Goal: Task Accomplishment & Management: Manage account settings

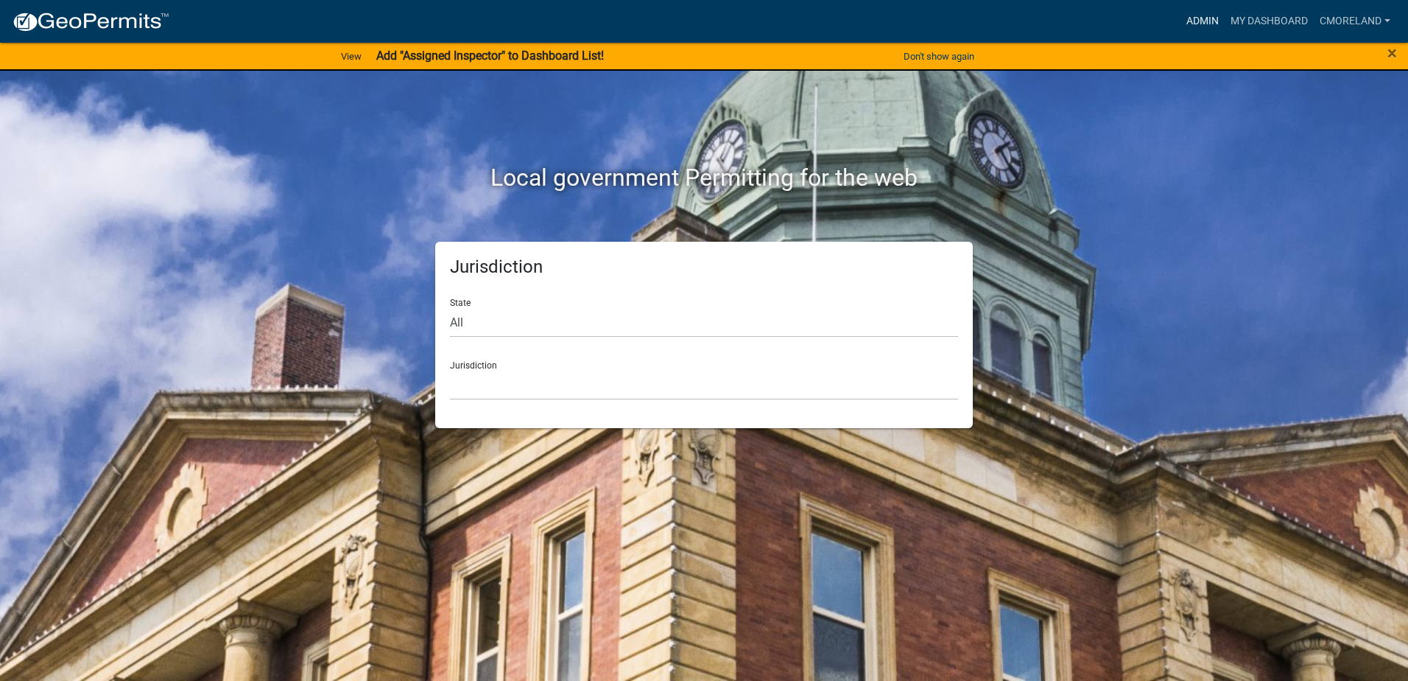
click at [1208, 24] on link "Admin" at bounding box center [1203, 21] width 44 height 28
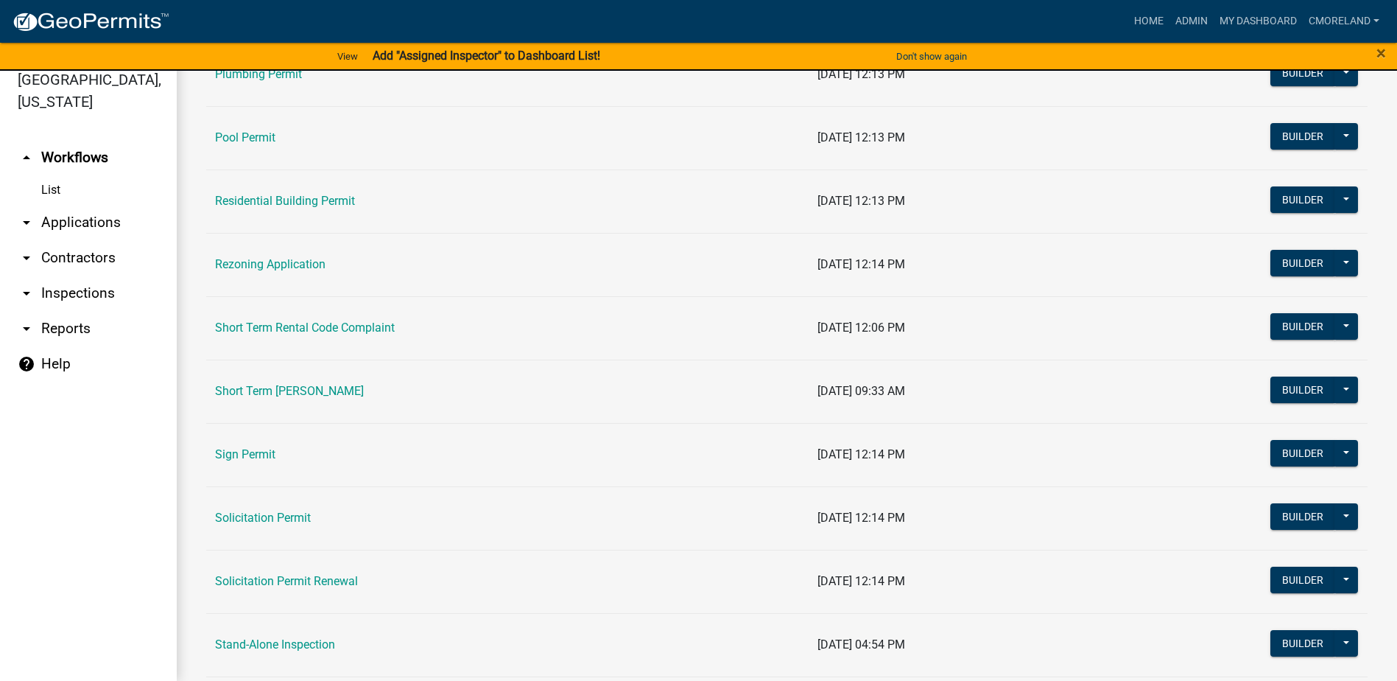
scroll to position [1707, 0]
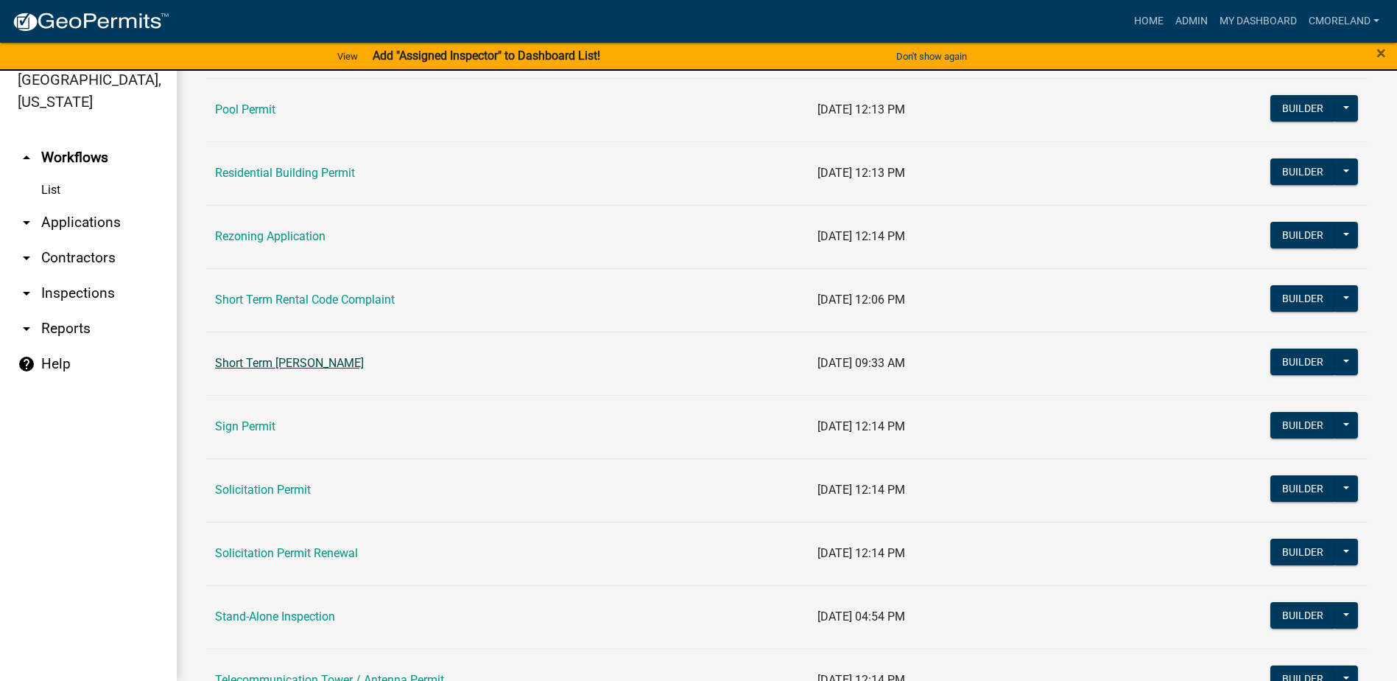
click at [334, 363] on link "Short Term [PERSON_NAME]" at bounding box center [289, 363] width 149 height 14
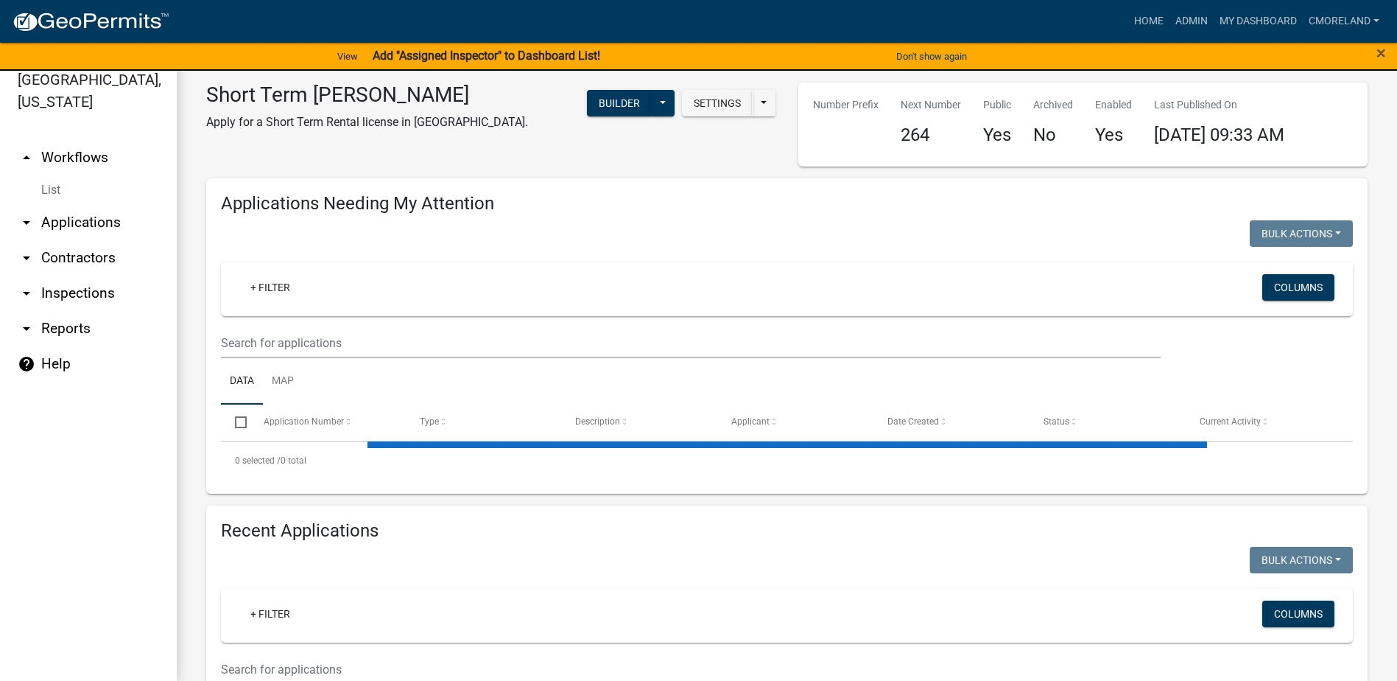
select select "3: 100"
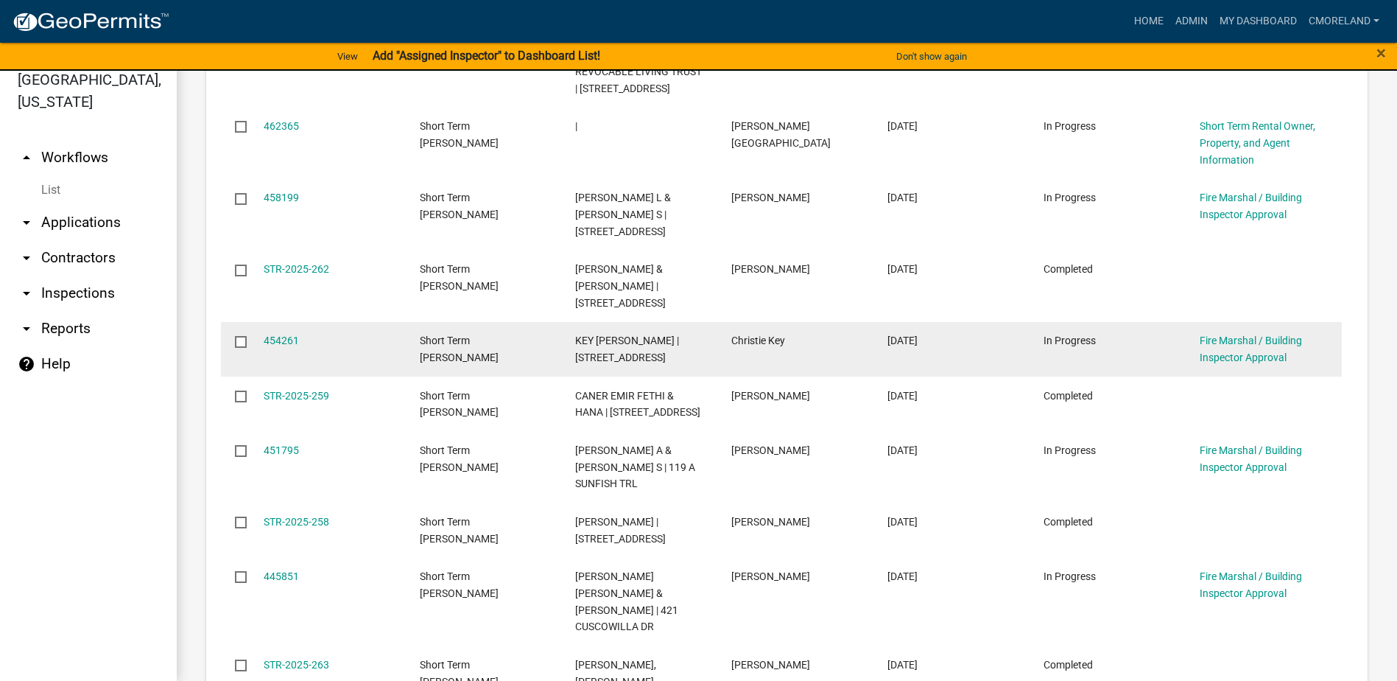
scroll to position [810, 0]
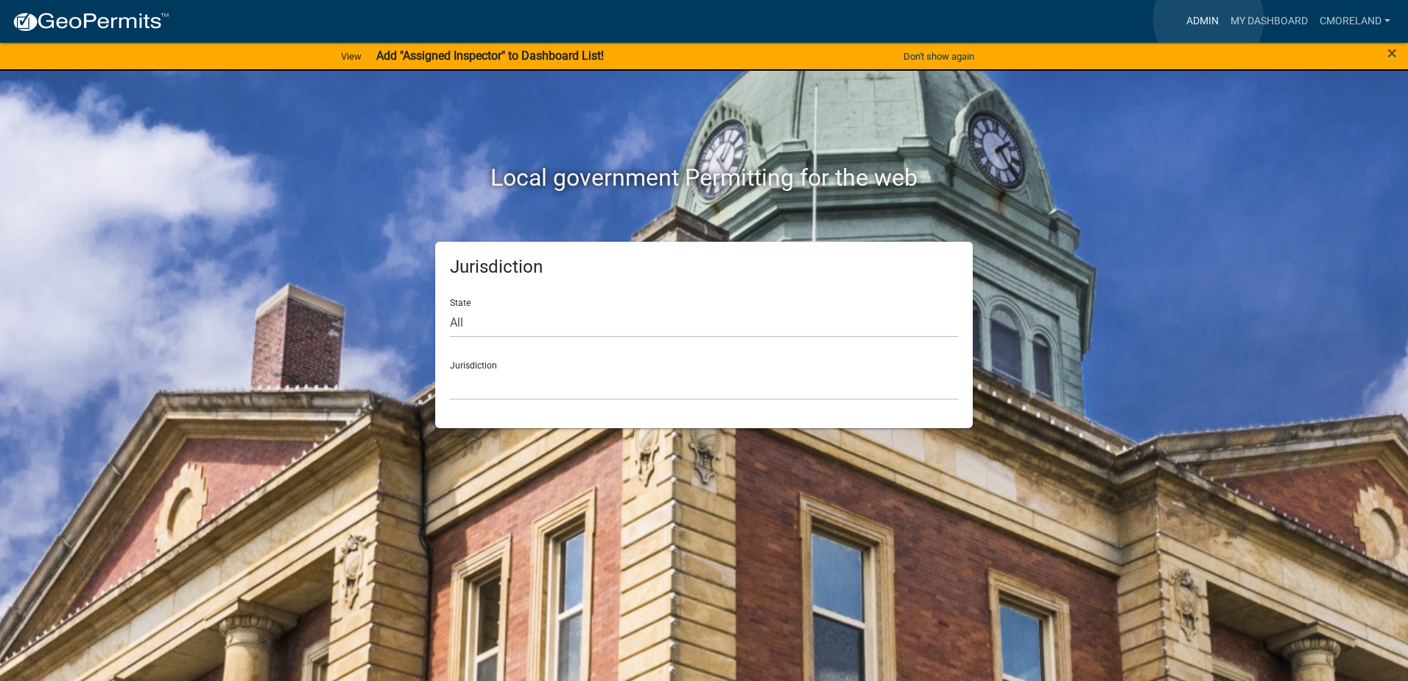
click at [1209, 19] on link "Admin" at bounding box center [1203, 21] width 44 height 28
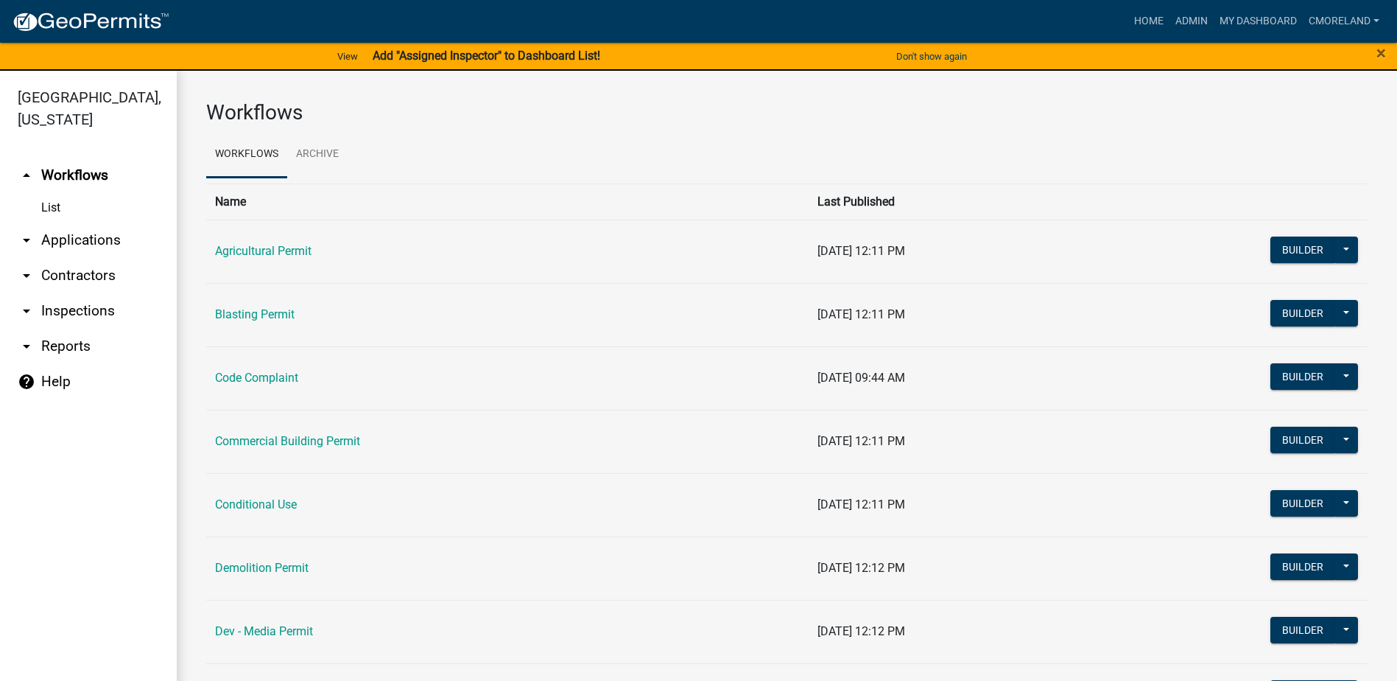
click at [77, 310] on link "arrow_drop_down Inspections" at bounding box center [88, 310] width 177 height 35
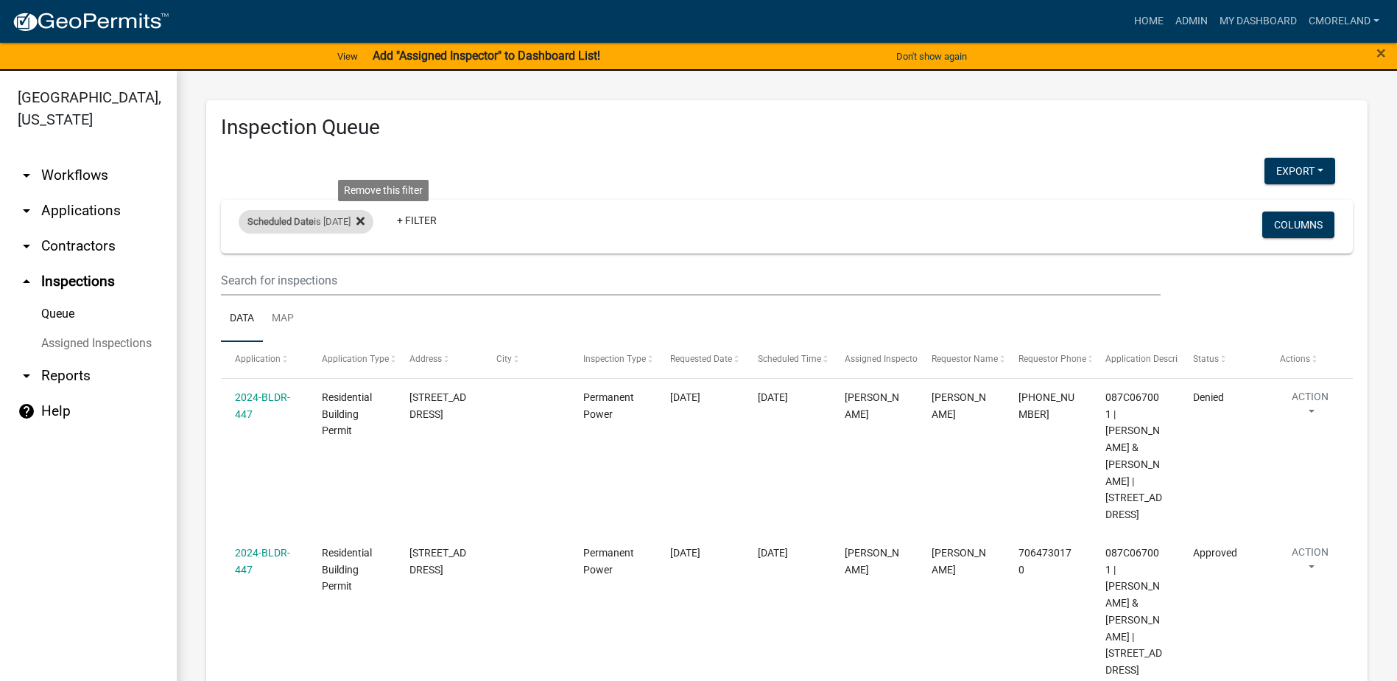
click at [365, 224] on icon at bounding box center [360, 221] width 8 height 8
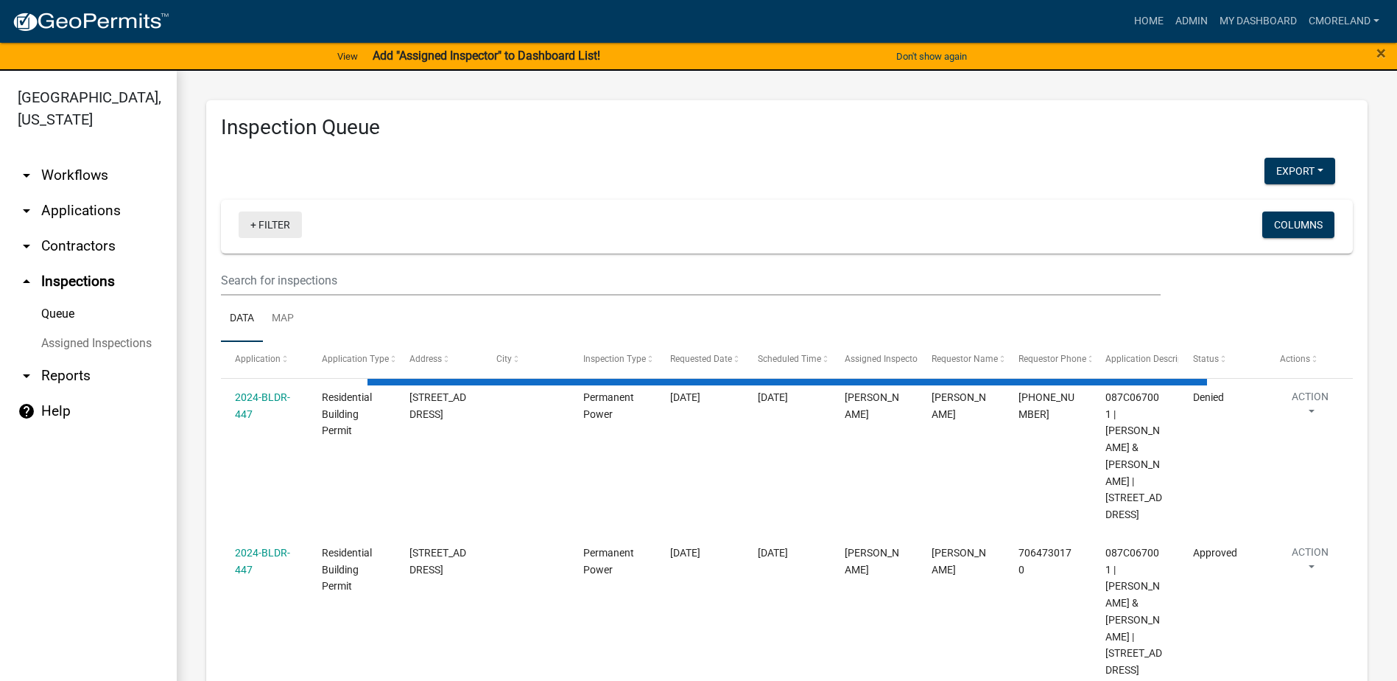
click at [278, 228] on link "+ Filter" at bounding box center [270, 224] width 63 height 27
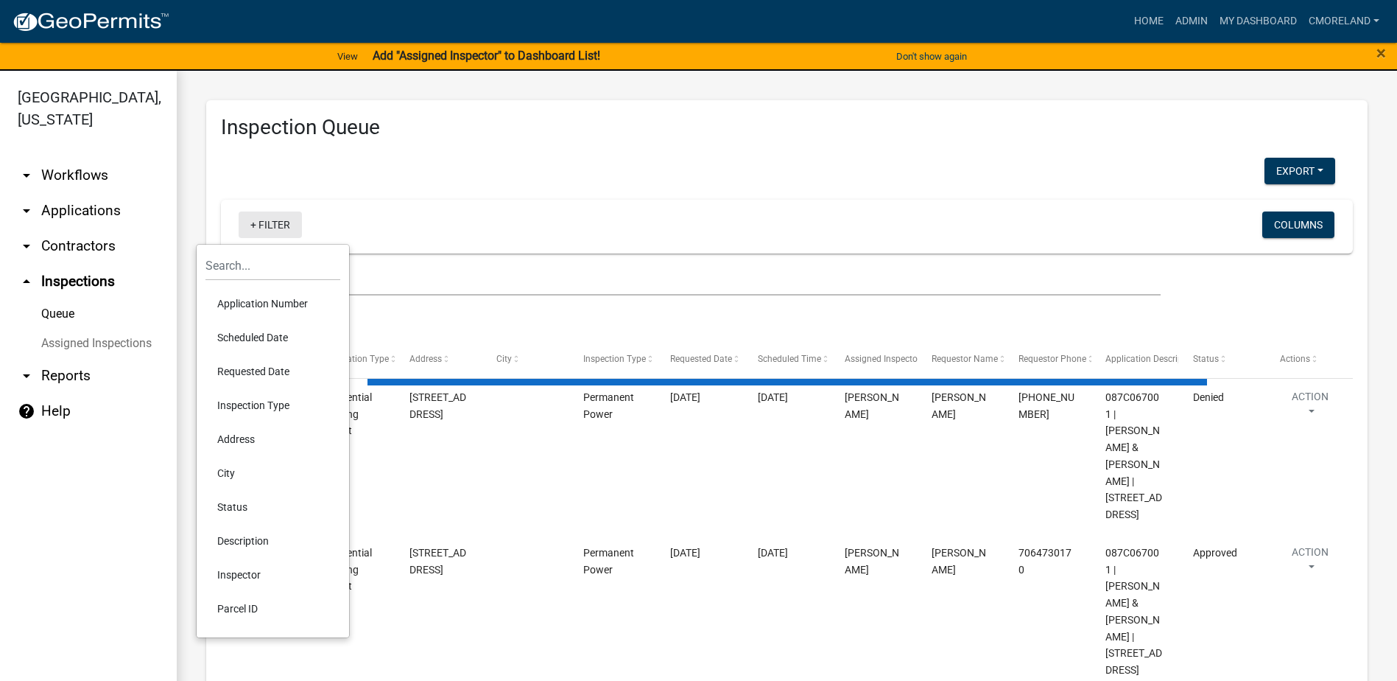
select select "2: 50"
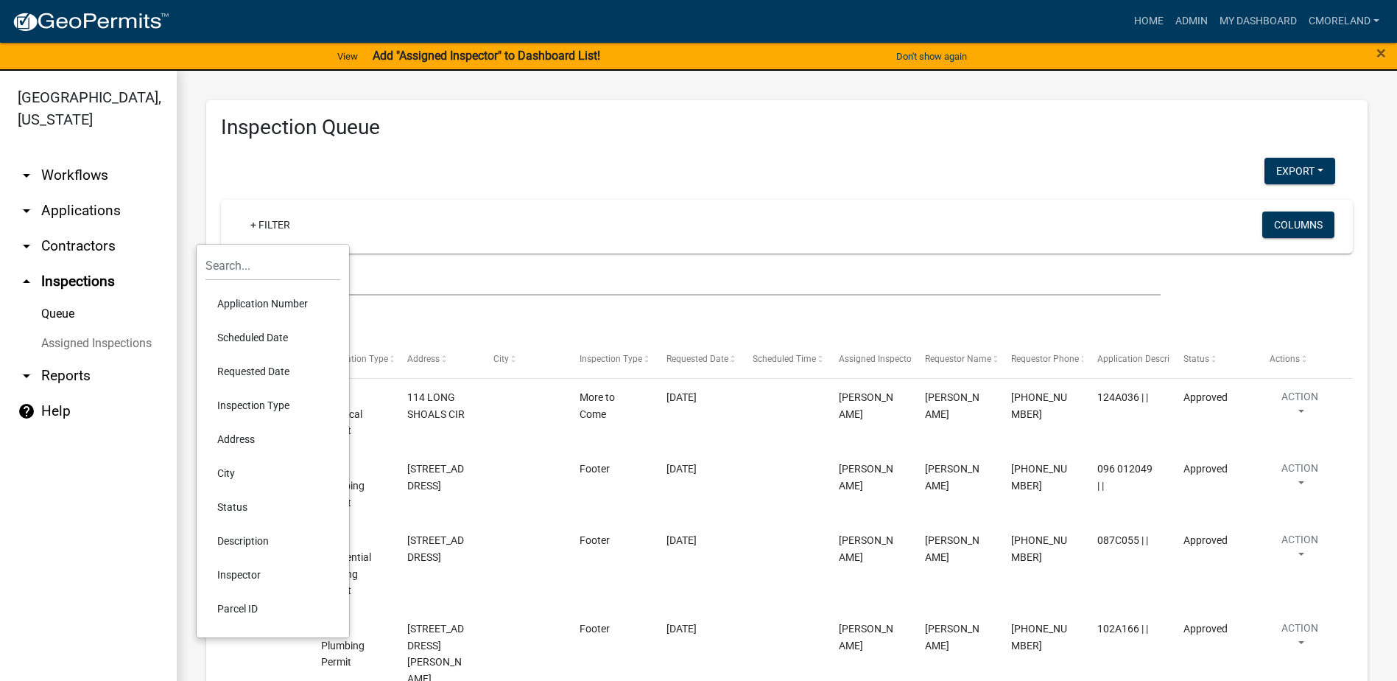
click at [251, 371] on li "Requested Date" at bounding box center [272, 371] width 135 height 34
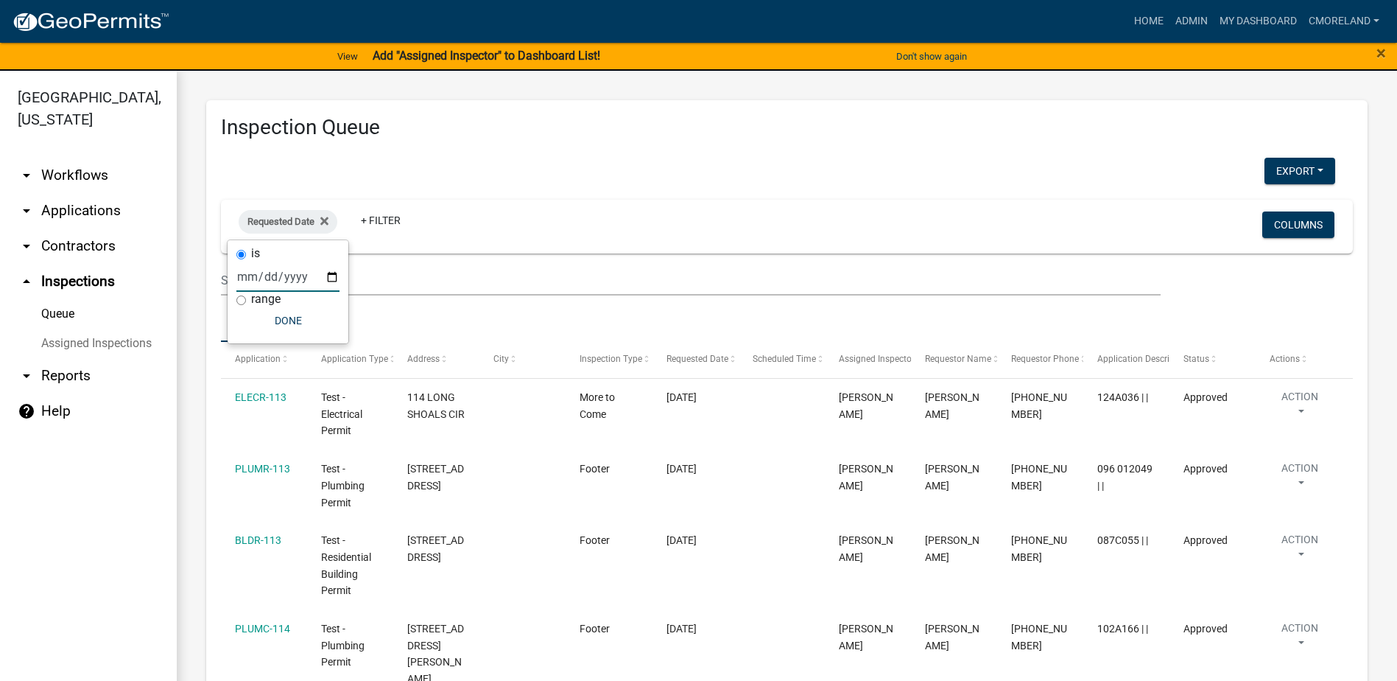
click at [329, 271] on input "date" at bounding box center [287, 276] width 103 height 30
type input "2025-08-19"
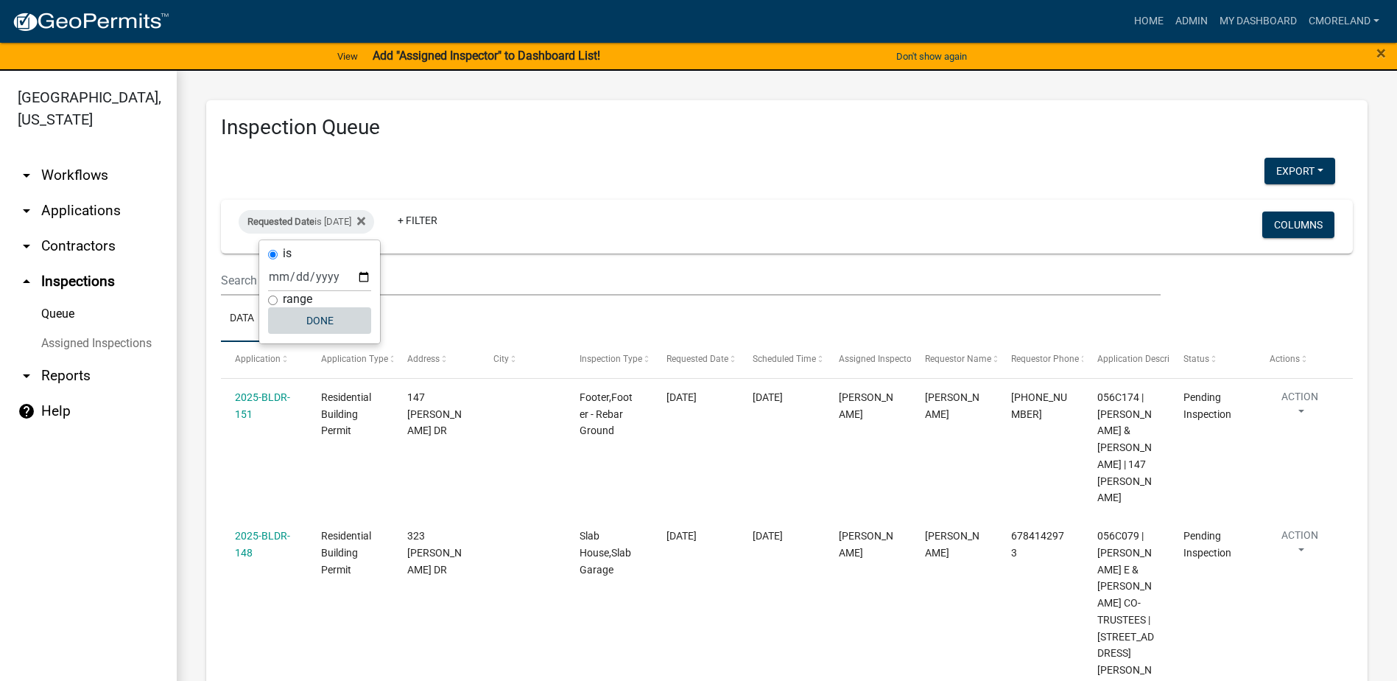
click at [327, 321] on button "Done" at bounding box center [319, 320] width 103 height 27
click at [365, 221] on icon at bounding box center [361, 221] width 8 height 12
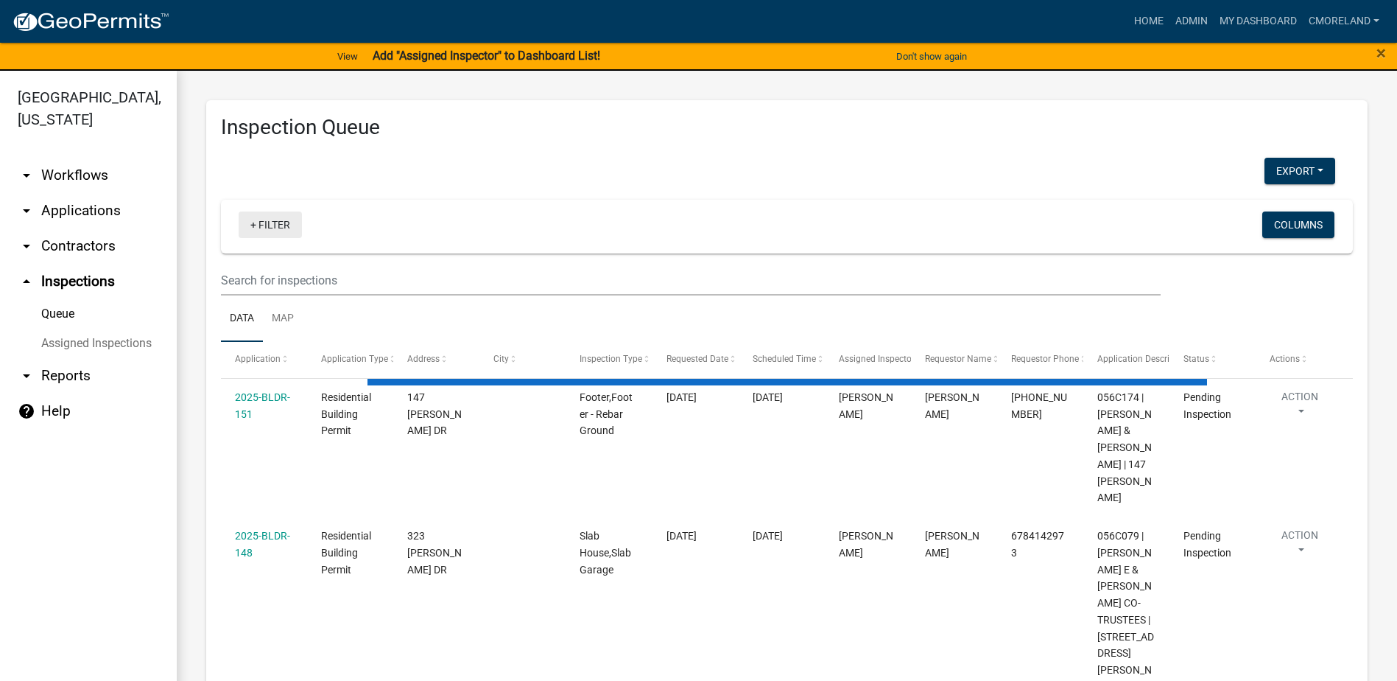
click at [279, 225] on link "+ Filter" at bounding box center [270, 224] width 63 height 27
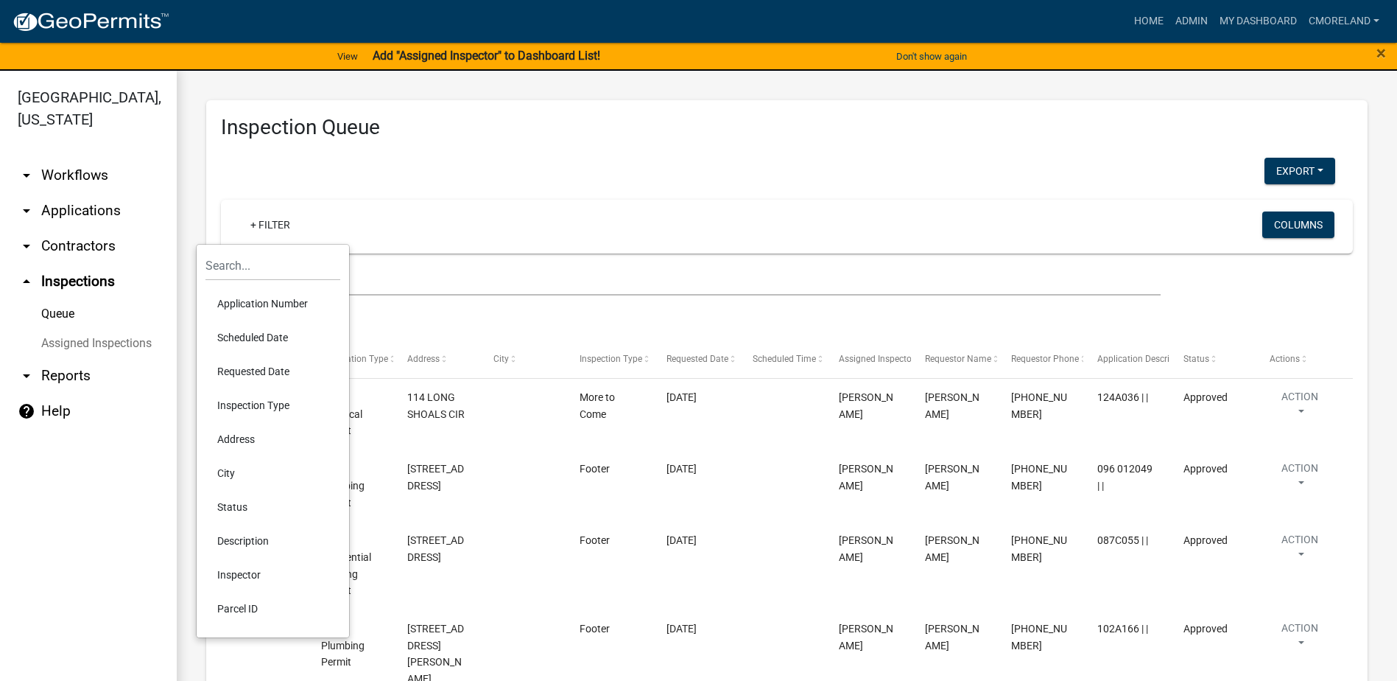
click at [271, 336] on li "Scheduled Date" at bounding box center [272, 337] width 135 height 34
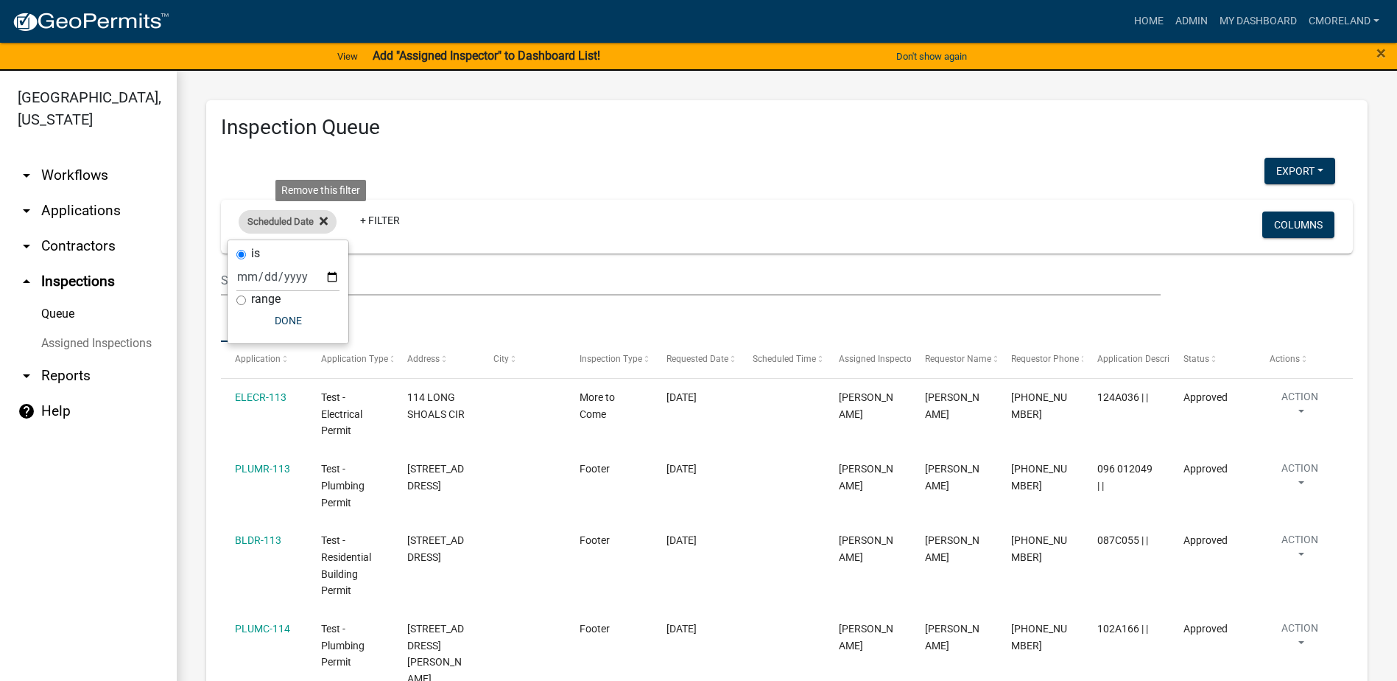
click at [318, 219] on fa-icon at bounding box center [321, 222] width 14 height 24
click at [273, 224] on link "+ Filter" at bounding box center [270, 224] width 63 height 27
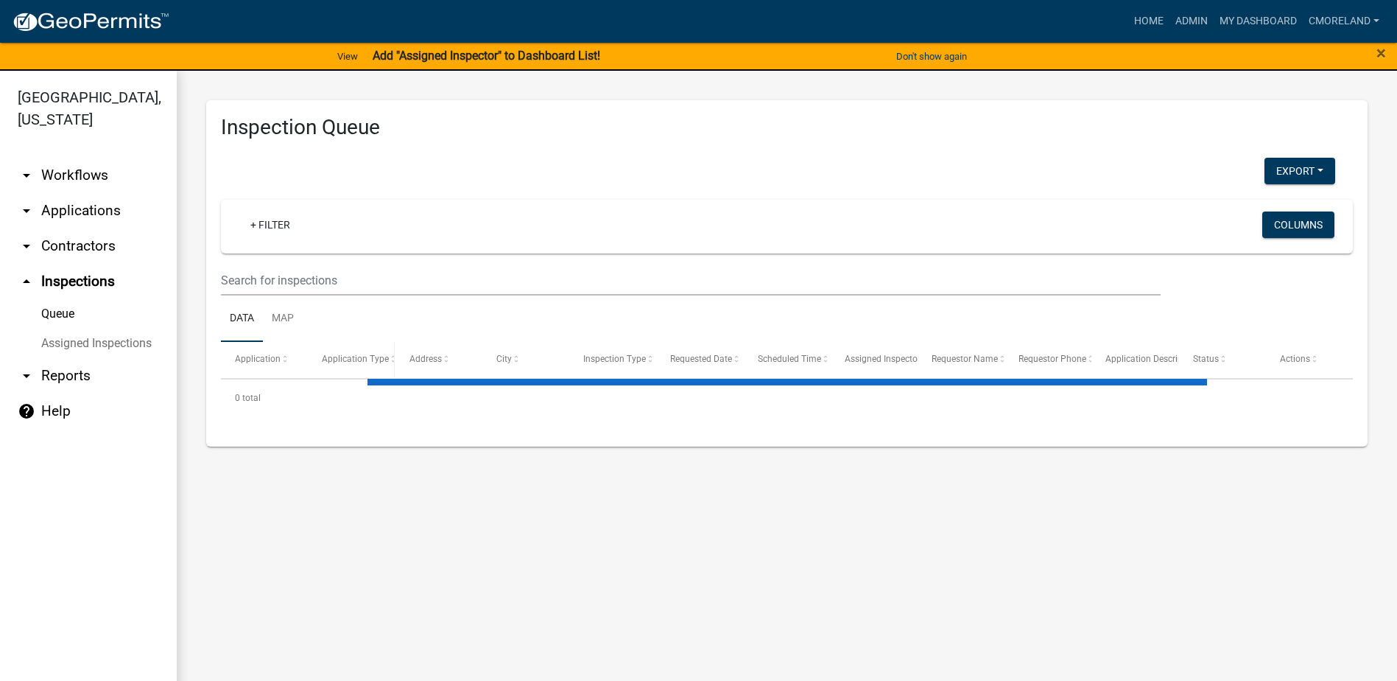
select select "2: 50"
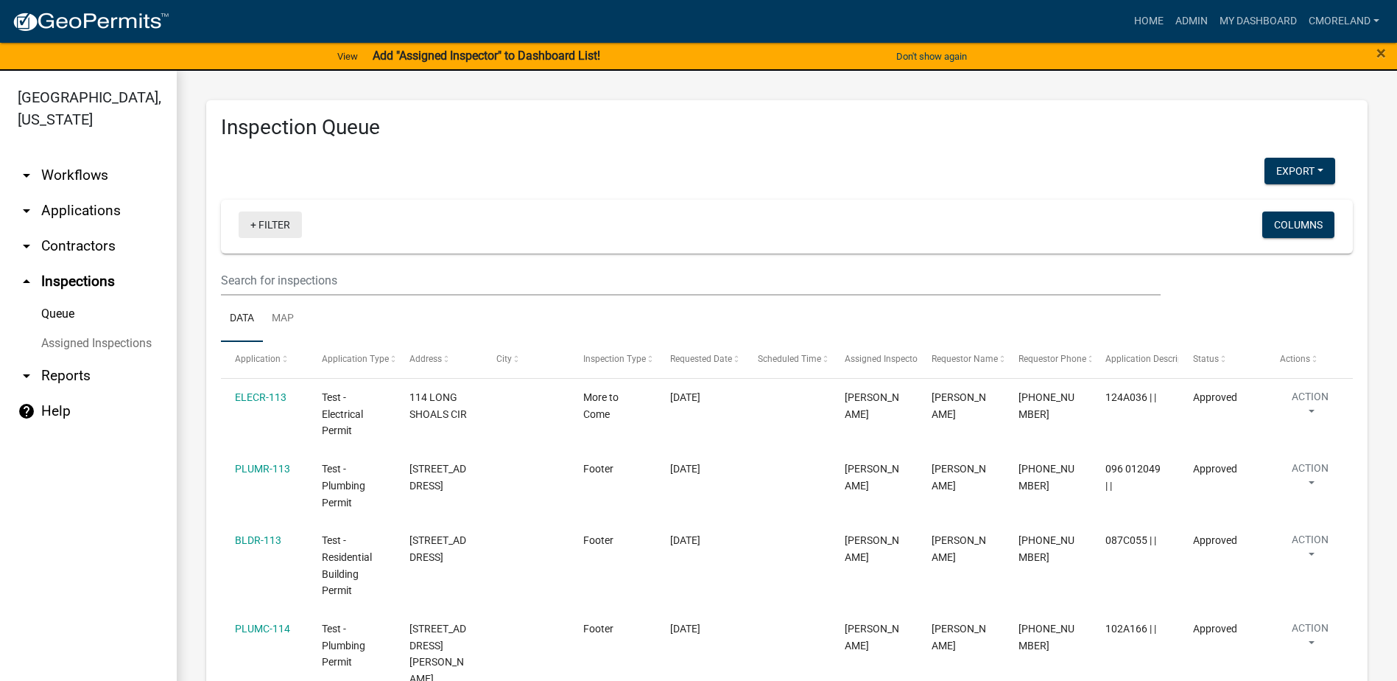
click at [276, 224] on link "+ Filter" at bounding box center [270, 224] width 63 height 27
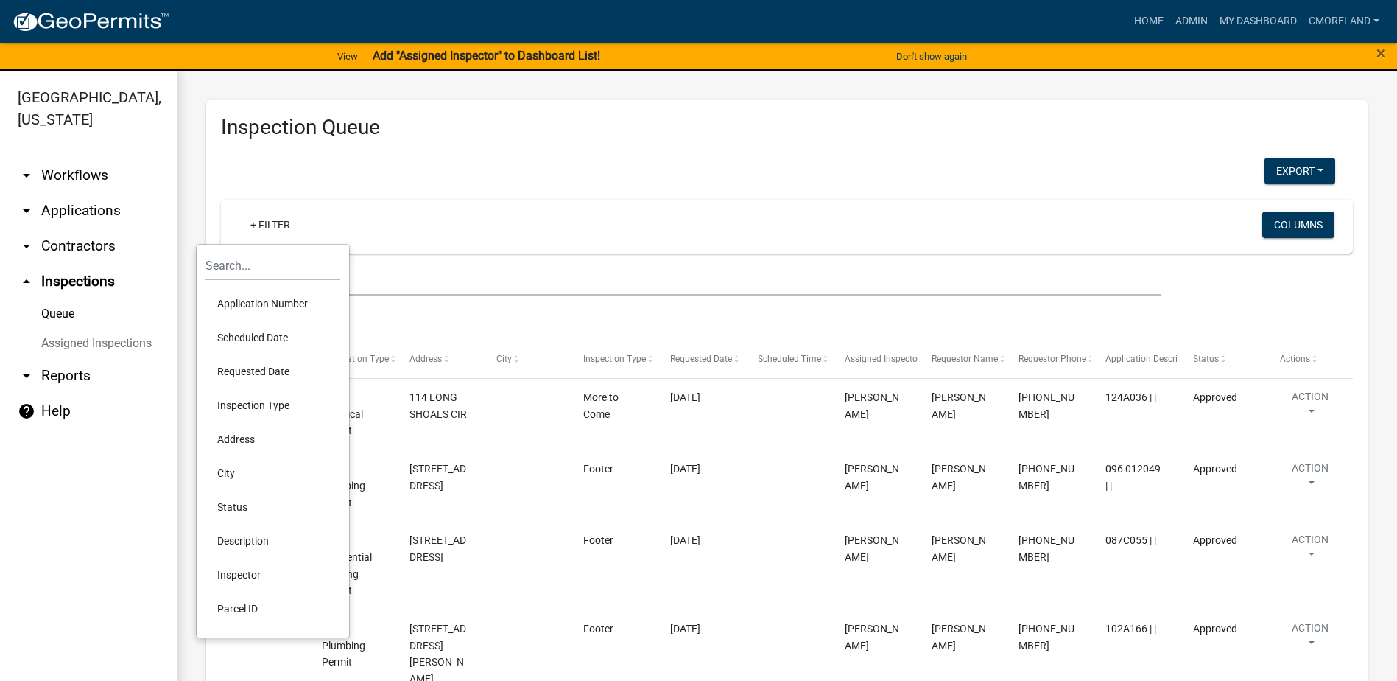
click at [256, 369] on li "Requested Date" at bounding box center [272, 371] width 135 height 34
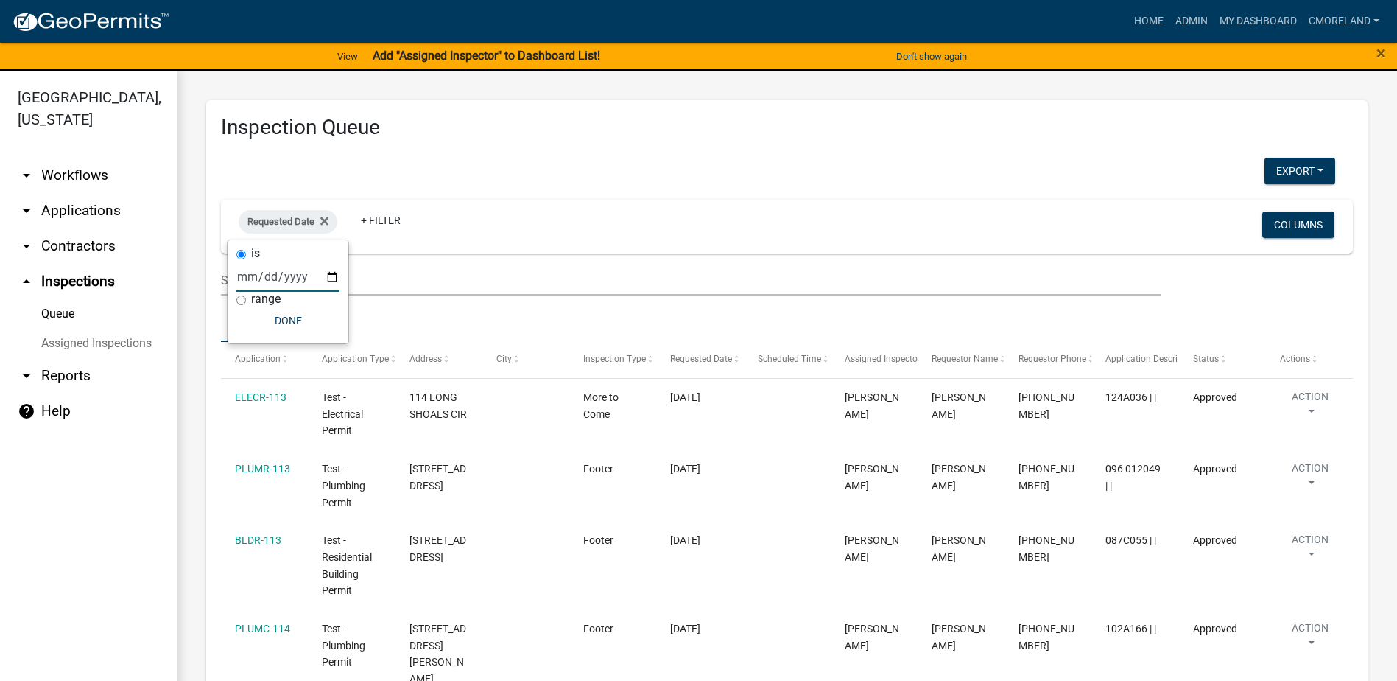
click at [332, 278] on input "date" at bounding box center [287, 276] width 103 height 30
type input "2025-08-19"
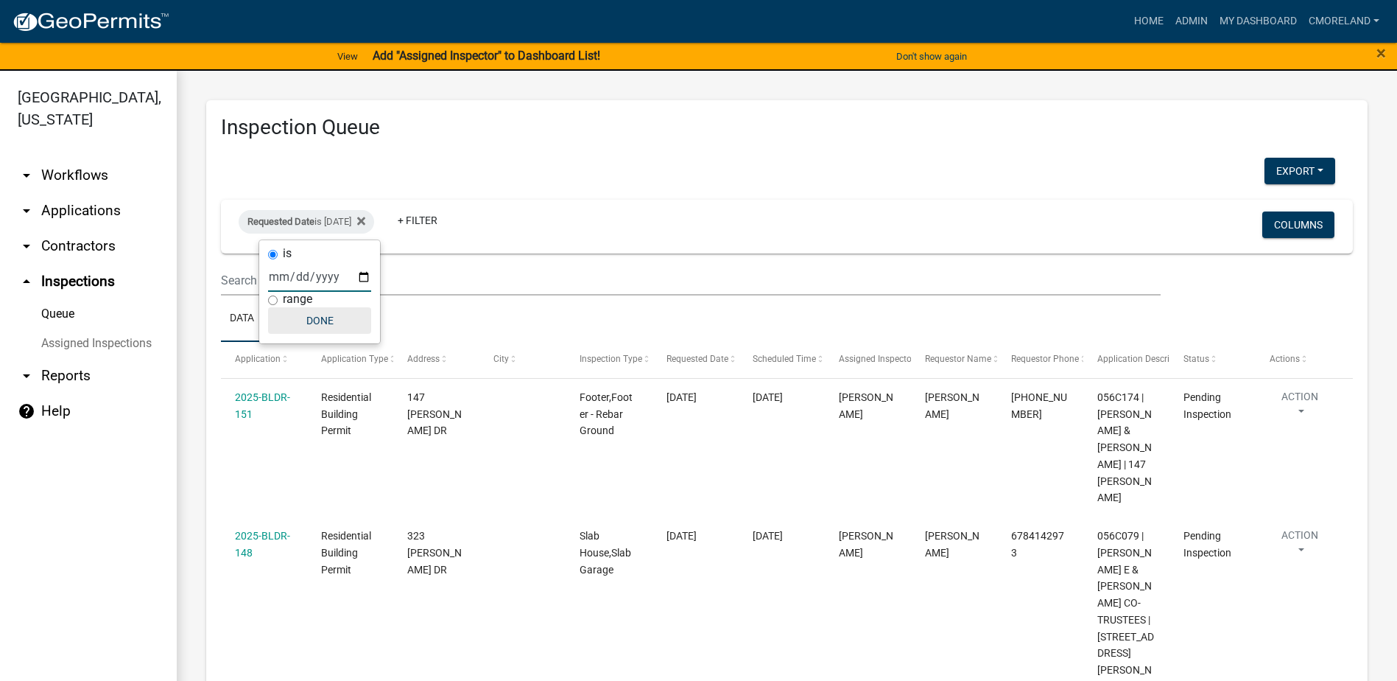
click at [315, 327] on button "Done" at bounding box center [319, 320] width 103 height 27
click at [365, 220] on icon at bounding box center [361, 221] width 8 height 8
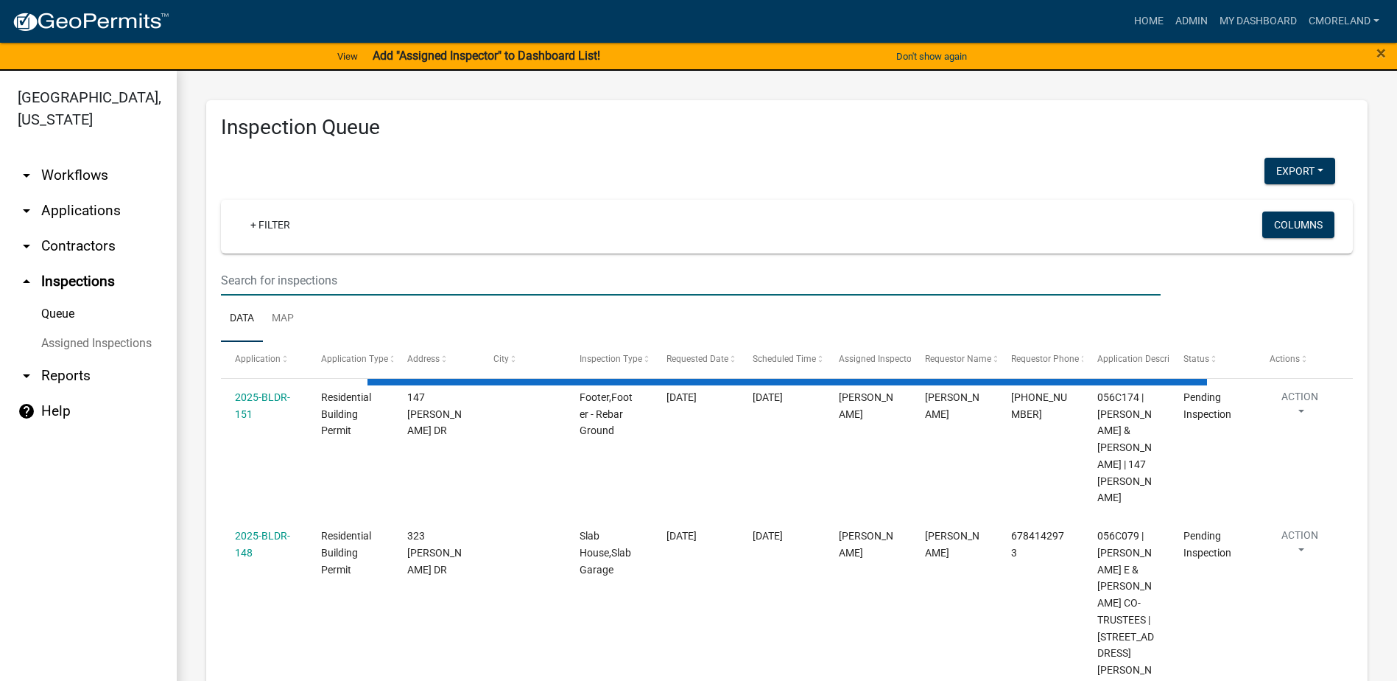
click at [339, 278] on input "text" at bounding box center [691, 280] width 940 height 30
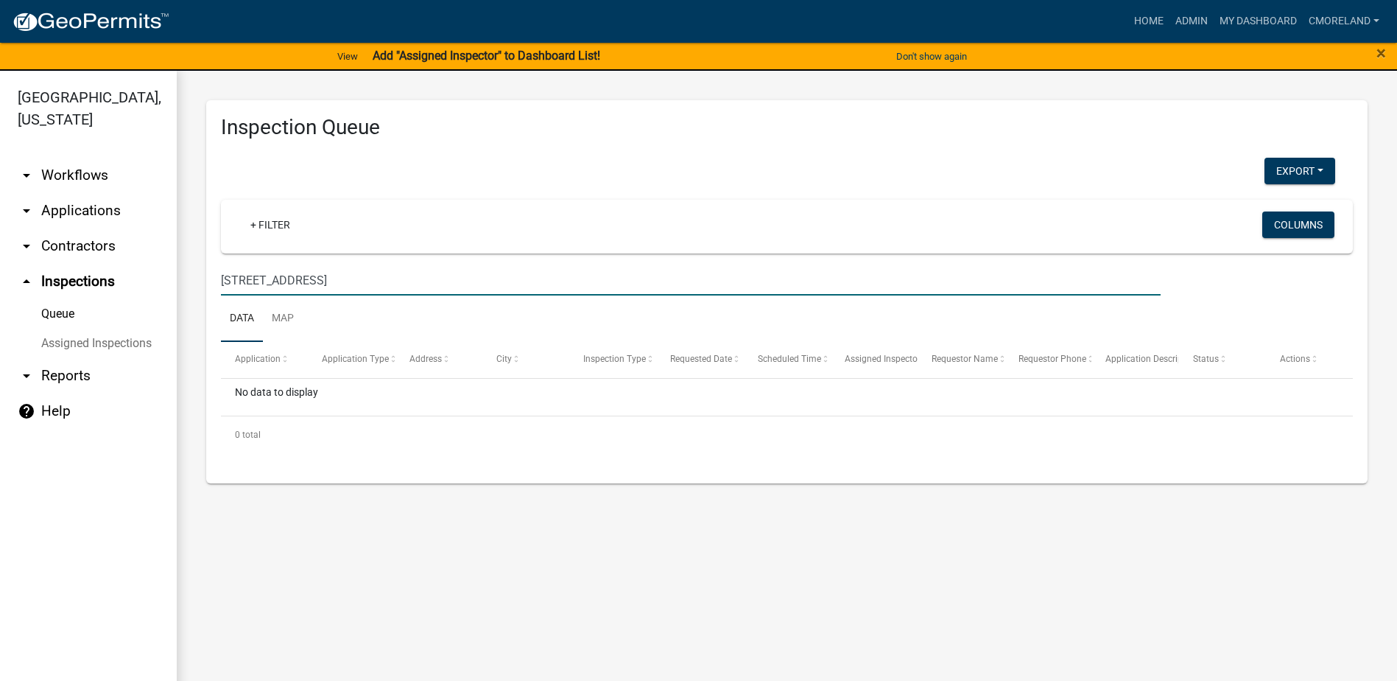
click at [227, 278] on input "205 tanglewood dr" at bounding box center [691, 280] width 940 height 30
type input "305 tanglewood dr"
select select "2: 50"
click at [340, 275] on input "305 tanglewood dr" at bounding box center [691, 280] width 940 height 30
click at [225, 279] on input "305 tanglewood dr" at bounding box center [691, 280] width 940 height 30
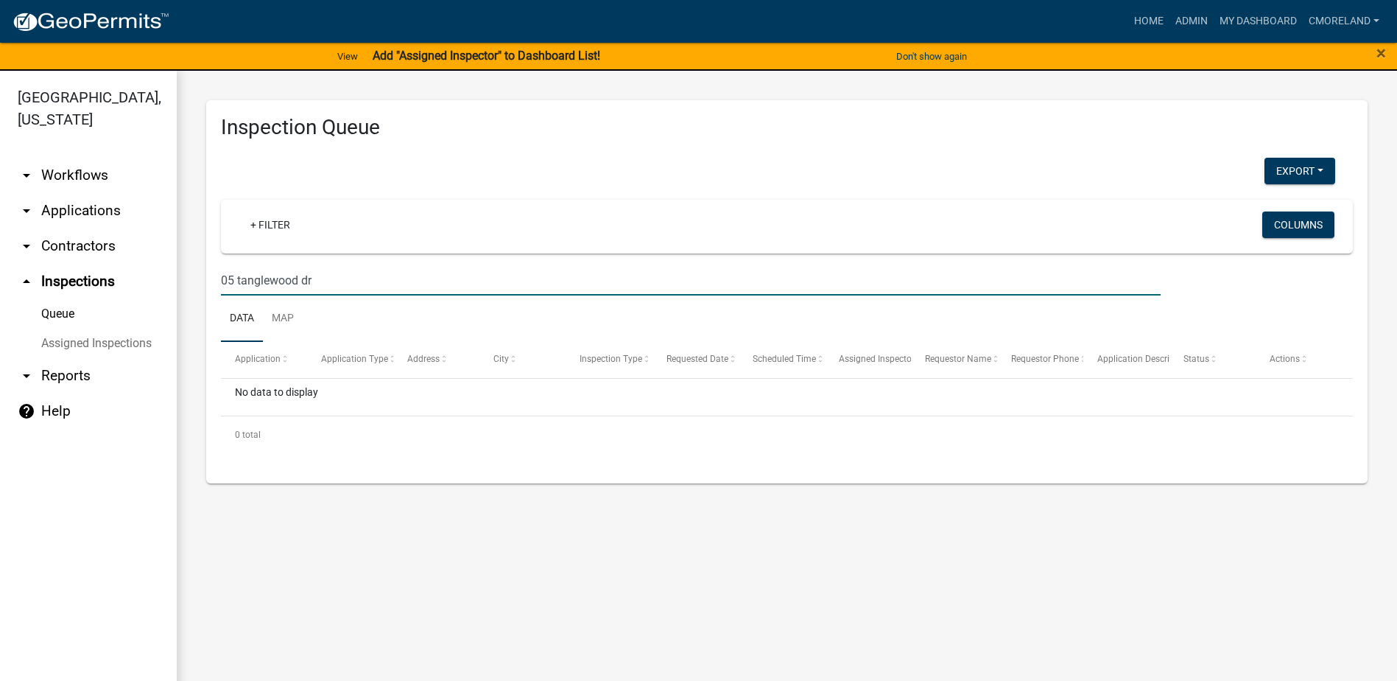
type input "105 tanglewood dr"
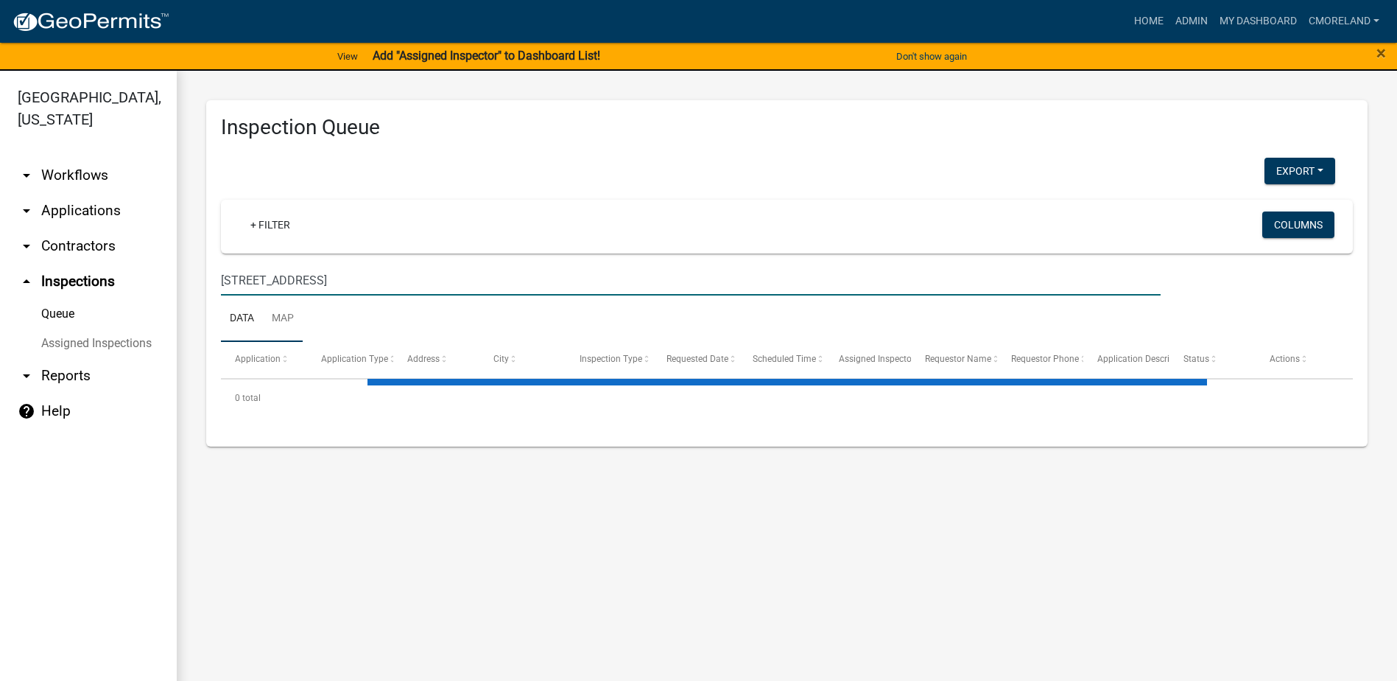
select select "2: 50"
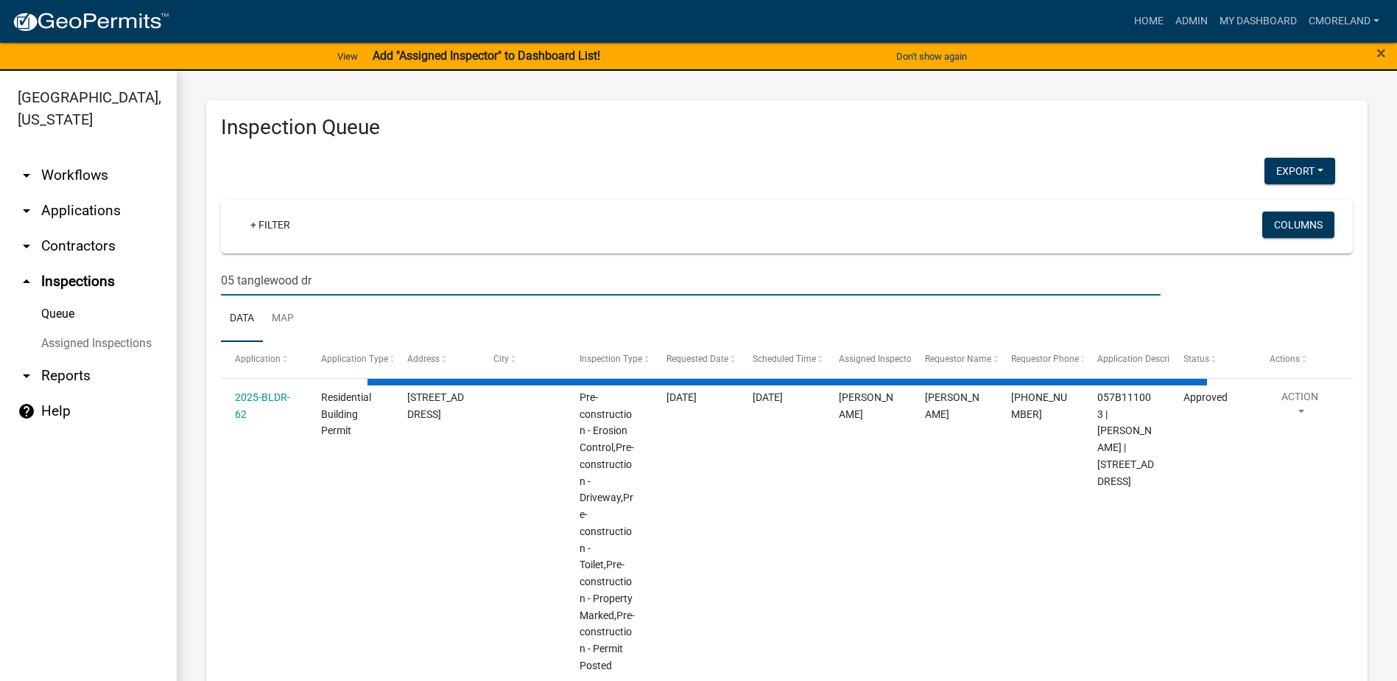
type input "405 tanglewood dr"
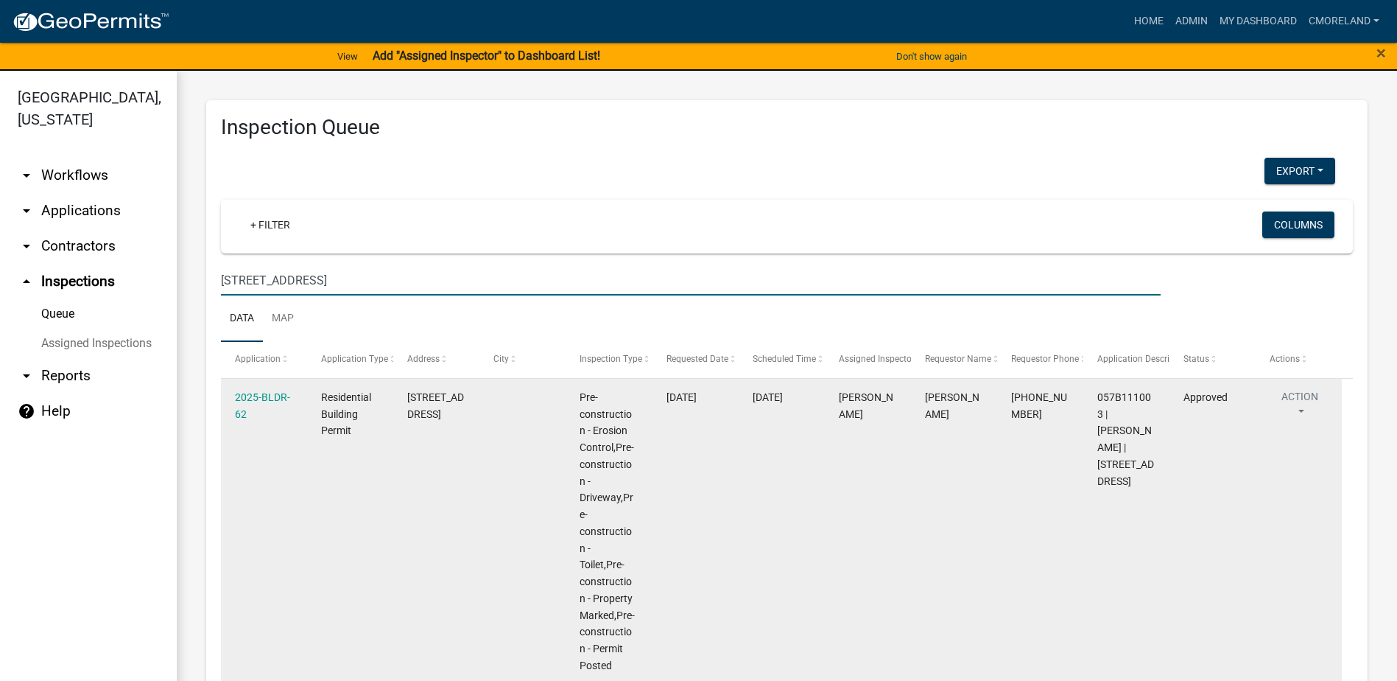
select select "2: 50"
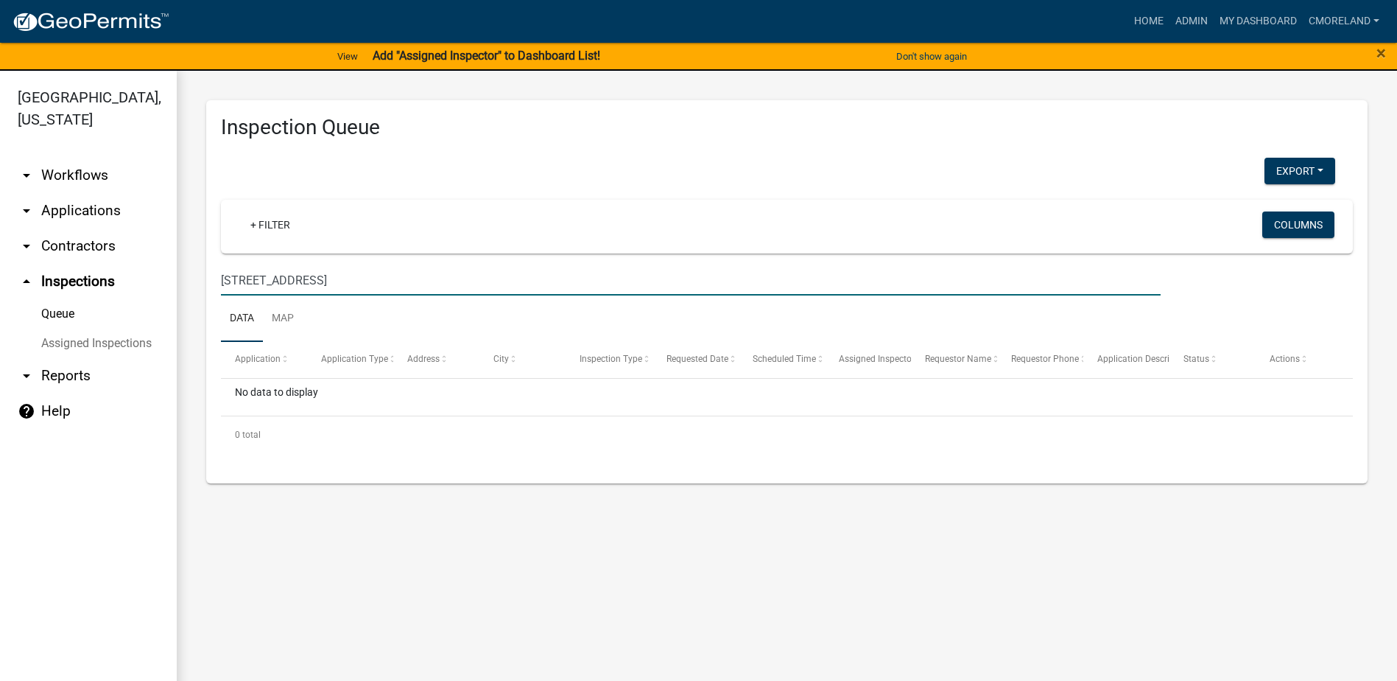
click at [354, 281] on input "405 tanglewood dr" at bounding box center [691, 280] width 940 height 30
click at [425, 280] on input "405 tanglewood dr" at bounding box center [691, 280] width 940 height 30
click at [427, 255] on wm-filter-builder "+ Filter Columns 405 tanglewood dr" at bounding box center [787, 248] width 1132 height 96
click at [419, 275] on input "405 tanglewood dr" at bounding box center [691, 280] width 940 height 30
click at [432, 275] on input "405 tanglewood dr" at bounding box center [691, 280] width 940 height 30
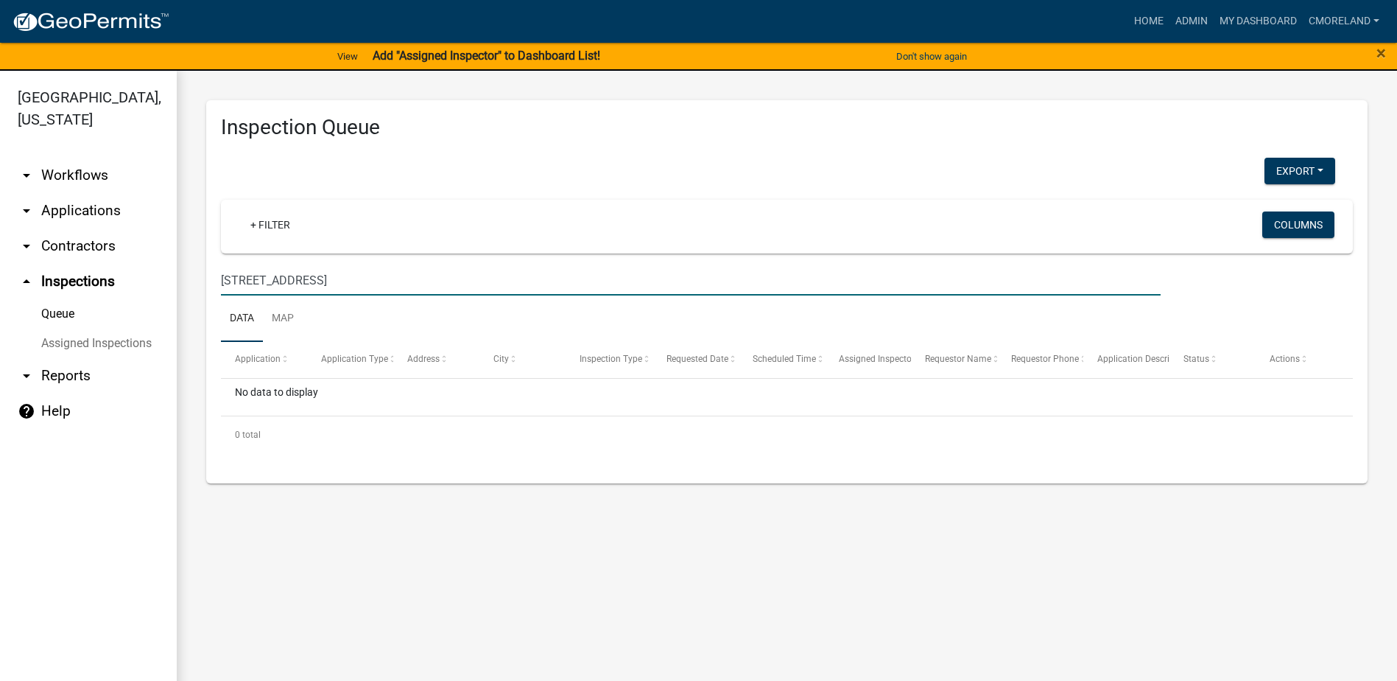
drag, startPoint x: 597, startPoint y: 293, endPoint x: 632, endPoint y: 288, distance: 35.7
click at [627, 290] on input "405 tanglewood dr" at bounding box center [691, 280] width 940 height 30
click at [1194, 281] on div "405 tanglewood dr" at bounding box center [787, 280] width 1154 height 30
click at [241, 280] on input "405 tanglewood dr" at bounding box center [691, 280] width 940 height 30
type input "tanglewood dr"
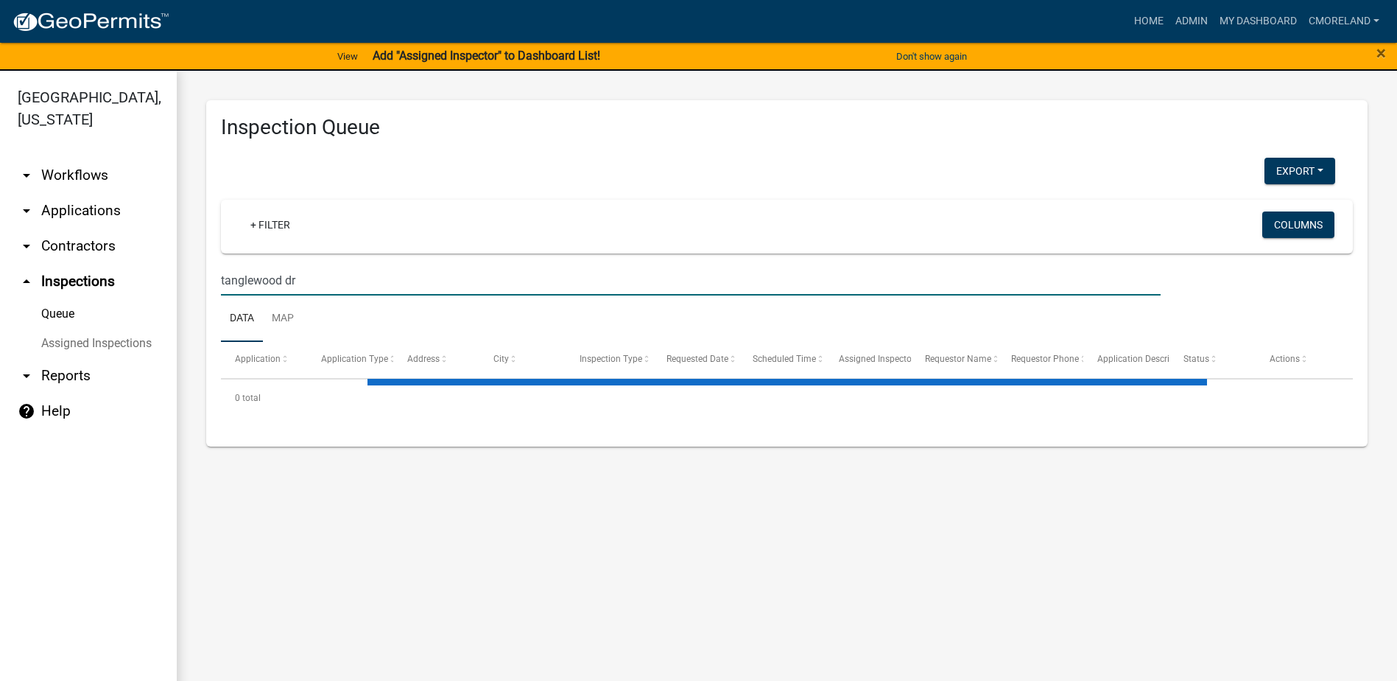
select select "2: 50"
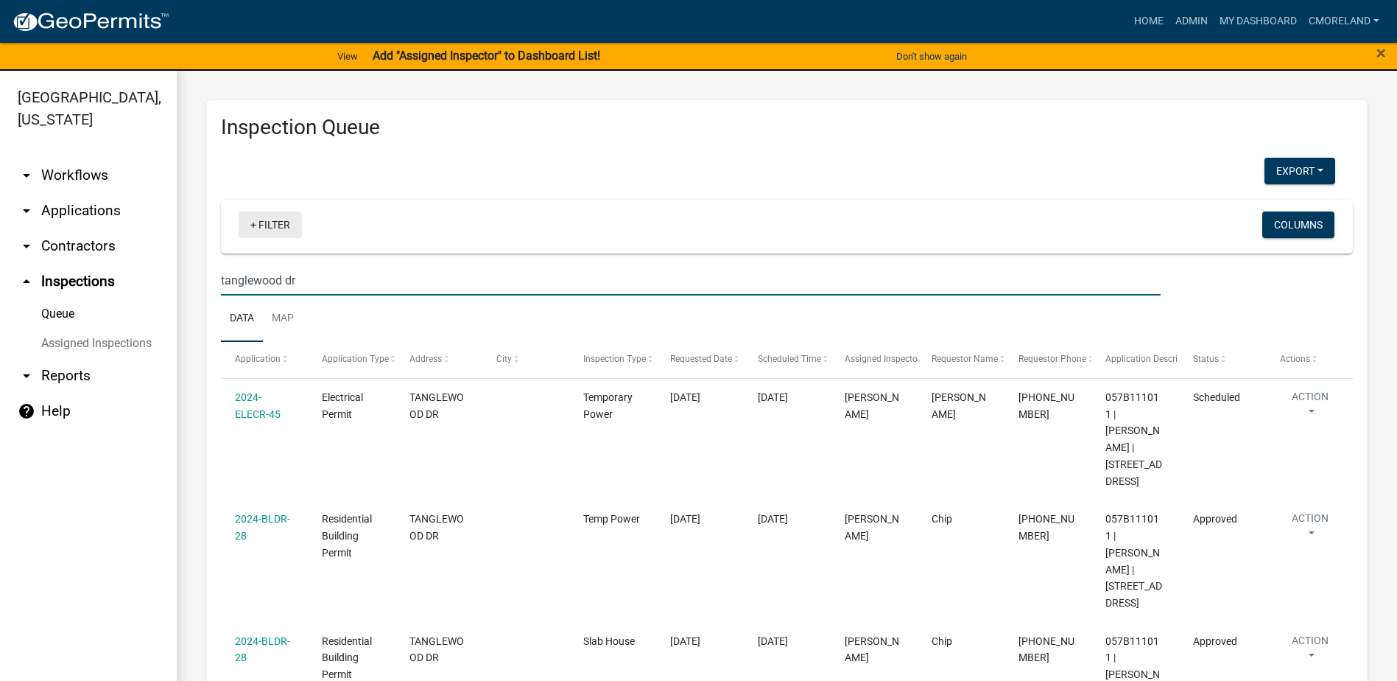
type input "tanglewood dr"
click at [268, 225] on link "+ Filter" at bounding box center [270, 224] width 63 height 27
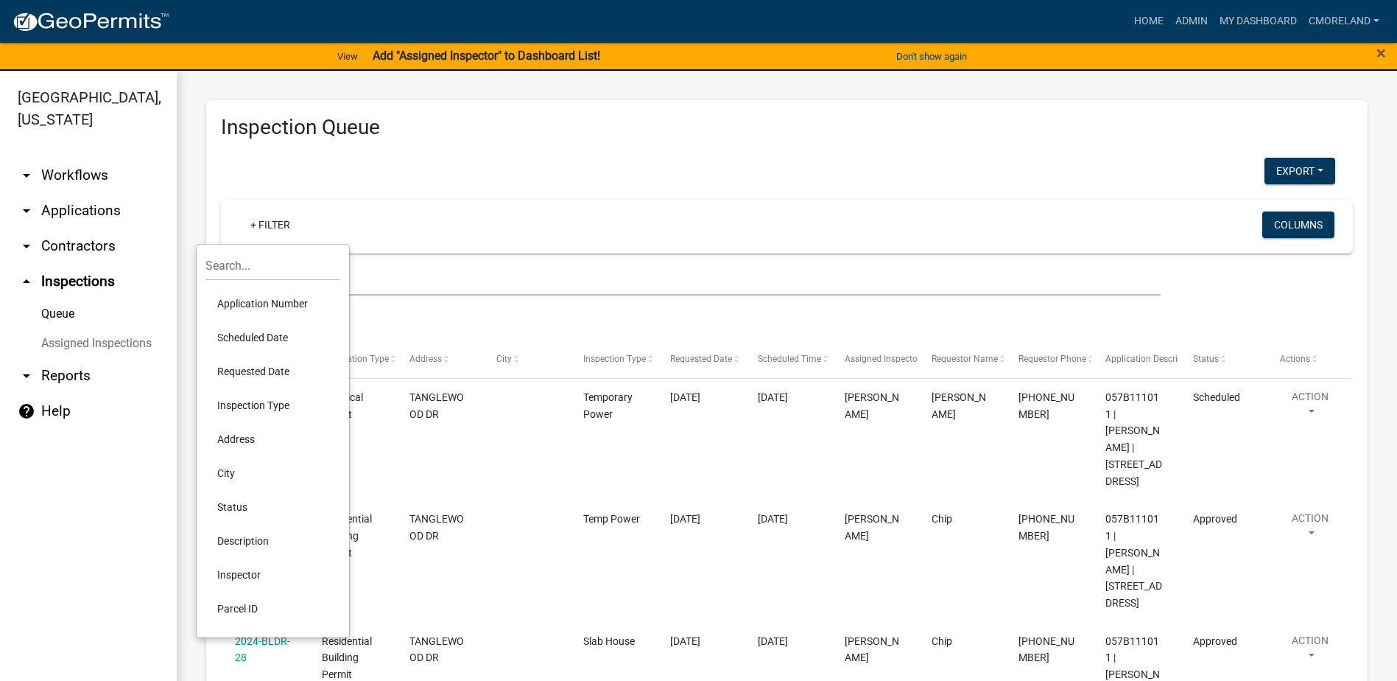
click at [251, 371] on li "Requested Date" at bounding box center [272, 371] width 135 height 34
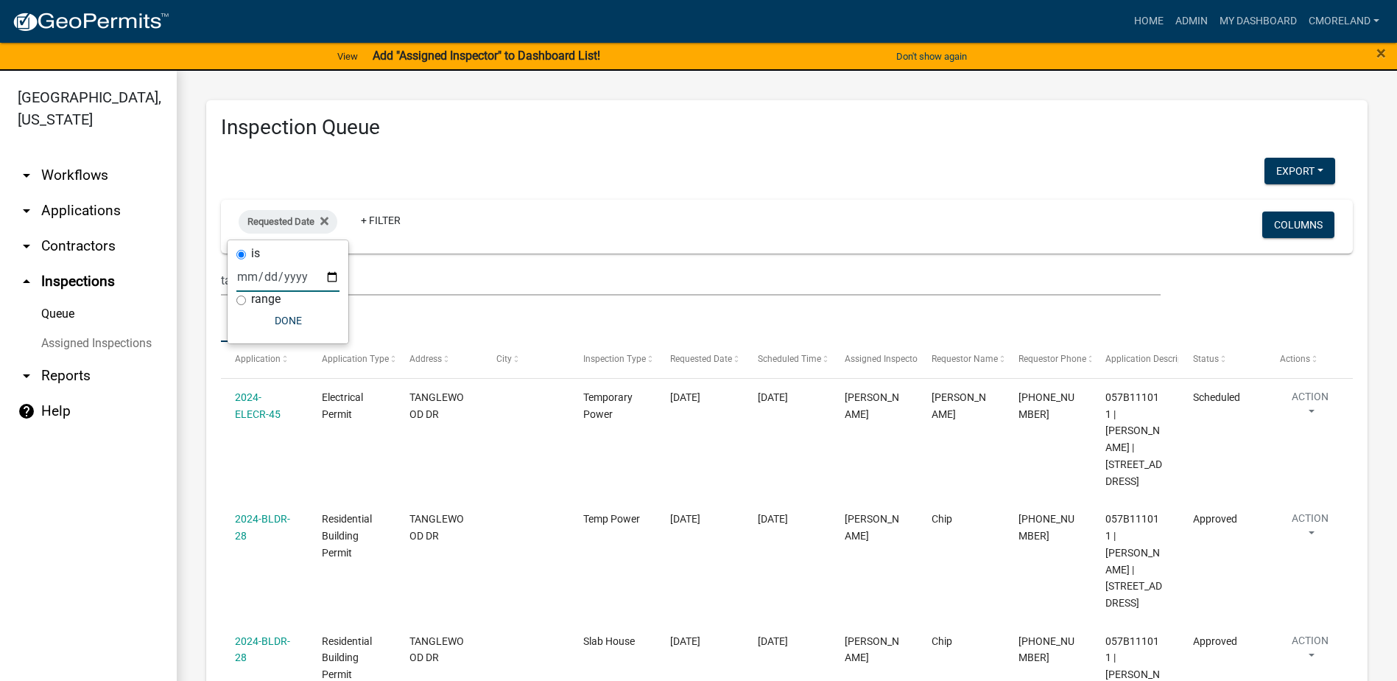
click at [334, 275] on input "date" at bounding box center [287, 276] width 103 height 30
type input "[DATE]"
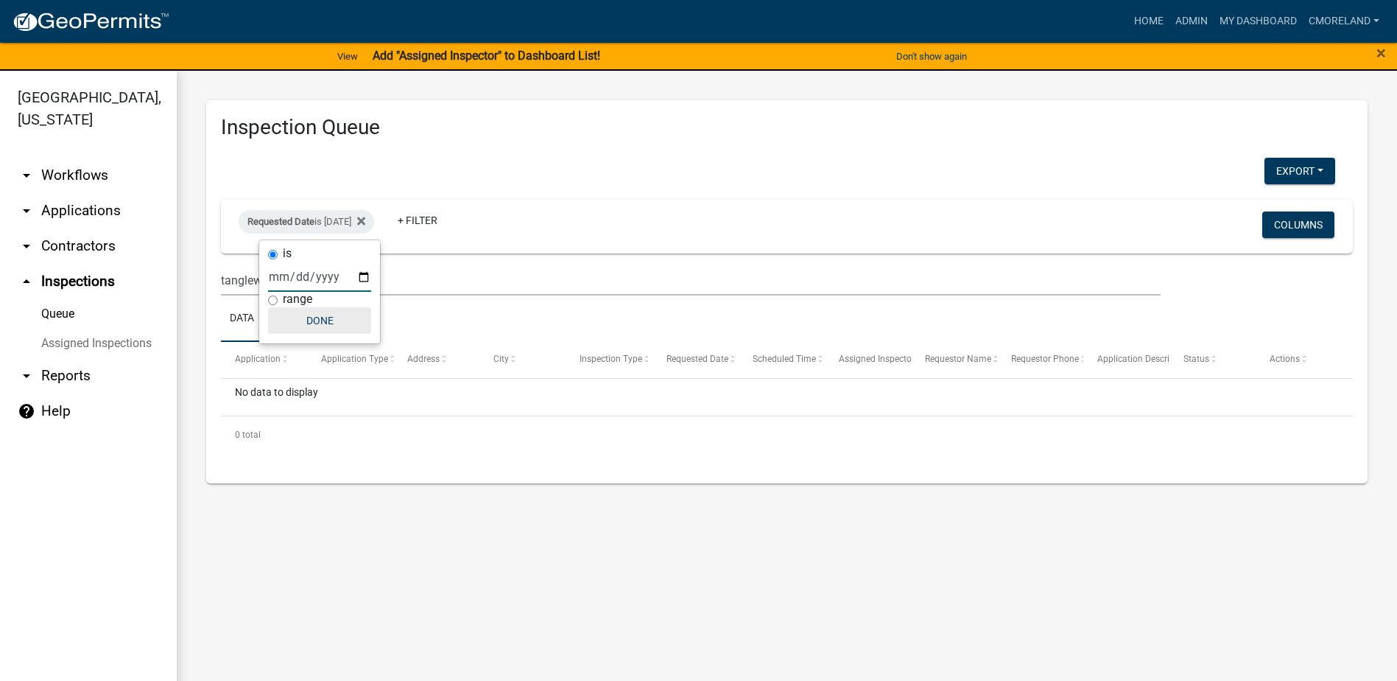
click at [326, 314] on button "Done" at bounding box center [319, 320] width 103 height 27
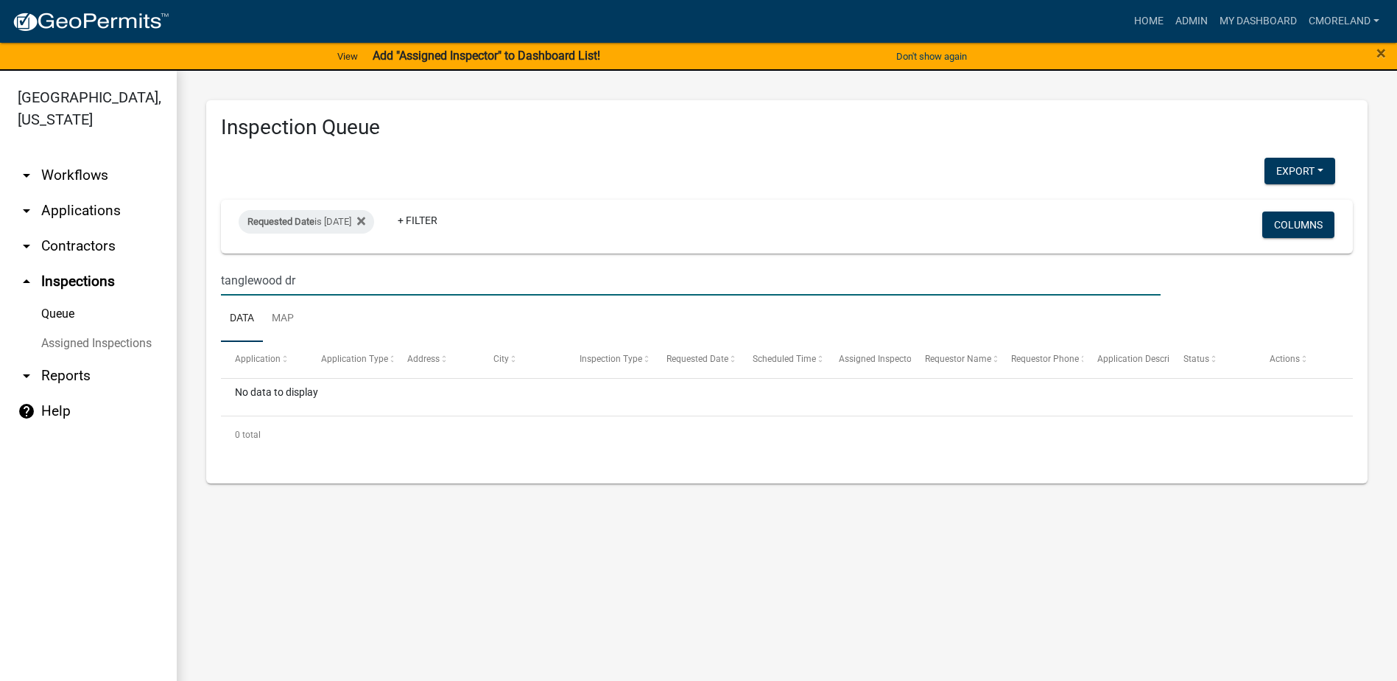
click at [312, 281] on input "tanglewood dr" at bounding box center [691, 280] width 940 height 30
type input "t"
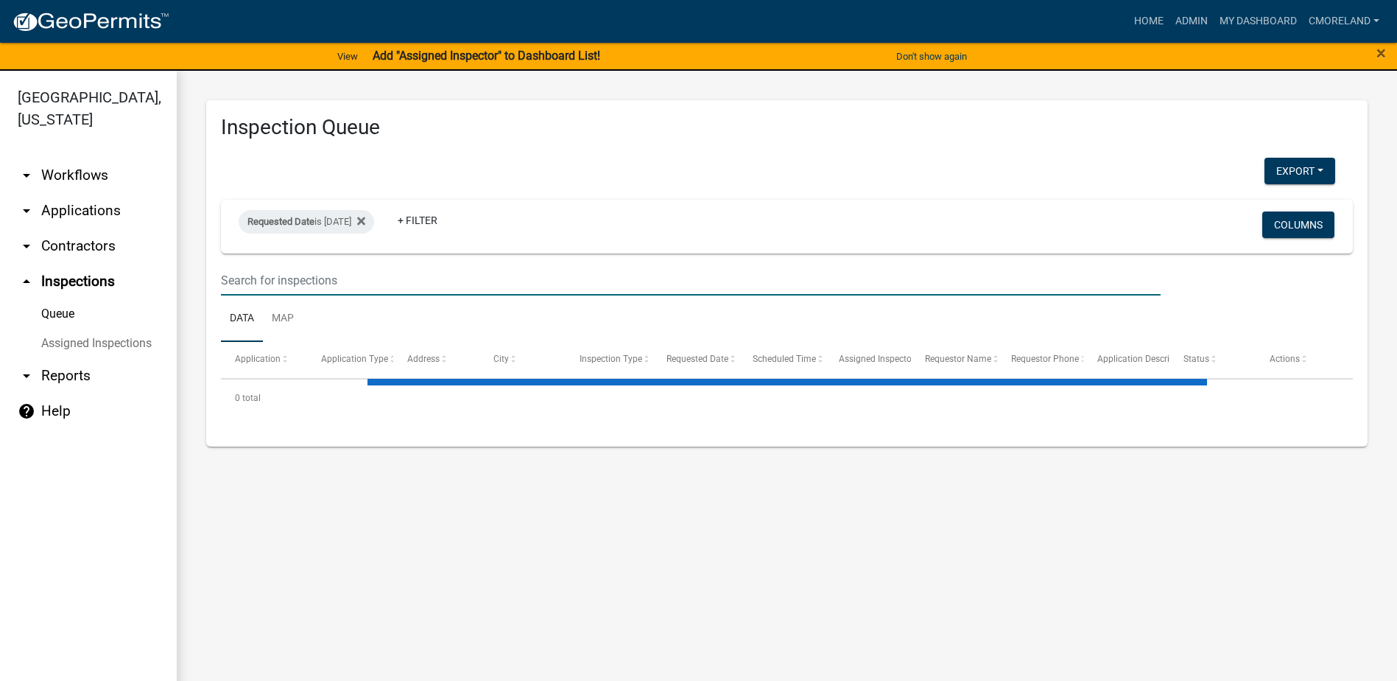
select select "2: 50"
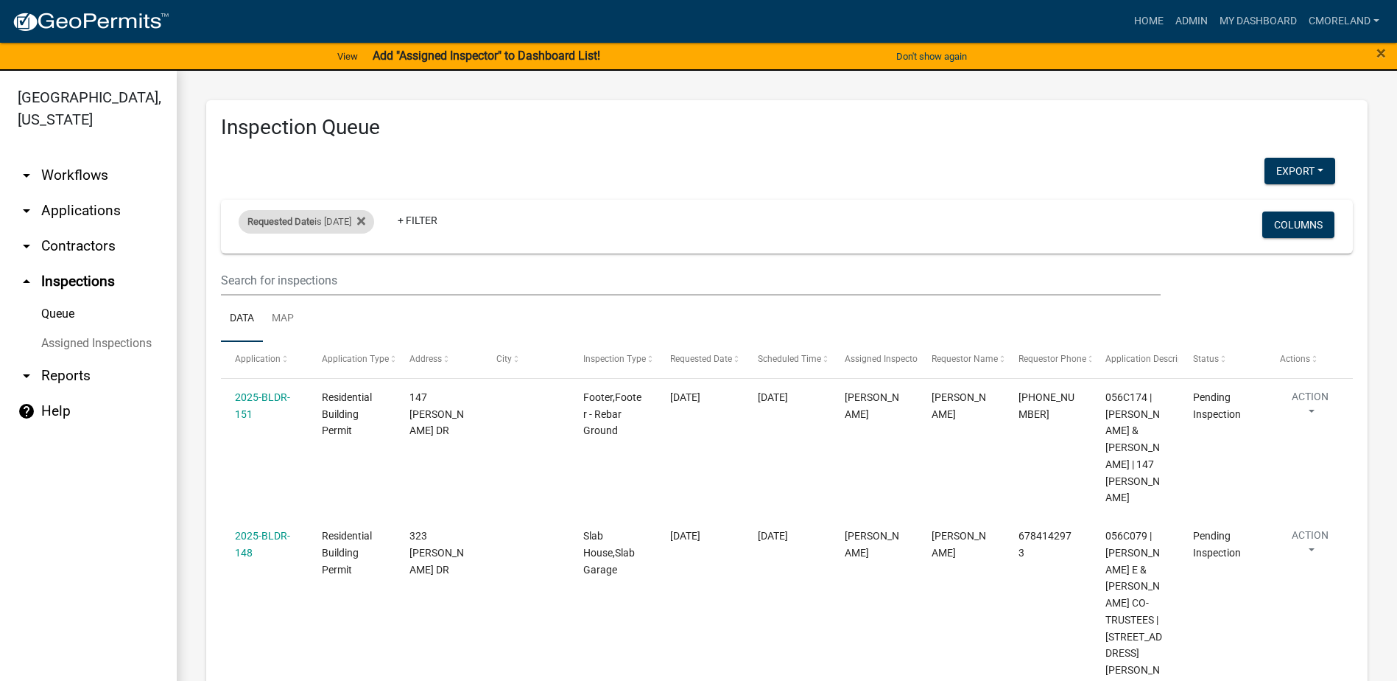
click at [359, 222] on div "Requested Date is 08/19/2025" at bounding box center [307, 222] width 136 height 24
click at [363, 277] on input "[DATE]" at bounding box center [319, 276] width 103 height 30
type input "[DATE]"
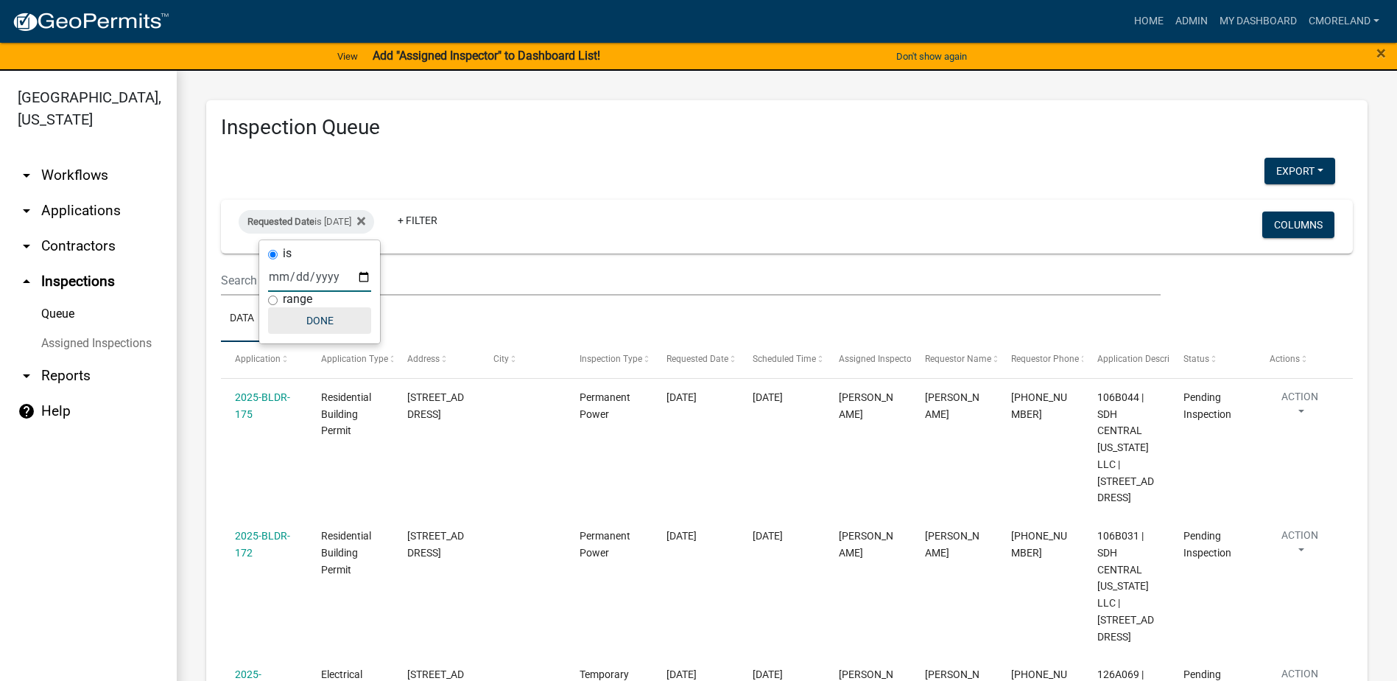
click at [336, 319] on button "Done" at bounding box center [319, 320] width 103 height 27
click at [365, 220] on icon at bounding box center [361, 221] width 8 height 12
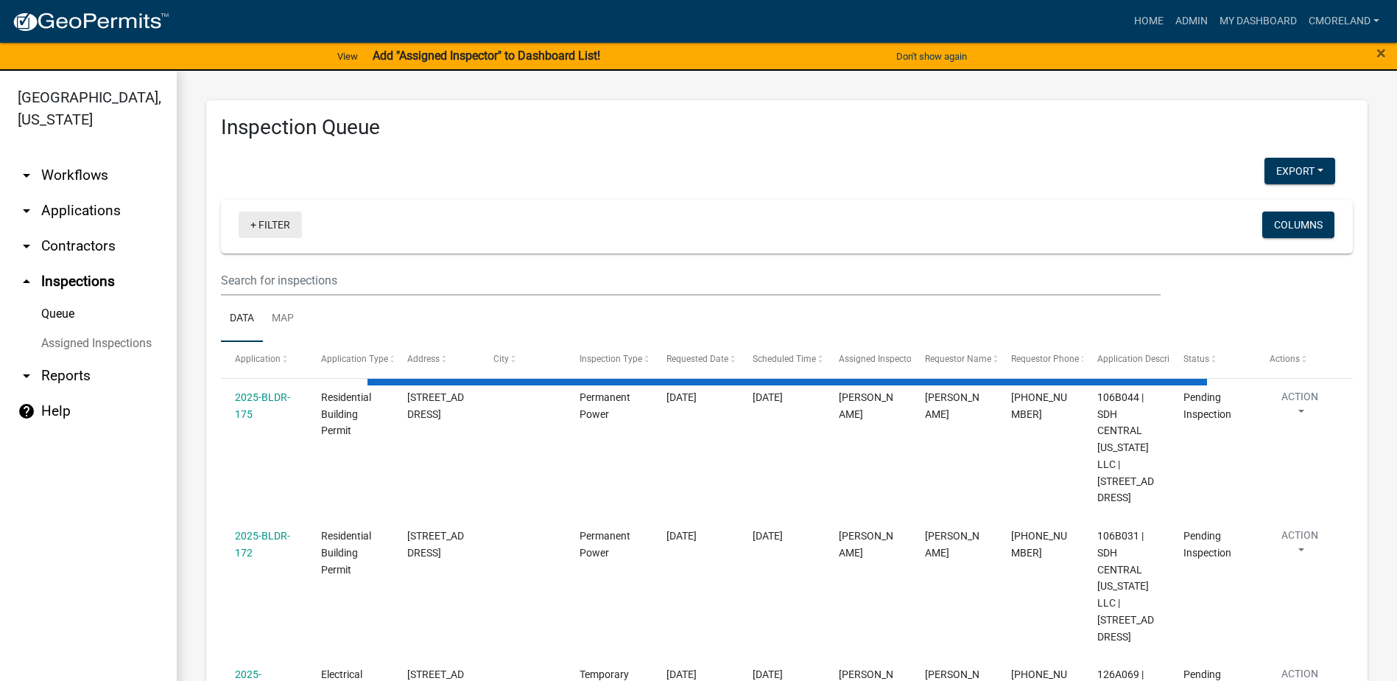
click at [267, 225] on link "+ Filter" at bounding box center [270, 224] width 63 height 27
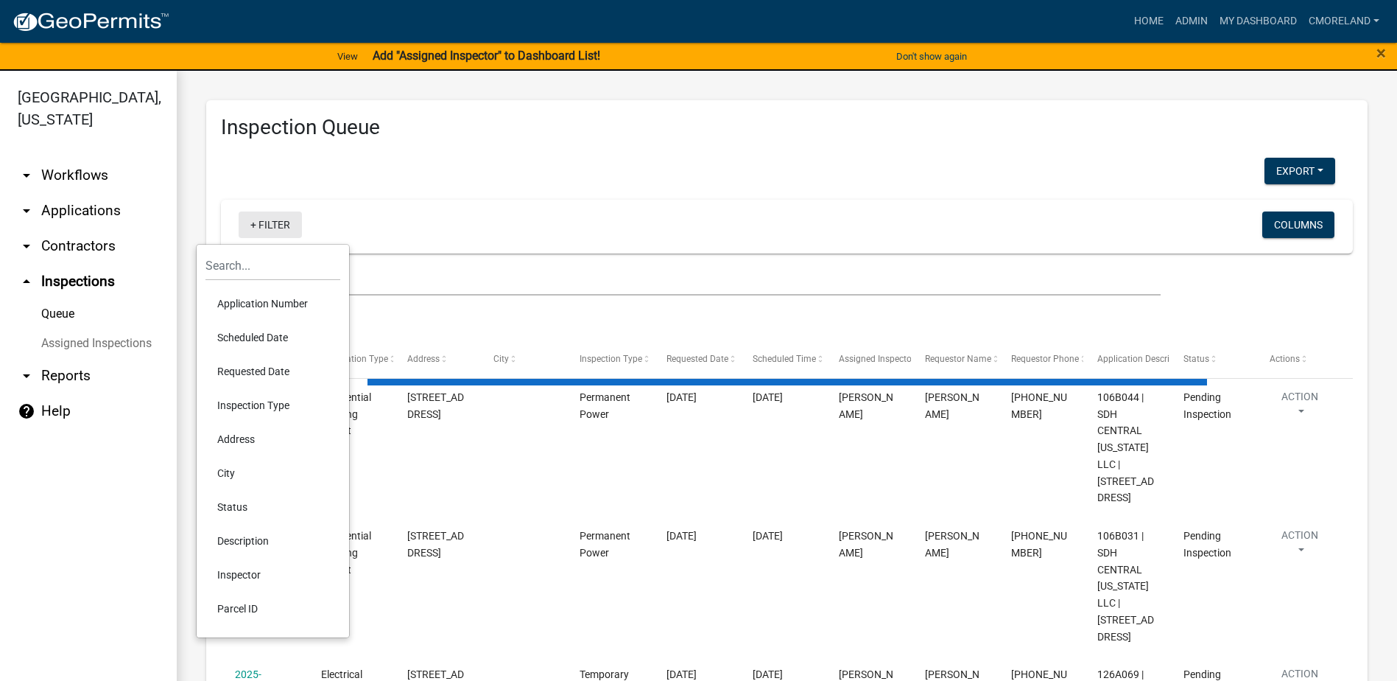
select select "2: 50"
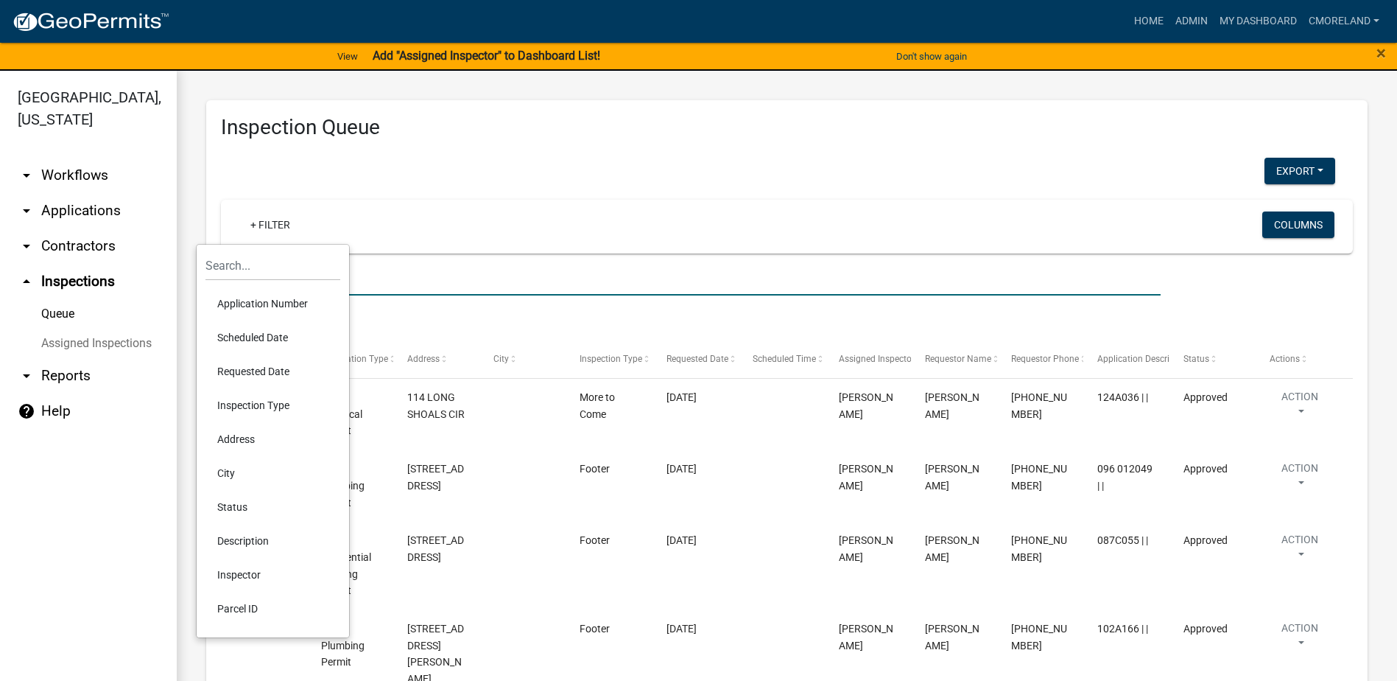
click at [382, 276] on input "text" at bounding box center [691, 280] width 940 height 30
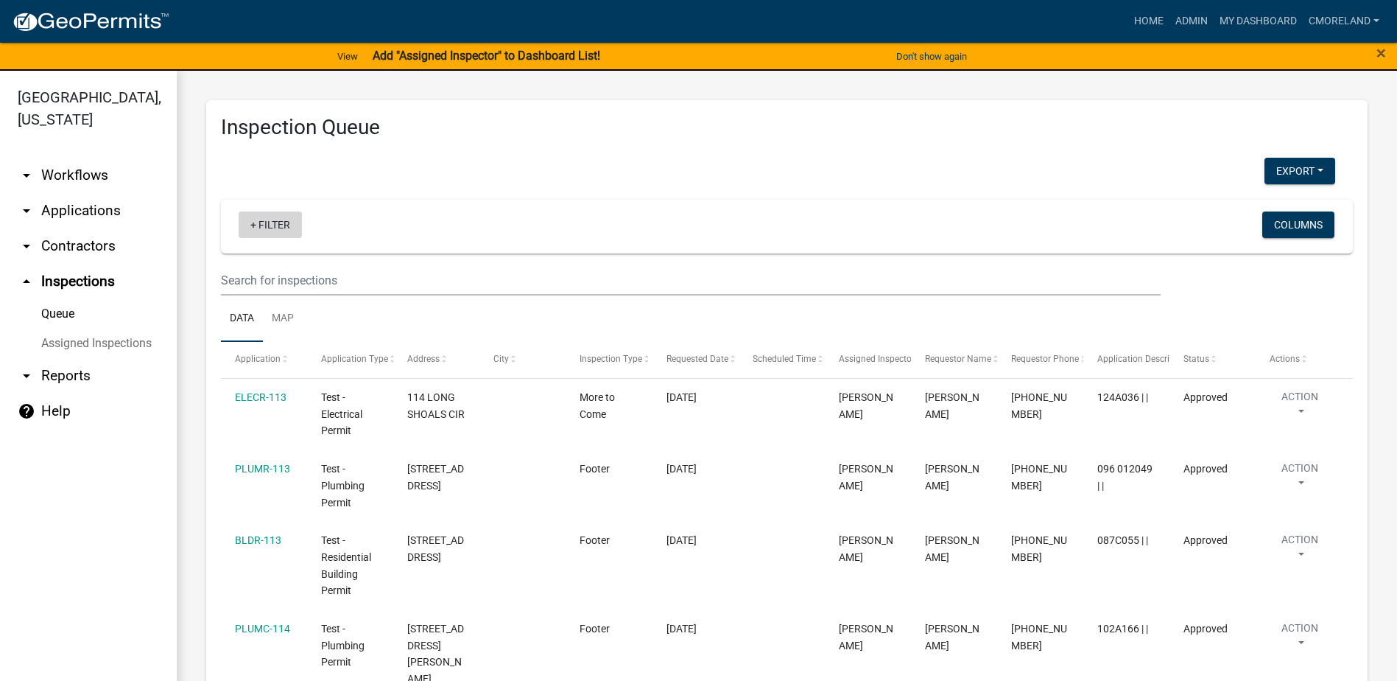
click at [276, 225] on link "+ Filter" at bounding box center [270, 224] width 63 height 27
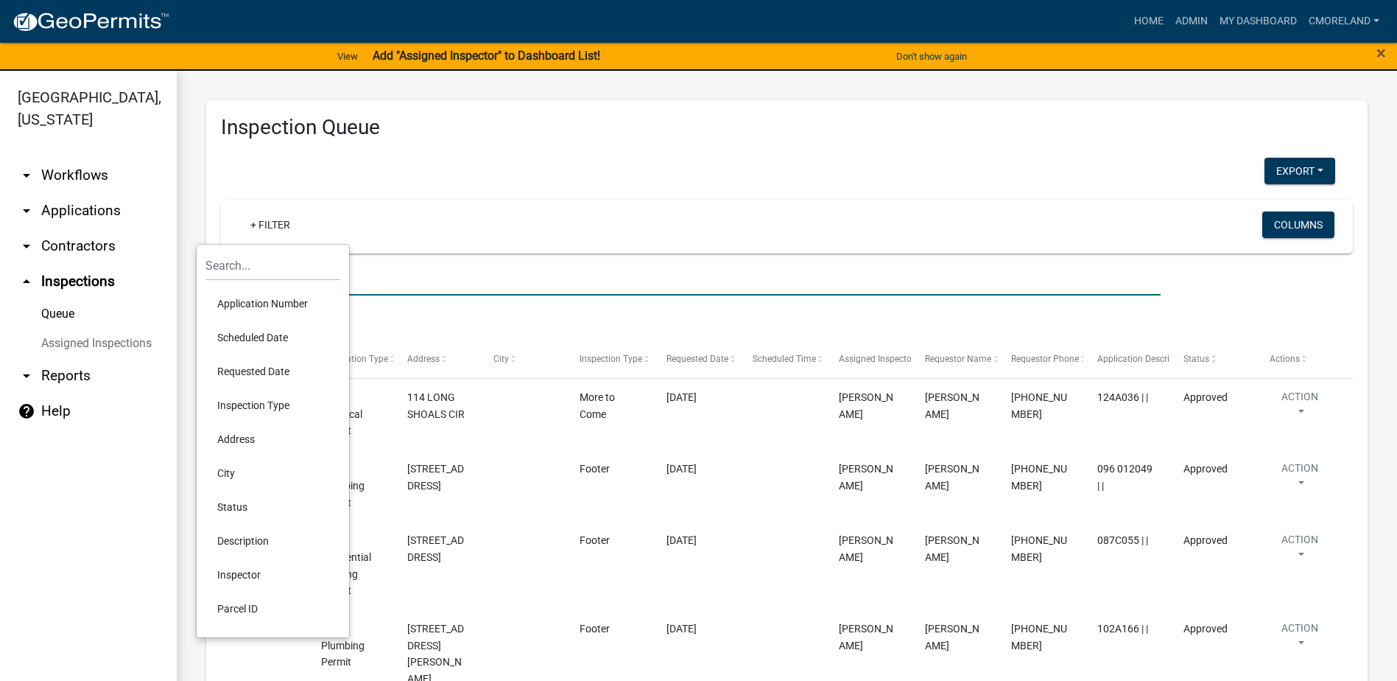
click at [368, 277] on input "text" at bounding box center [691, 280] width 940 height 30
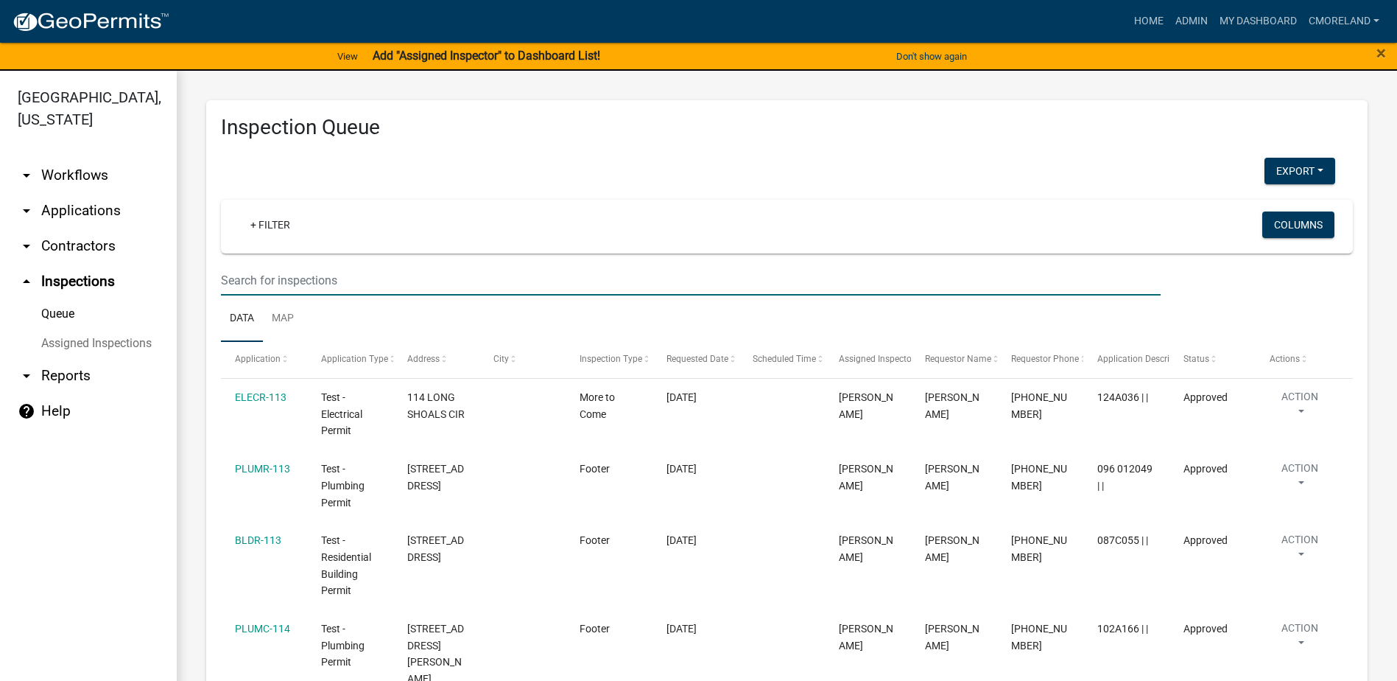
click at [365, 277] on input "text" at bounding box center [691, 280] width 940 height 30
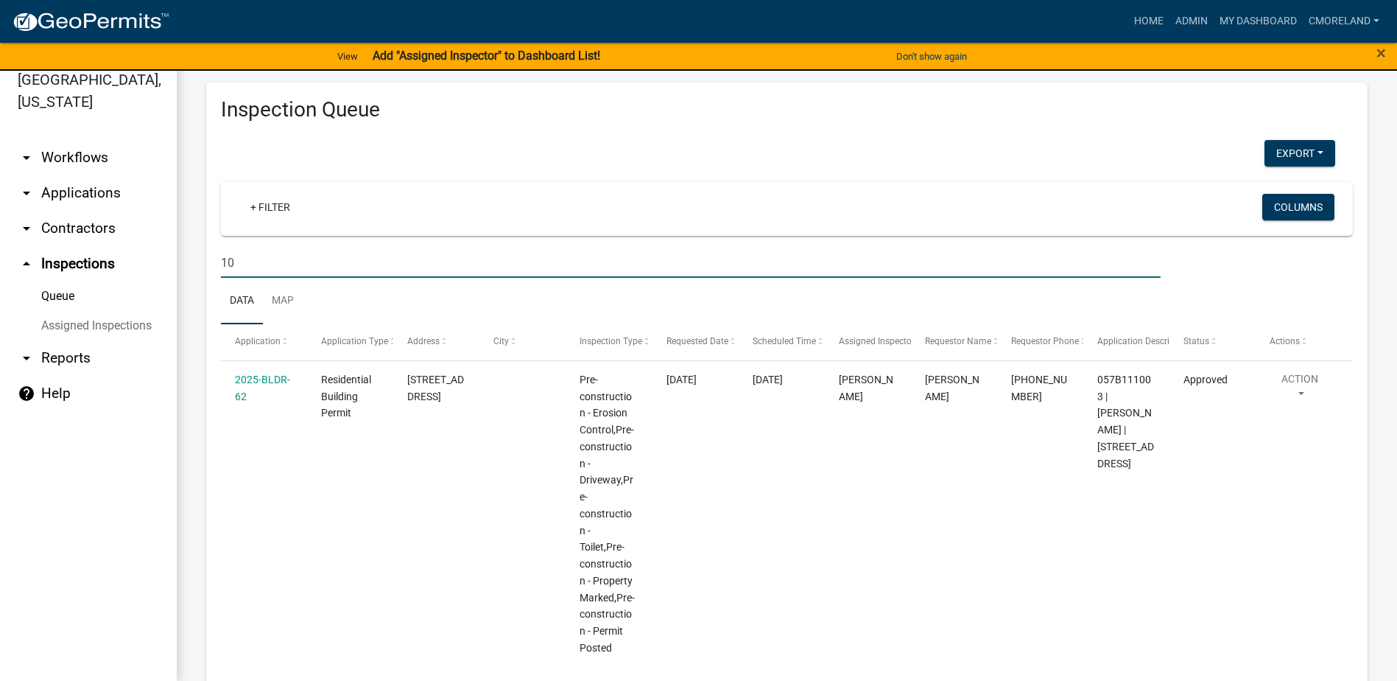
type input "1"
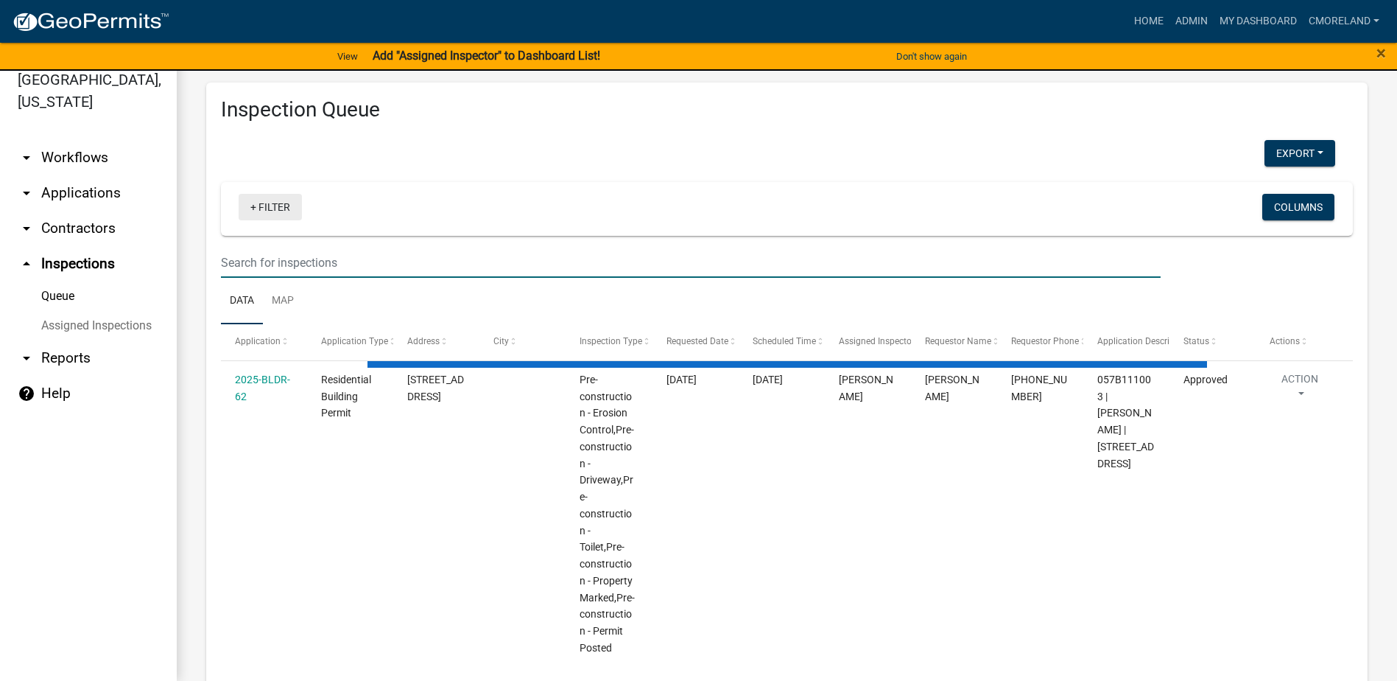
click at [270, 207] on link "+ Filter" at bounding box center [270, 207] width 63 height 27
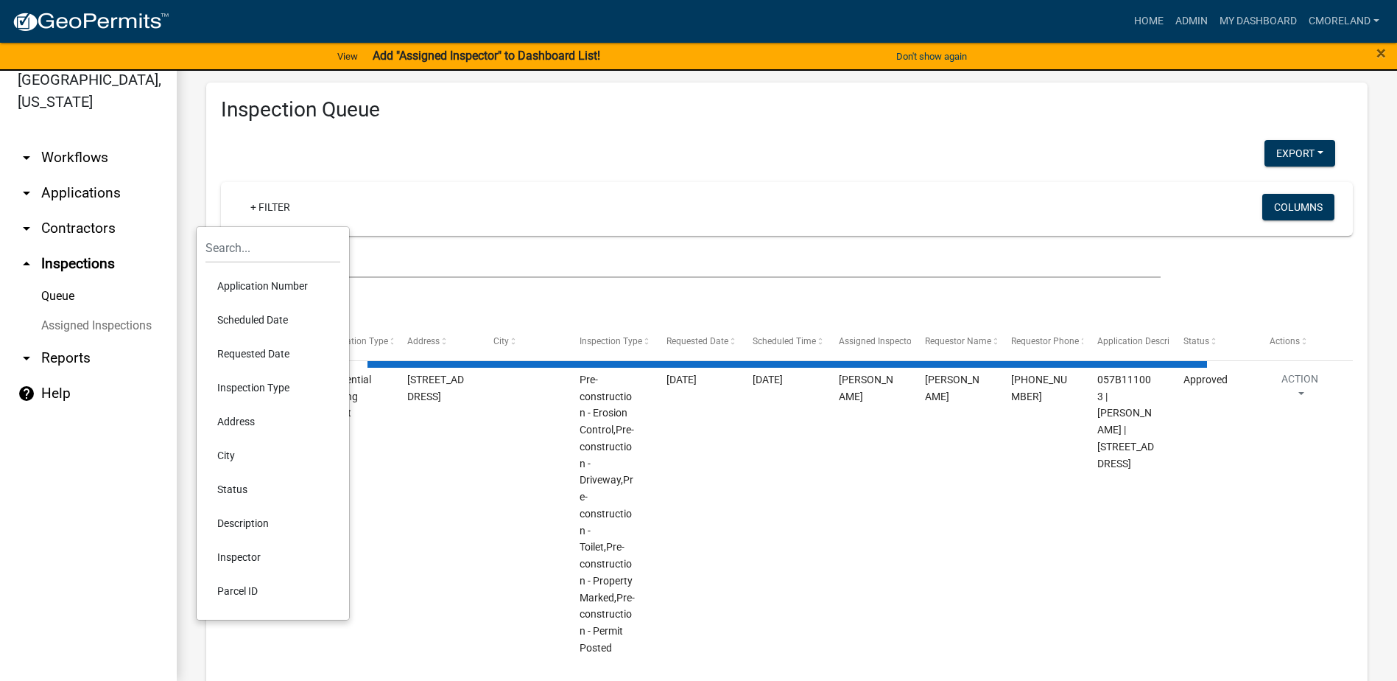
select select "2: 50"
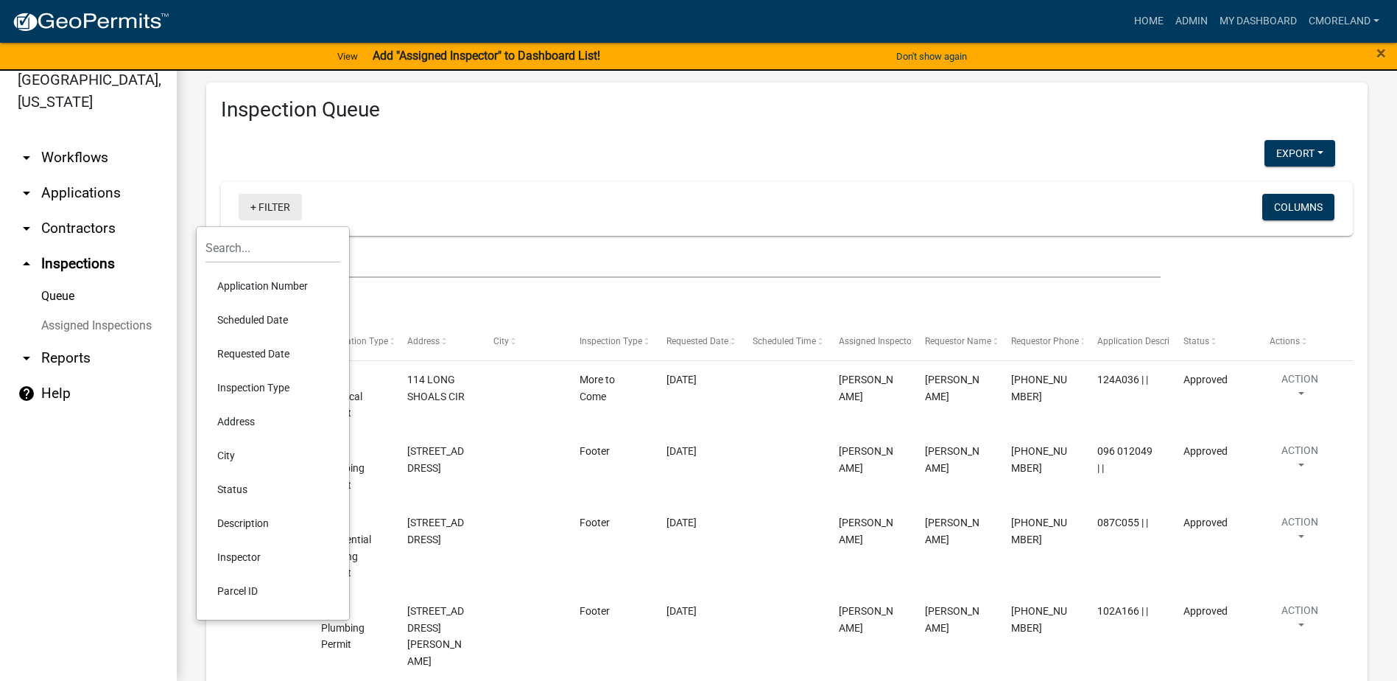
click at [286, 208] on link "+ Filter" at bounding box center [270, 207] width 63 height 27
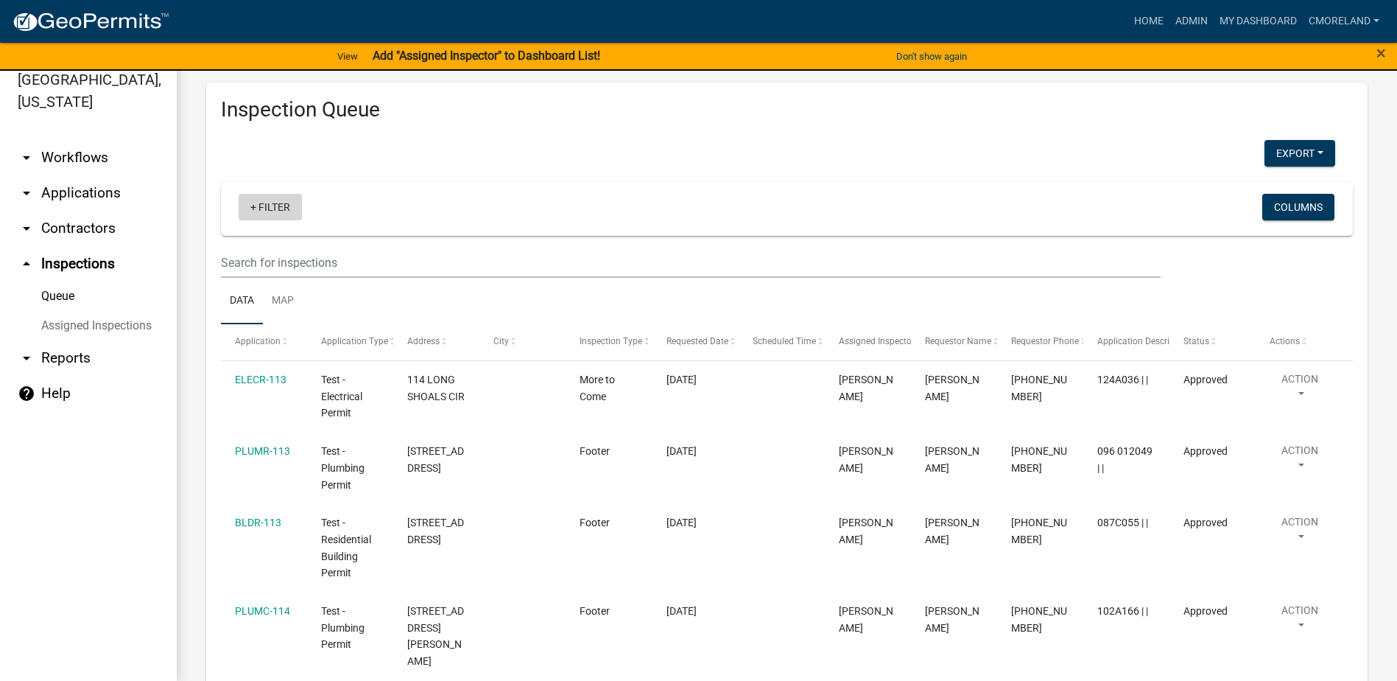
click at [278, 208] on link "+ Filter" at bounding box center [270, 207] width 63 height 27
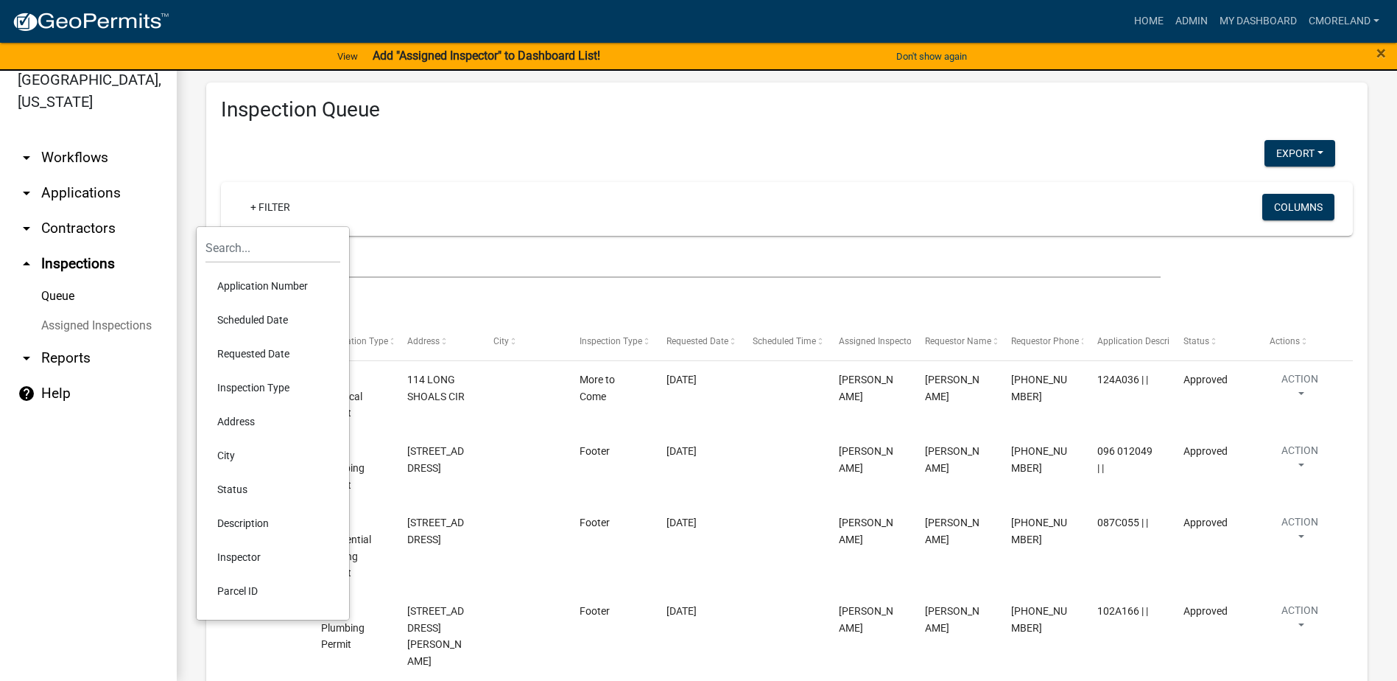
click at [256, 350] on li "Requested Date" at bounding box center [272, 354] width 135 height 34
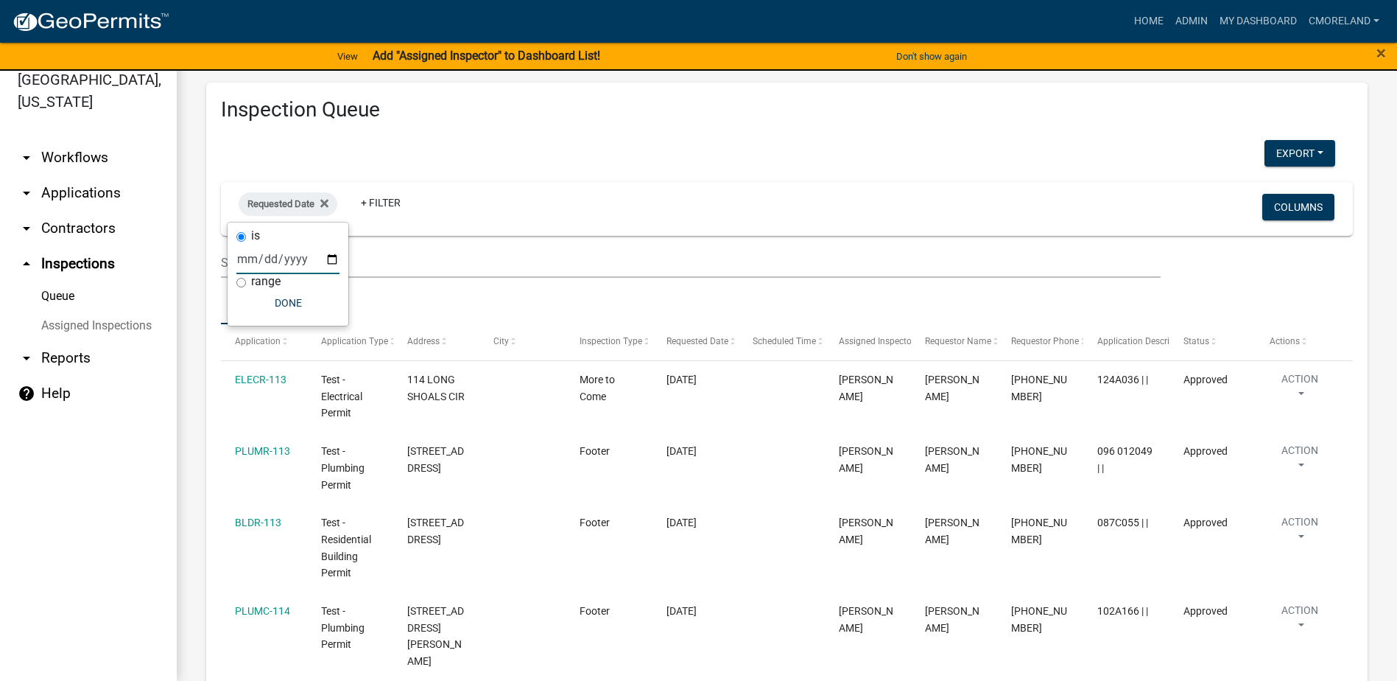
click at [331, 260] on input "date" at bounding box center [287, 259] width 103 height 30
type input "[DATE]"
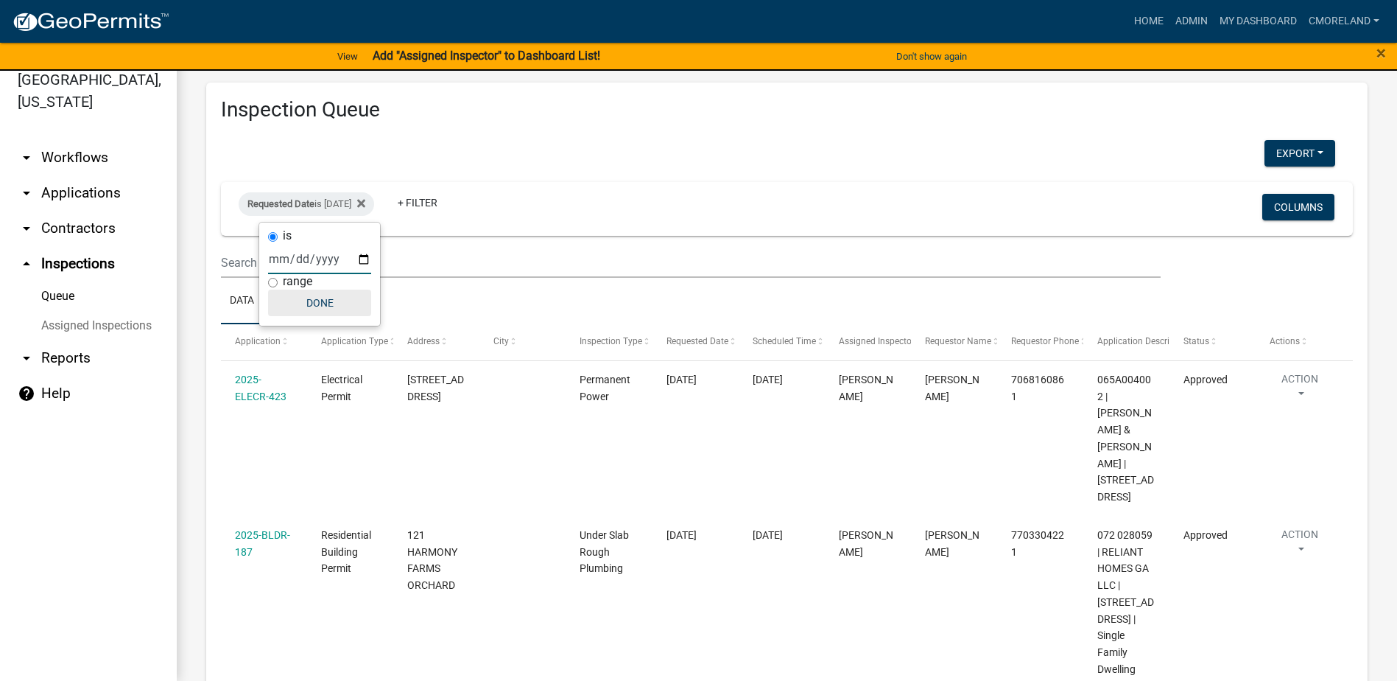
click at [315, 301] on button "Done" at bounding box center [319, 302] width 103 height 27
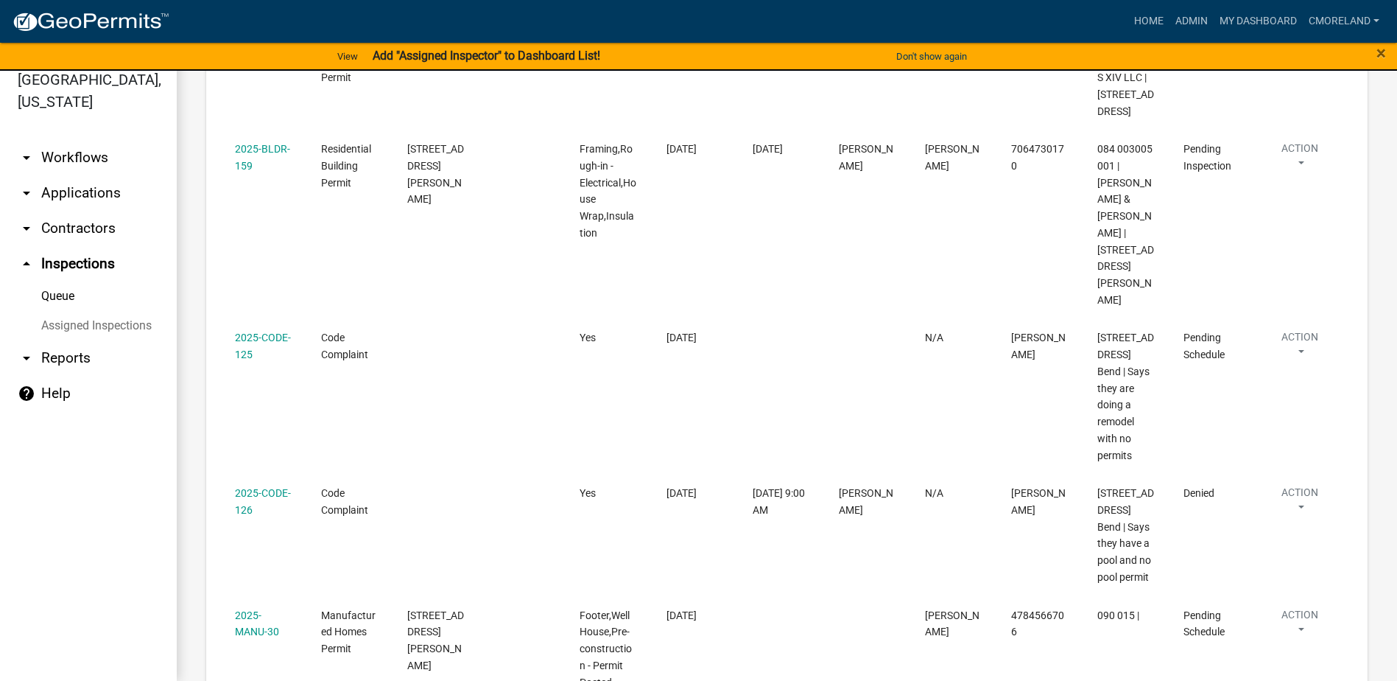
scroll to position [2404, 0]
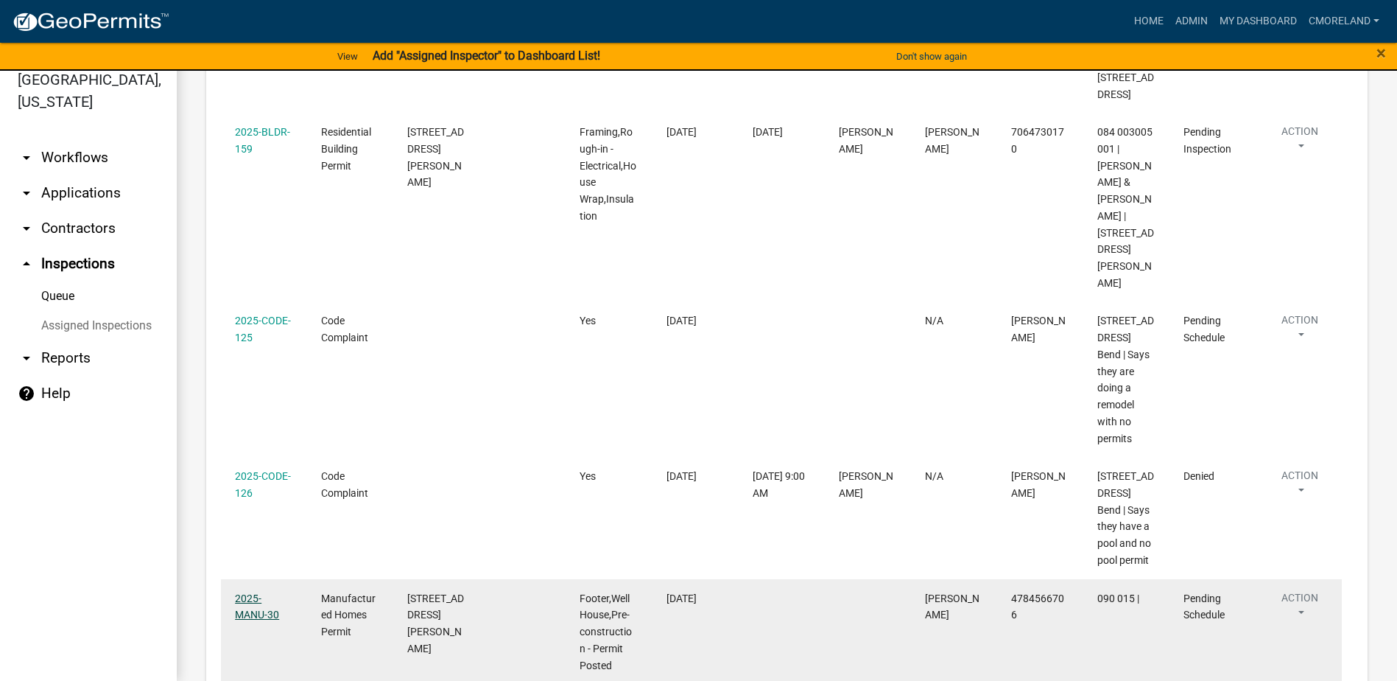
click at [254, 592] on link "2025-MANU-30" at bounding box center [257, 606] width 44 height 29
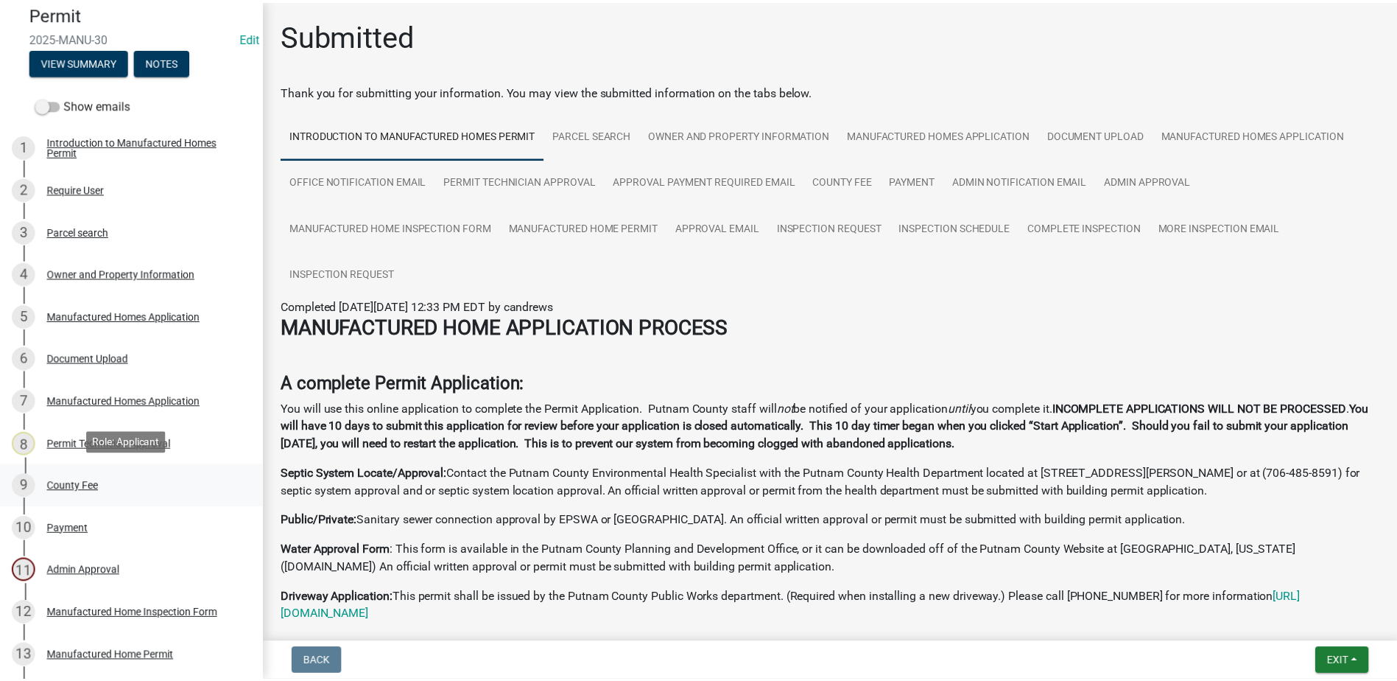
scroll to position [415, 0]
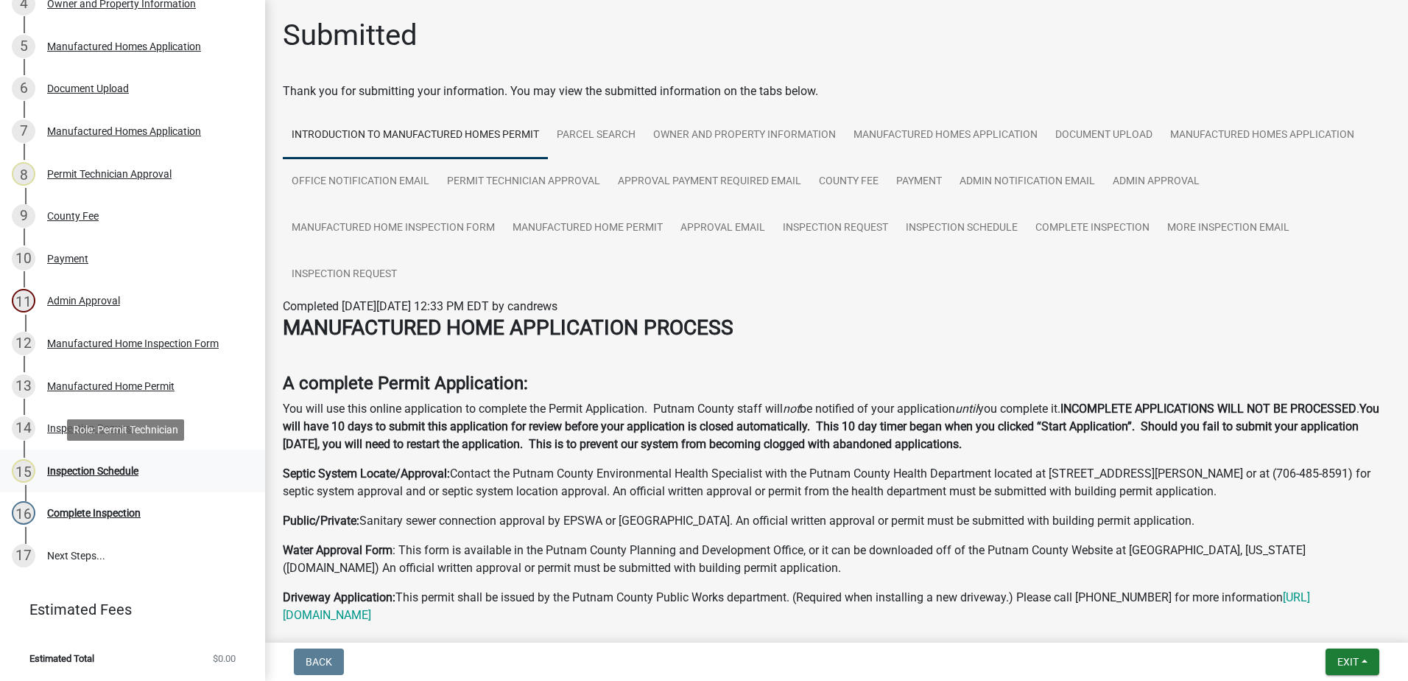
click at [131, 471] on div "Inspection Schedule" at bounding box center [92, 470] width 91 height 10
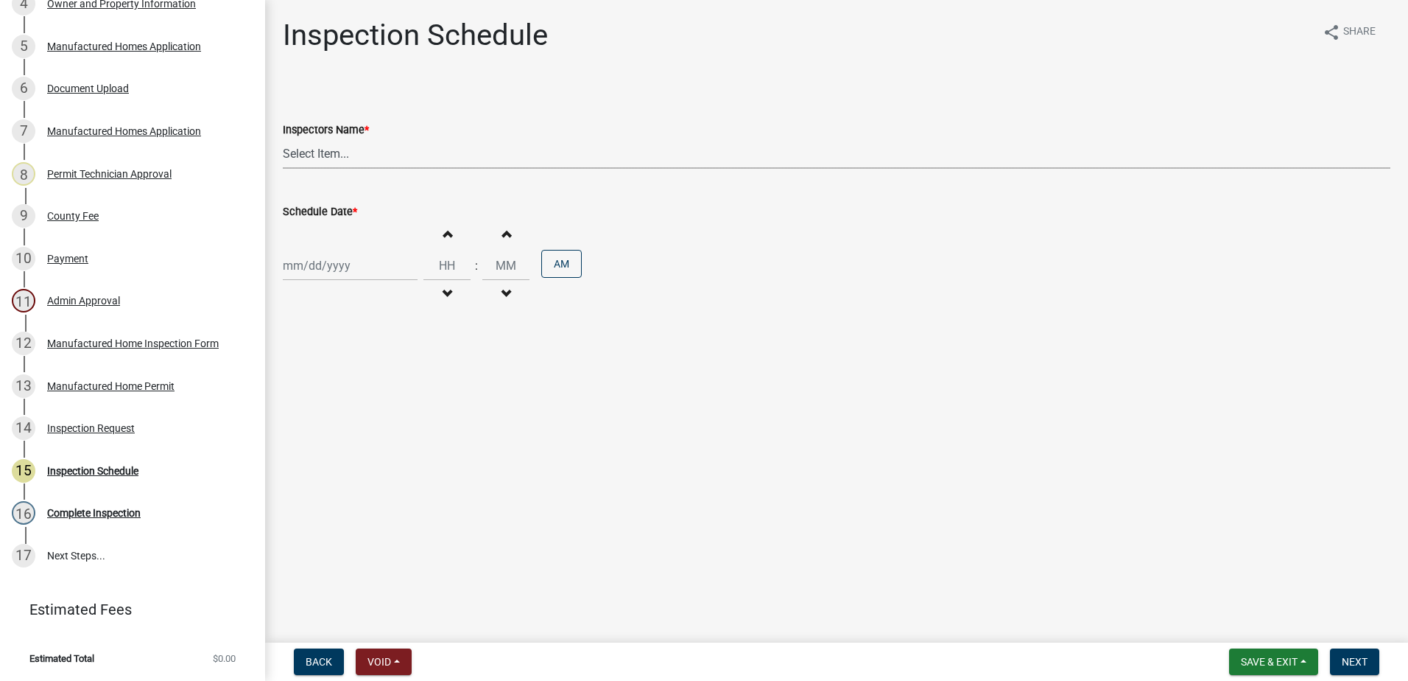
click at [387, 150] on select "Select Item... mrivera ([PERSON_NAME]) jstokes ([PERSON_NAME]) asmith105 ([PERS…" at bounding box center [837, 153] width 1108 height 30
select select "a0ea4169-8540-4a2c-b9f4-cf4c1ffdeb95"
click at [283, 138] on select "Select Item... mrivera ([PERSON_NAME]) jstokes ([PERSON_NAME]) asmith105 ([PERS…" at bounding box center [837, 153] width 1108 height 30
click at [372, 269] on div at bounding box center [350, 265] width 135 height 30
select select "8"
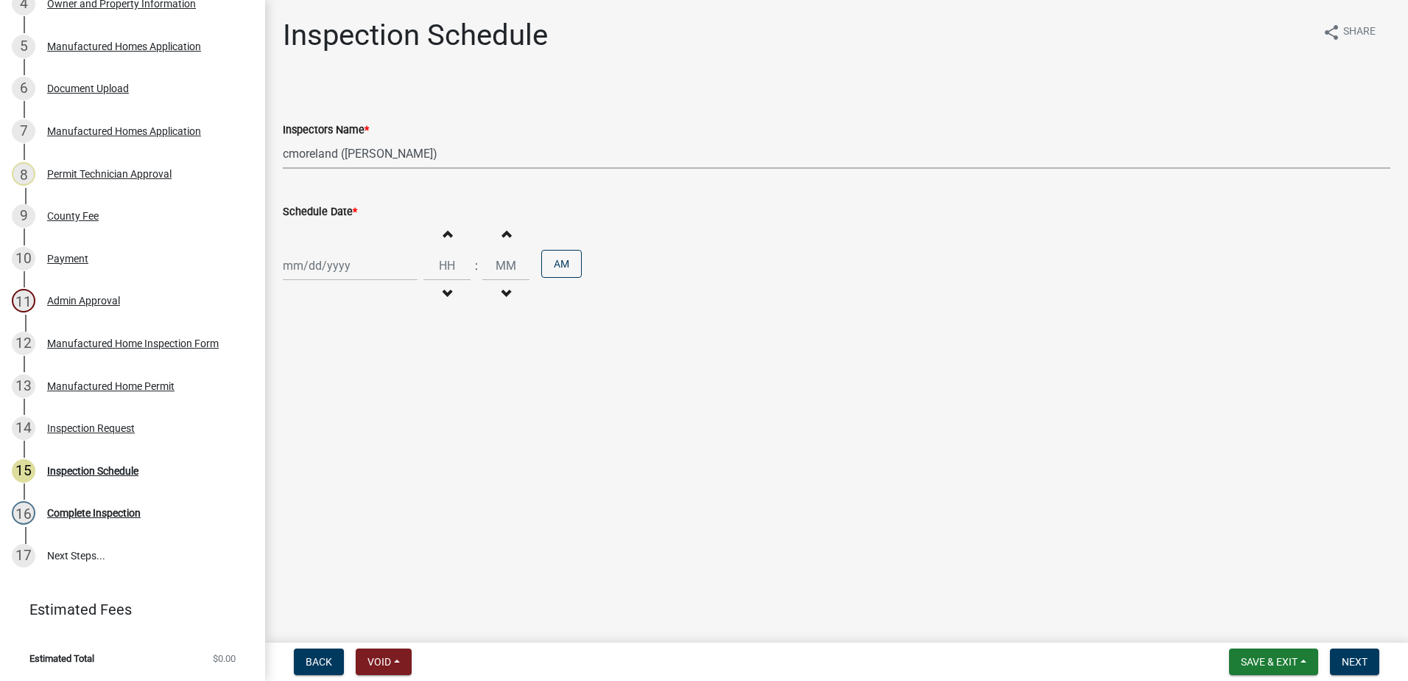
select select "2025"
click at [340, 412] on div "20" at bounding box center [345, 415] width 24 height 24
type input "[DATE]"
click at [1368, 659] on button "Next" at bounding box center [1354, 661] width 49 height 27
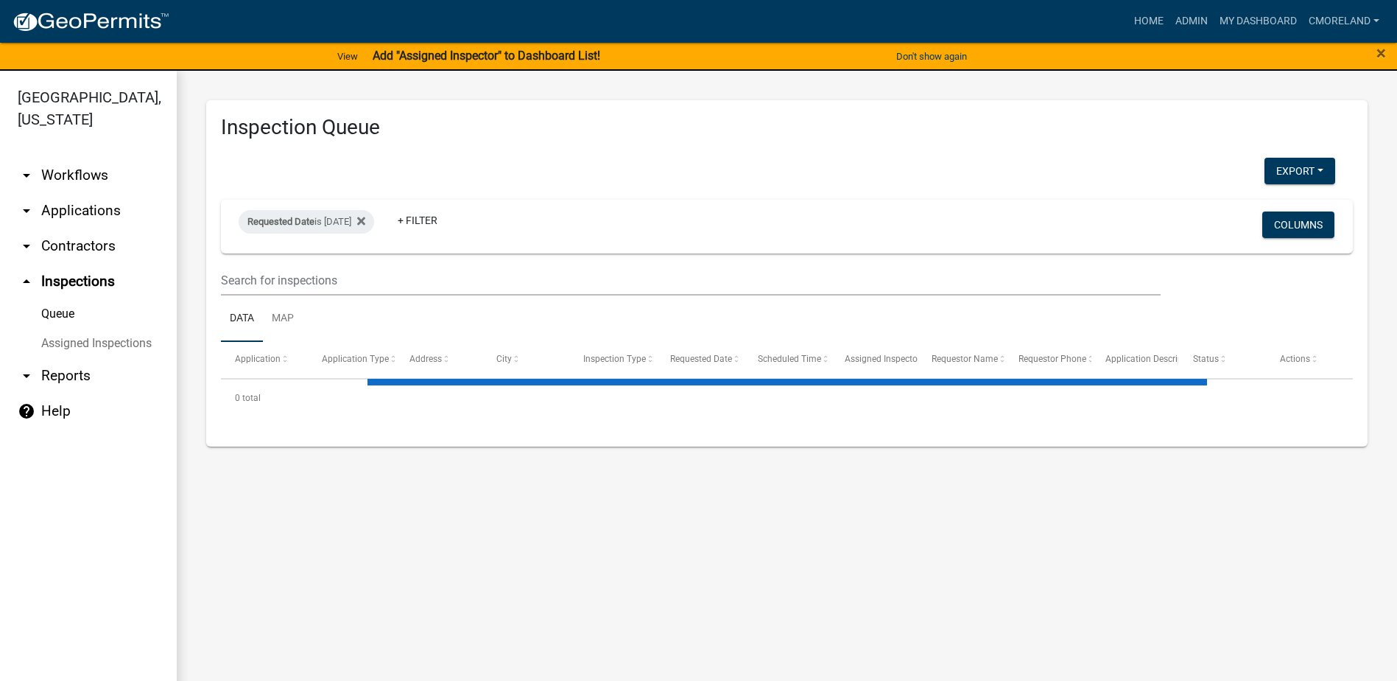
select select "2: 50"
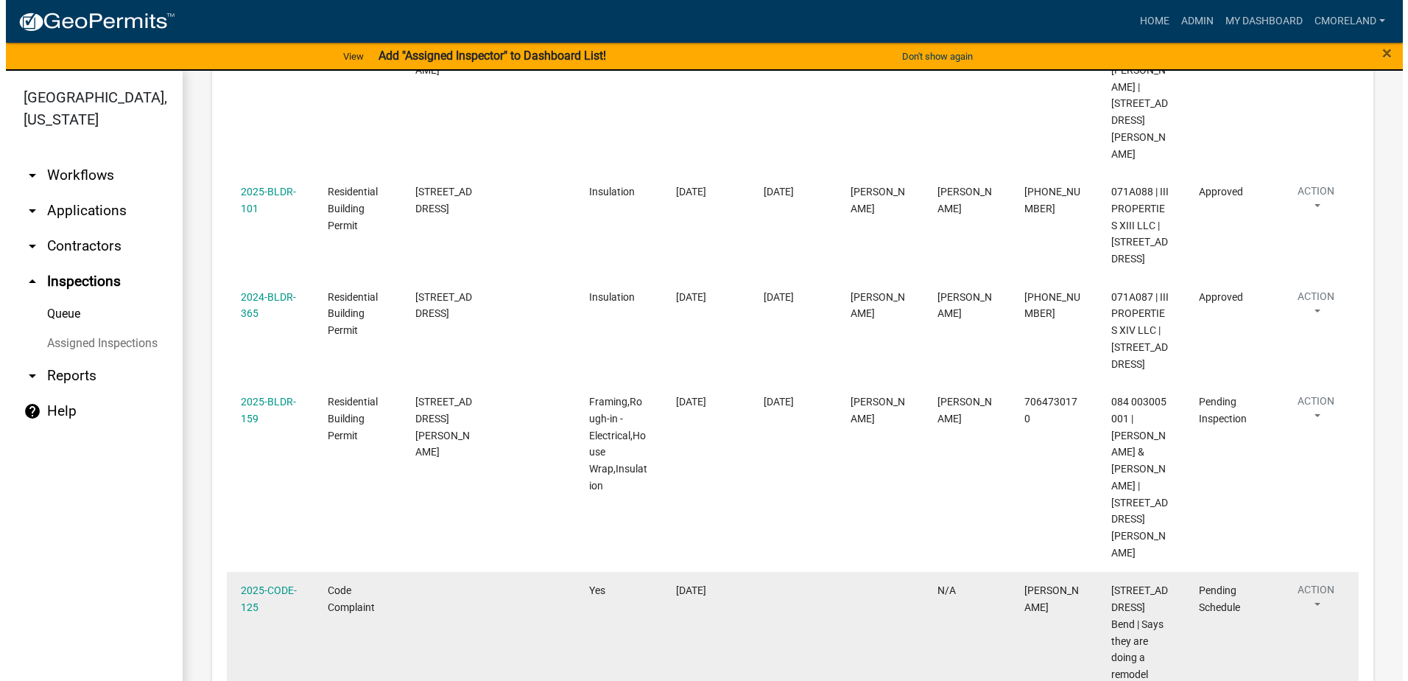
scroll to position [2109, 0]
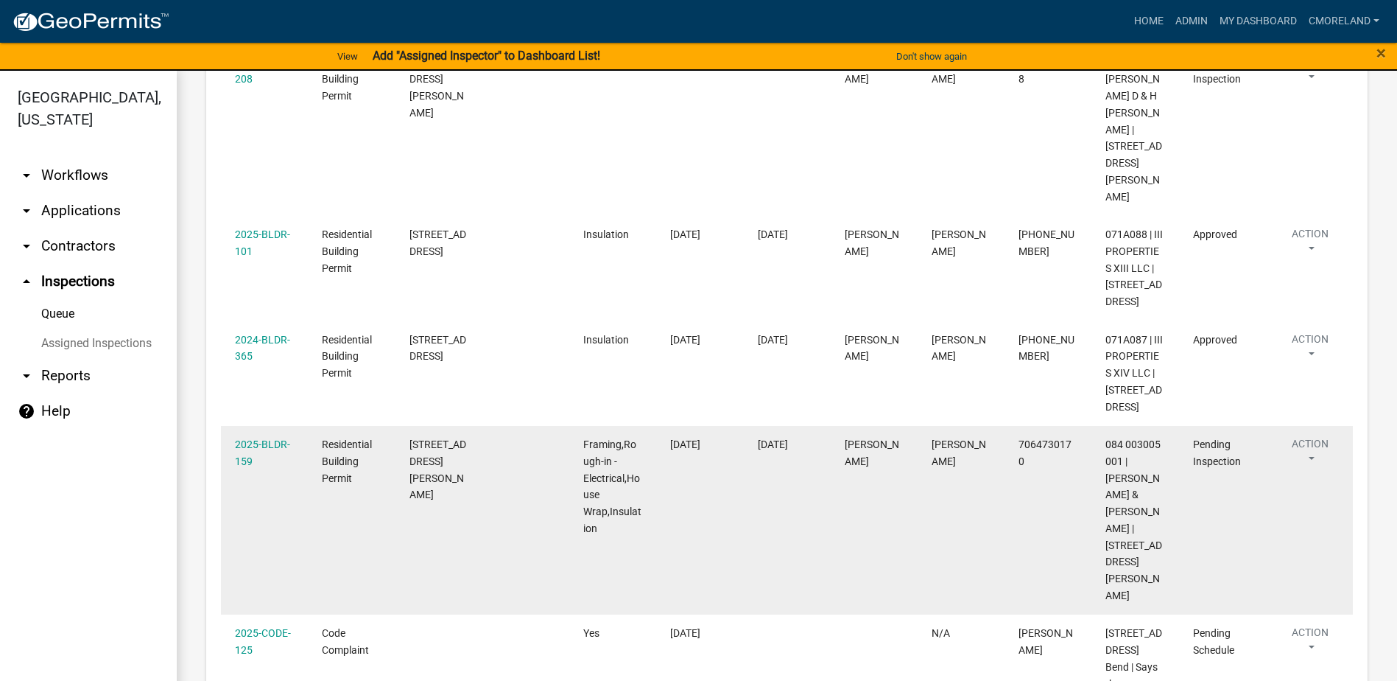
click at [265, 438] on link "2025-BLDR-159" at bounding box center [262, 452] width 55 height 29
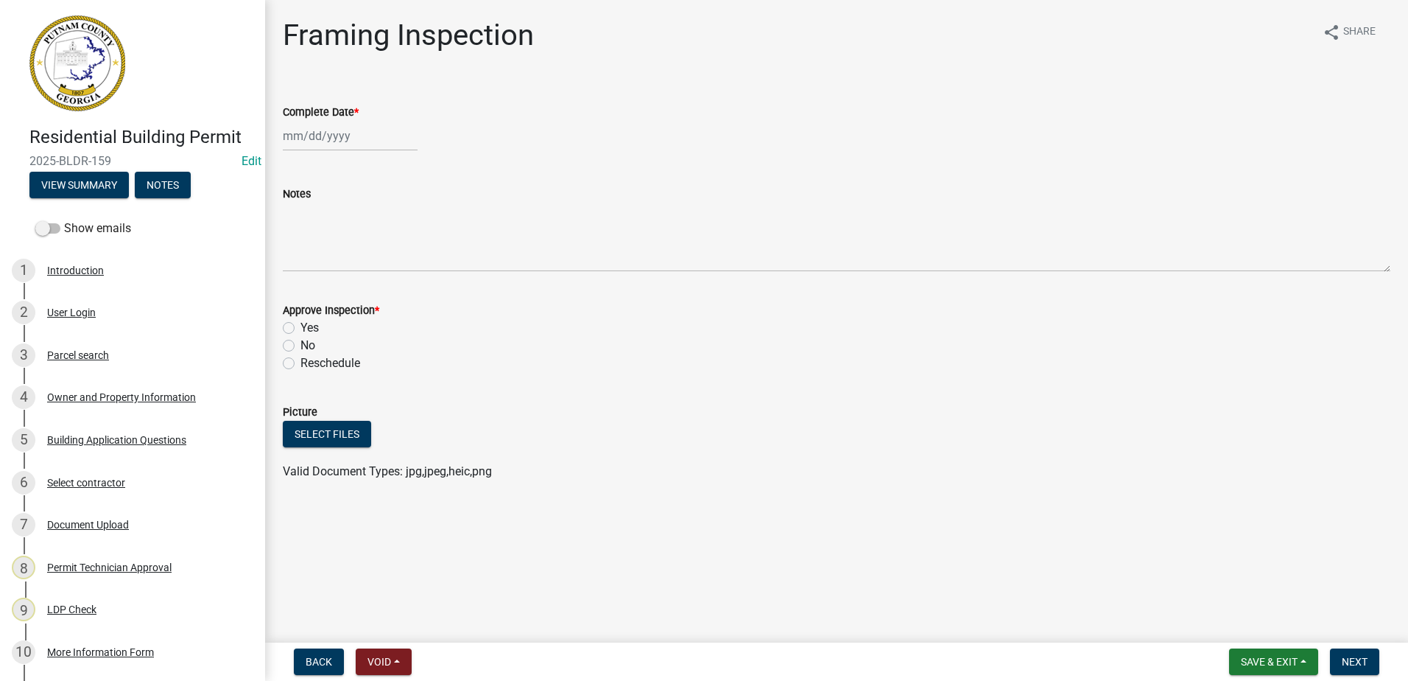
click at [340, 144] on div at bounding box center [350, 136] width 135 height 30
select select "8"
select select "2025"
click at [328, 284] on div "19" at bounding box center [321, 285] width 24 height 24
type input "[DATE]"
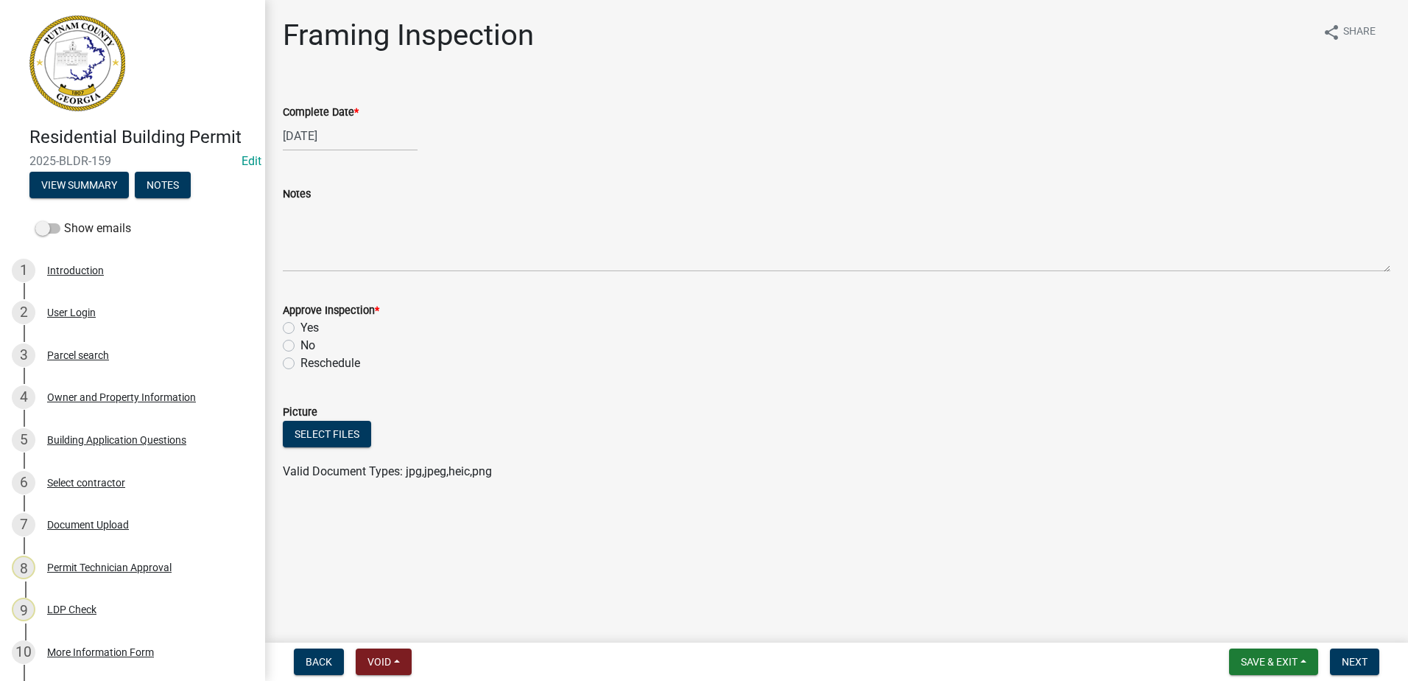
click at [300, 328] on label "Yes" at bounding box center [309, 328] width 18 height 18
click at [300, 328] on input "Yes" at bounding box center [305, 324] width 10 height 10
radio input "true"
click at [1365, 658] on span "Next" at bounding box center [1355, 661] width 26 height 12
select select "8"
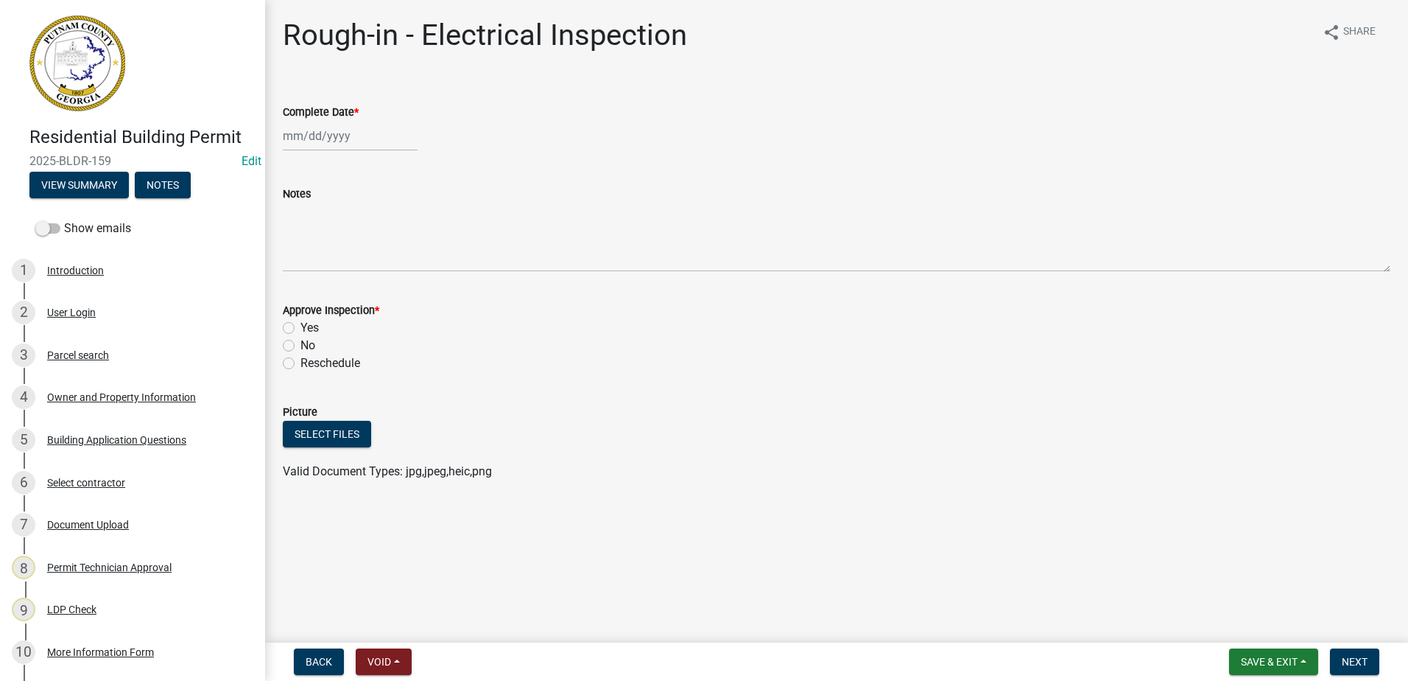
select select "2025"
click at [320, 137] on div "[PERSON_NAME] Feb Mar Apr [PERSON_NAME][DATE] Oct Nov [DATE] 1526 1527 1528 152…" at bounding box center [350, 136] width 135 height 30
click at [322, 284] on div "19" at bounding box center [321, 285] width 24 height 24
type input "[DATE]"
click at [300, 329] on label "Yes" at bounding box center [309, 328] width 18 height 18
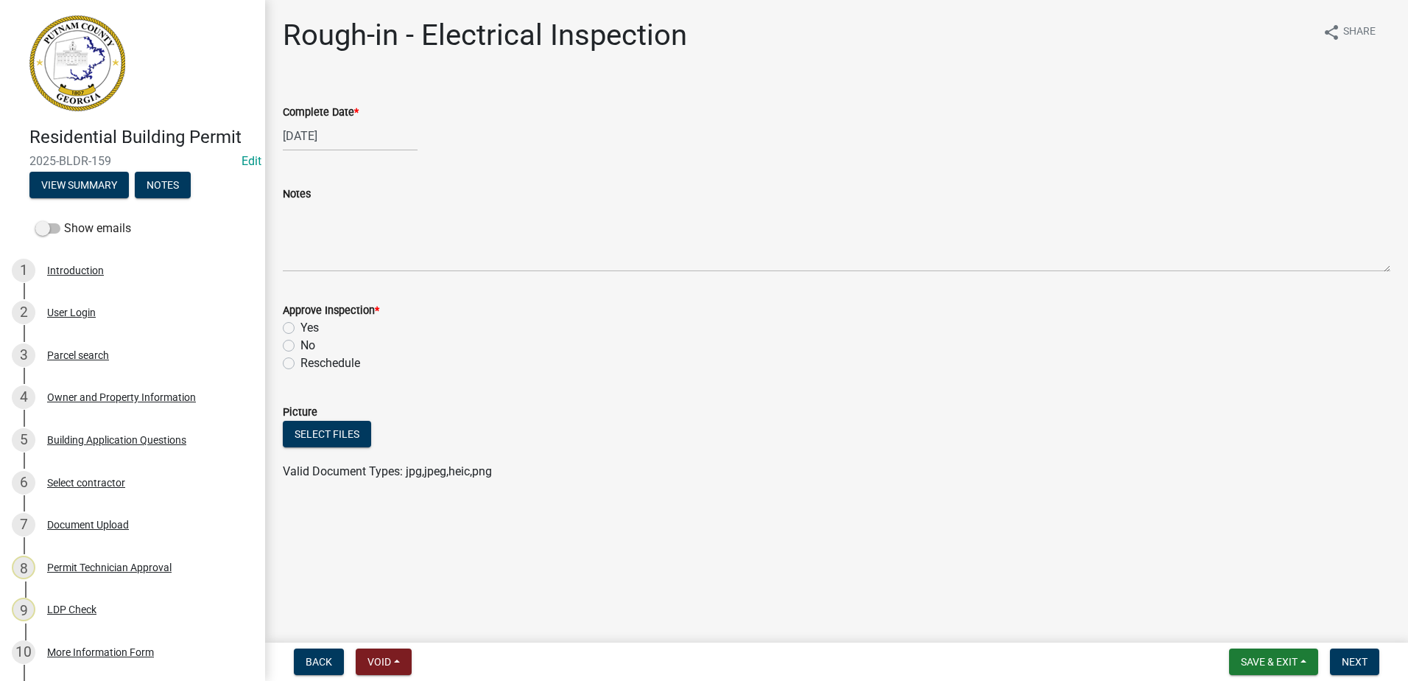
click at [300, 328] on input "Yes" at bounding box center [305, 324] width 10 height 10
radio input "true"
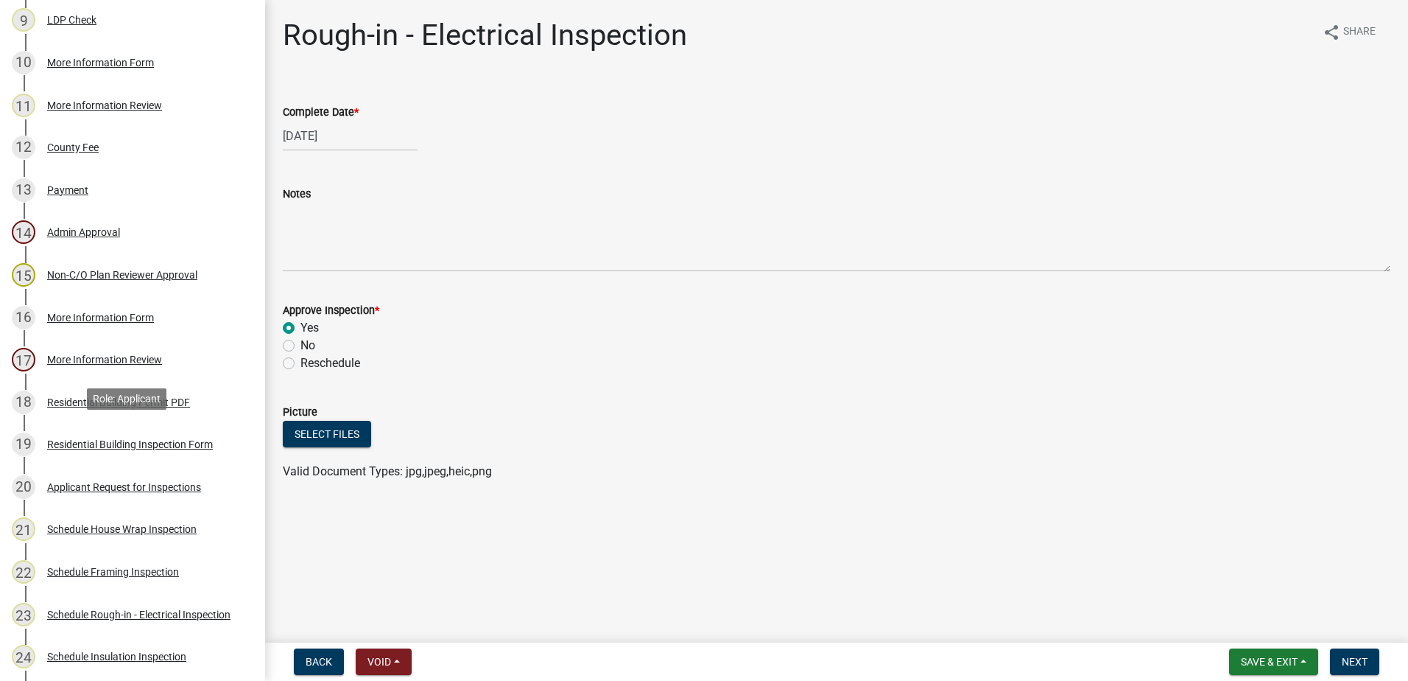
scroll to position [1020, 0]
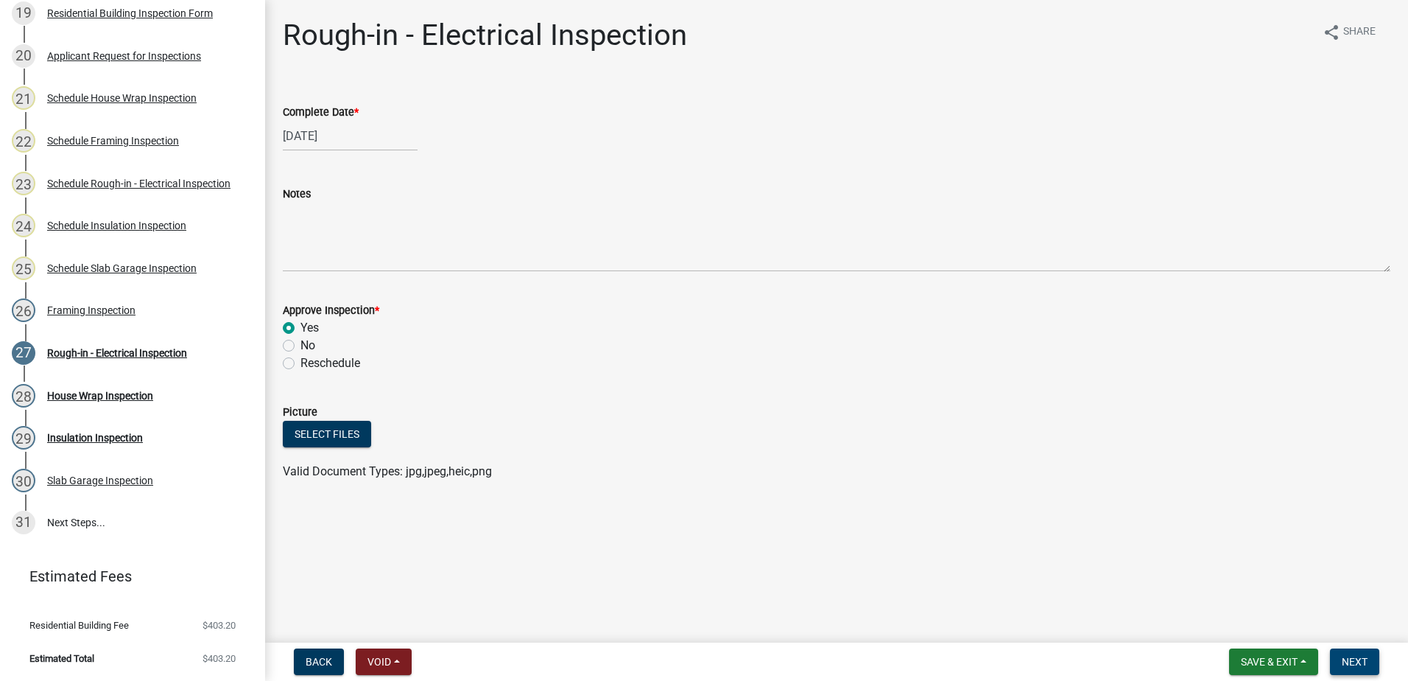
click at [1352, 658] on span "Next" at bounding box center [1355, 661] width 26 height 12
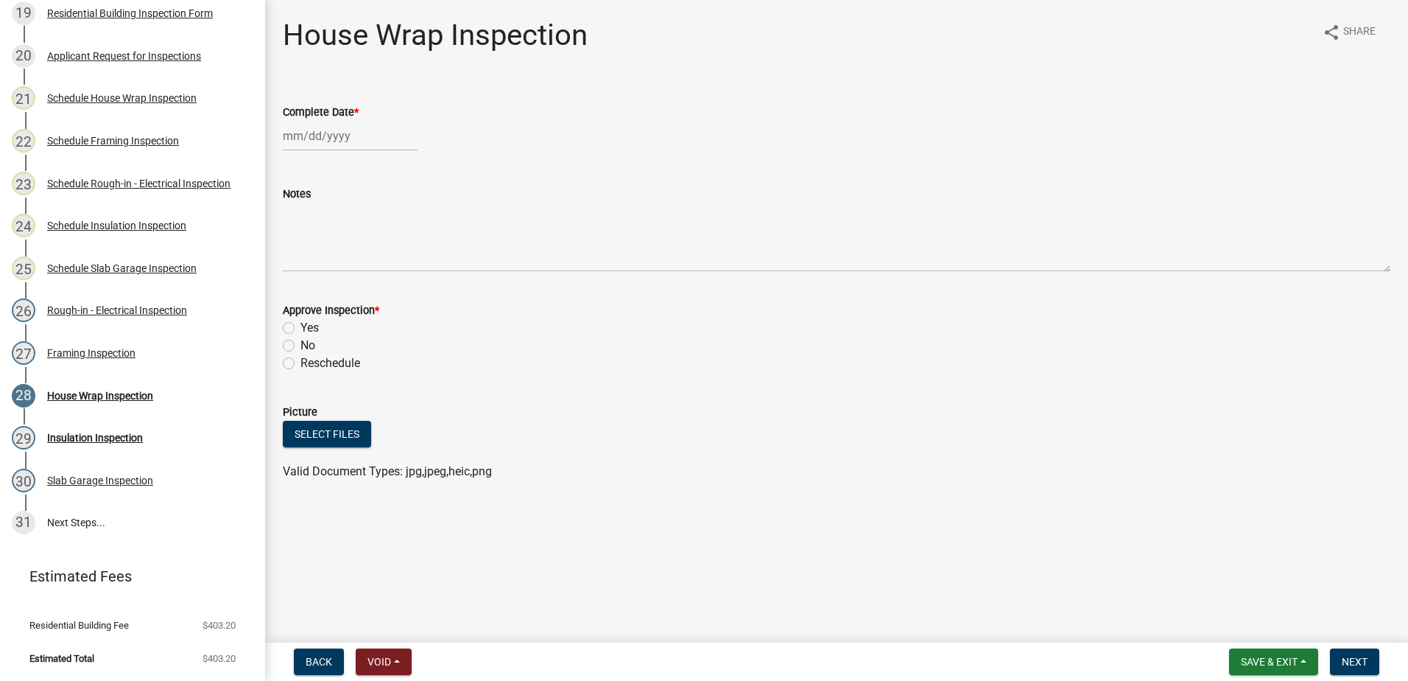
click at [351, 138] on div at bounding box center [350, 136] width 135 height 30
select select "8"
select select "2025"
click at [321, 284] on div "19" at bounding box center [321, 285] width 24 height 24
type input "[DATE]"
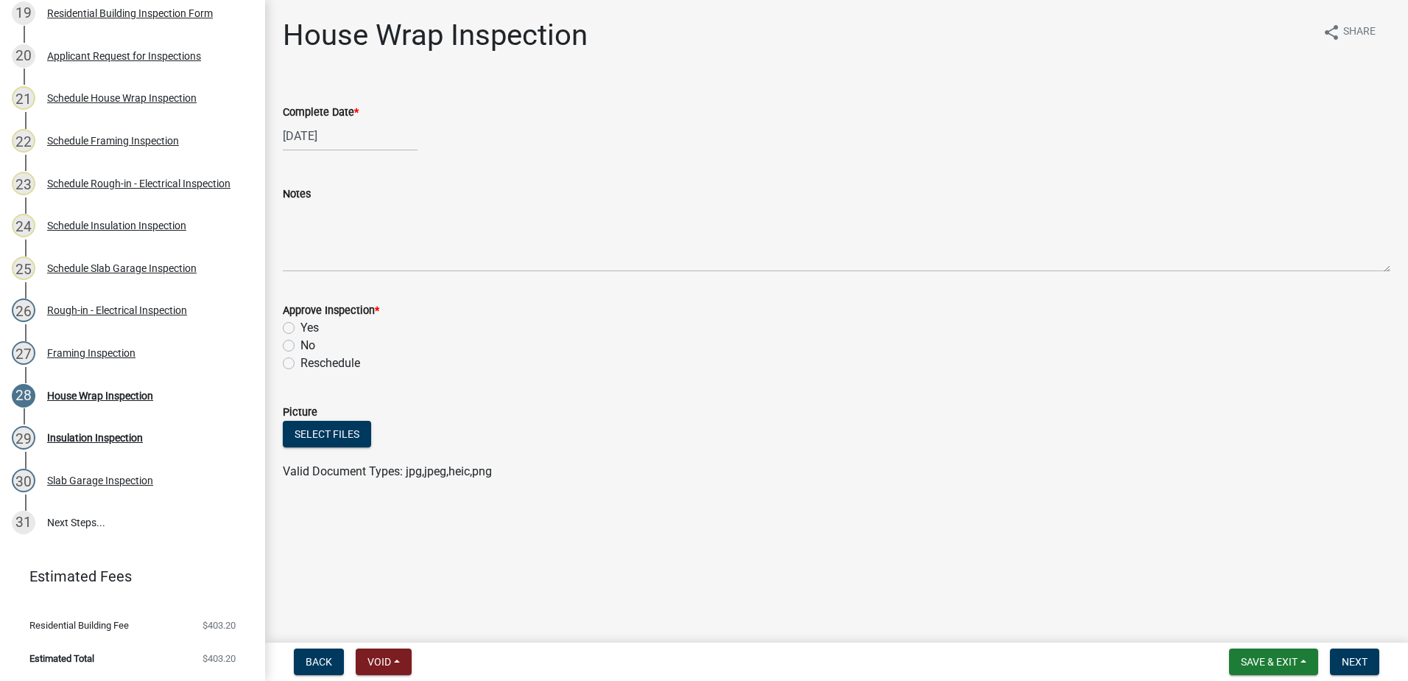
click at [300, 326] on label "Yes" at bounding box center [309, 328] width 18 height 18
click at [300, 326] on input "Yes" at bounding box center [305, 324] width 10 height 10
radio input "true"
click at [1349, 661] on span "Next" at bounding box center [1355, 661] width 26 height 12
select select "8"
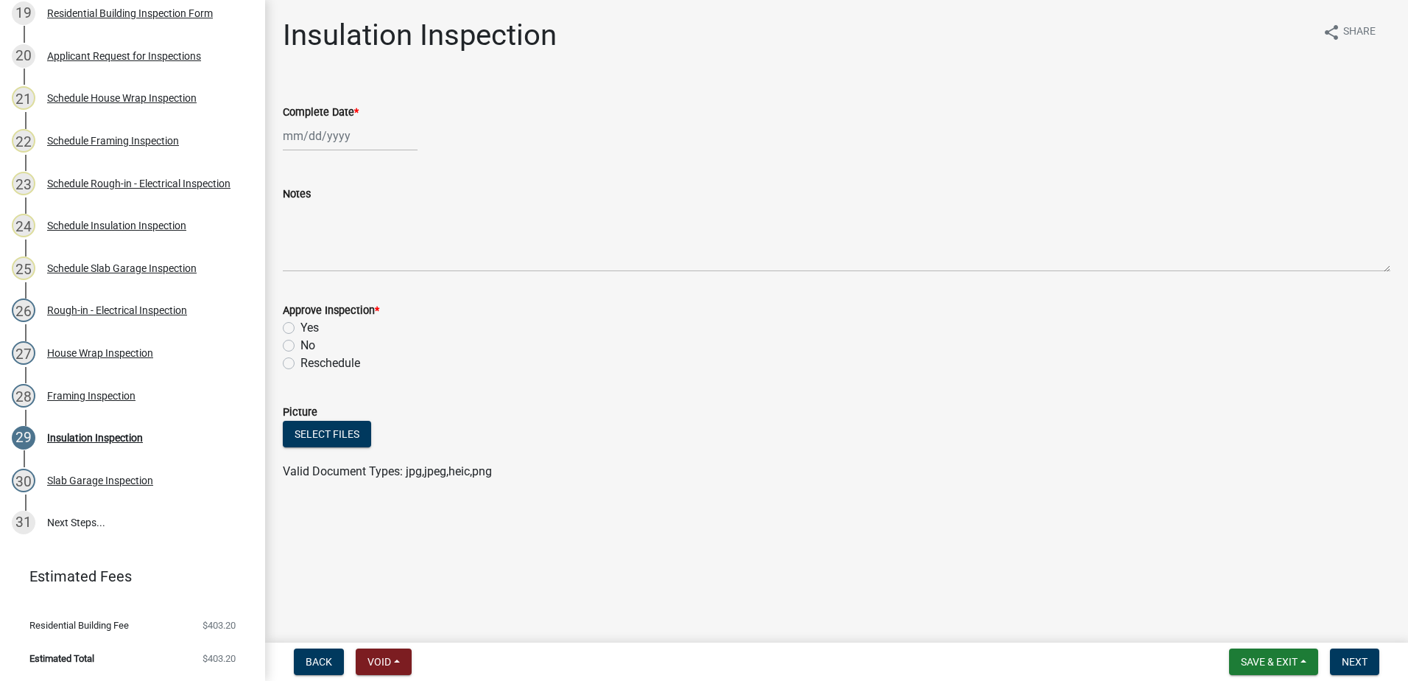
select select "2025"
click at [328, 136] on div "[PERSON_NAME] Feb Mar Apr [PERSON_NAME][DATE] Oct Nov [DATE] 1526 1527 1528 152…" at bounding box center [350, 136] width 135 height 30
click at [322, 286] on div "19" at bounding box center [321, 285] width 24 height 24
type input "[DATE]"
click at [300, 329] on label "Yes" at bounding box center [309, 328] width 18 height 18
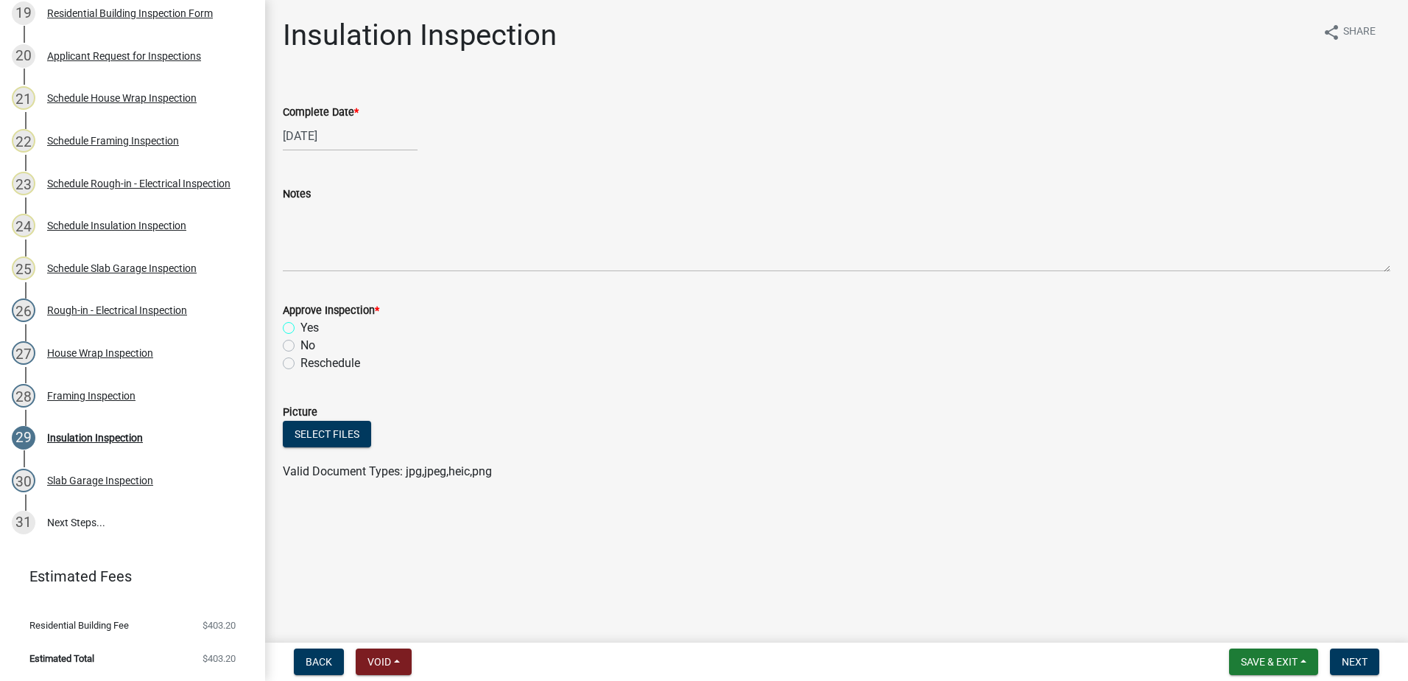
click at [300, 328] on input "Yes" at bounding box center [305, 324] width 10 height 10
radio input "true"
click at [1357, 657] on span "Next" at bounding box center [1355, 661] width 26 height 12
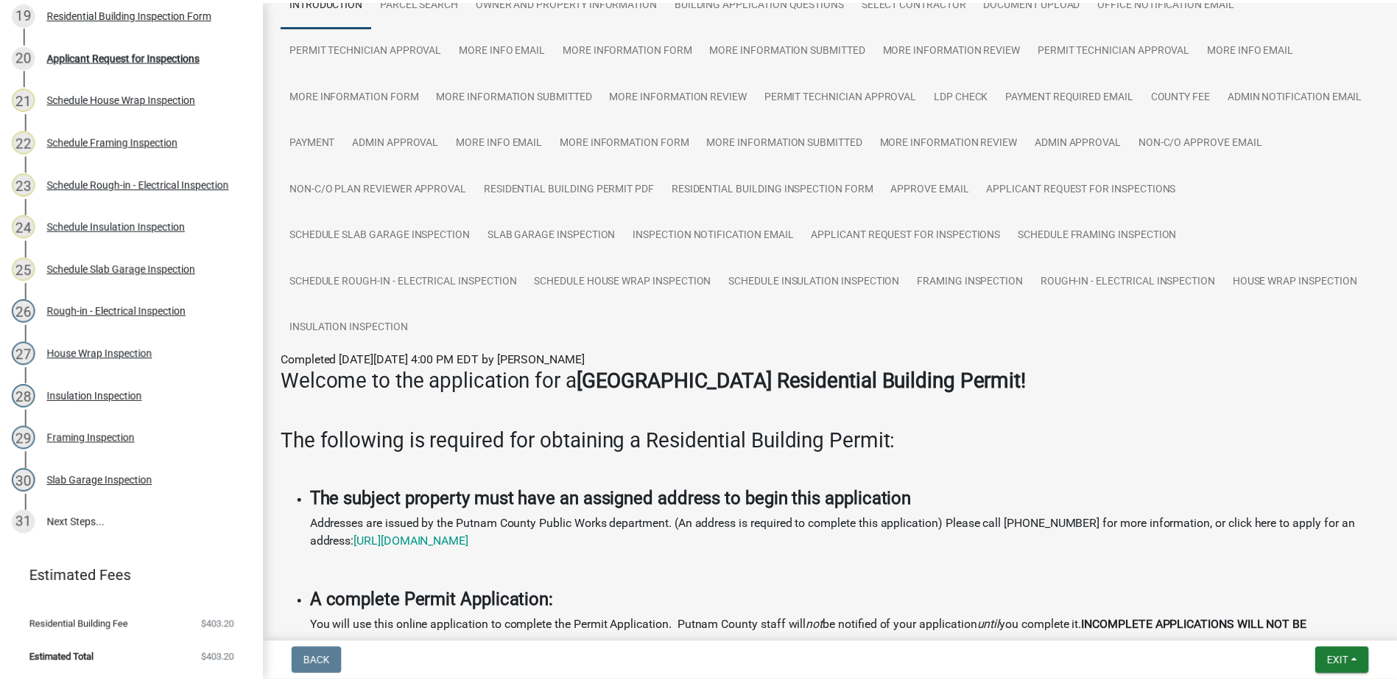
scroll to position [0, 0]
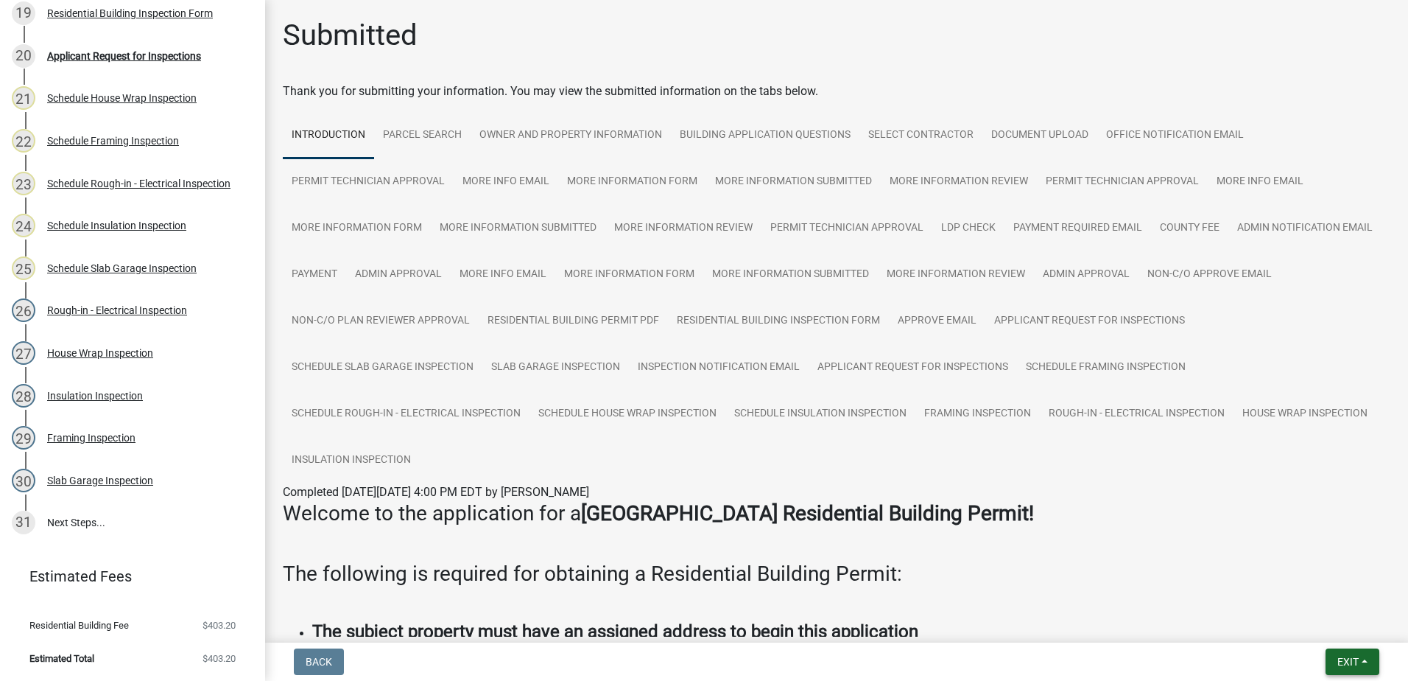
click at [1346, 655] on span "Exit" at bounding box center [1347, 661] width 21 height 12
click at [1321, 627] on button "Save & Exit" at bounding box center [1321, 622] width 118 height 35
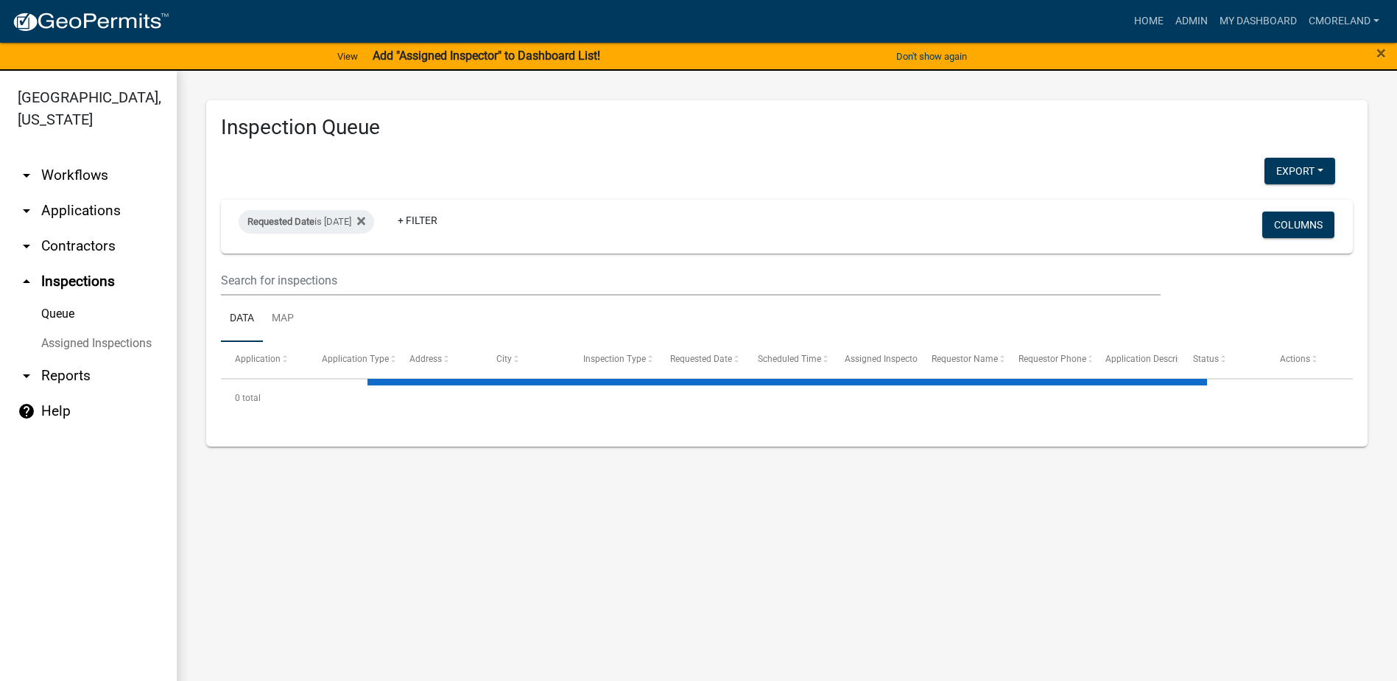
select select "2: 50"
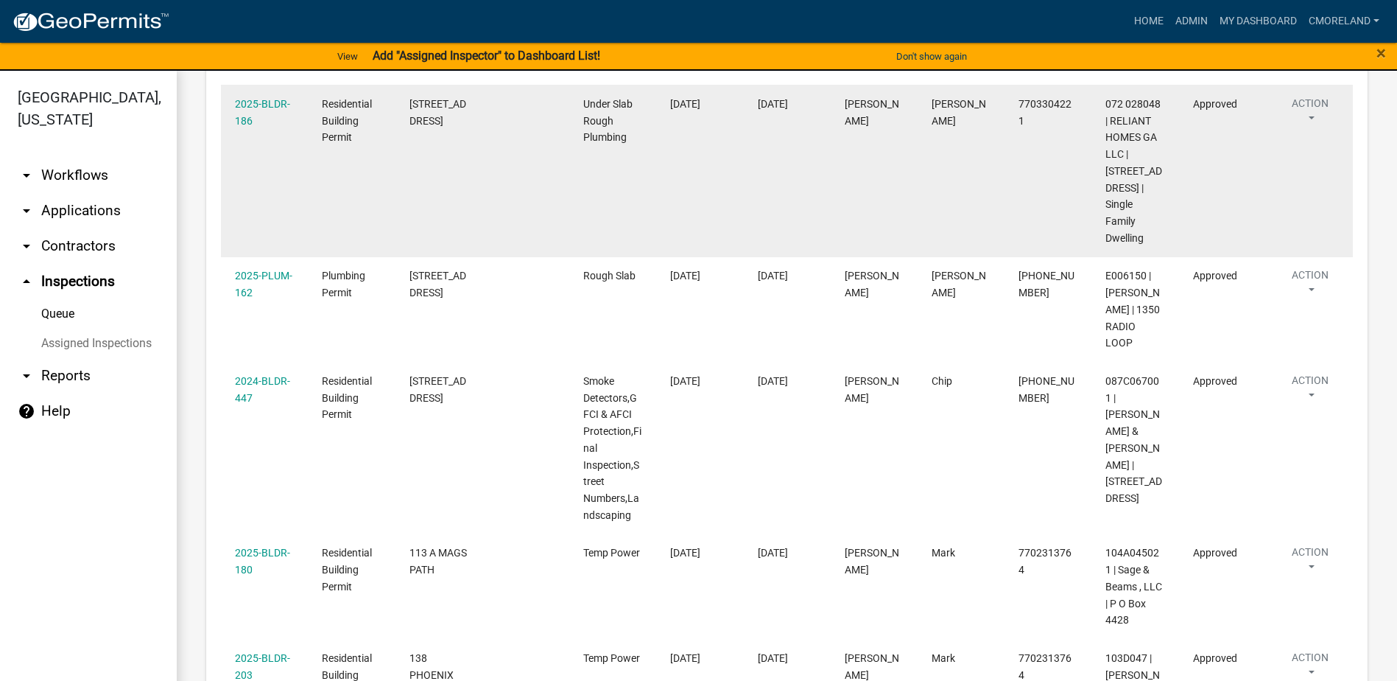
scroll to position [857, 0]
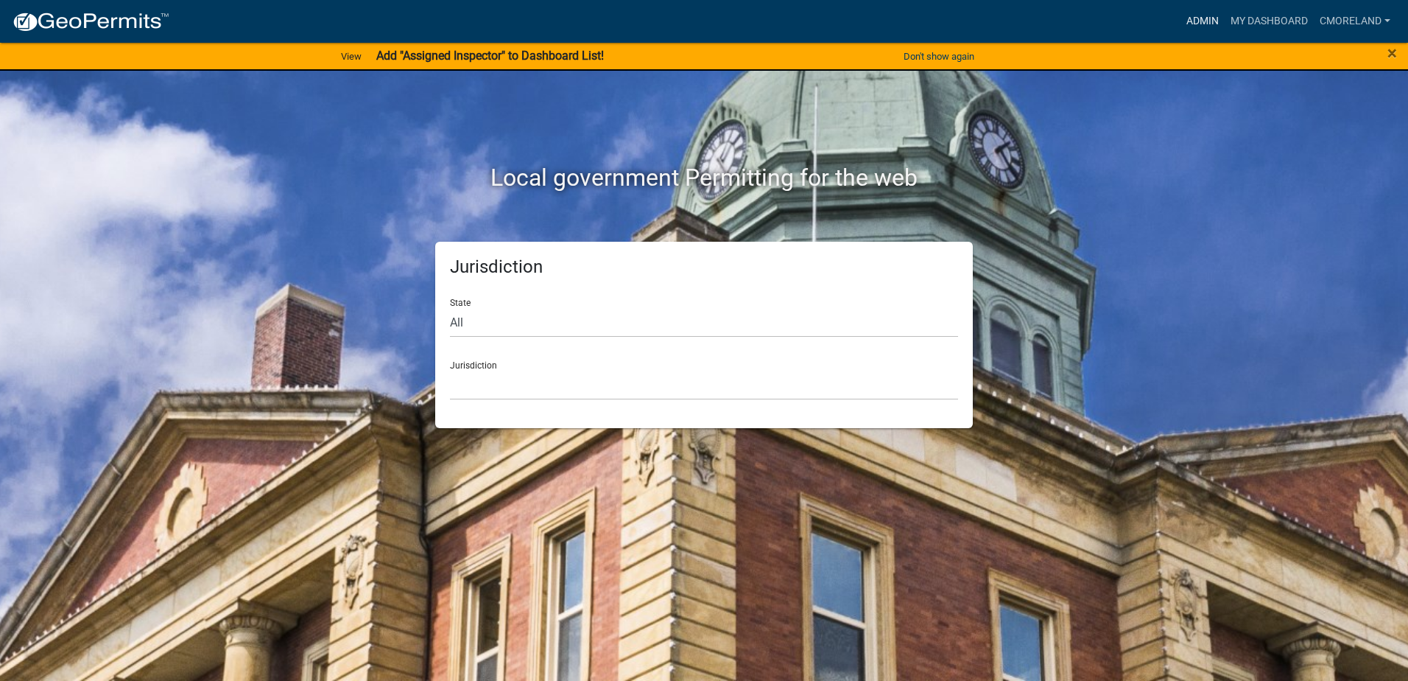
click at [1203, 15] on link "Admin" at bounding box center [1203, 21] width 44 height 28
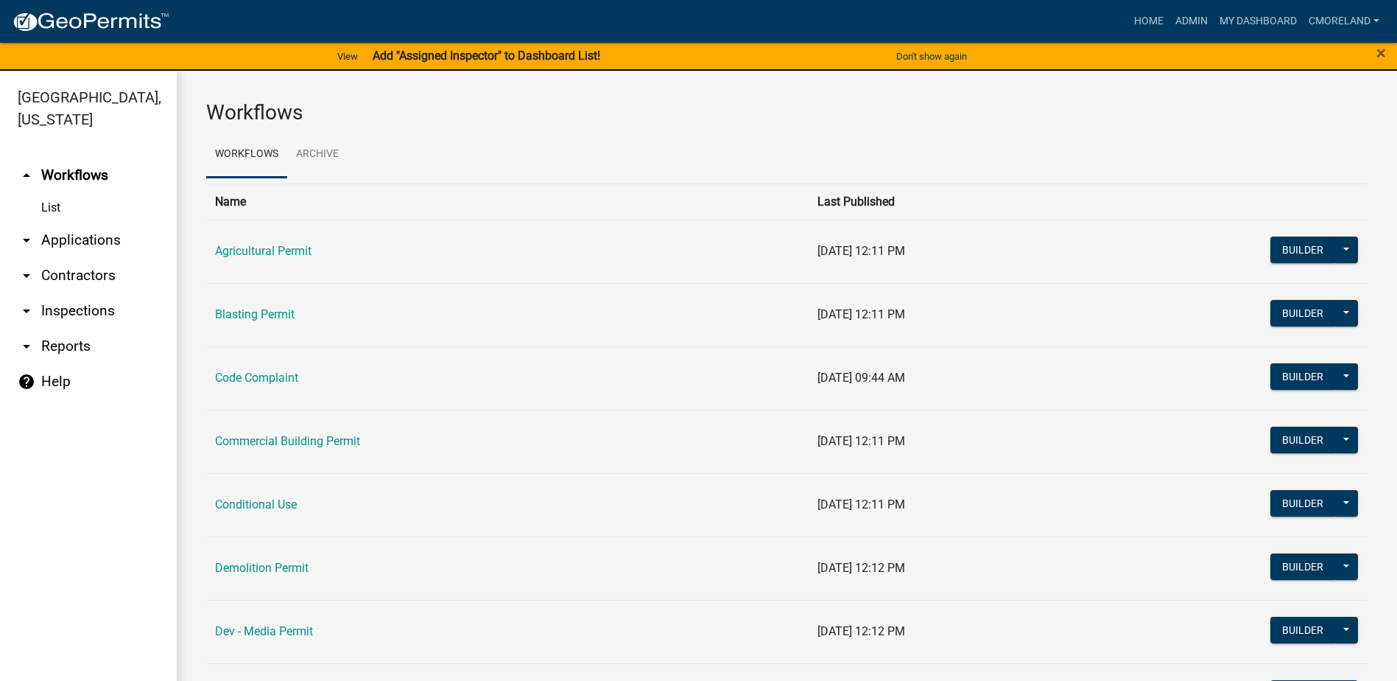
click at [71, 306] on link "arrow_drop_down Inspections" at bounding box center [88, 310] width 177 height 35
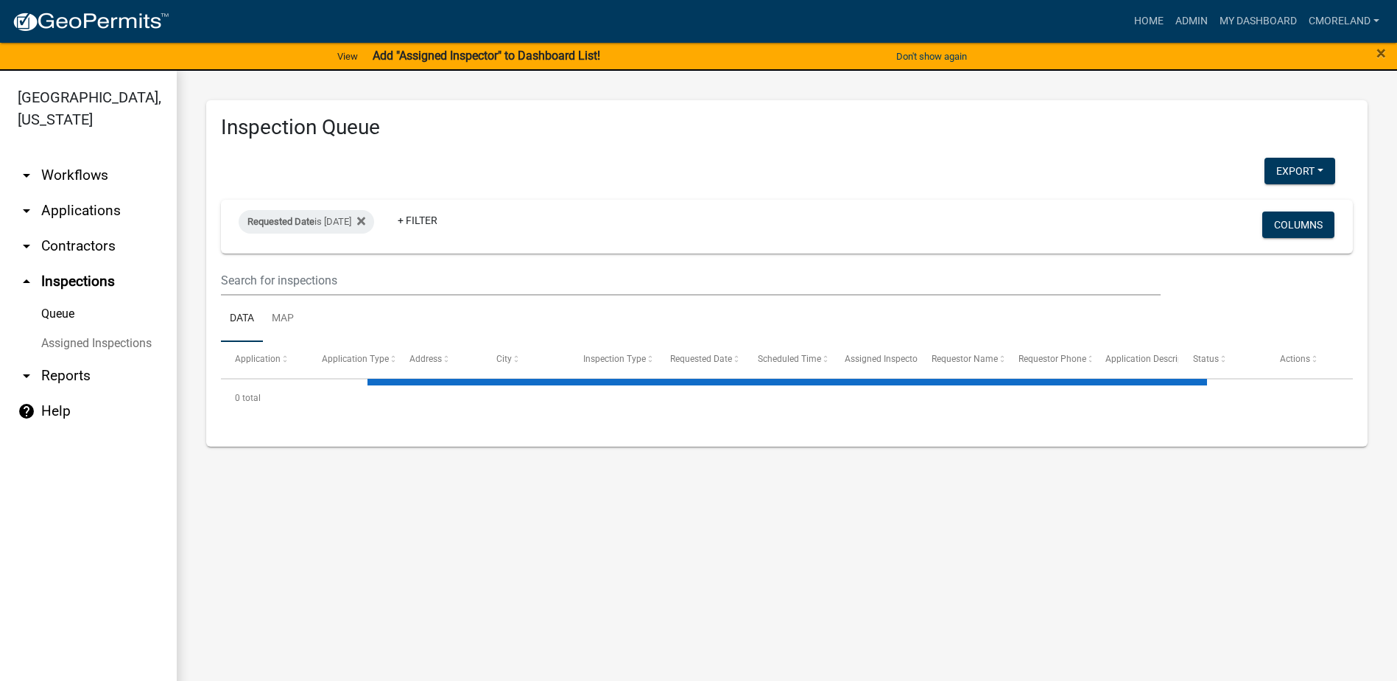
select select "2: 50"
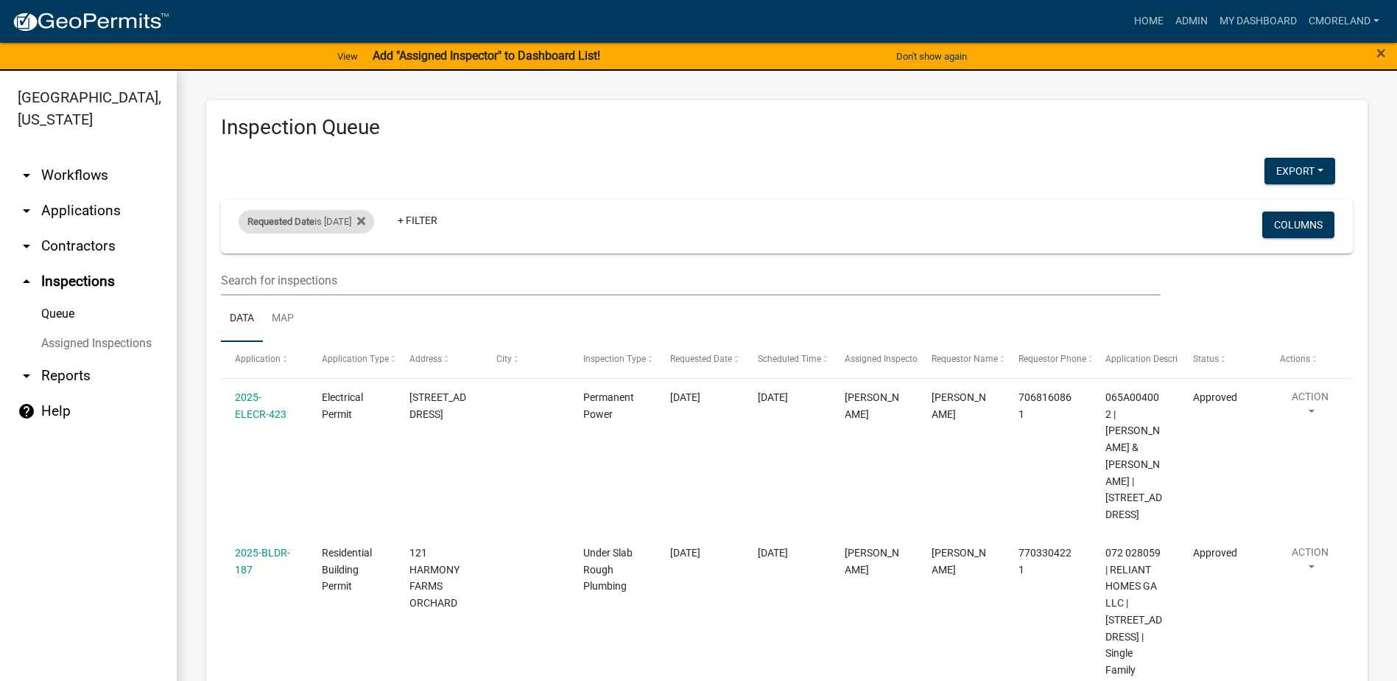
click at [374, 217] on div "Requested Date is [DATE]" at bounding box center [307, 222] width 136 height 24
click at [364, 275] on input "[DATE]" at bounding box center [319, 276] width 103 height 30
type input "[DATE]"
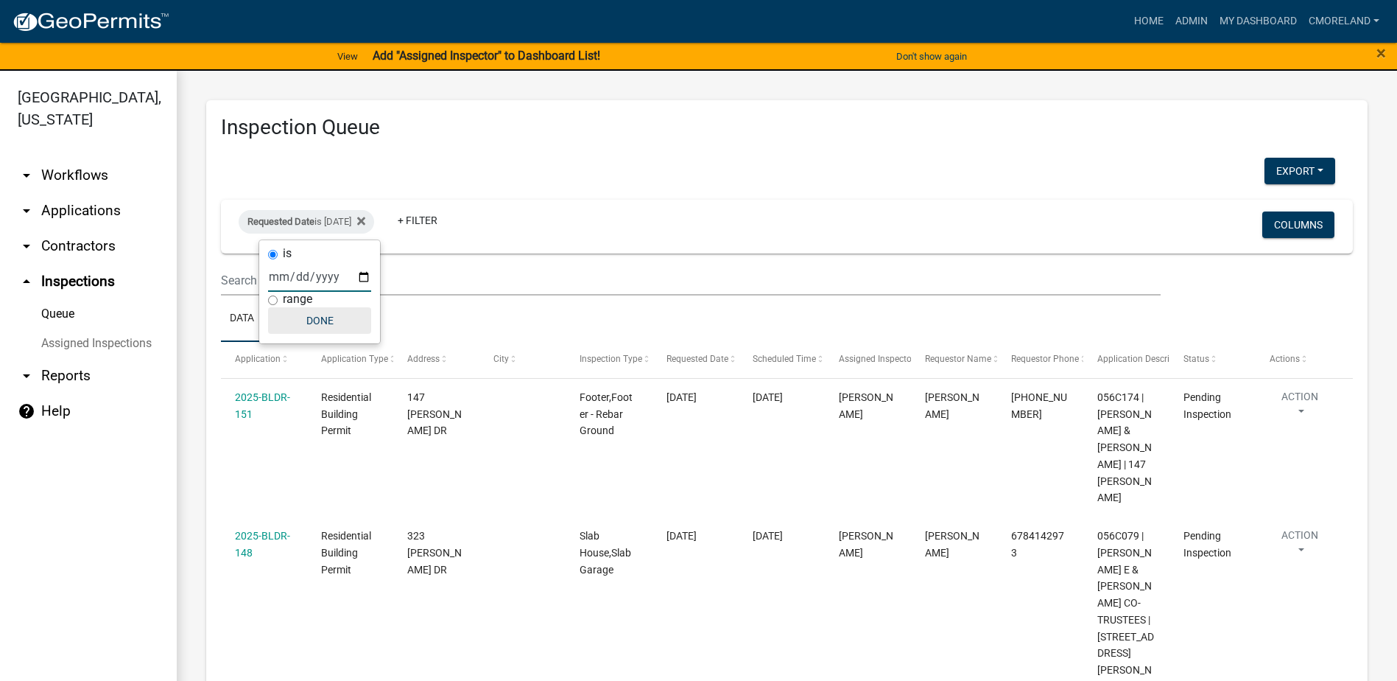
click at [320, 312] on button "Done" at bounding box center [319, 320] width 103 height 27
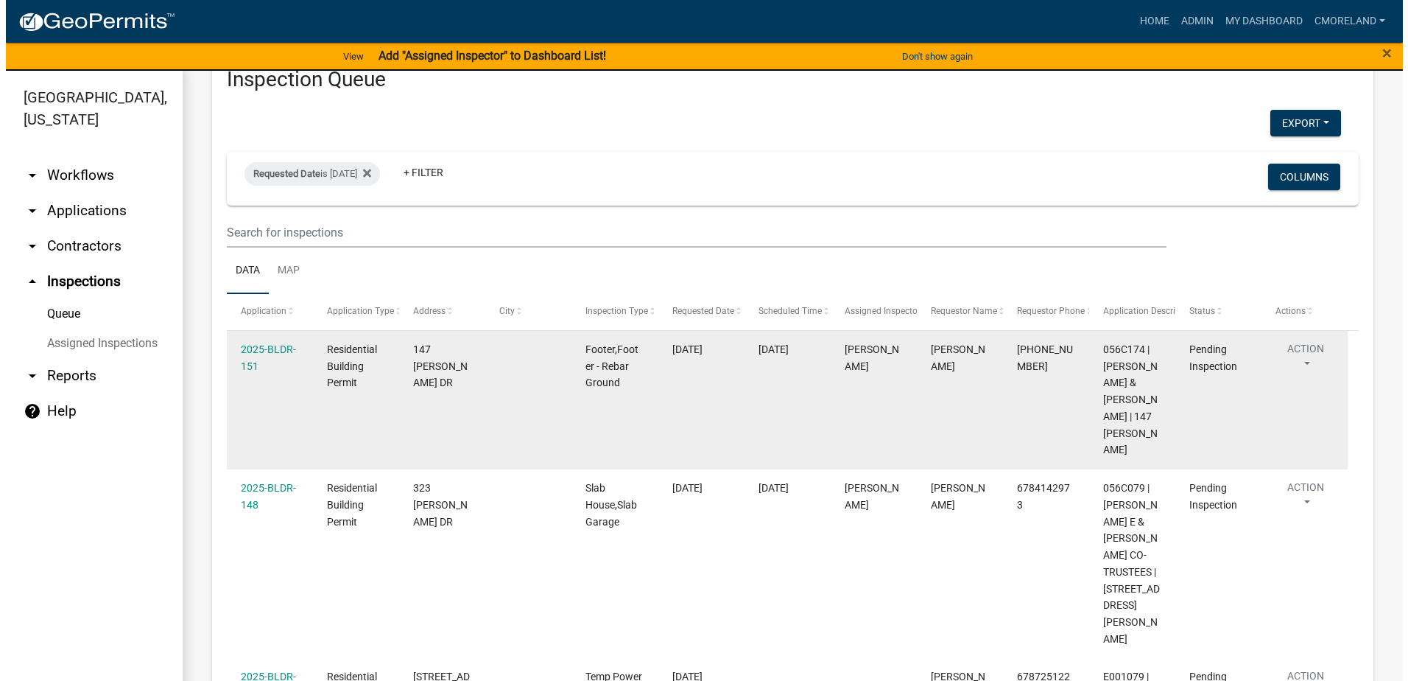
scroll to position [74, 0]
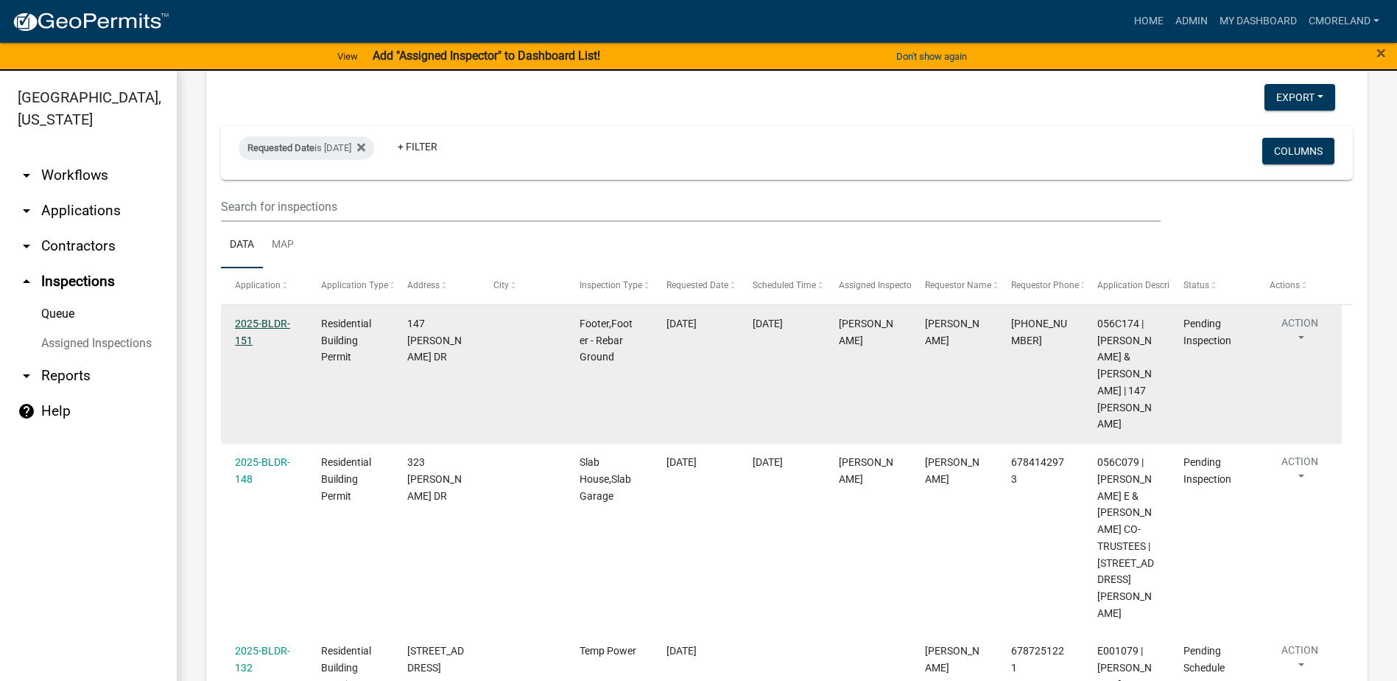
click at [274, 321] on link "2025-BLDR-151" at bounding box center [262, 331] width 55 height 29
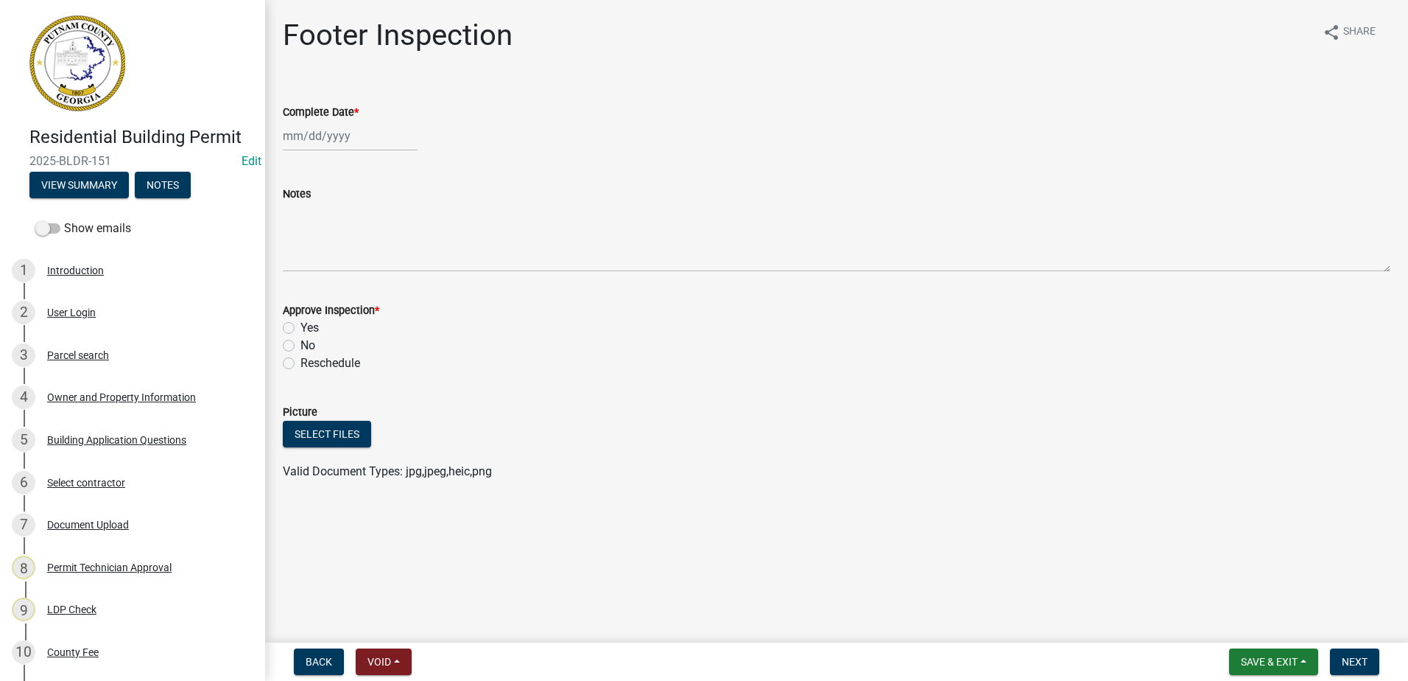
click at [349, 144] on div at bounding box center [350, 136] width 135 height 30
select select "8"
select select "2025"
click at [323, 284] on div "19" at bounding box center [321, 285] width 24 height 24
type input "[DATE]"
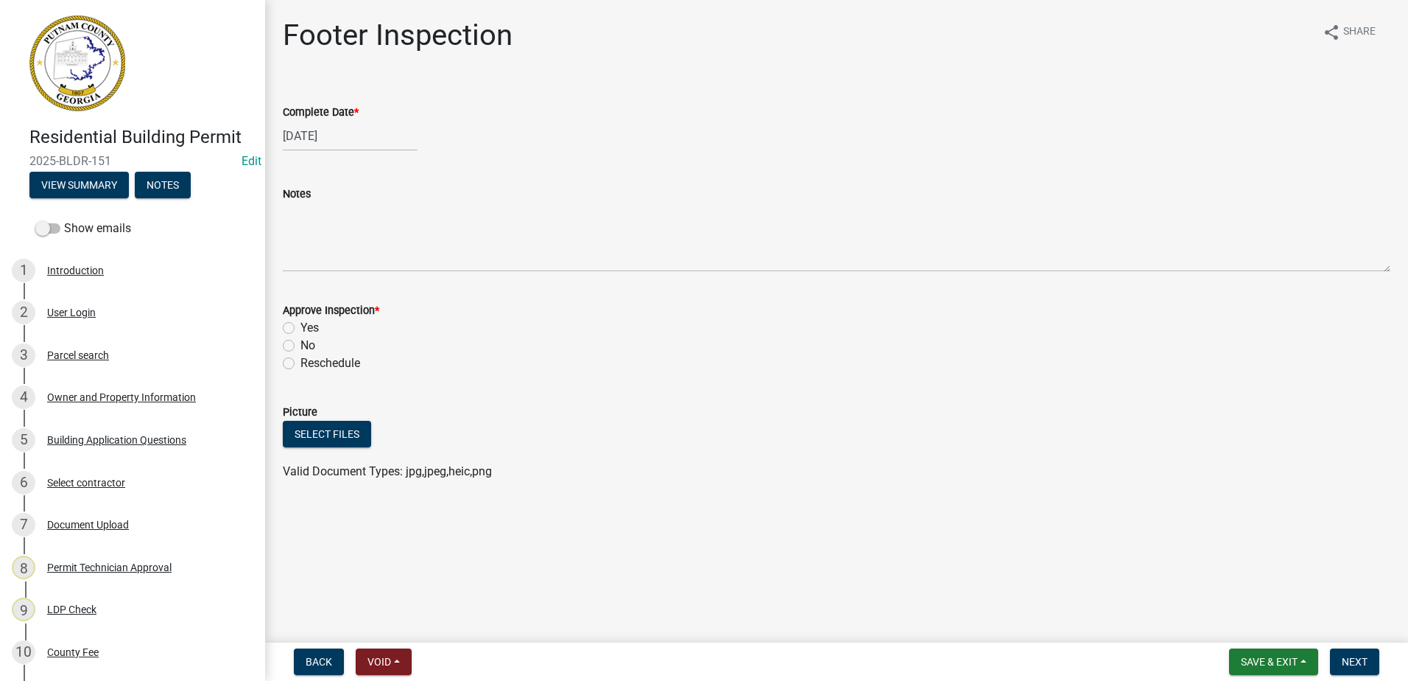
click at [300, 326] on label "Yes" at bounding box center [309, 328] width 18 height 18
click at [300, 326] on input "Yes" at bounding box center [305, 324] width 10 height 10
radio input "true"
click at [1354, 657] on span "Next" at bounding box center [1355, 661] width 26 height 12
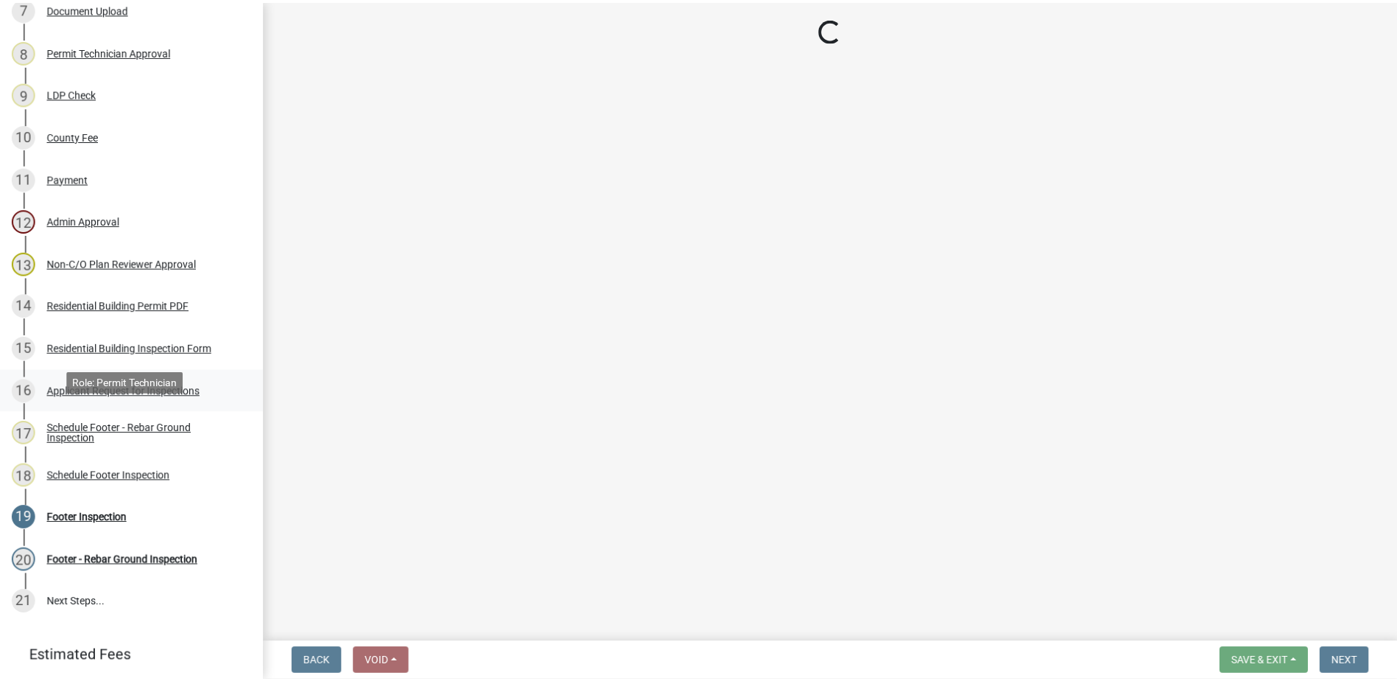
scroll to position [589, 0]
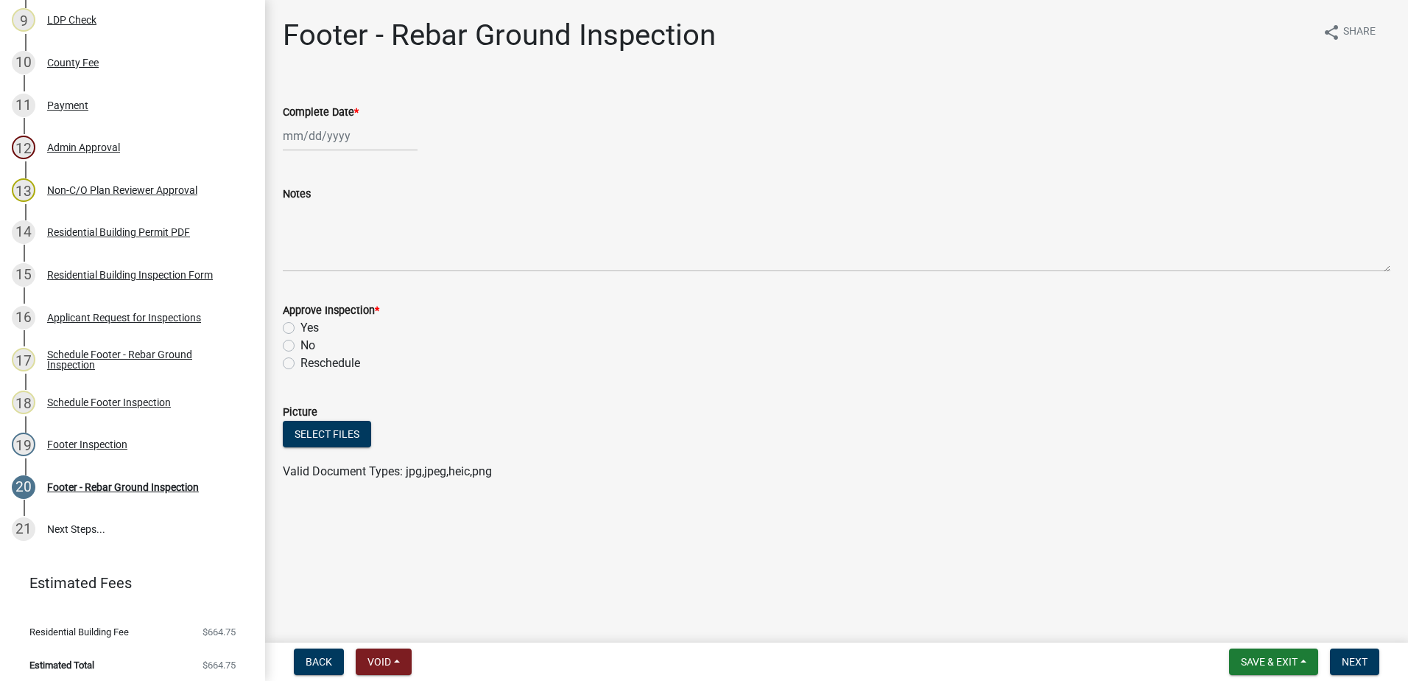
click at [340, 138] on div at bounding box center [350, 136] width 135 height 30
select select "8"
select select "2025"
click at [320, 284] on div "19" at bounding box center [321, 285] width 24 height 24
type input "[DATE]"
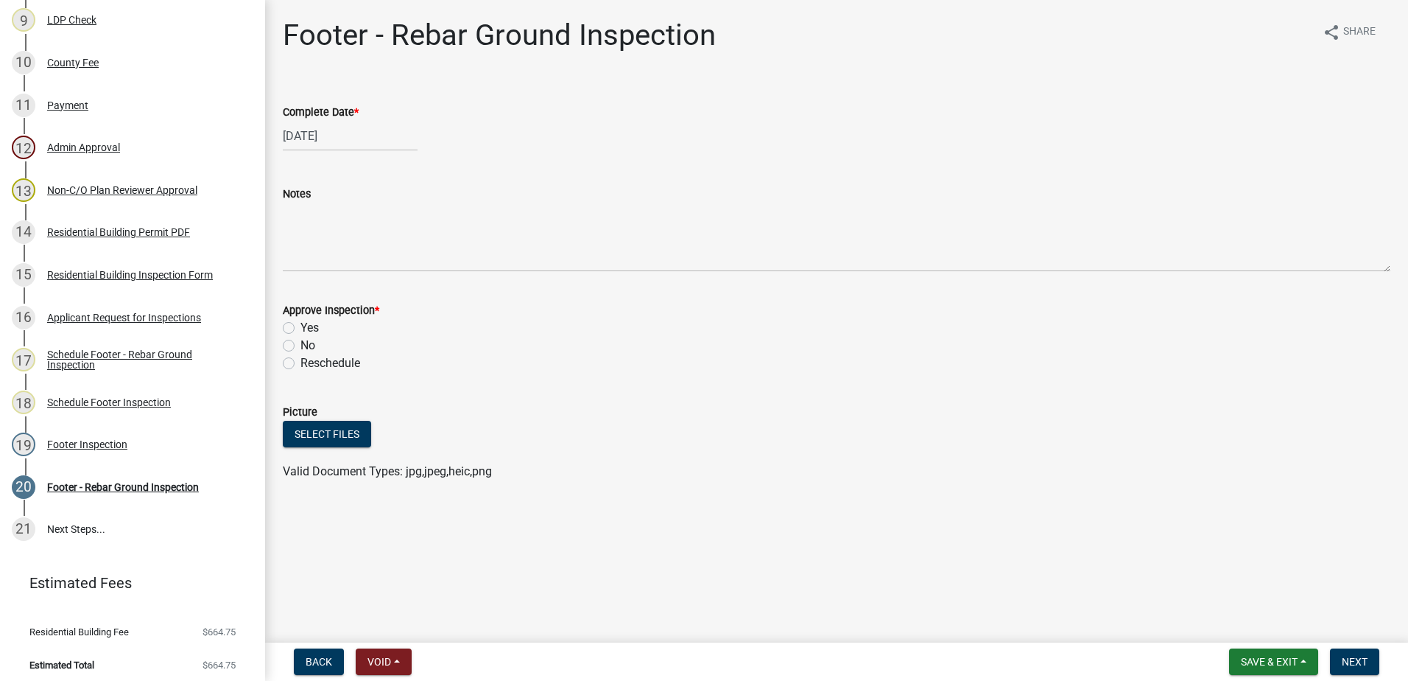
click at [300, 327] on label "Yes" at bounding box center [309, 328] width 18 height 18
click at [300, 327] on input "Yes" at bounding box center [305, 324] width 10 height 10
radio input "true"
click at [1355, 657] on span "Next" at bounding box center [1355, 661] width 26 height 12
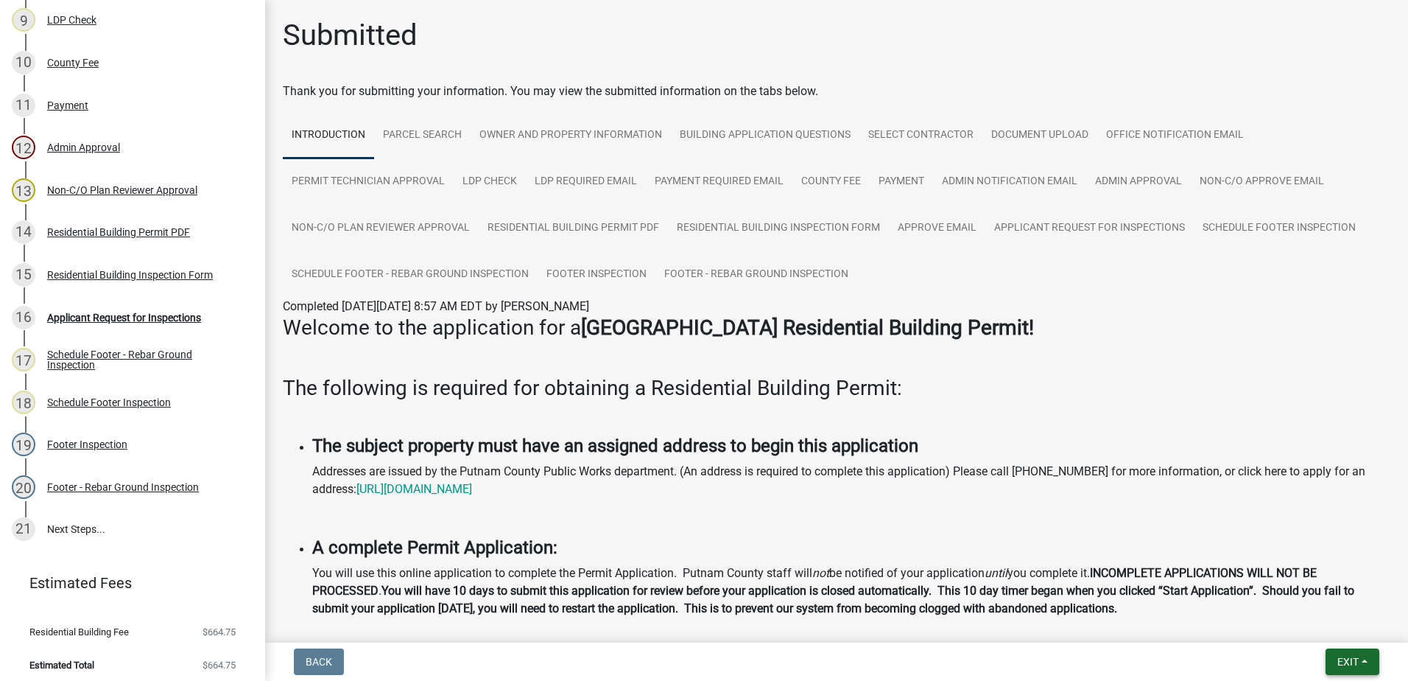
click at [1360, 663] on button "Exit" at bounding box center [1353, 661] width 54 height 27
click at [1325, 625] on button "Save & Exit" at bounding box center [1321, 622] width 118 height 35
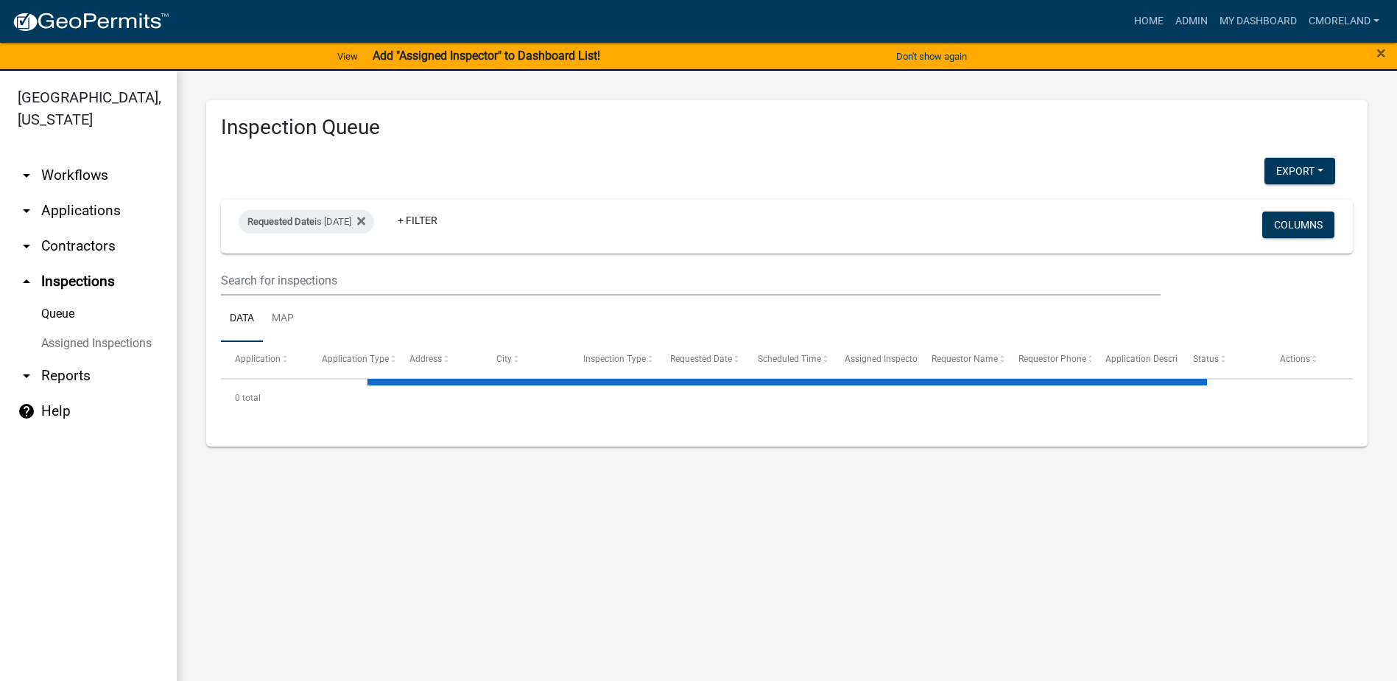
select select "2: 50"
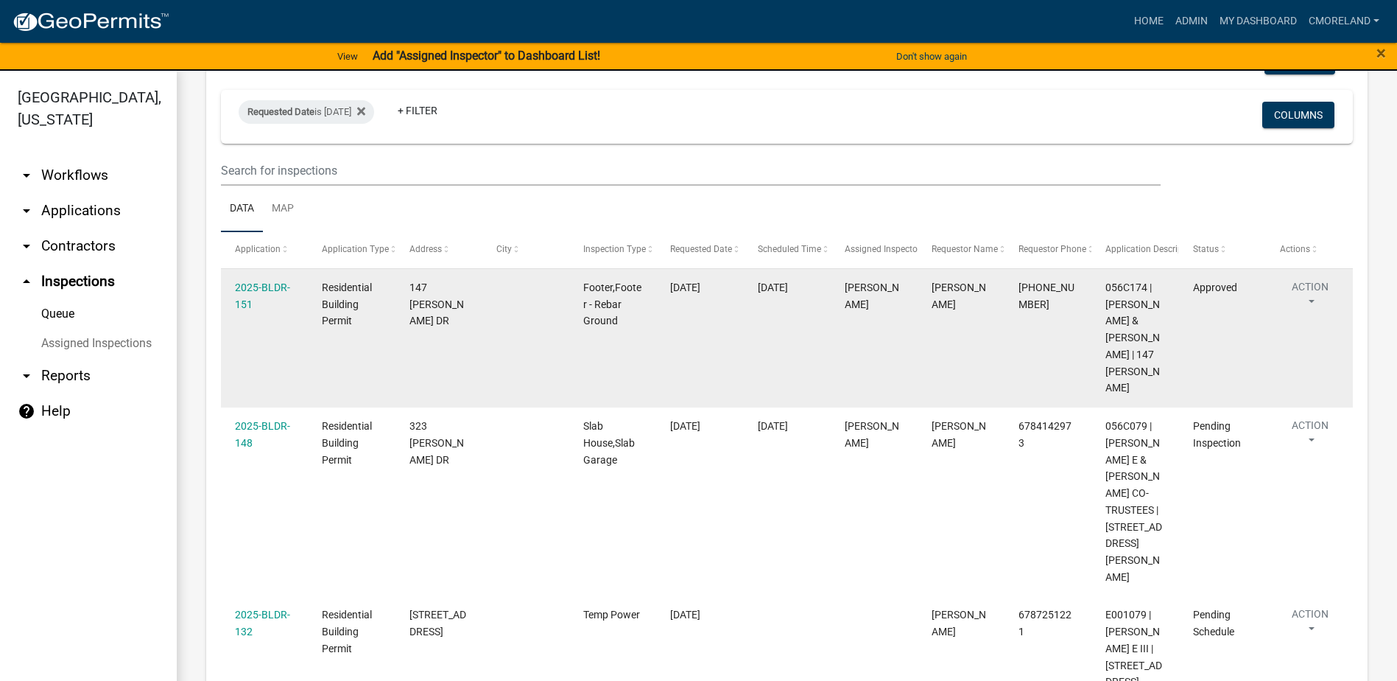
scroll to position [147, 0]
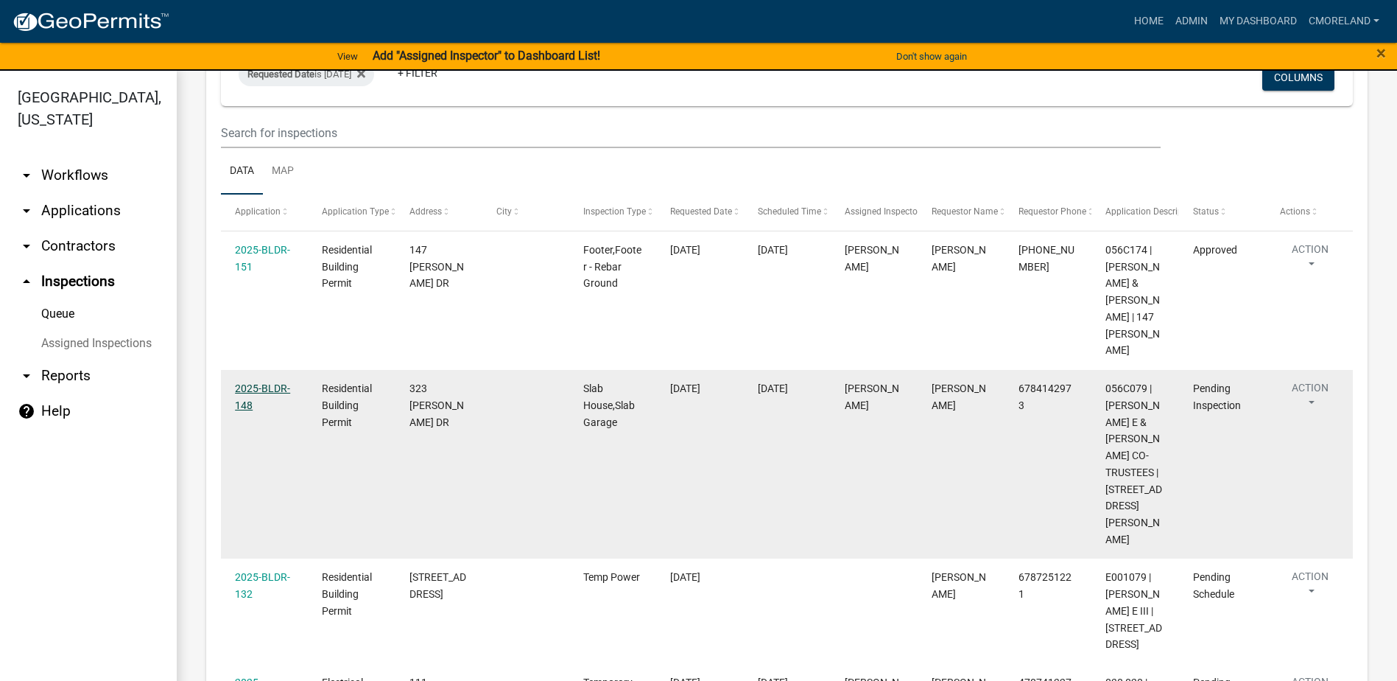
click at [275, 382] on link "2025-BLDR-148" at bounding box center [262, 396] width 55 height 29
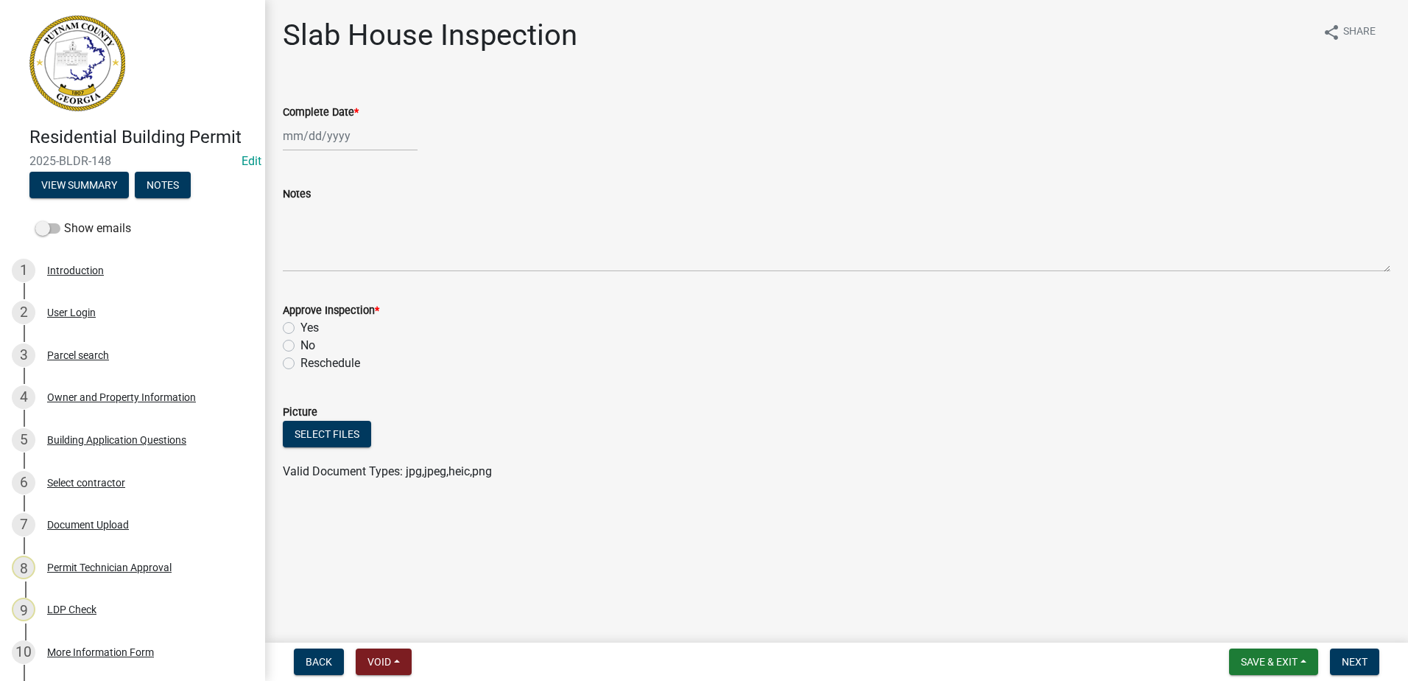
select select "8"
select select "2025"
click at [328, 134] on div "[PERSON_NAME] Feb Mar Apr [PERSON_NAME][DATE] Oct Nov [DATE] 1526 1527 1528 152…" at bounding box center [350, 136] width 135 height 30
click at [317, 282] on div "19" at bounding box center [321, 285] width 24 height 24
type input "[DATE]"
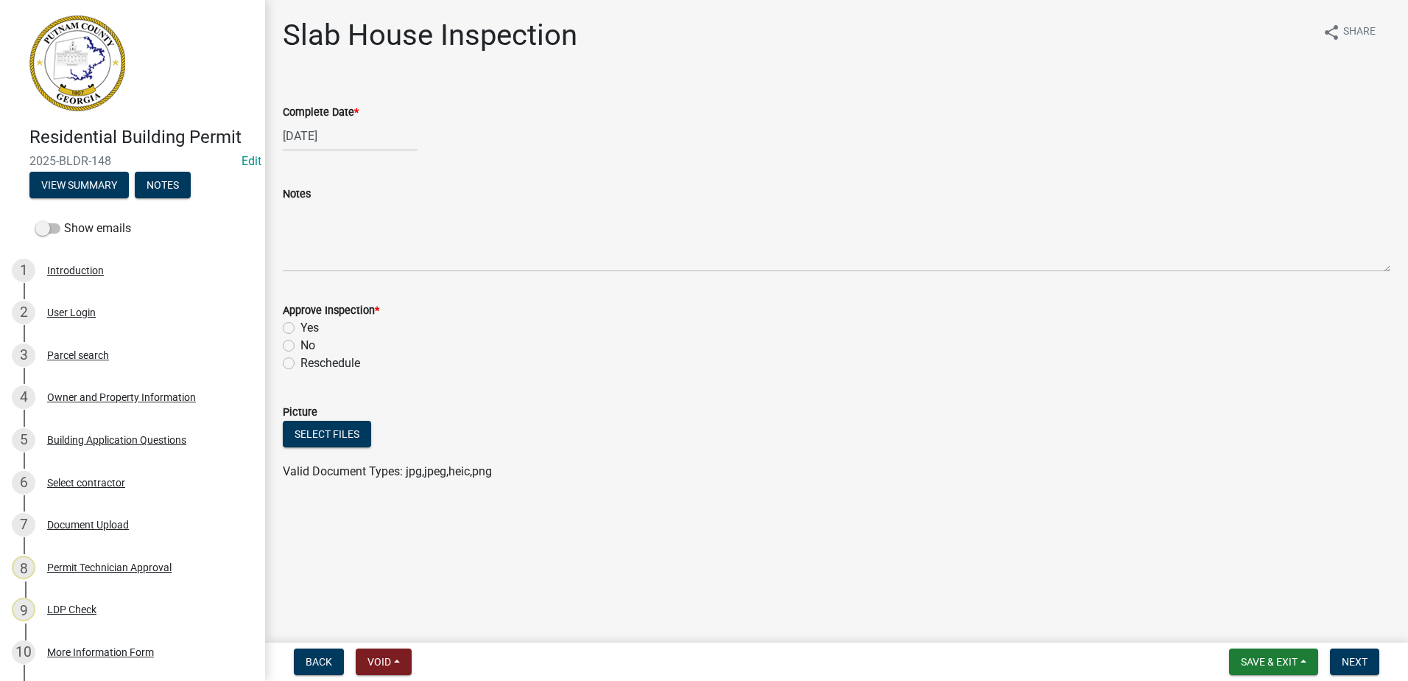
click at [300, 328] on label "Yes" at bounding box center [309, 328] width 18 height 18
click at [300, 328] on input "Yes" at bounding box center [305, 324] width 10 height 10
radio input "true"
click at [1365, 662] on span "Next" at bounding box center [1355, 661] width 26 height 12
click at [337, 138] on div at bounding box center [350, 136] width 135 height 30
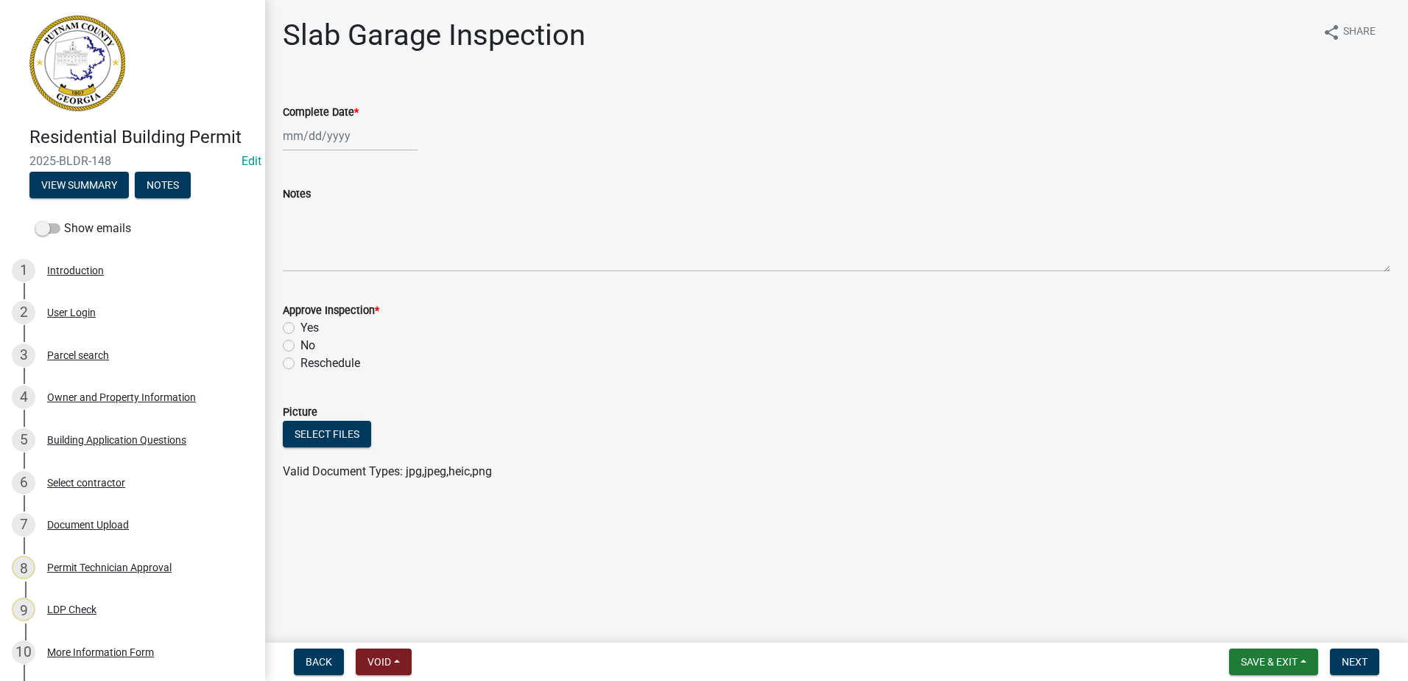
select select "8"
select select "2025"
click at [324, 286] on div "19" at bounding box center [321, 285] width 24 height 24
type input "[DATE]"
click at [300, 328] on label "Yes" at bounding box center [309, 328] width 18 height 18
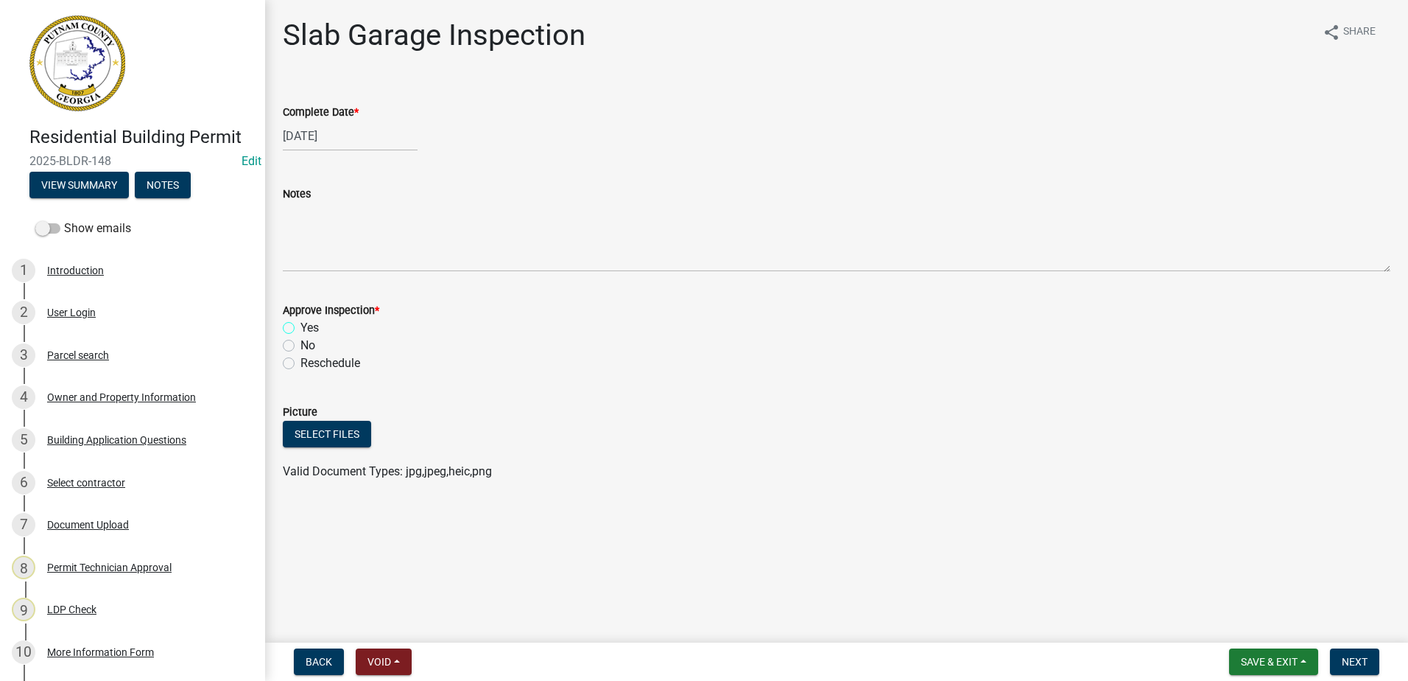
click at [300, 328] on input "Yes" at bounding box center [305, 324] width 10 height 10
radio input "true"
click at [1367, 660] on span "Next" at bounding box center [1355, 661] width 26 height 12
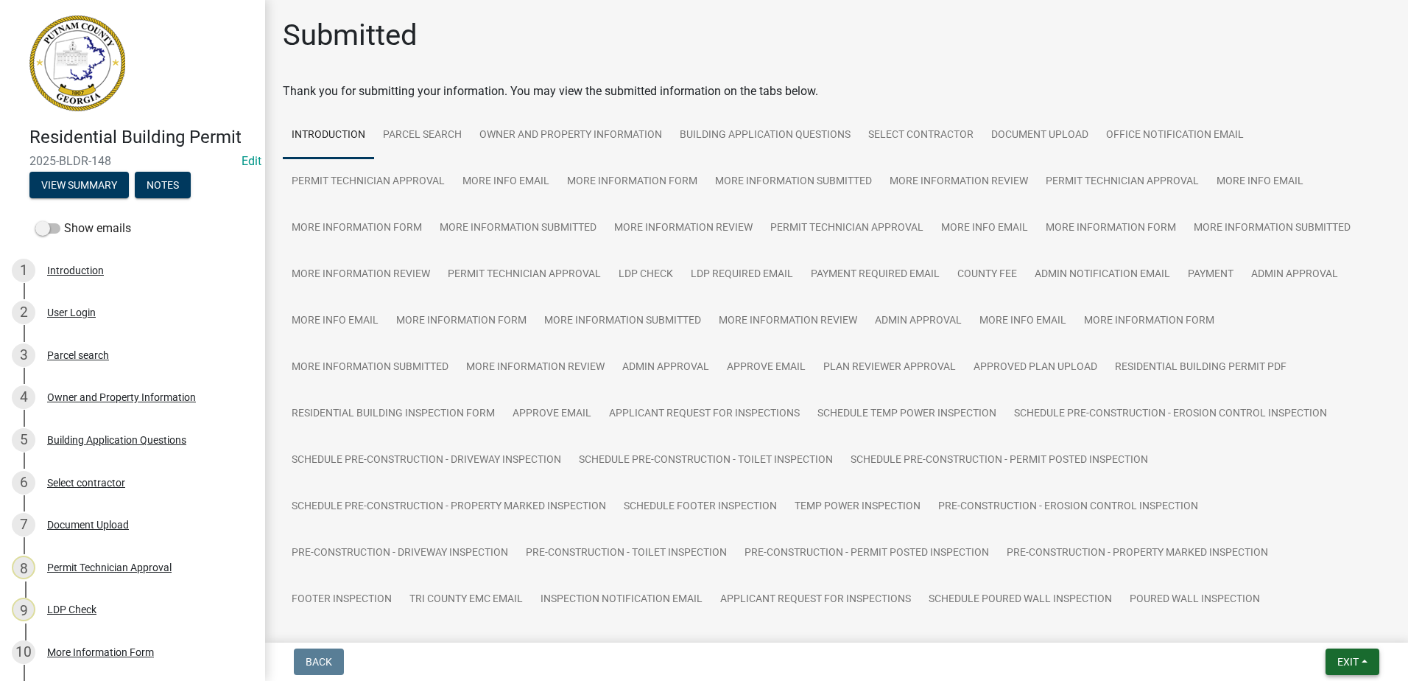
click at [1350, 664] on span "Exit" at bounding box center [1347, 661] width 21 height 12
click at [1316, 626] on button "Save & Exit" at bounding box center [1321, 622] width 118 height 35
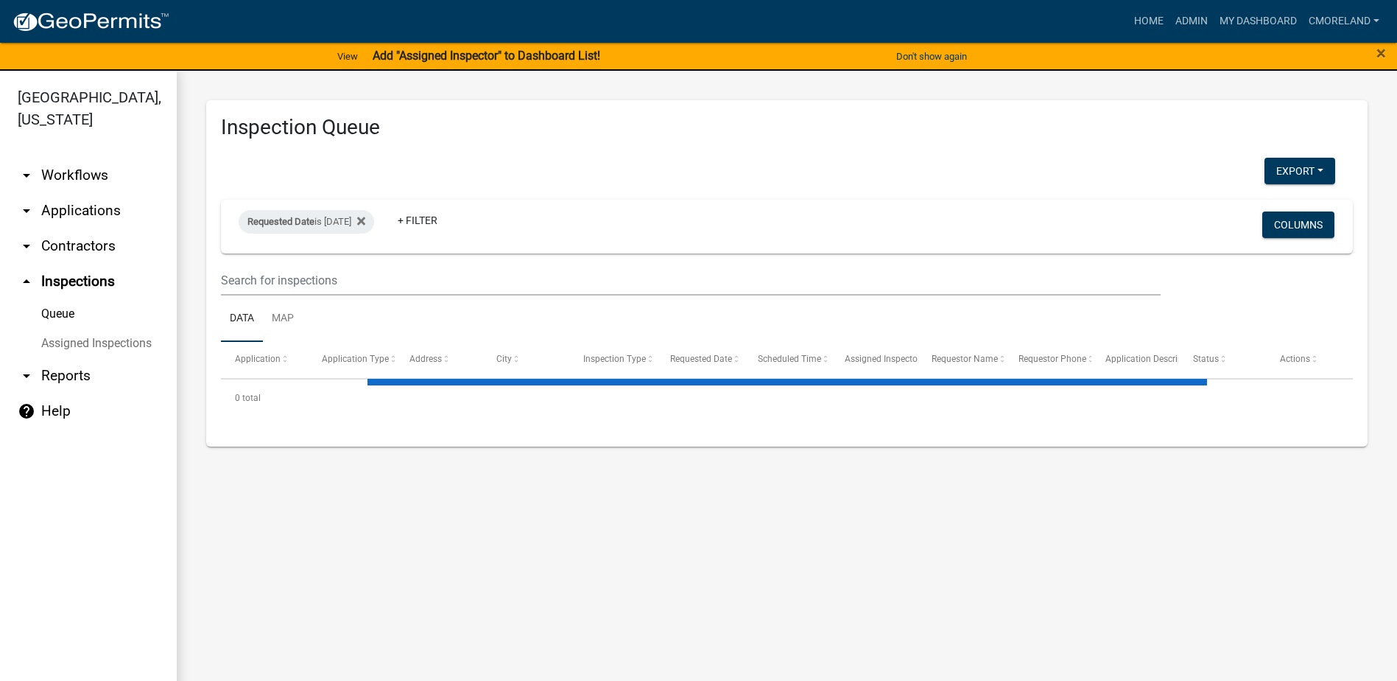
select select "2: 50"
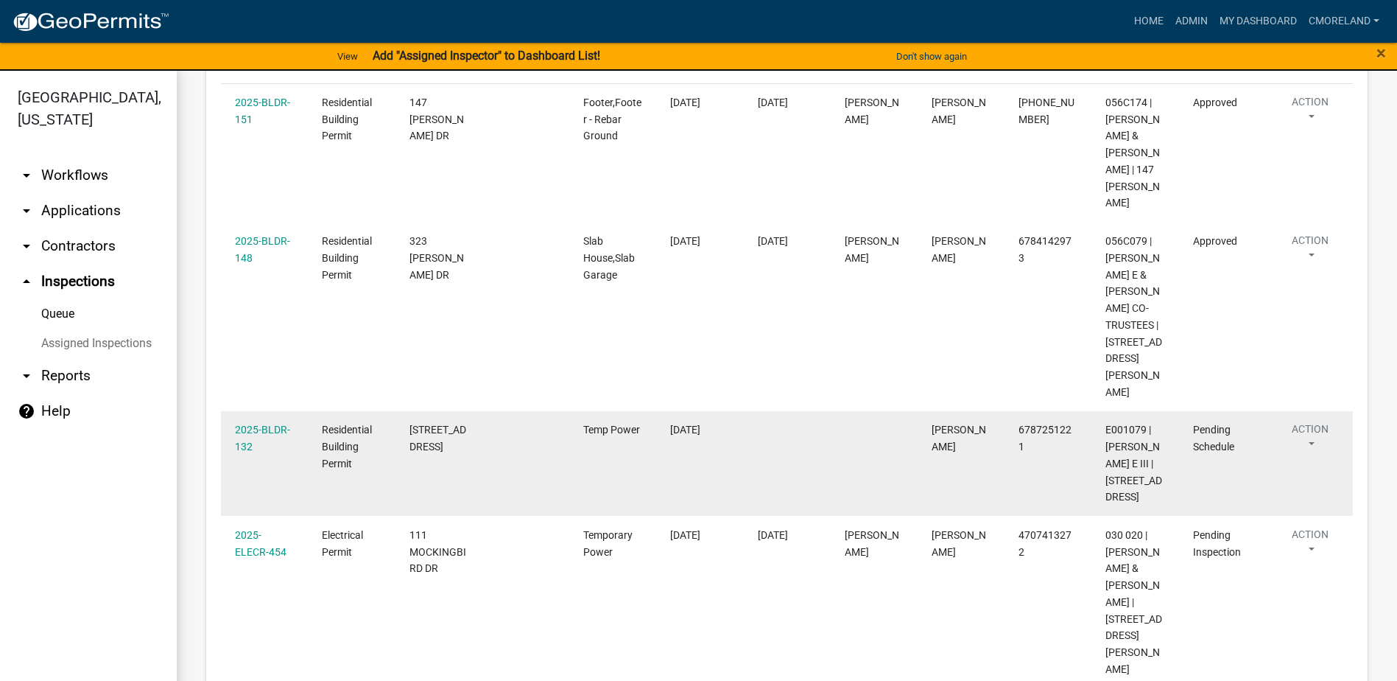
scroll to position [368, 0]
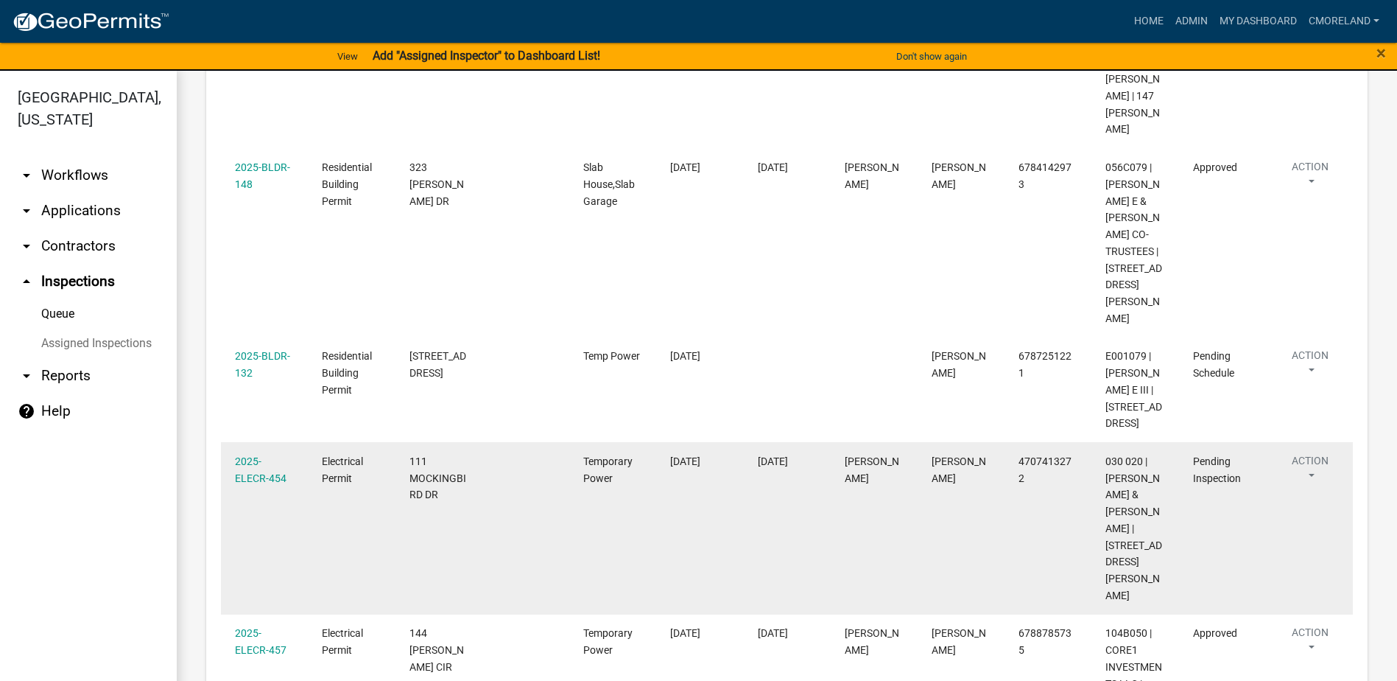
click at [252, 453] on div "2025-ELECR-454" at bounding box center [264, 470] width 59 height 34
click at [252, 455] on link "2025-ELECR-454" at bounding box center [261, 469] width 52 height 29
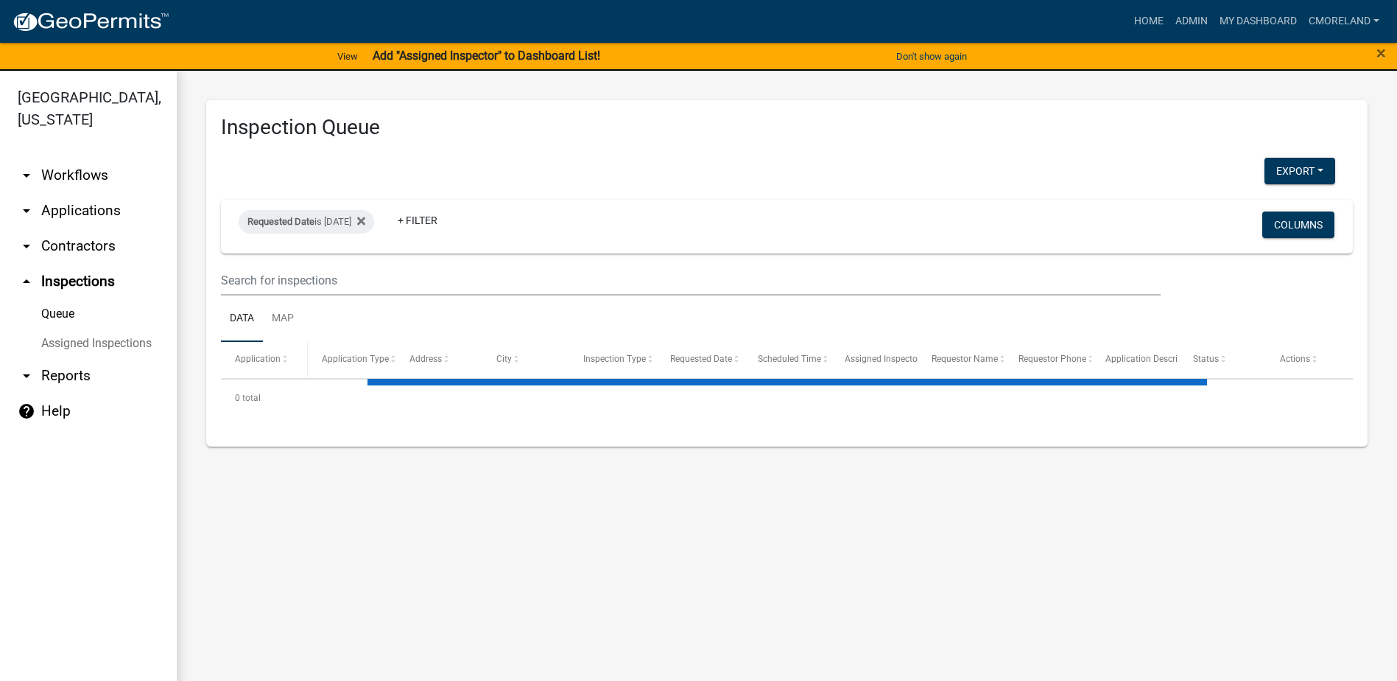
select select "2: 50"
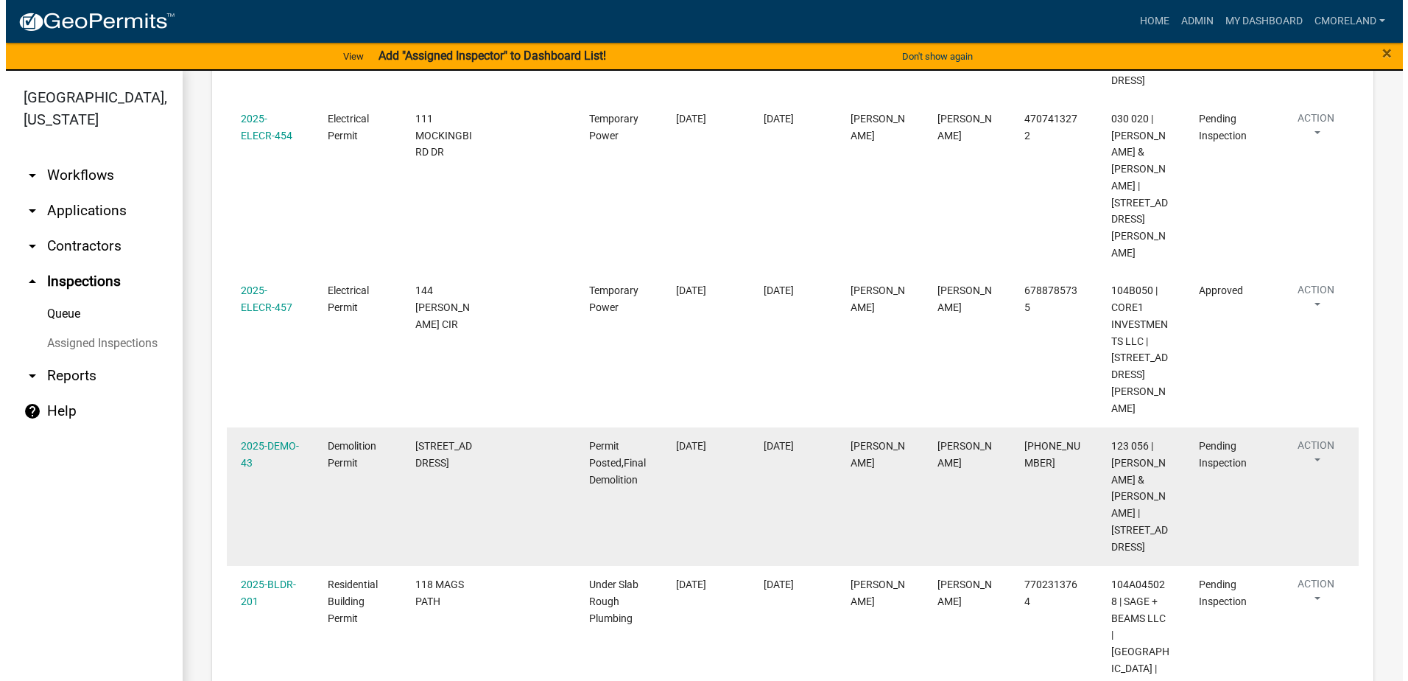
scroll to position [736, 0]
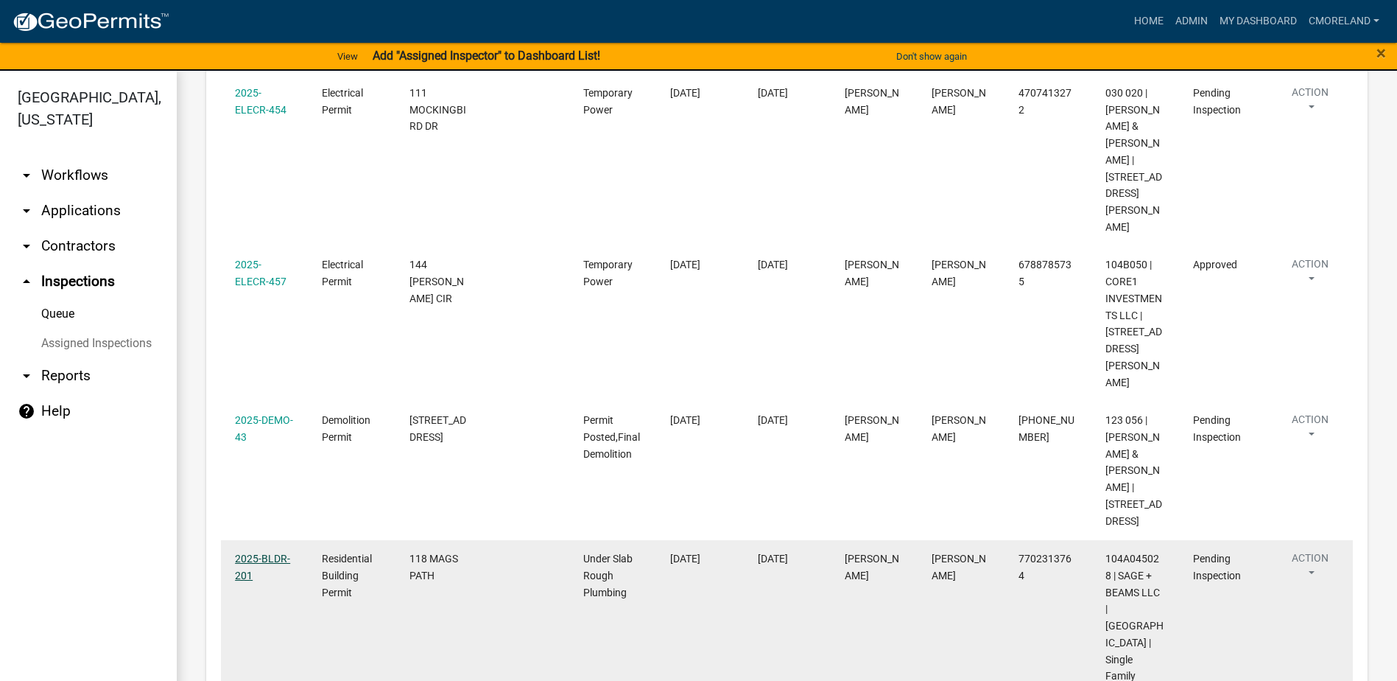
click at [266, 552] on link "2025-BLDR-201" at bounding box center [262, 566] width 55 height 29
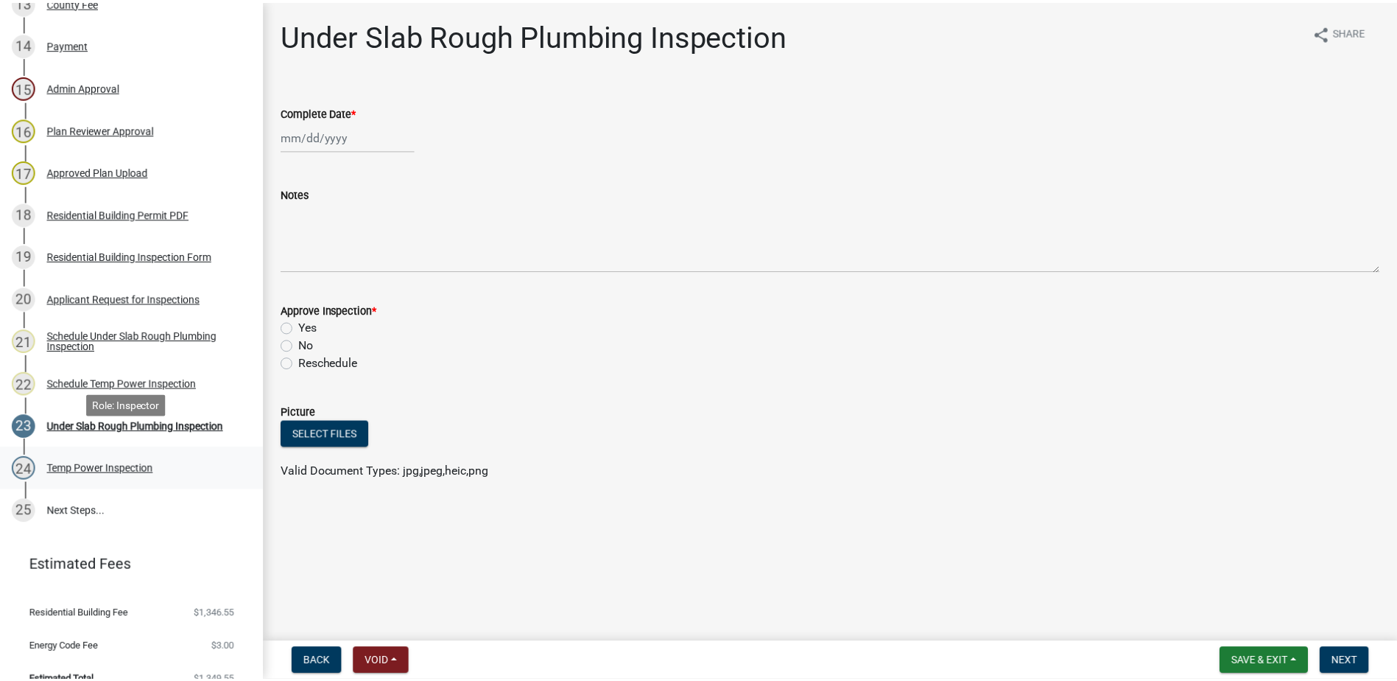
scroll to position [799, 0]
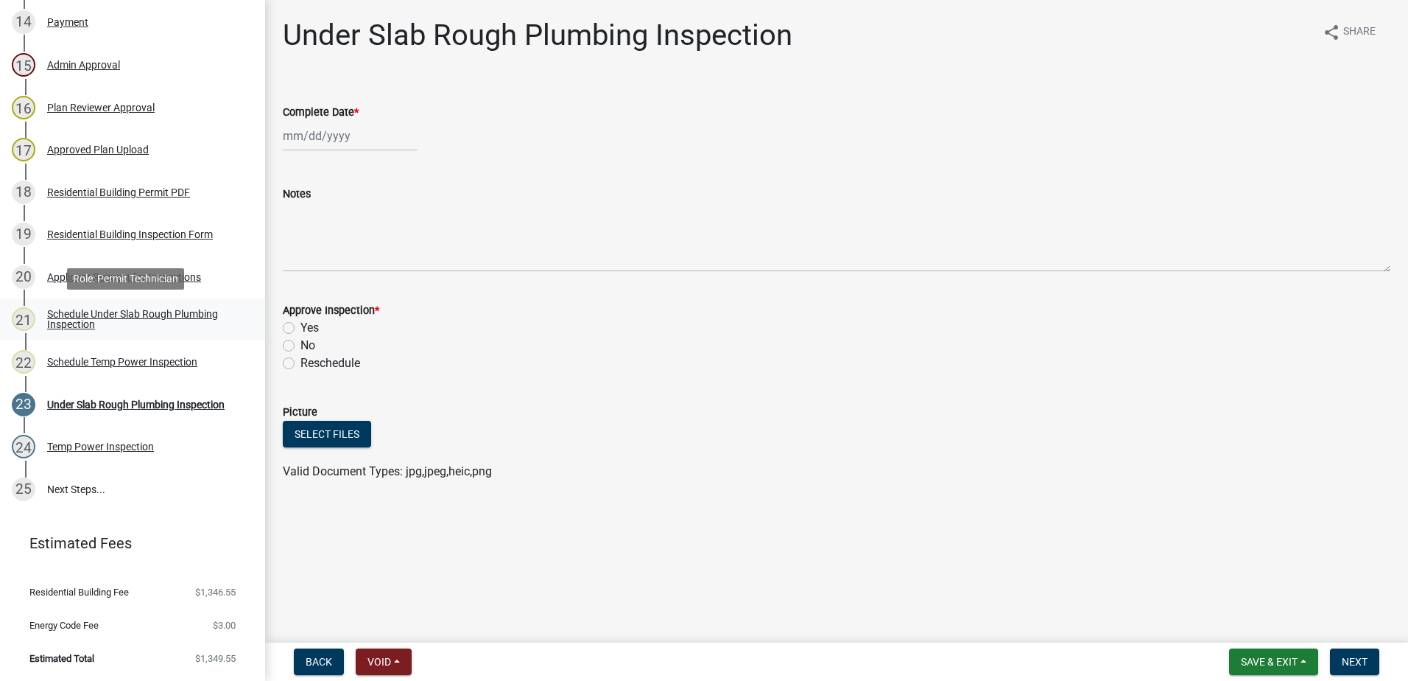
click at [122, 314] on div "Schedule Under Slab Rough Plumbing Inspection" at bounding box center [144, 319] width 194 height 21
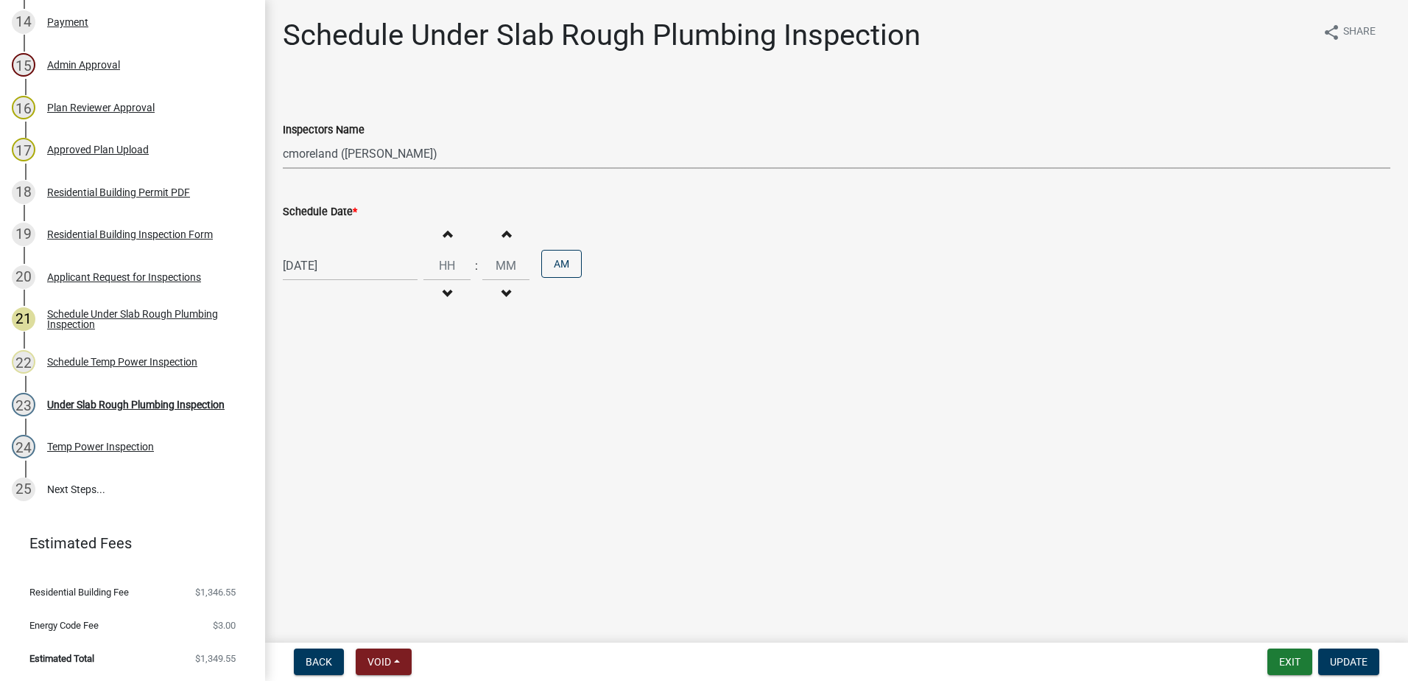
click at [457, 152] on select "Select Item... mrivera ([PERSON_NAME]) jstokes ([PERSON_NAME]) asmith105 ([PERS…" at bounding box center [837, 153] width 1108 height 30
select select "07642ab0-564c-47bb-824b-0ccf2da83593"
click at [283, 138] on select "Select Item... mrivera ([PERSON_NAME]) jstokes ([PERSON_NAME]) asmith105 ([PERS…" at bounding box center [837, 153] width 1108 height 30
click at [1346, 658] on span "Update" at bounding box center [1349, 661] width 38 height 12
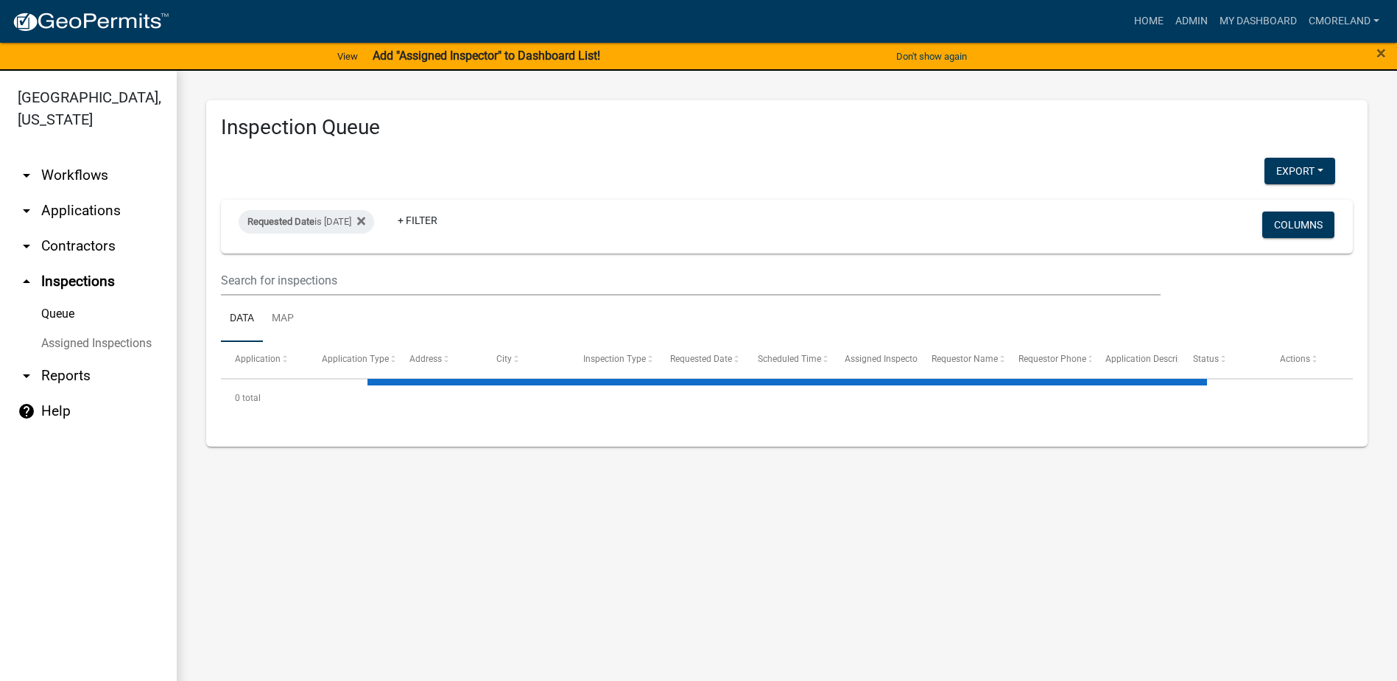
select select "2: 50"
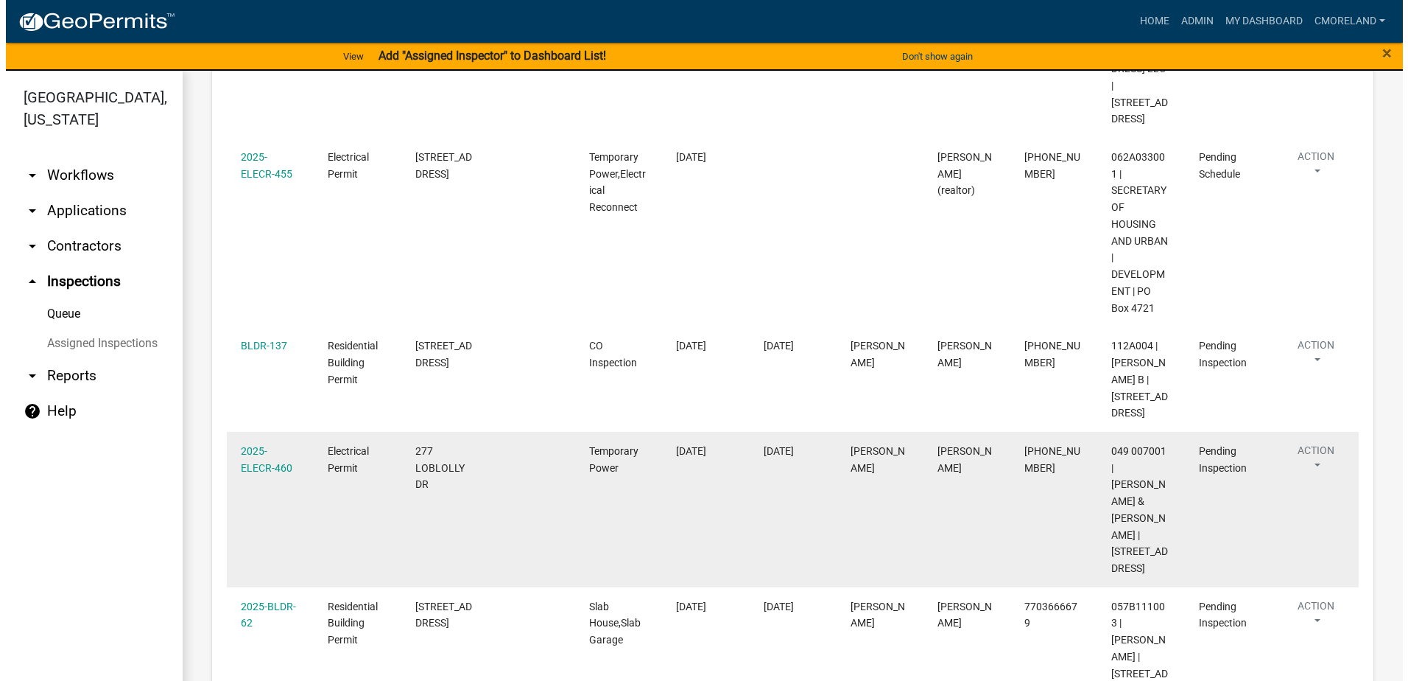
scroll to position [1456, 0]
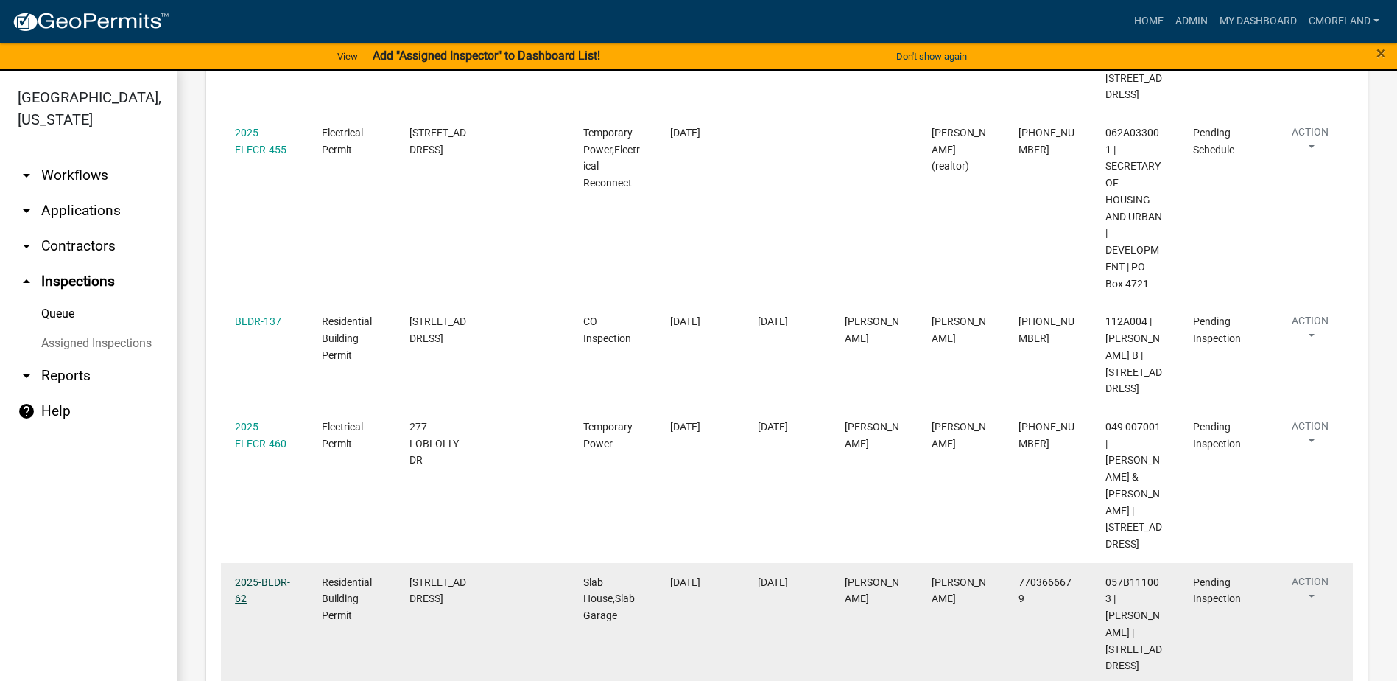
click at [271, 576] on link "2025-BLDR-62" at bounding box center [262, 590] width 55 height 29
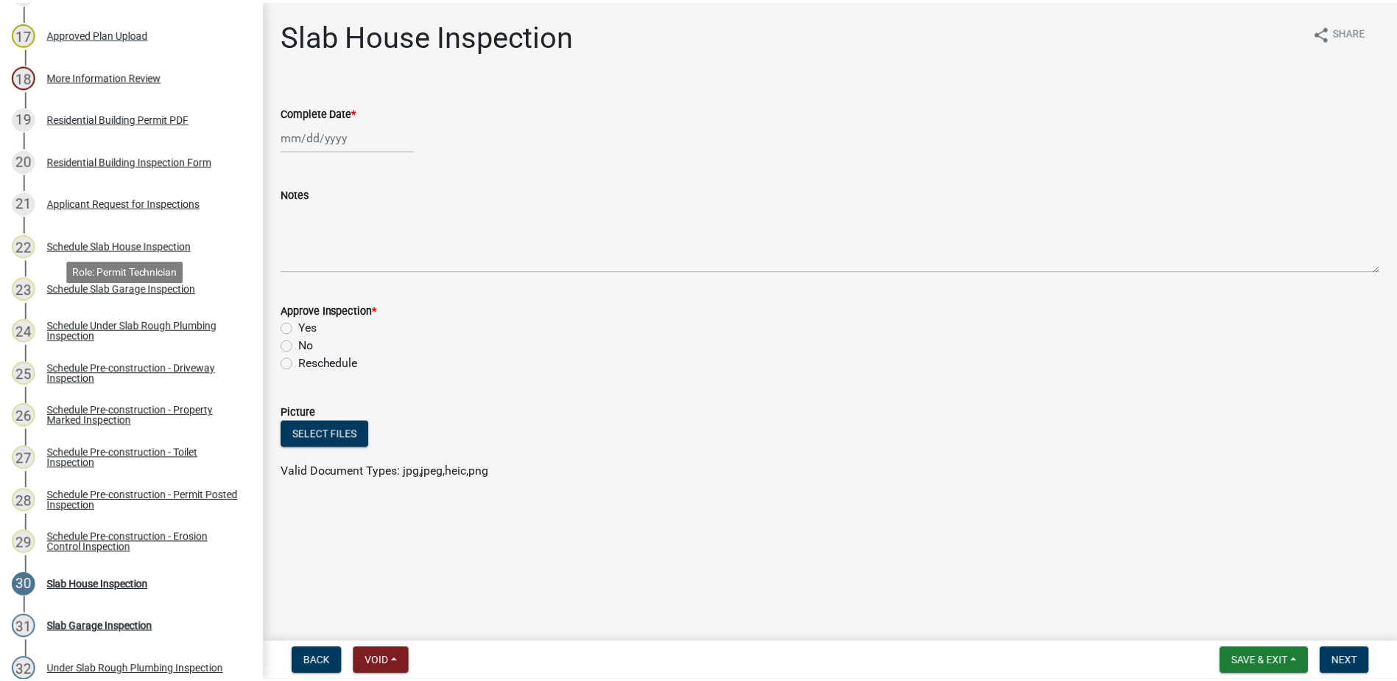
scroll to position [957, 0]
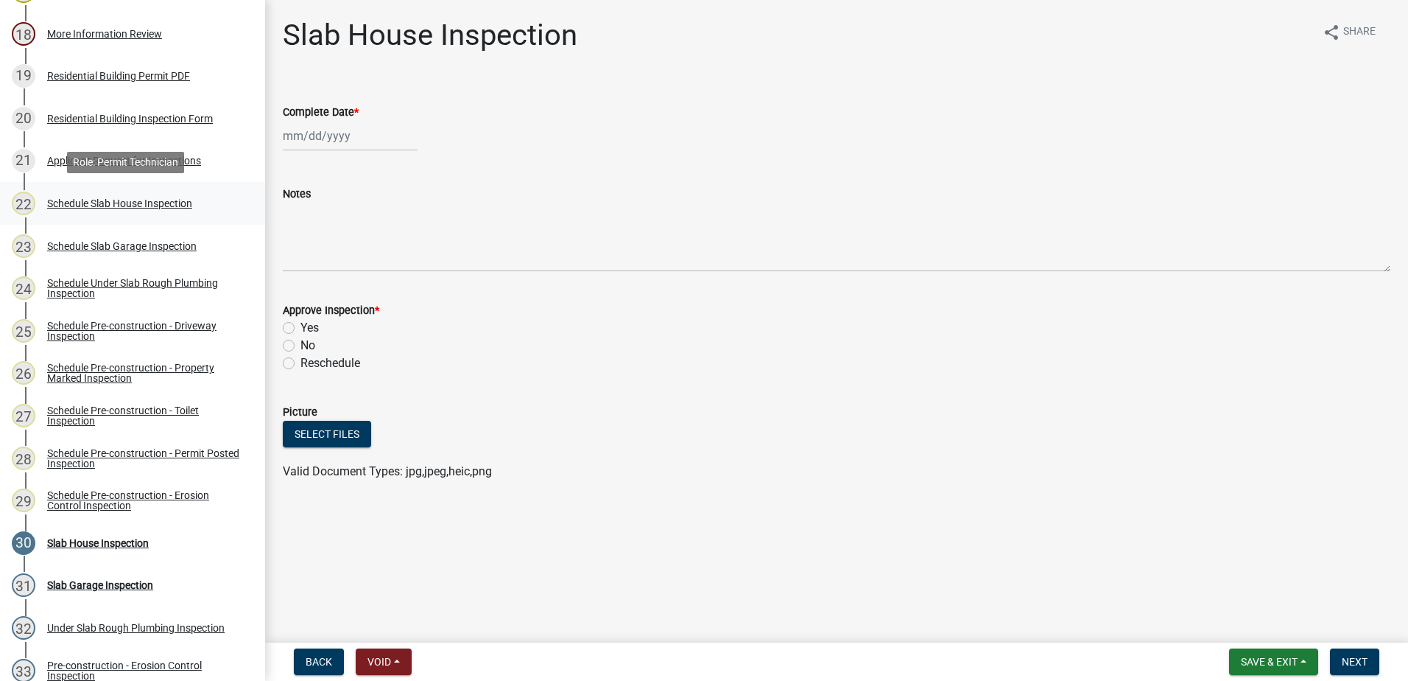
click at [133, 203] on div "Schedule Slab House Inspection" at bounding box center [119, 203] width 145 height 10
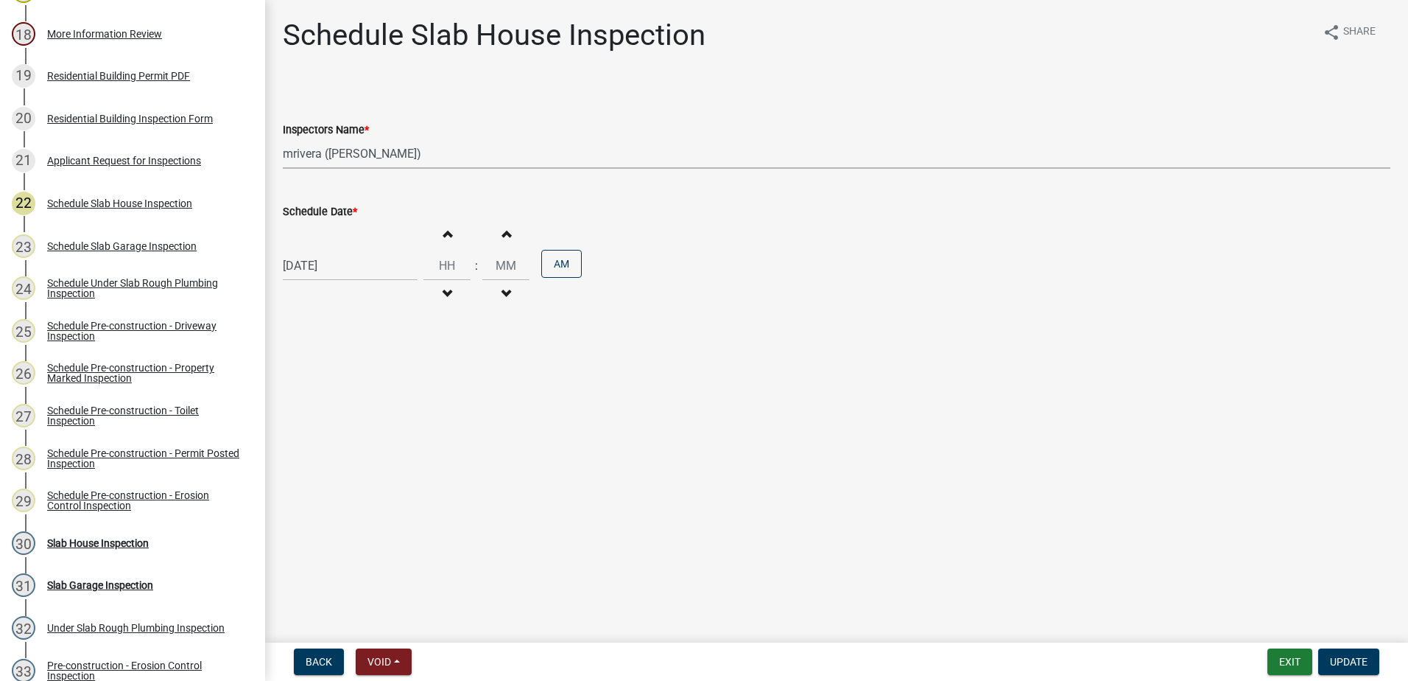
click at [421, 155] on select "Select Item... mrivera ([PERSON_NAME]) jstokes ([PERSON_NAME]) asmith105 ([PERS…" at bounding box center [837, 153] width 1108 height 30
select select "a0ea4169-8540-4a2c-b9f4-cf4c1ffdeb95"
click at [283, 138] on select "Select Item... mrivera ([PERSON_NAME]) jstokes ([PERSON_NAME]) asmith105 ([PERS…" at bounding box center [837, 153] width 1108 height 30
click at [1352, 662] on span "Update" at bounding box center [1349, 661] width 38 height 12
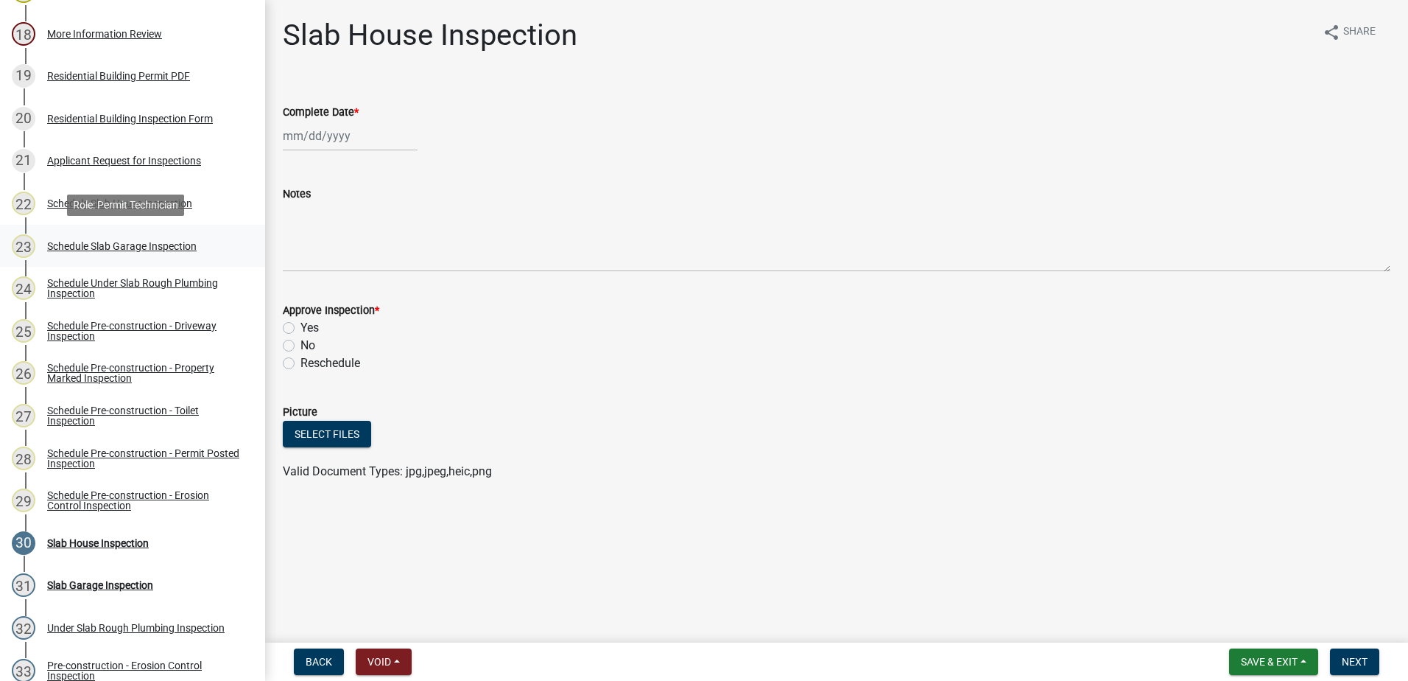
click at [119, 242] on div "Schedule Slab Garage Inspection" at bounding box center [122, 246] width 150 height 10
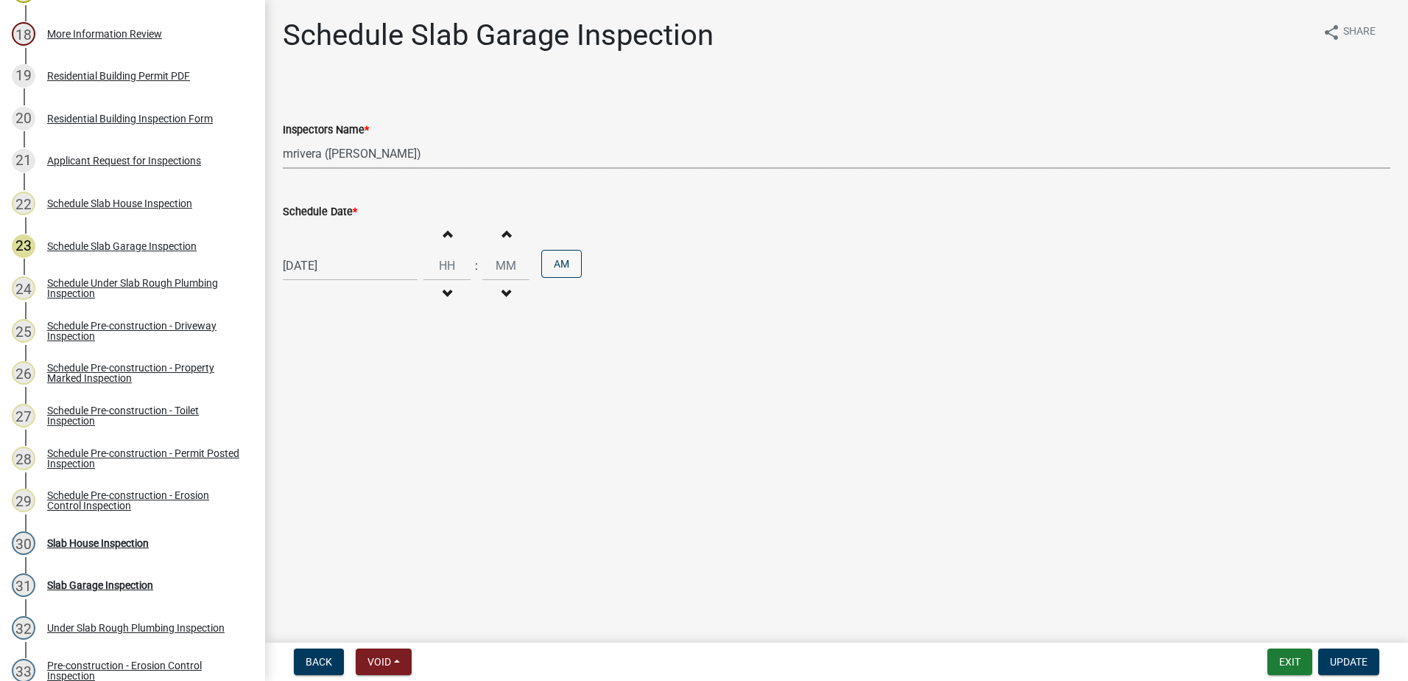
click at [426, 155] on select "Select Item... mrivera ([PERSON_NAME]) jstokes ([PERSON_NAME]) asmith105 ([PERS…" at bounding box center [837, 153] width 1108 height 30
select select "a0ea4169-8540-4a2c-b9f4-cf4c1ffdeb95"
click at [283, 138] on select "Select Item... mrivera ([PERSON_NAME]) jstokes ([PERSON_NAME]) asmith105 ([PERS…" at bounding box center [837, 153] width 1108 height 30
click at [1349, 660] on span "Update" at bounding box center [1349, 661] width 38 height 12
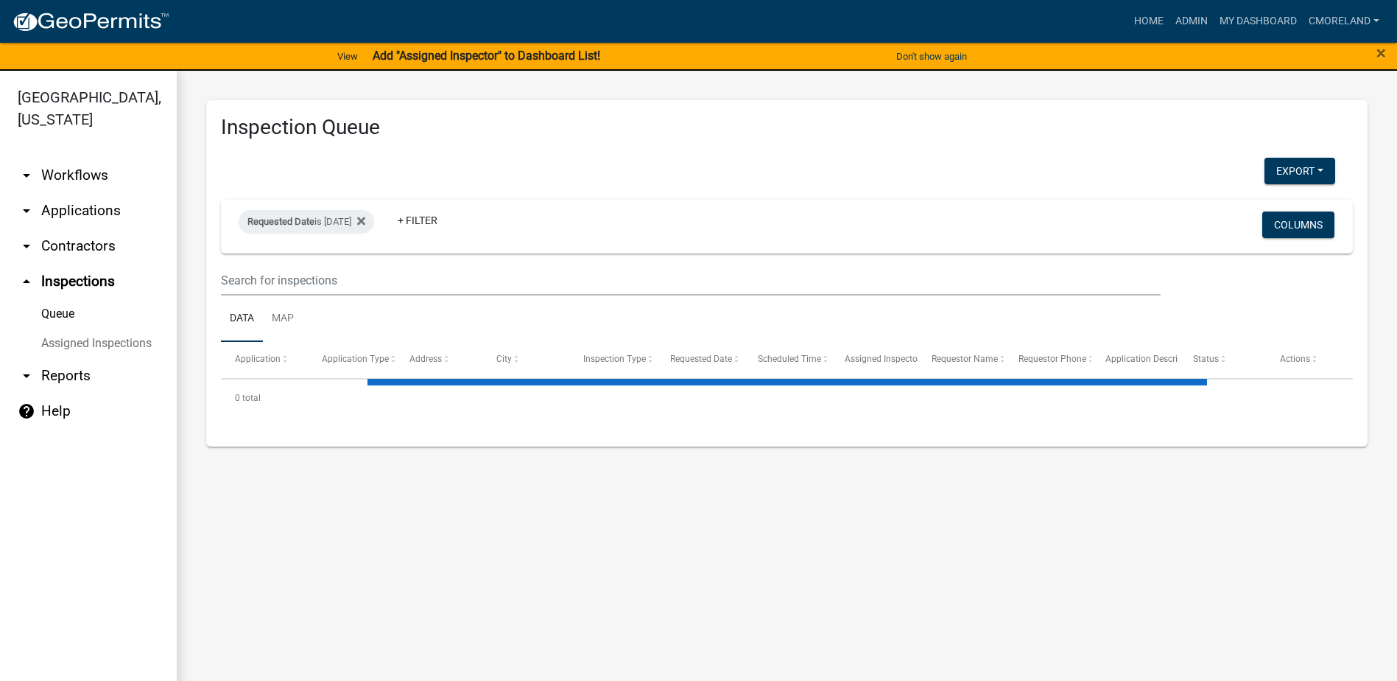
select select "2: 50"
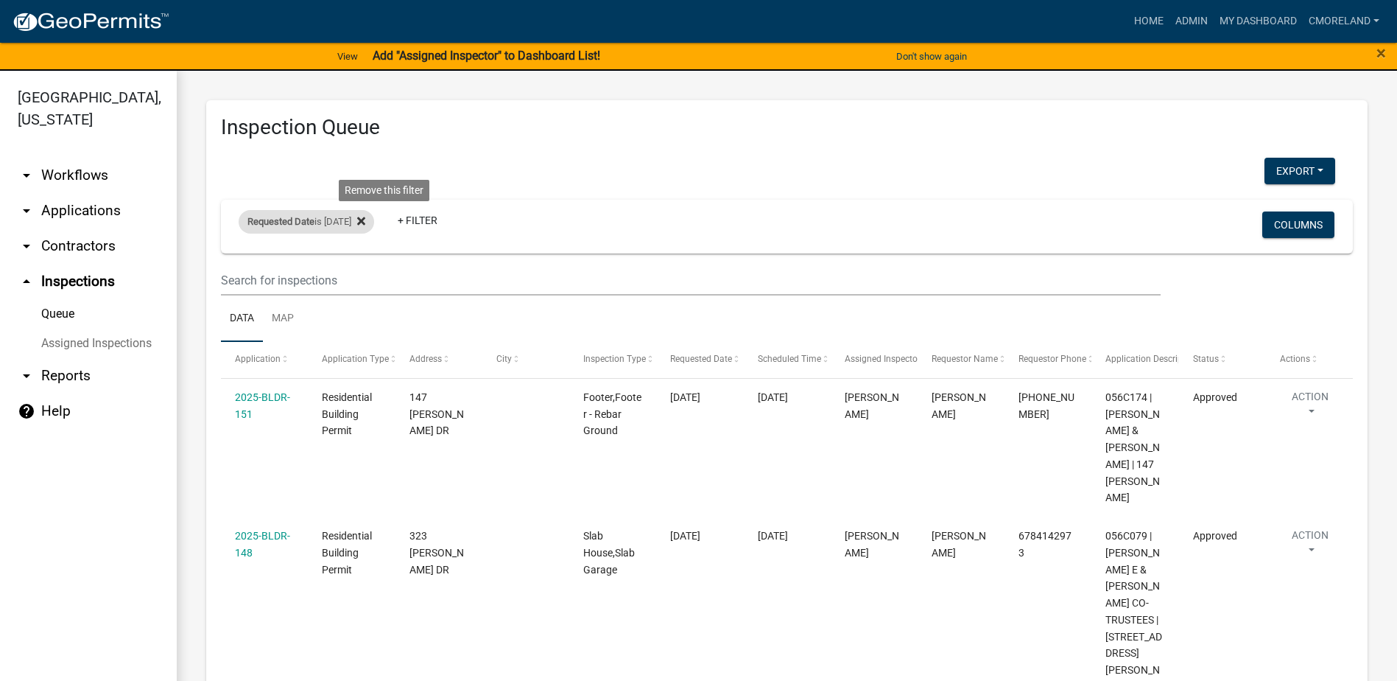
click at [365, 222] on icon at bounding box center [361, 221] width 8 height 12
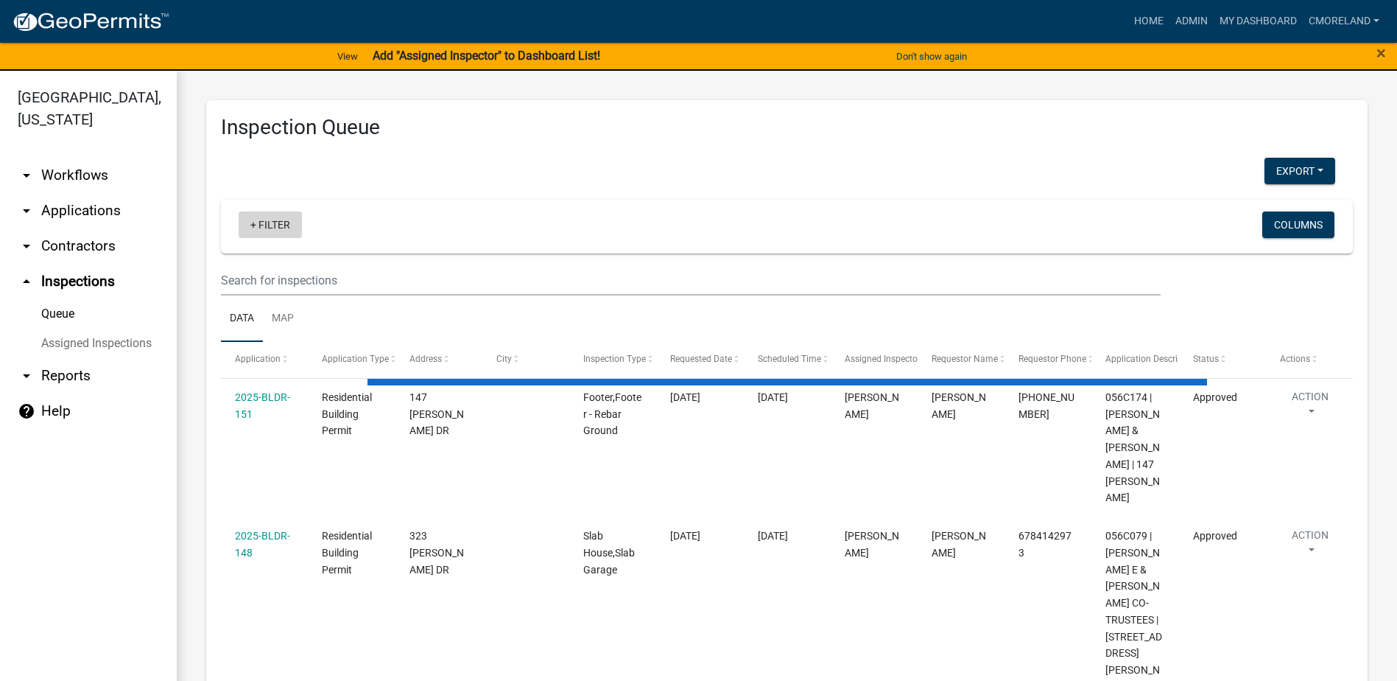
click at [283, 225] on link "+ Filter" at bounding box center [270, 224] width 63 height 27
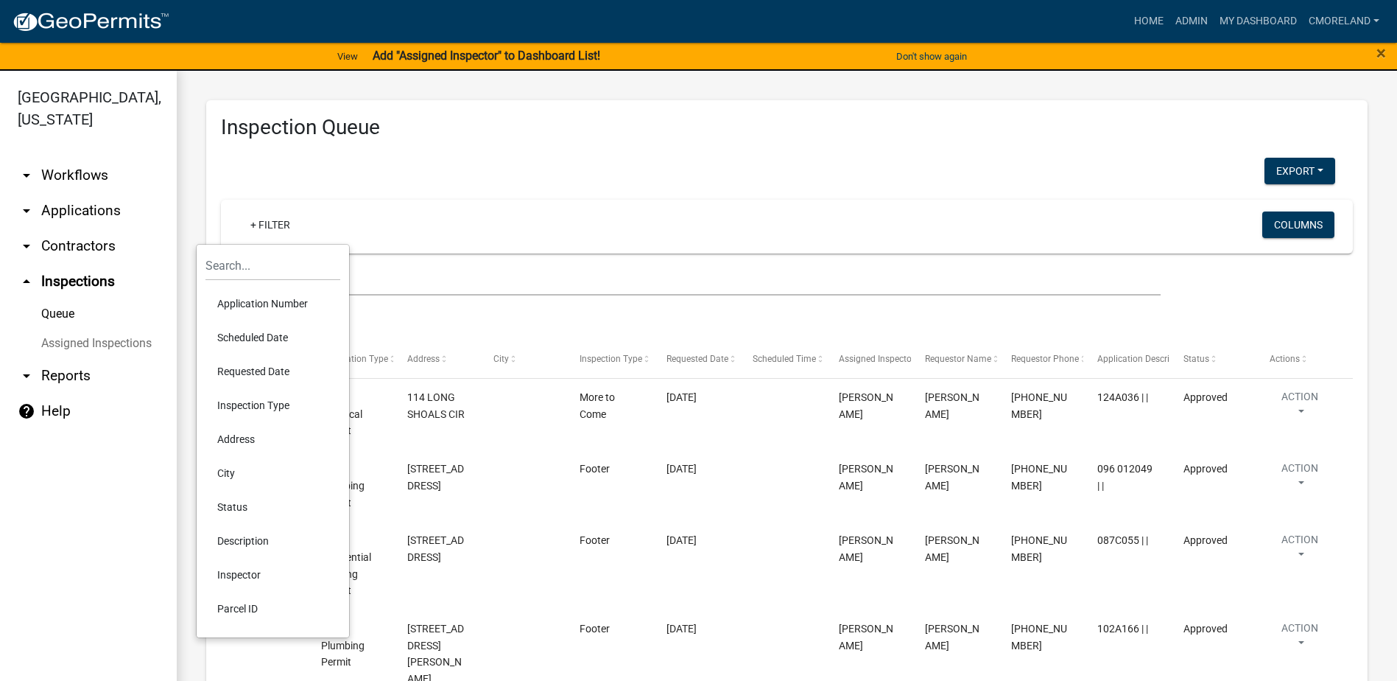
click at [259, 334] on li "Scheduled Date" at bounding box center [272, 337] width 135 height 34
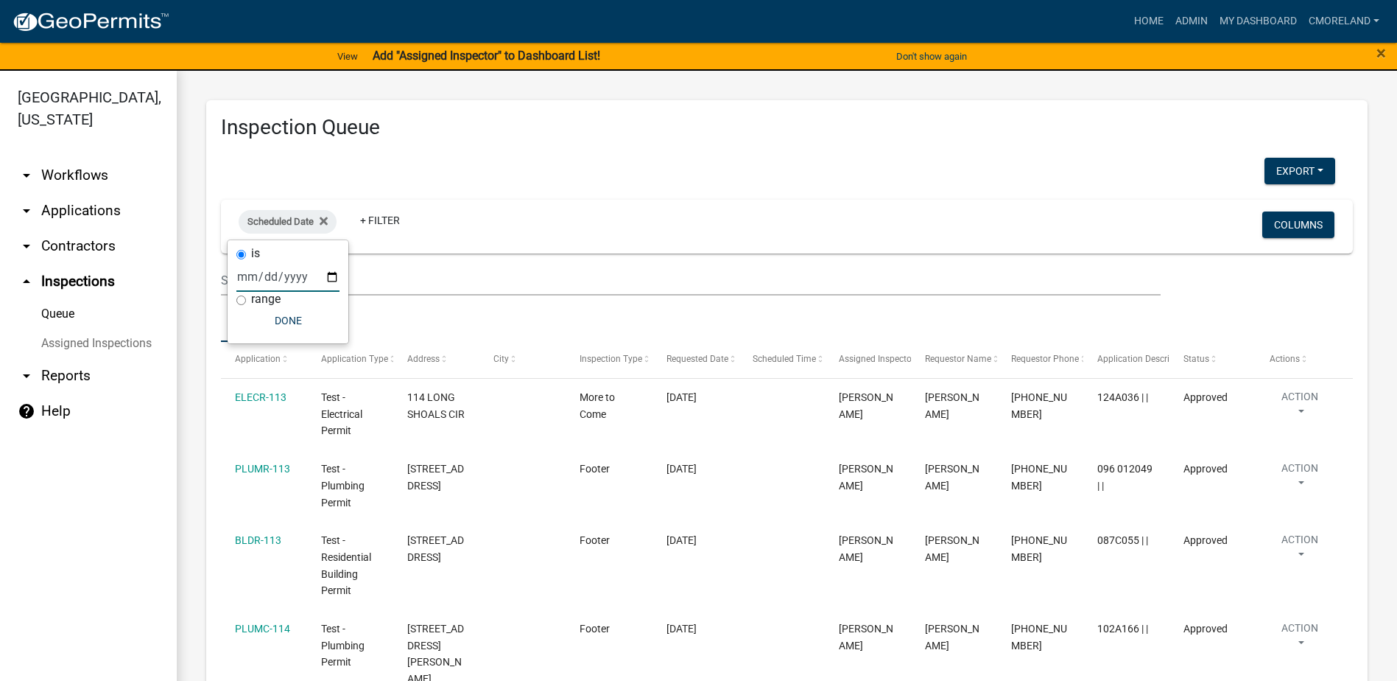
click at [332, 276] on input "date" at bounding box center [287, 276] width 103 height 30
type input "[DATE]"
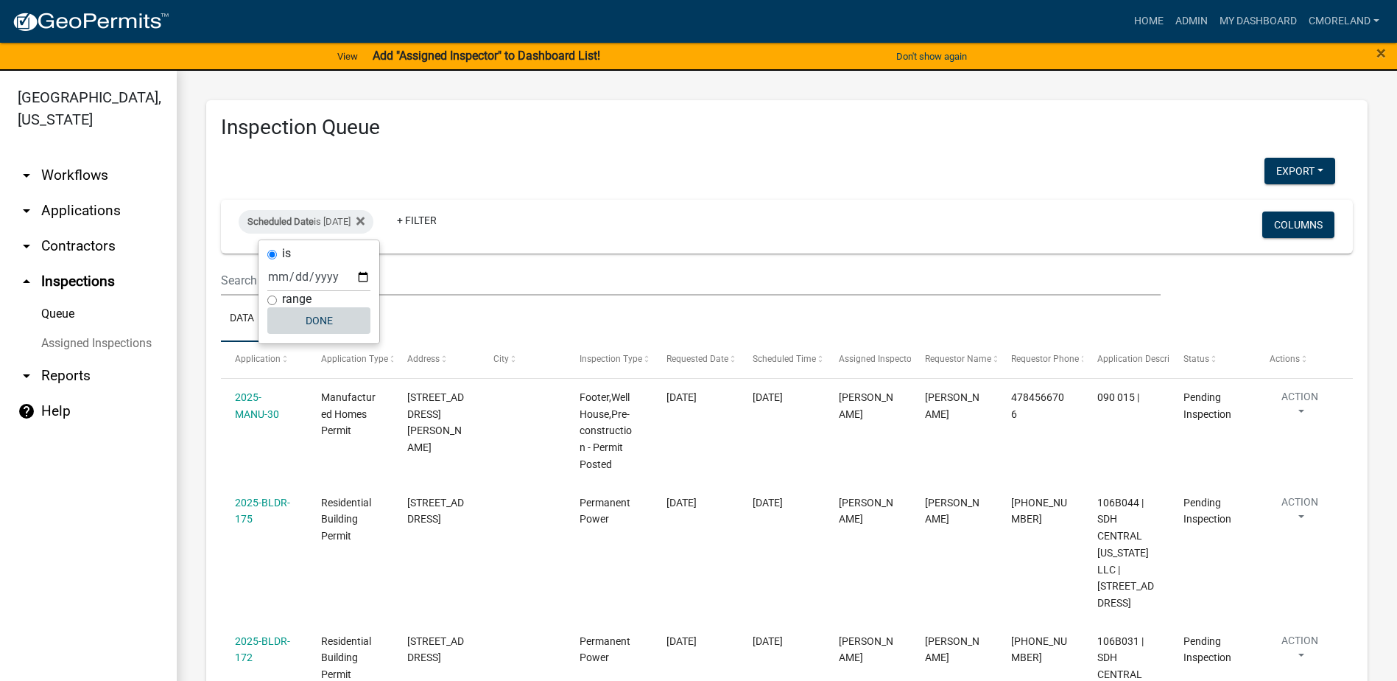
click at [328, 317] on button "Done" at bounding box center [318, 320] width 103 height 27
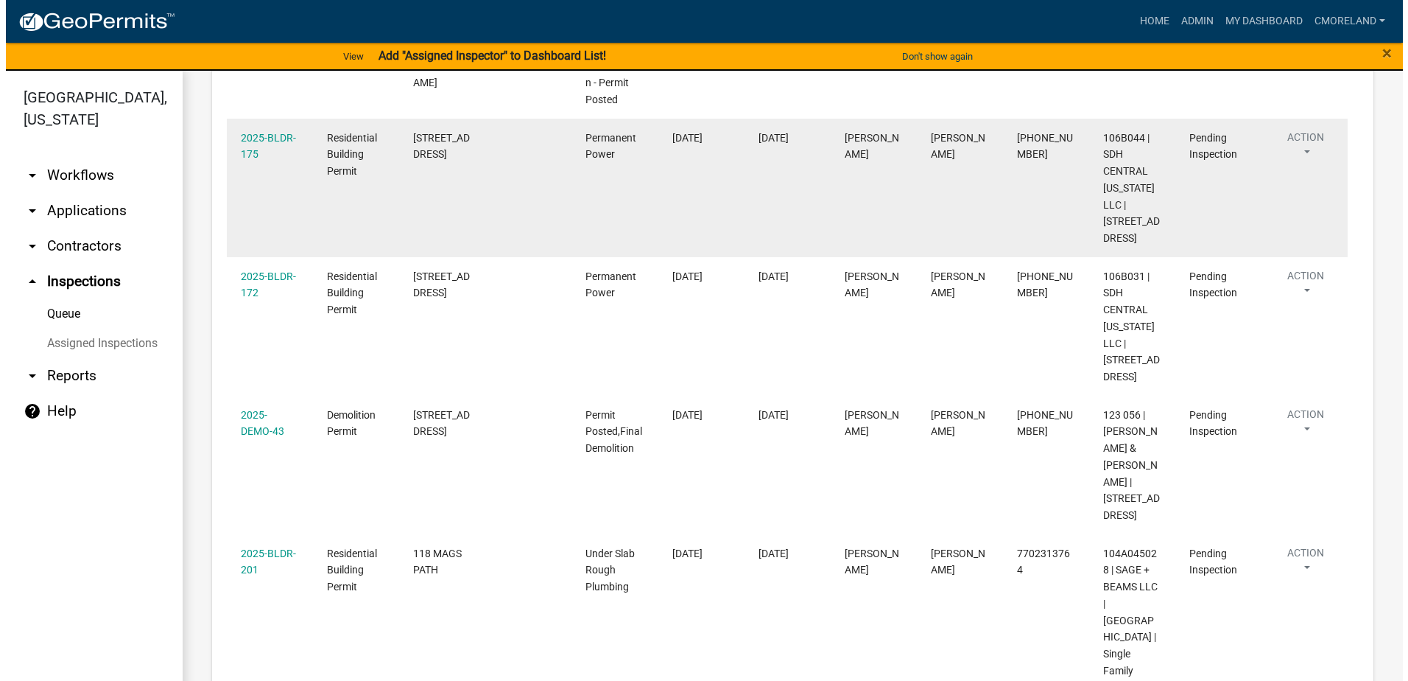
scroll to position [368, 0]
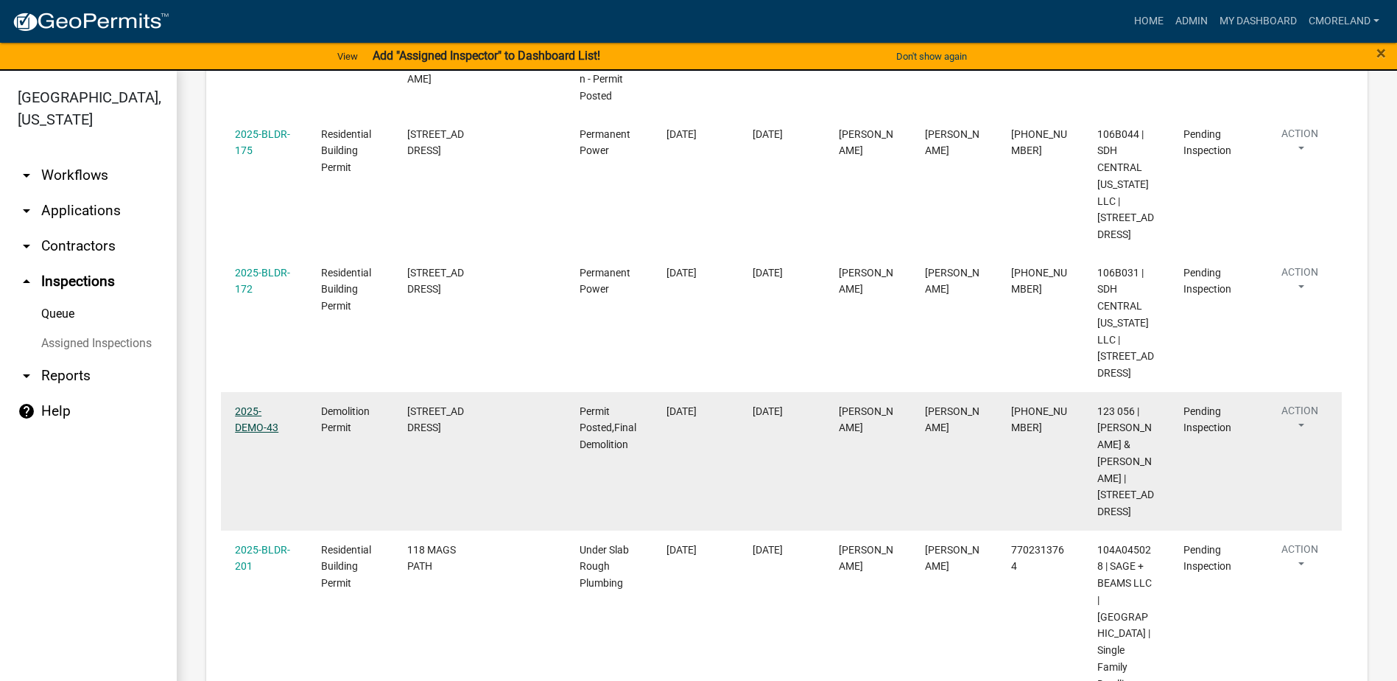
click at [277, 405] on link "2025-DEMO-43" at bounding box center [256, 419] width 43 height 29
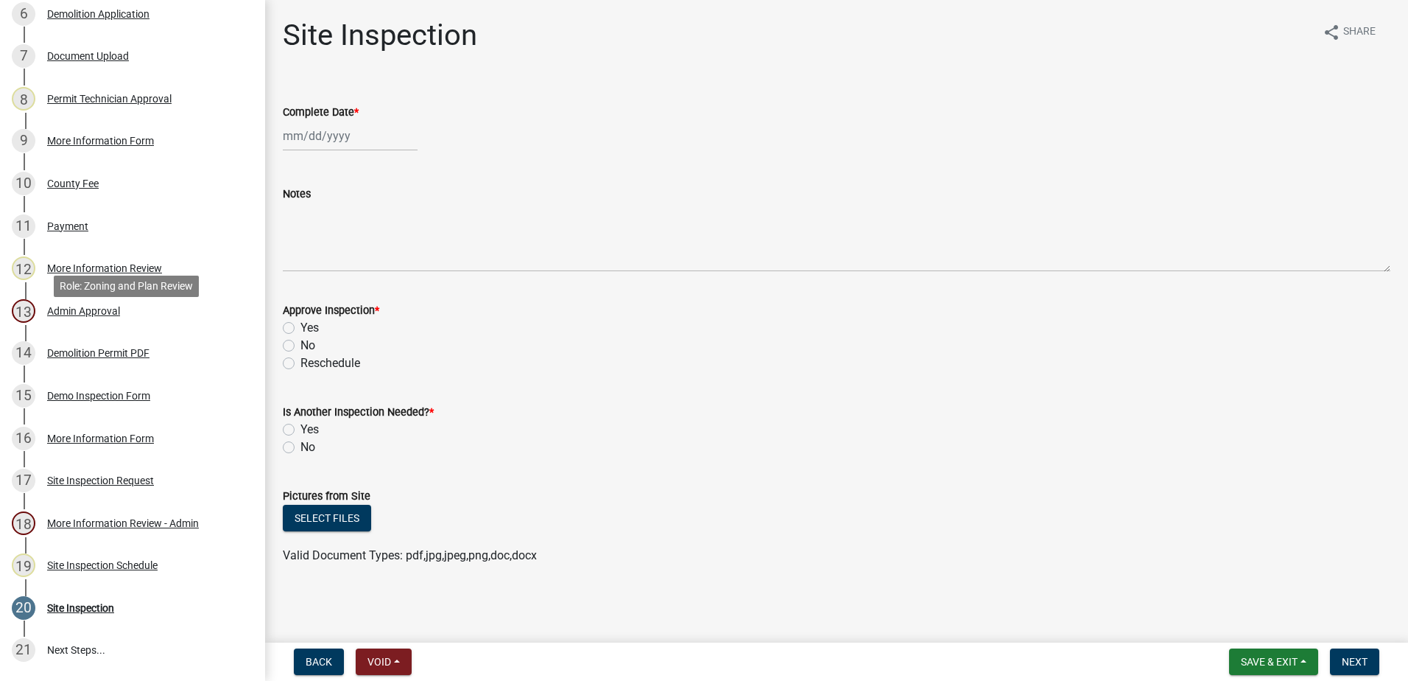
scroll to position [516, 0]
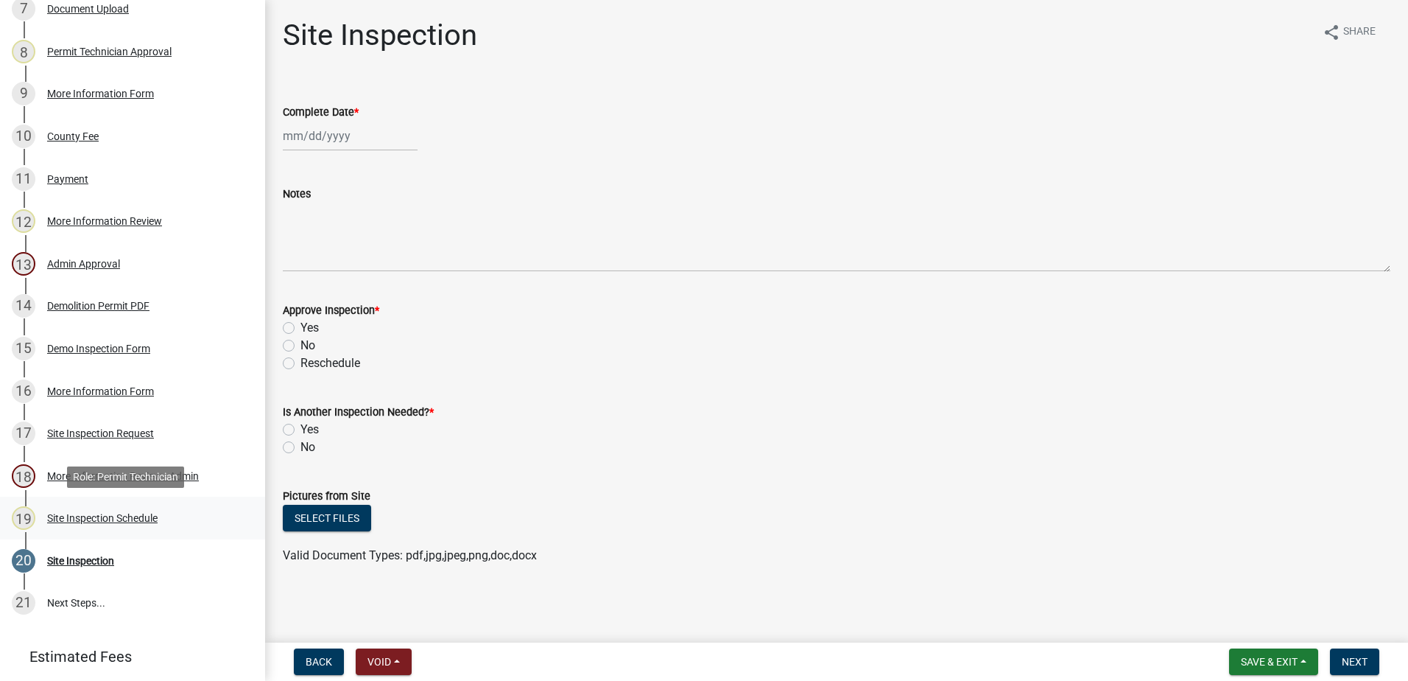
click at [96, 516] on div "Site Inspection Schedule" at bounding box center [102, 518] width 110 height 10
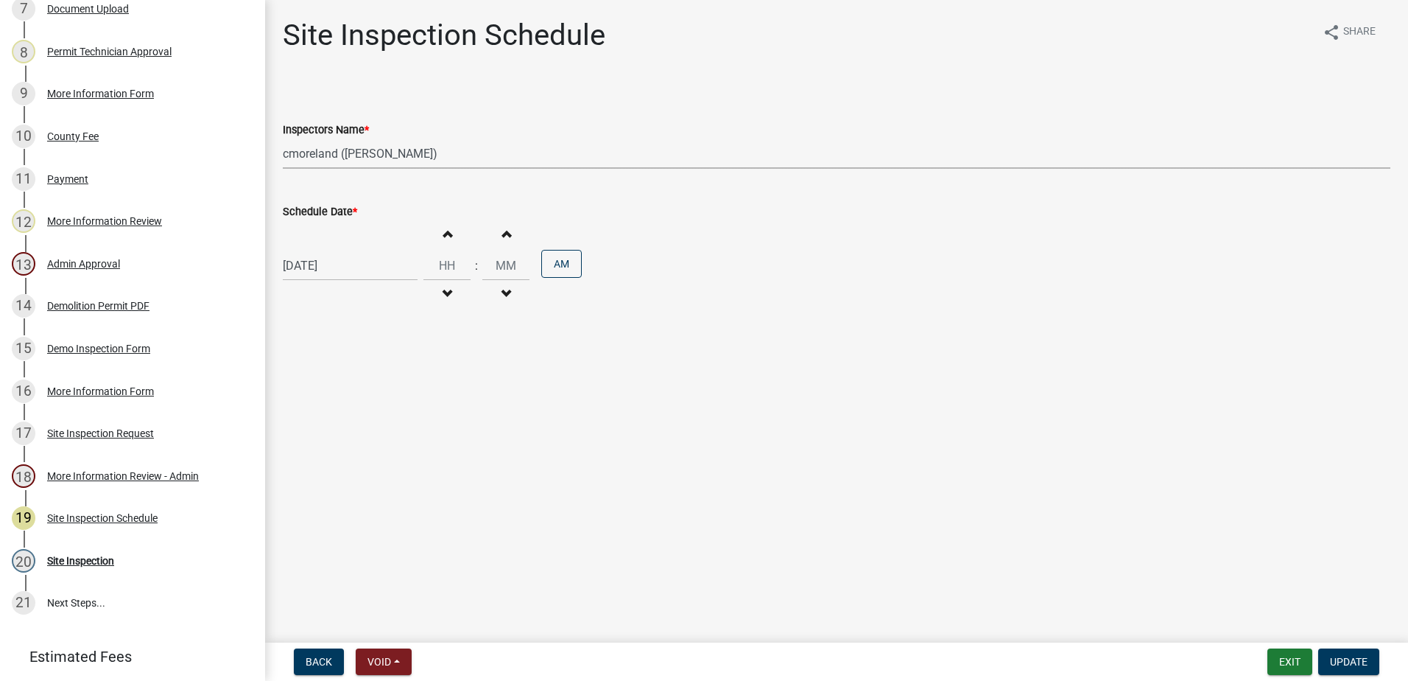
click at [466, 150] on select "Select Item... mrivera ([PERSON_NAME]) jstokes ([PERSON_NAME]) asmith105 ([PERS…" at bounding box center [837, 153] width 1108 height 30
select select "af3c6edf-34d7-49be-824e-99d5d0a3954f"
click at [283, 138] on select "Select Item... mrivera ([PERSON_NAME]) jstokes ([PERSON_NAME]) asmith105 ([PERS…" at bounding box center [837, 153] width 1108 height 30
click at [1348, 652] on button "Update" at bounding box center [1348, 661] width 61 height 27
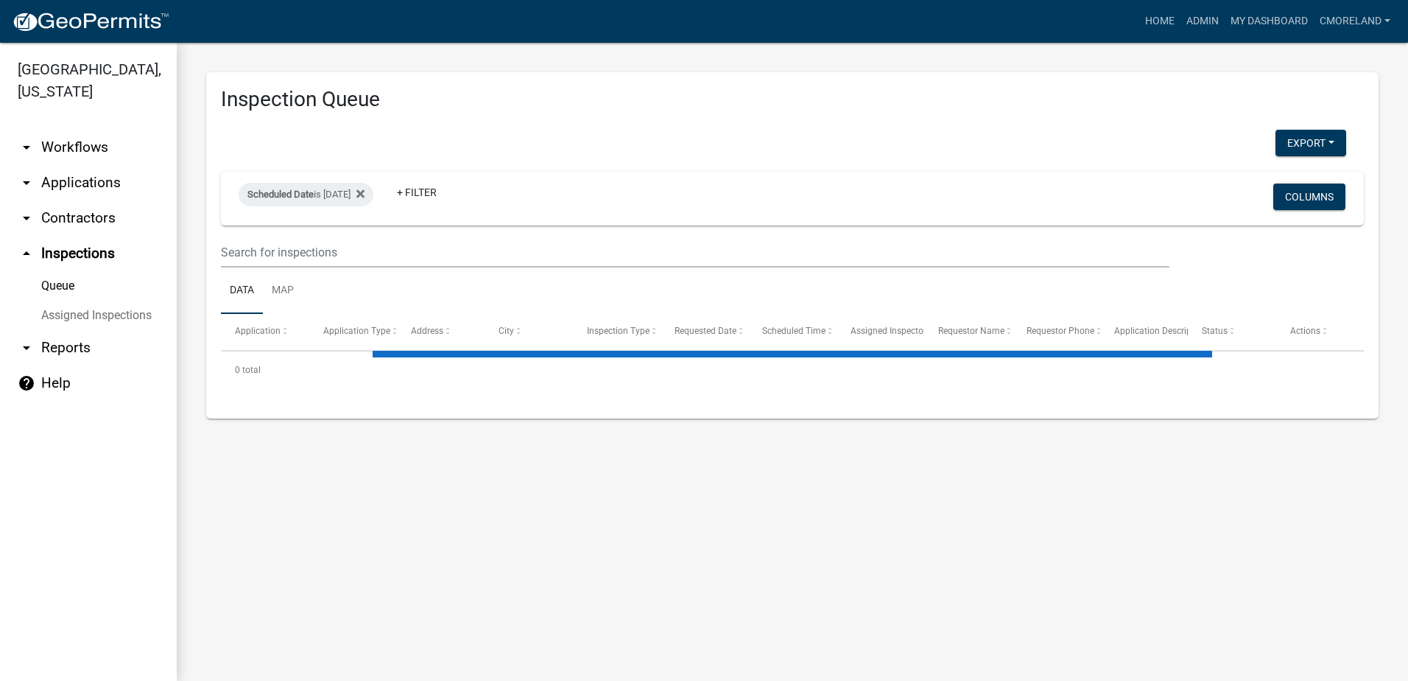
select select "2: 50"
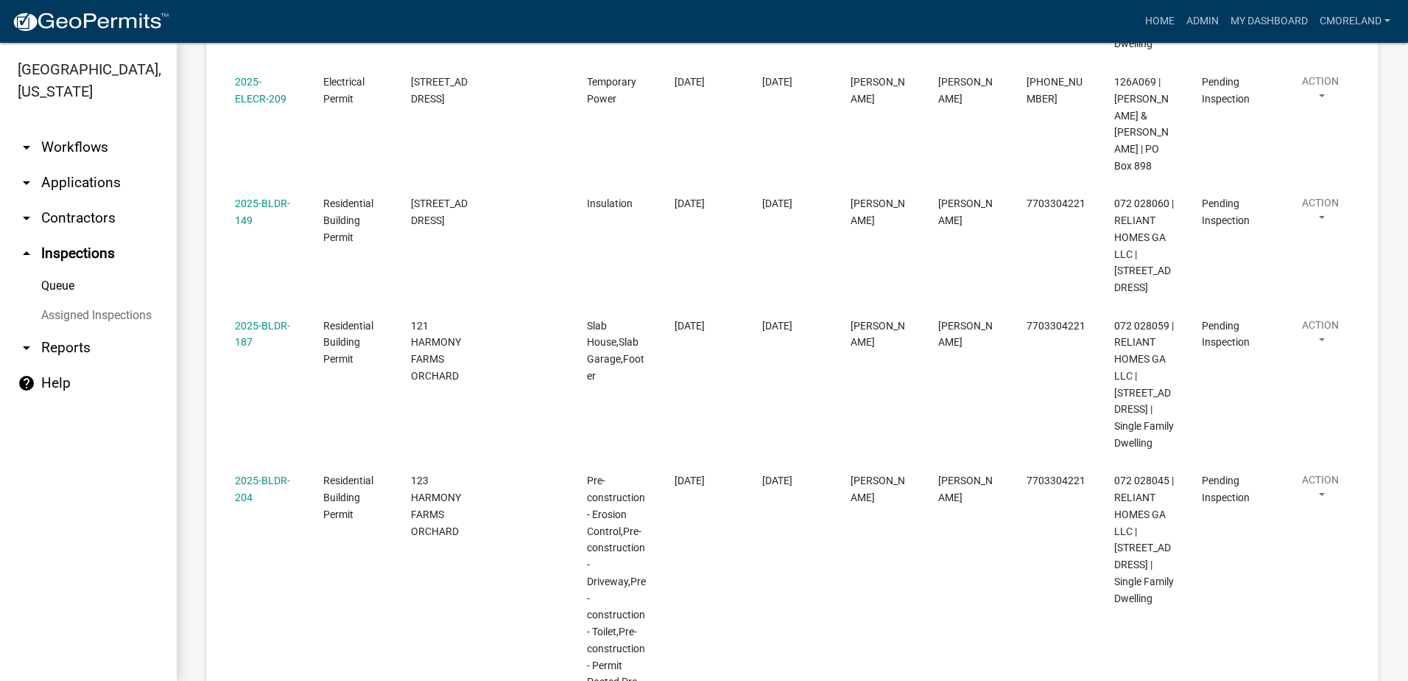
scroll to position [873, 0]
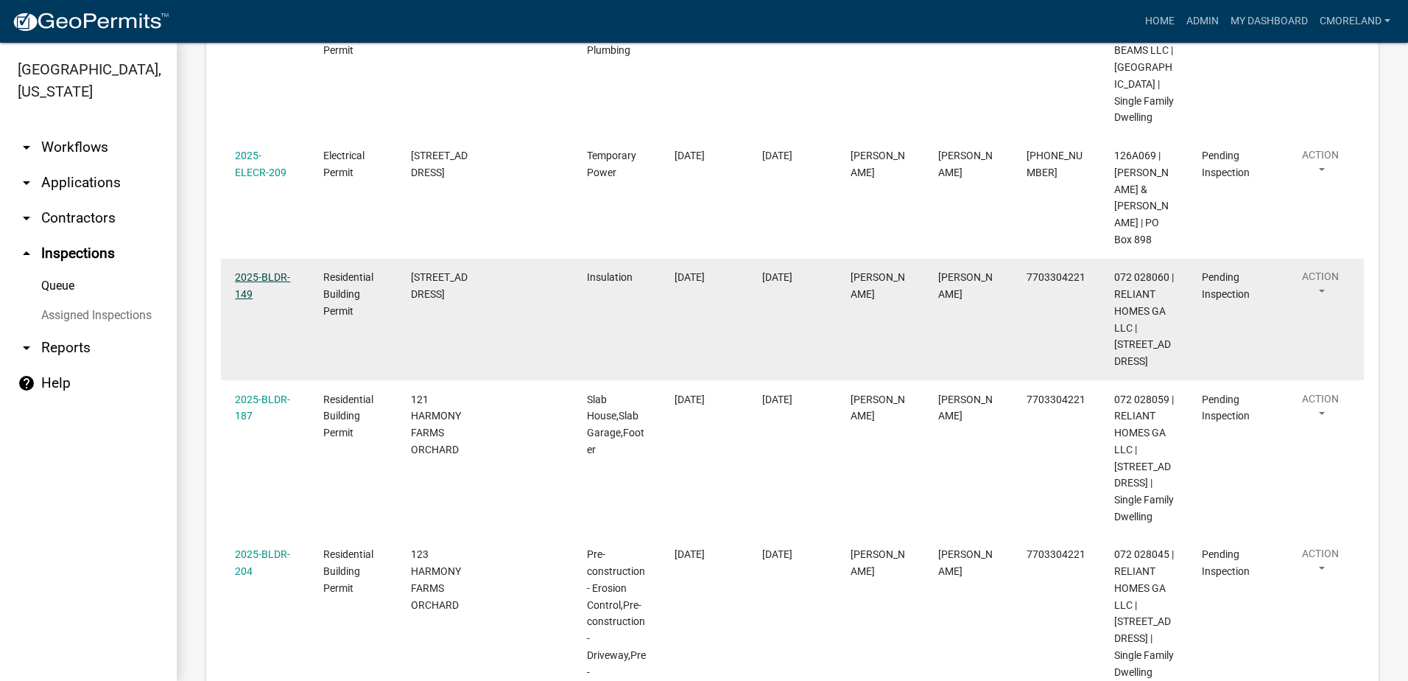
click at [275, 300] on link "2025-BLDR-149" at bounding box center [262, 285] width 55 height 29
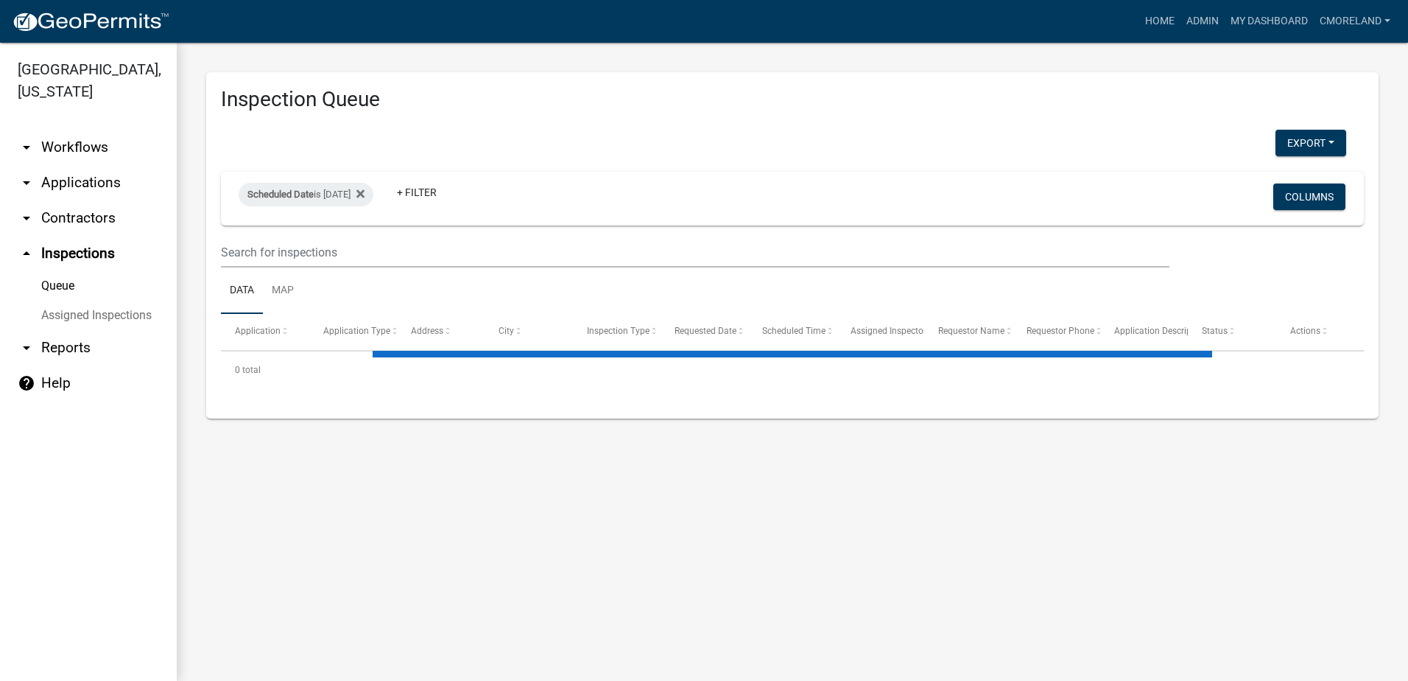
select select "2: 50"
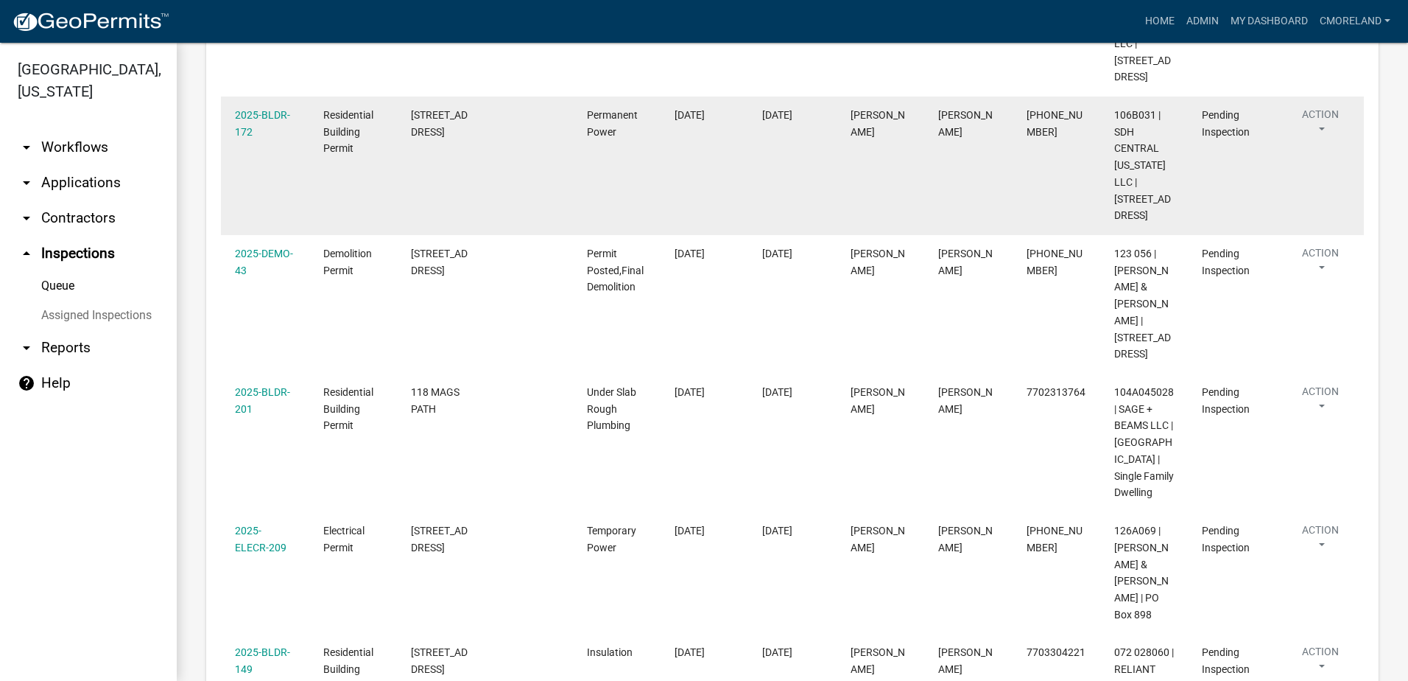
scroll to position [516, 0]
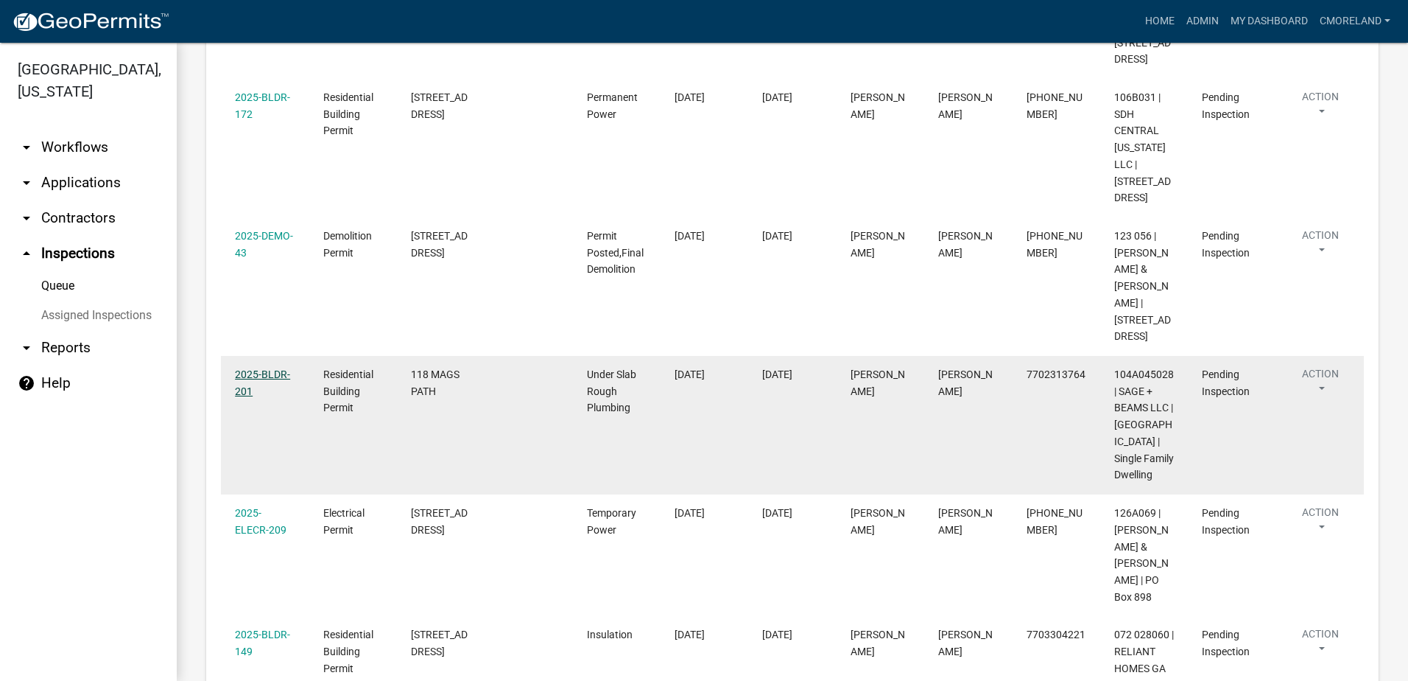
click at [281, 368] on link "2025-BLDR-201" at bounding box center [262, 382] width 55 height 29
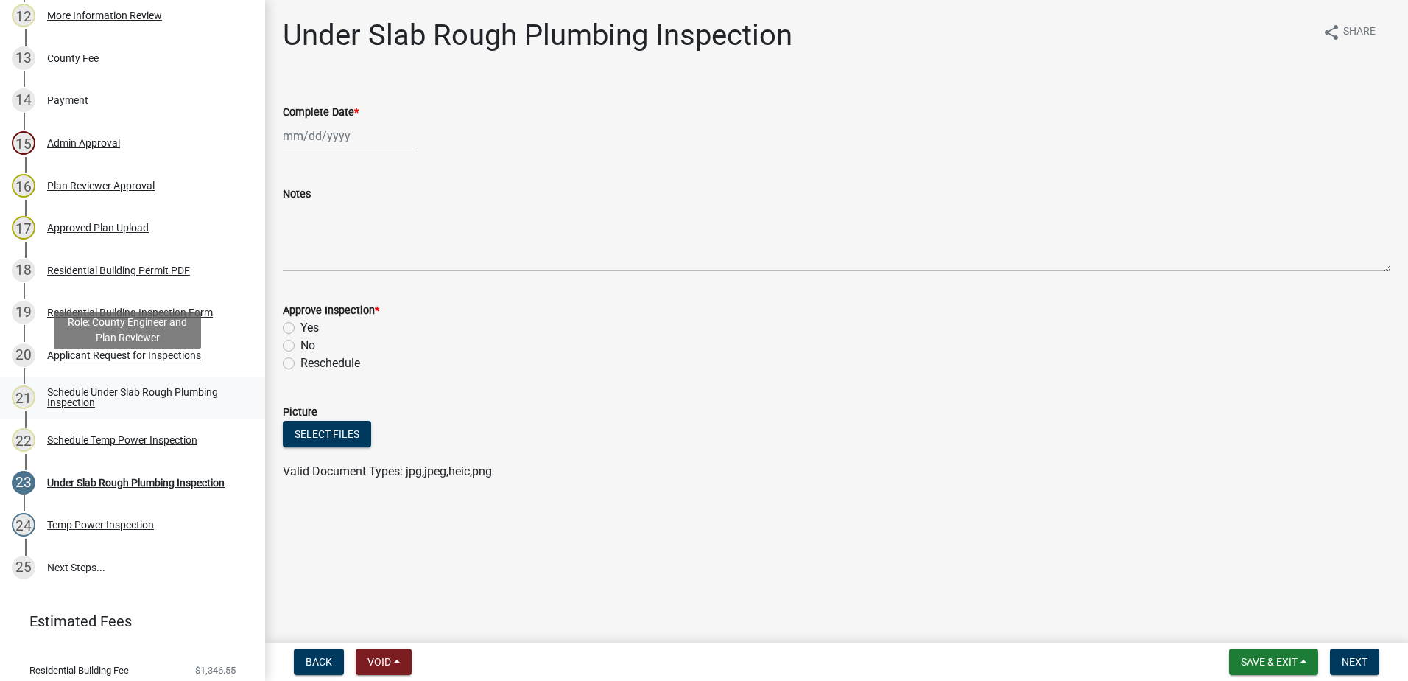
scroll to position [736, 0]
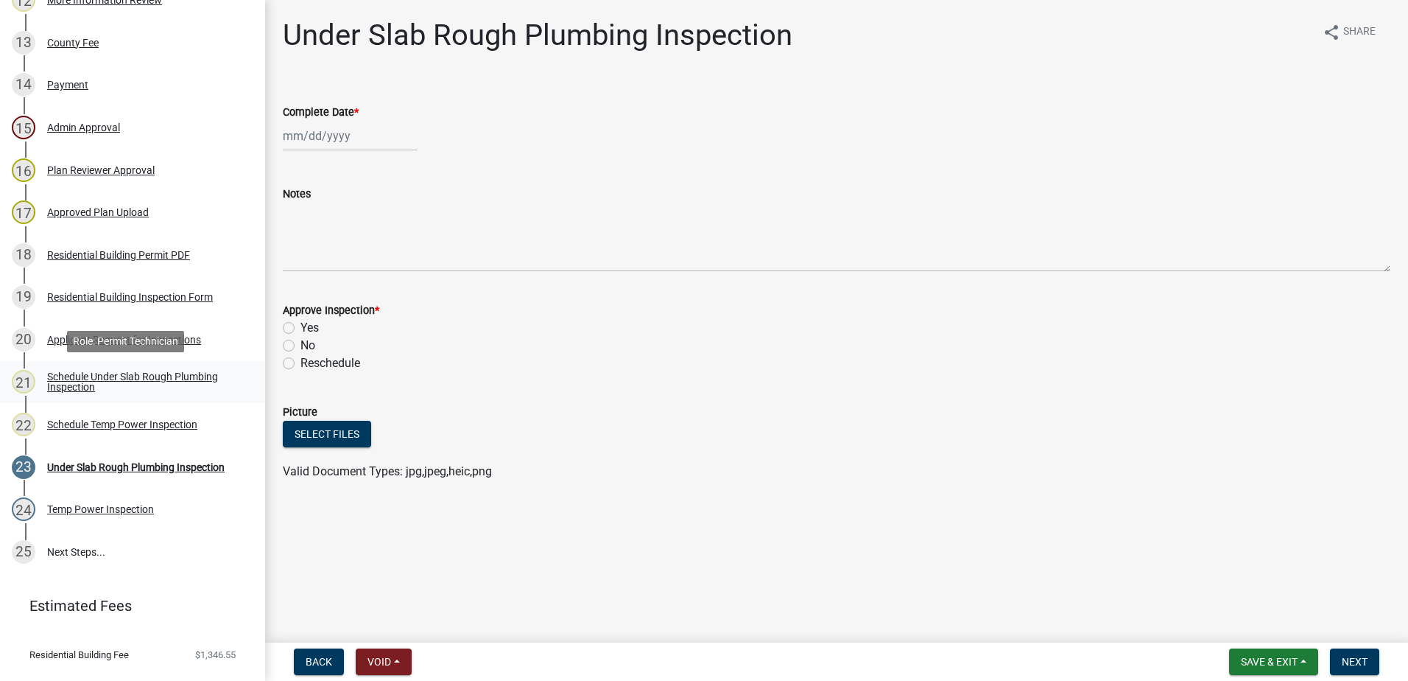
click at [92, 380] on div "Schedule Under Slab Rough Plumbing Inspection" at bounding box center [144, 381] width 194 height 21
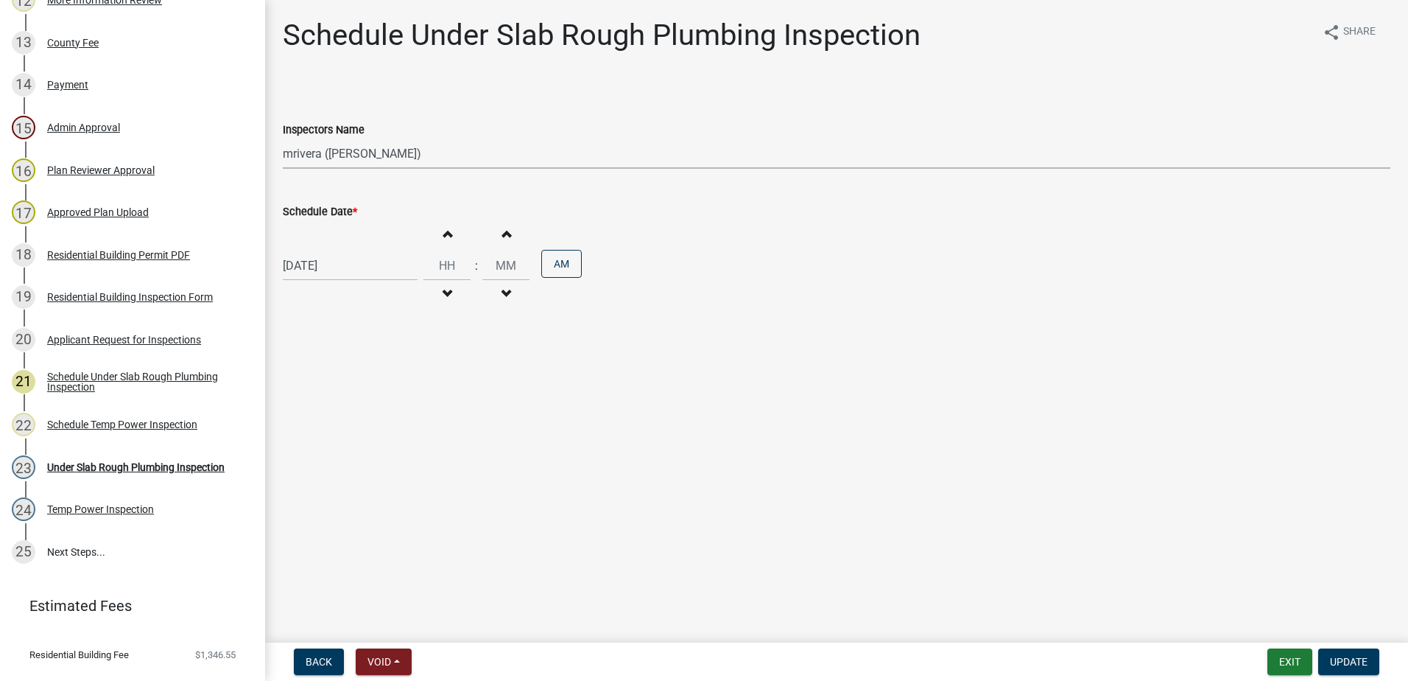
click at [436, 154] on select "Select Item... mrivera ([PERSON_NAME]) jstokes ([PERSON_NAME]) asmith105 ([PERS…" at bounding box center [837, 153] width 1108 height 30
select select "a0ea4169-8540-4a2c-b9f4-cf4c1ffdeb95"
click at [283, 138] on select "Select Item... mrivera ([PERSON_NAME]) jstokes ([PERSON_NAME]) asmith105 ([PERS…" at bounding box center [837, 153] width 1108 height 30
click at [1357, 655] on span "Update" at bounding box center [1349, 661] width 38 height 12
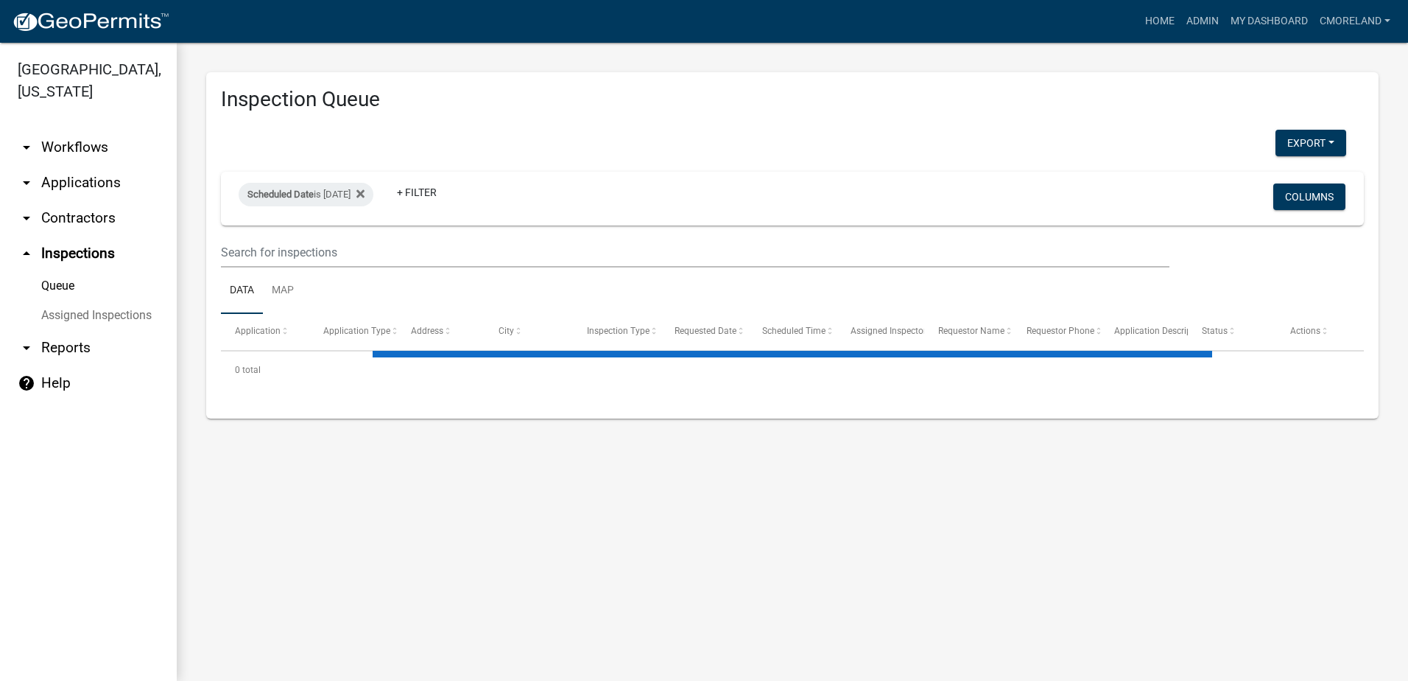
select select "2: 50"
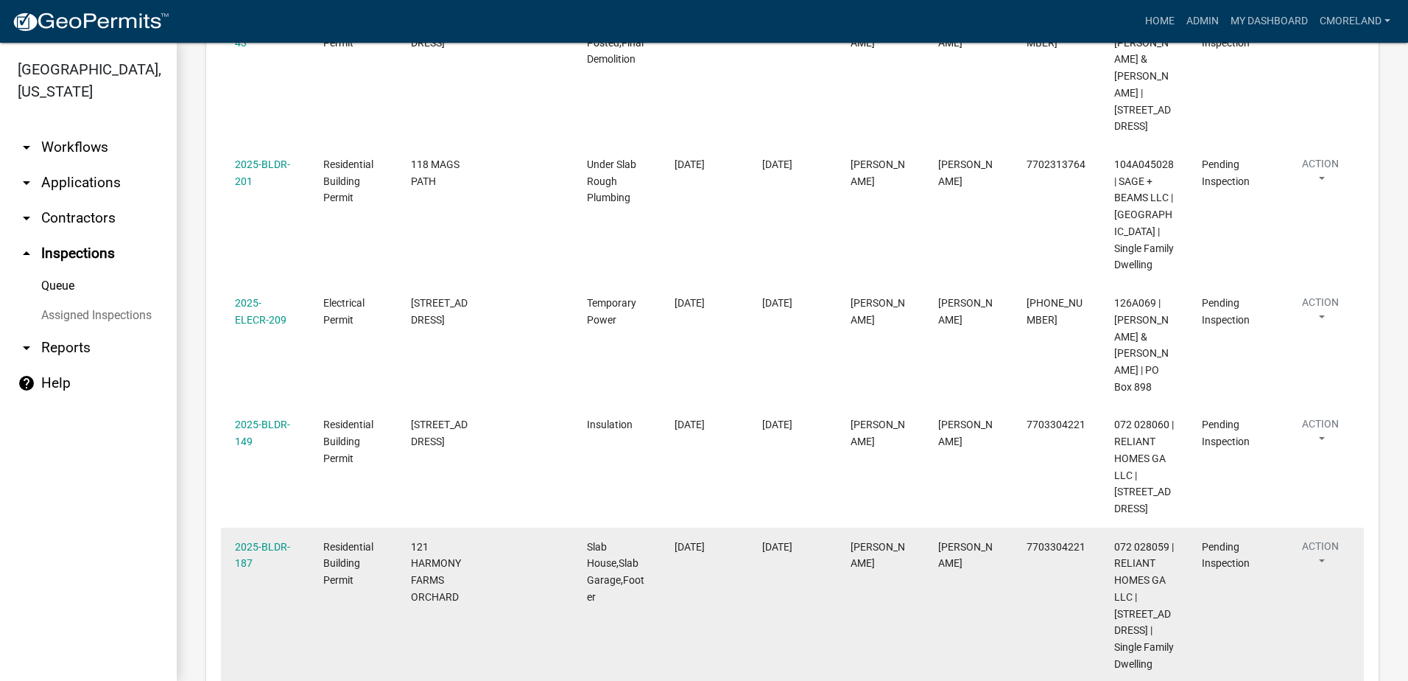
scroll to position [652, 0]
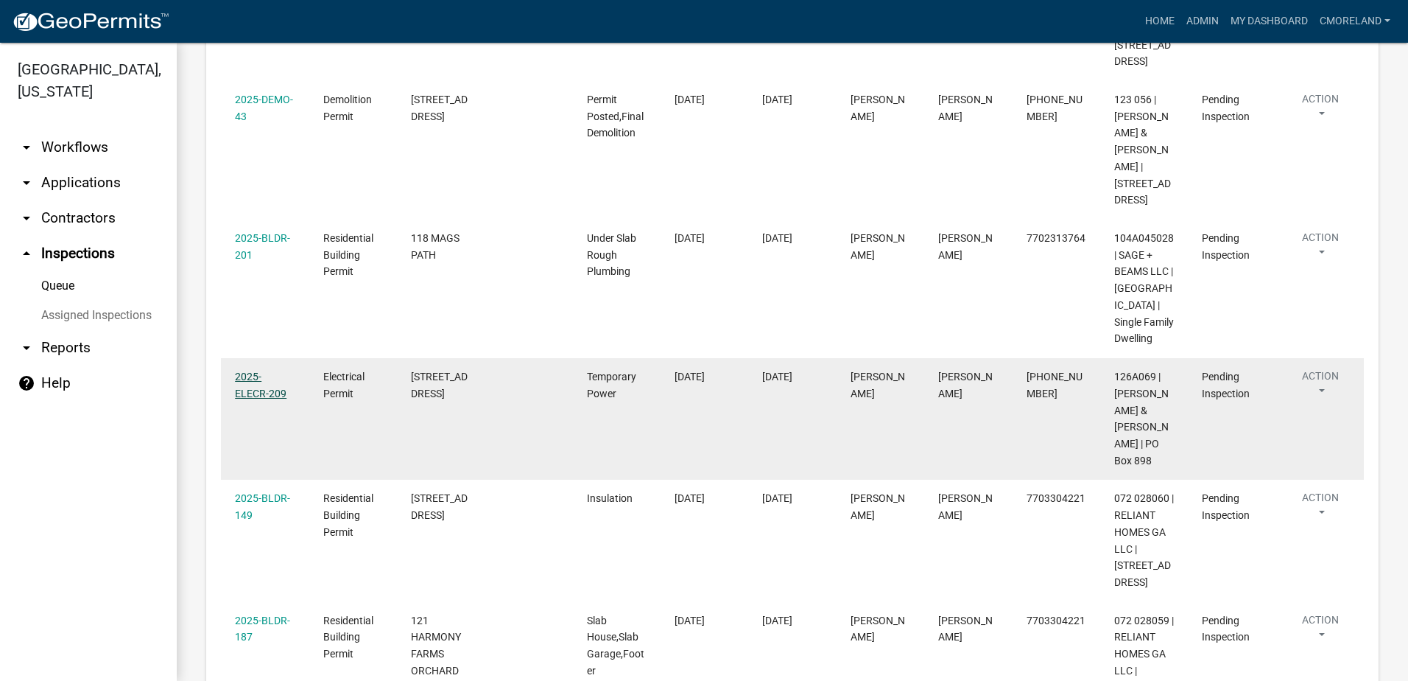
click at [259, 399] on link "2025-ELECR-209" at bounding box center [261, 384] width 52 height 29
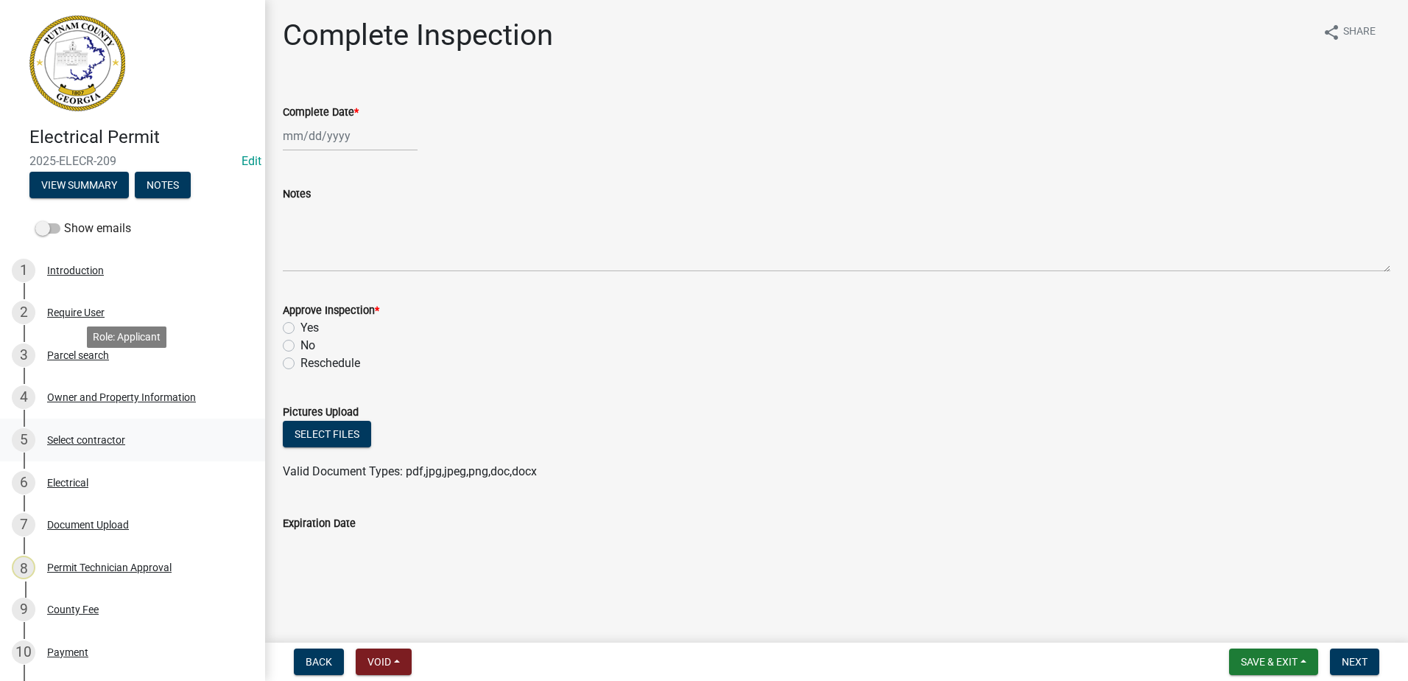
scroll to position [342, 0]
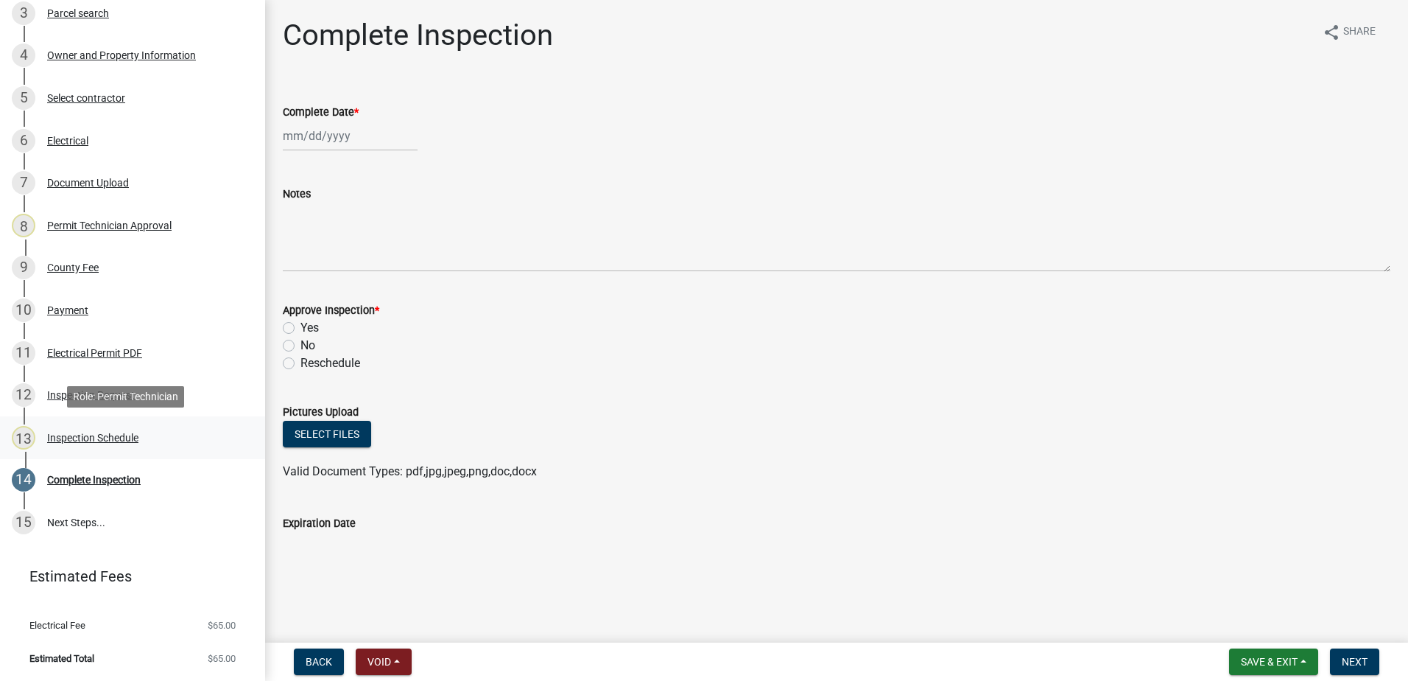
click at [98, 434] on div "Inspection Schedule" at bounding box center [92, 437] width 91 height 10
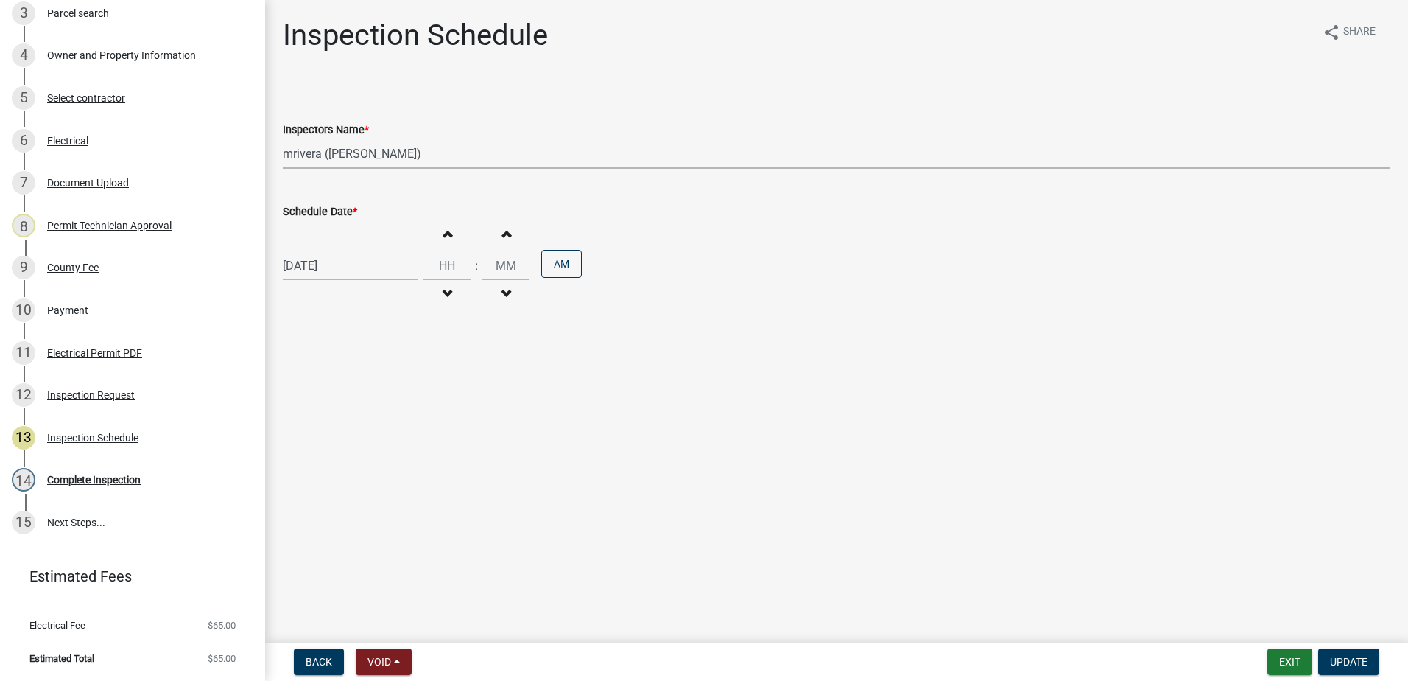
click at [443, 158] on select "Select Item... mrivera ([PERSON_NAME]) jstokes ([PERSON_NAME]) asmith105 ([PERS…" at bounding box center [837, 153] width 1108 height 30
select select "a0ea4169-8540-4a2c-b9f4-cf4c1ffdeb95"
click at [283, 138] on select "Select Item... mrivera ([PERSON_NAME]) jstokes ([PERSON_NAME]) asmith105 ([PERS…" at bounding box center [837, 153] width 1108 height 30
click at [1350, 655] on span "Update" at bounding box center [1349, 661] width 38 height 12
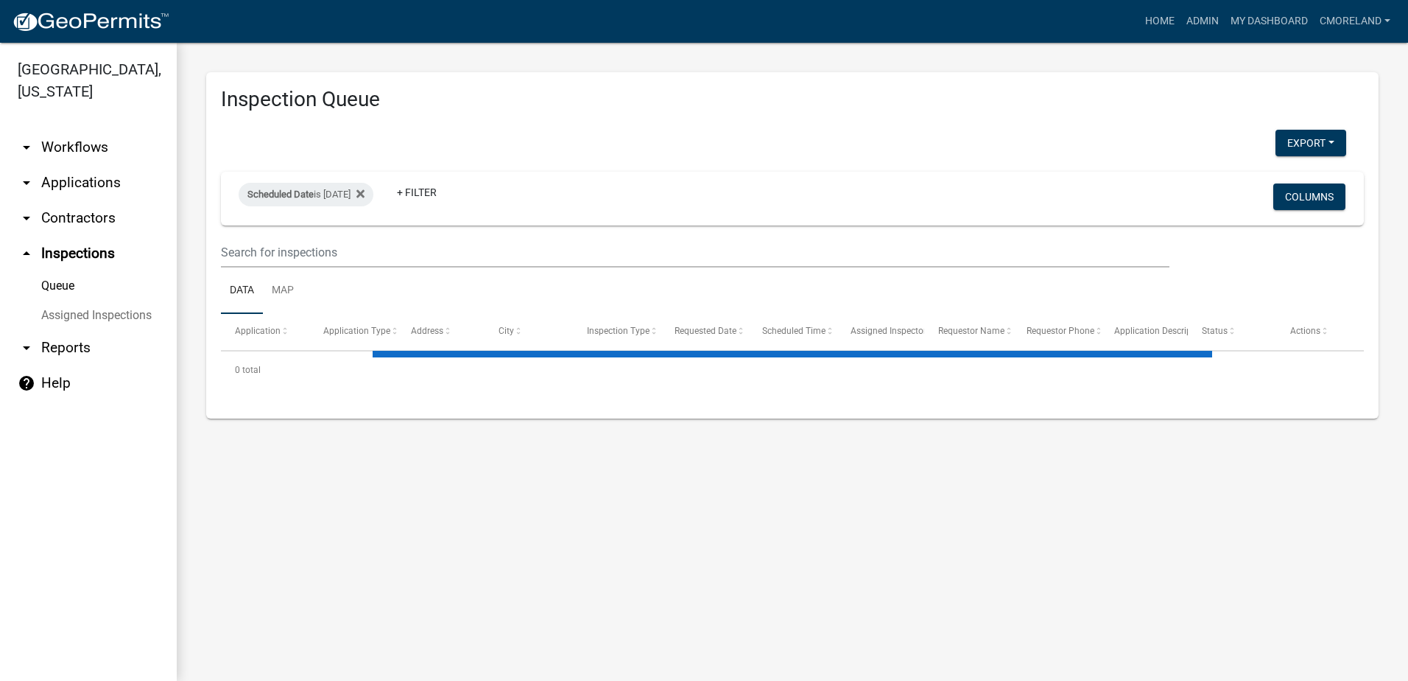
select select "2: 50"
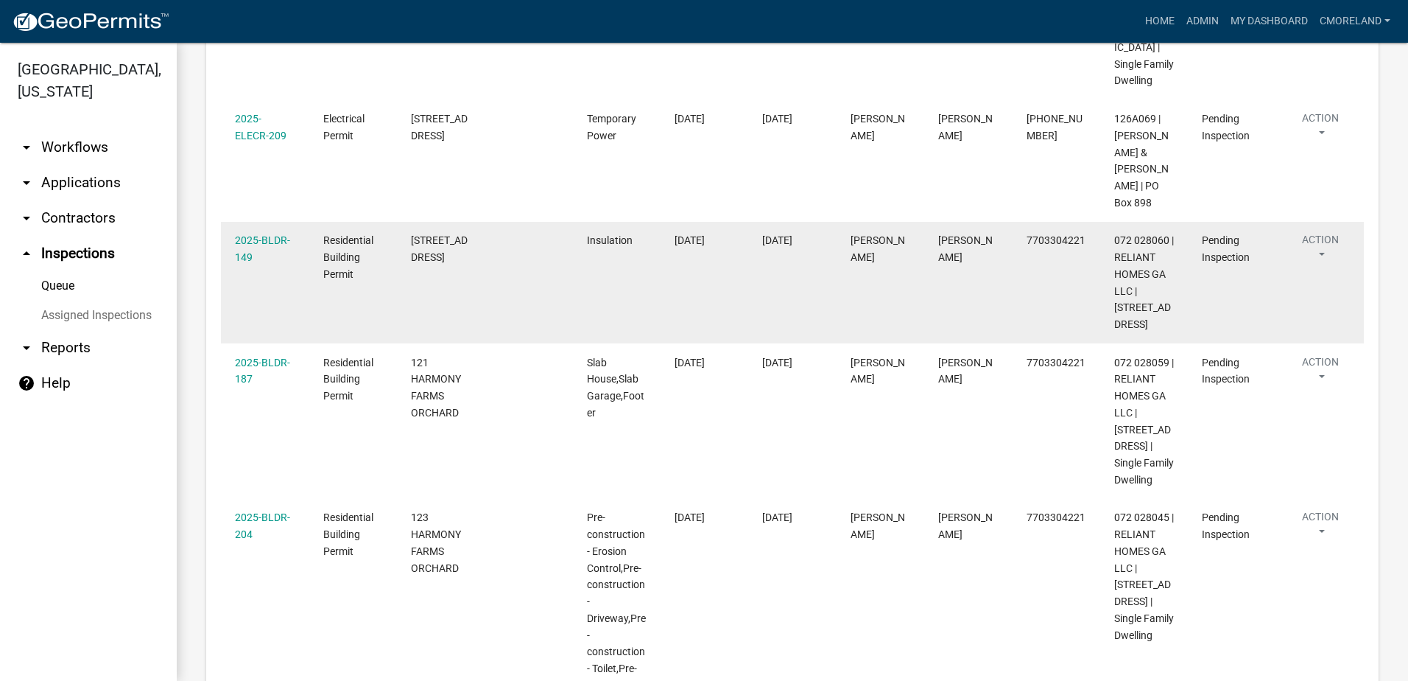
scroll to position [884, 0]
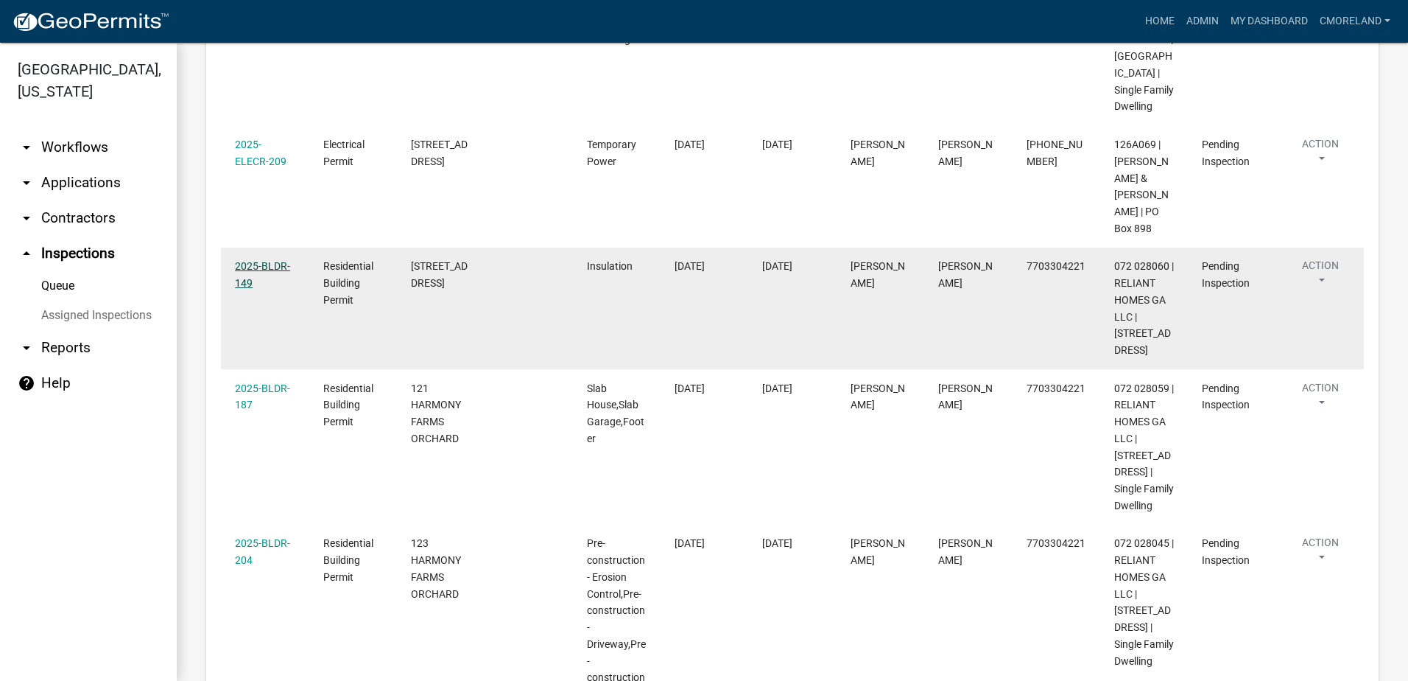
click at [275, 289] on link "2025-BLDR-149" at bounding box center [262, 274] width 55 height 29
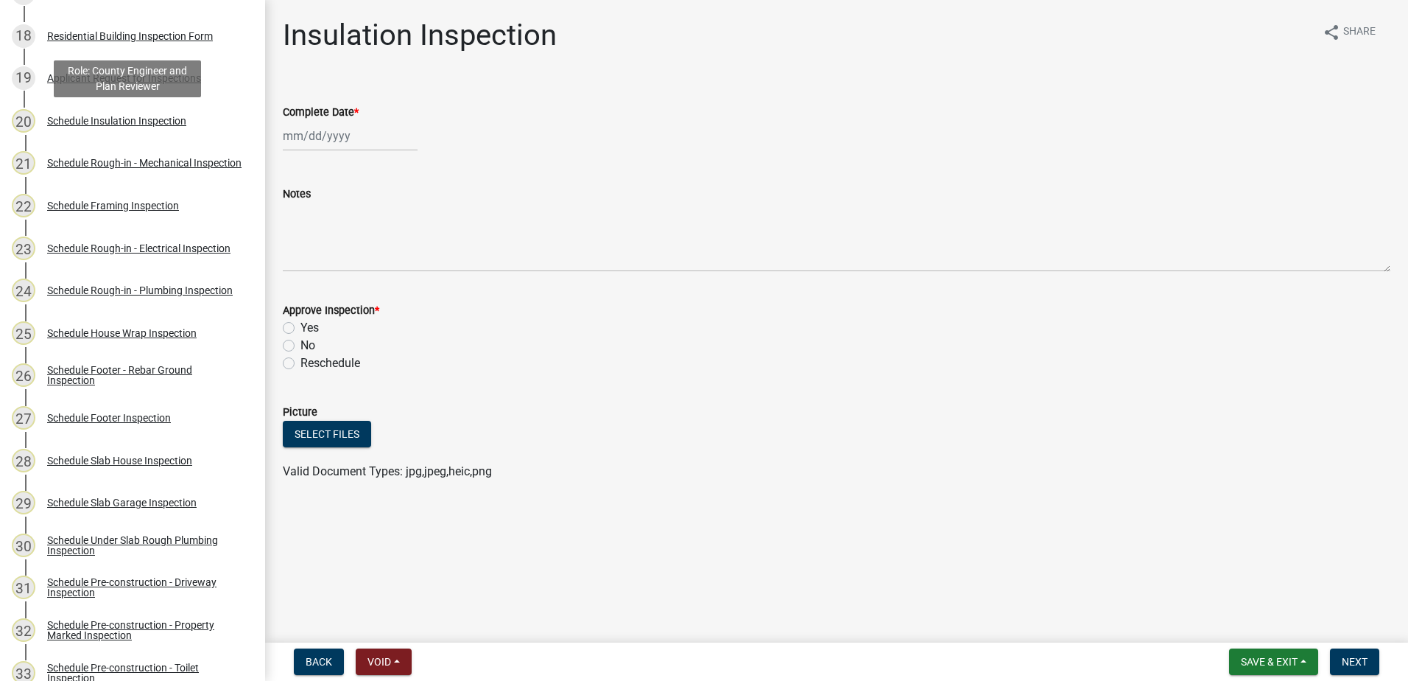
scroll to position [957, 0]
click at [119, 119] on div "Schedule Insulation Inspection" at bounding box center [116, 118] width 139 height 10
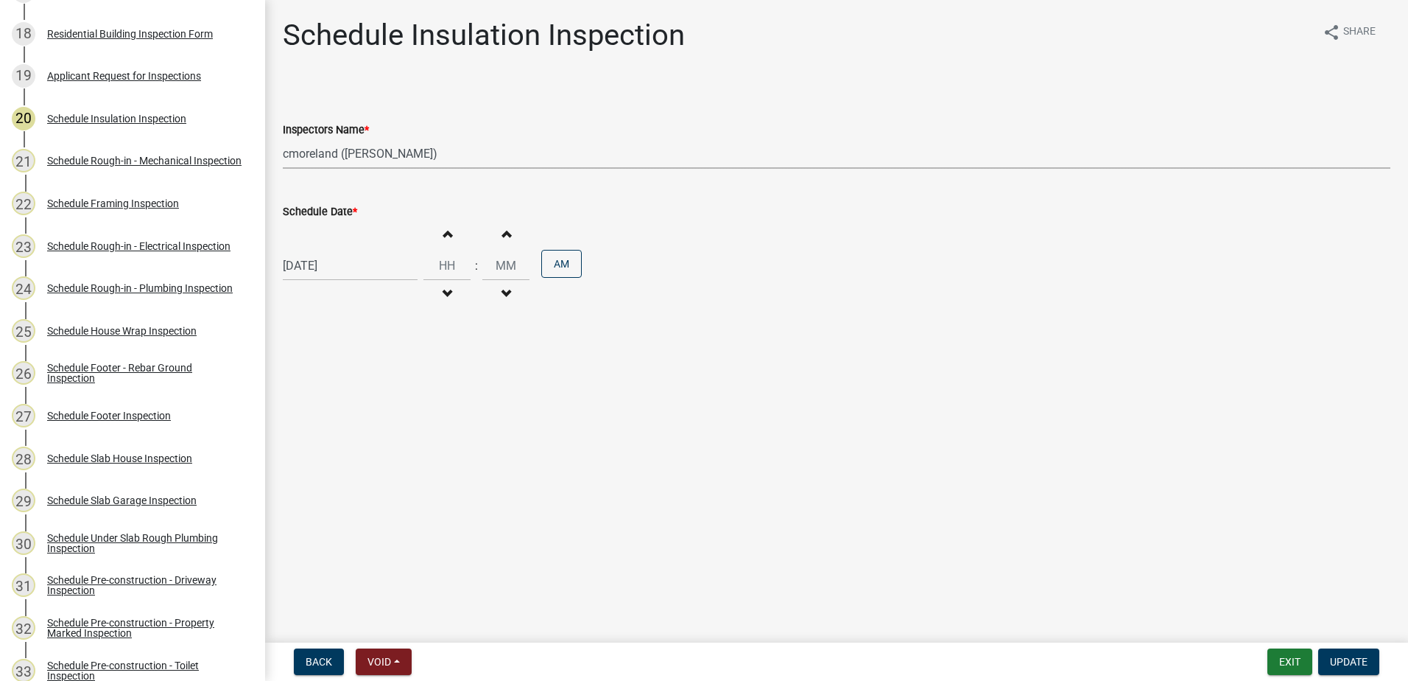
click at [465, 155] on select "Select Item... mrivera ([PERSON_NAME]) jstokes ([PERSON_NAME]) asmith105 ([PERS…" at bounding box center [837, 153] width 1108 height 30
select select "07642ab0-564c-47bb-824b-0ccf2da83593"
click at [283, 138] on select "Select Item... mrivera ([PERSON_NAME]) jstokes ([PERSON_NAME]) asmith105 ([PERS…" at bounding box center [837, 153] width 1108 height 30
click at [1341, 655] on span "Update" at bounding box center [1349, 661] width 38 height 12
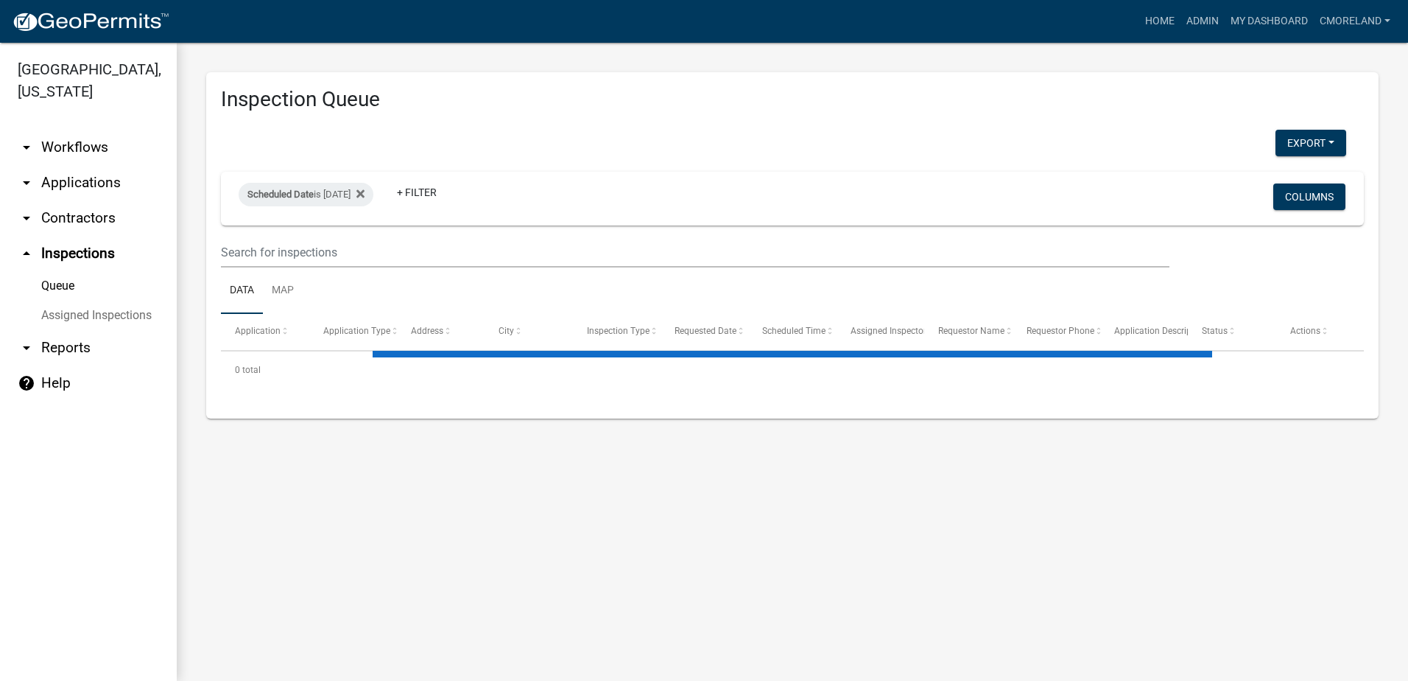
select select "2: 50"
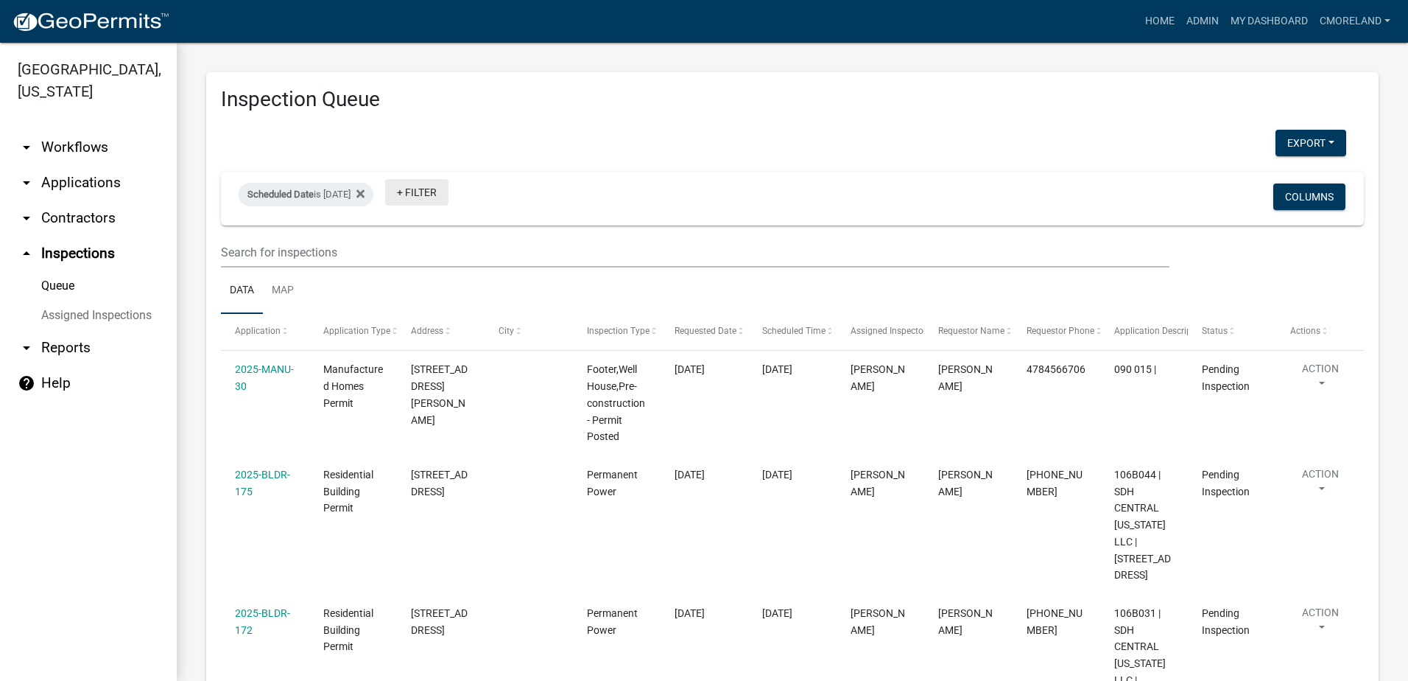
click at [440, 189] on link "+ Filter" at bounding box center [416, 192] width 63 height 27
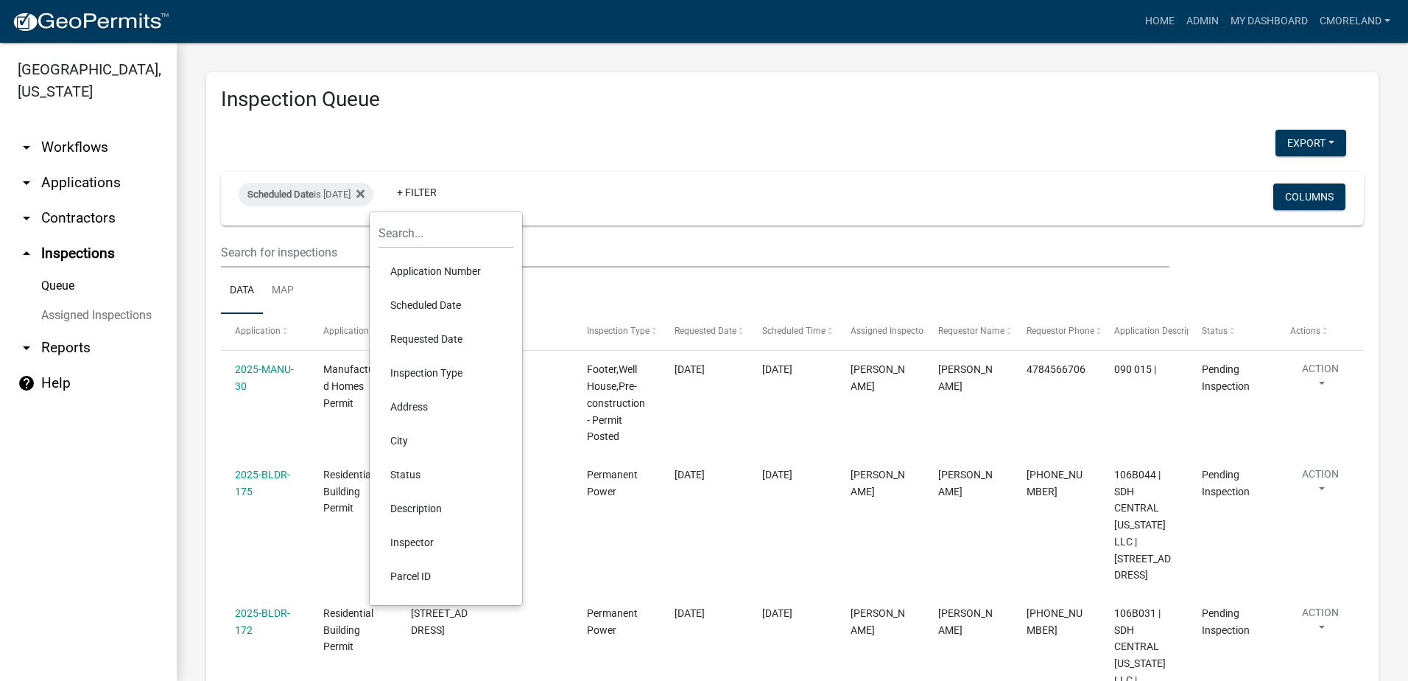
click at [428, 539] on li "Inspector" at bounding box center [446, 542] width 135 height 34
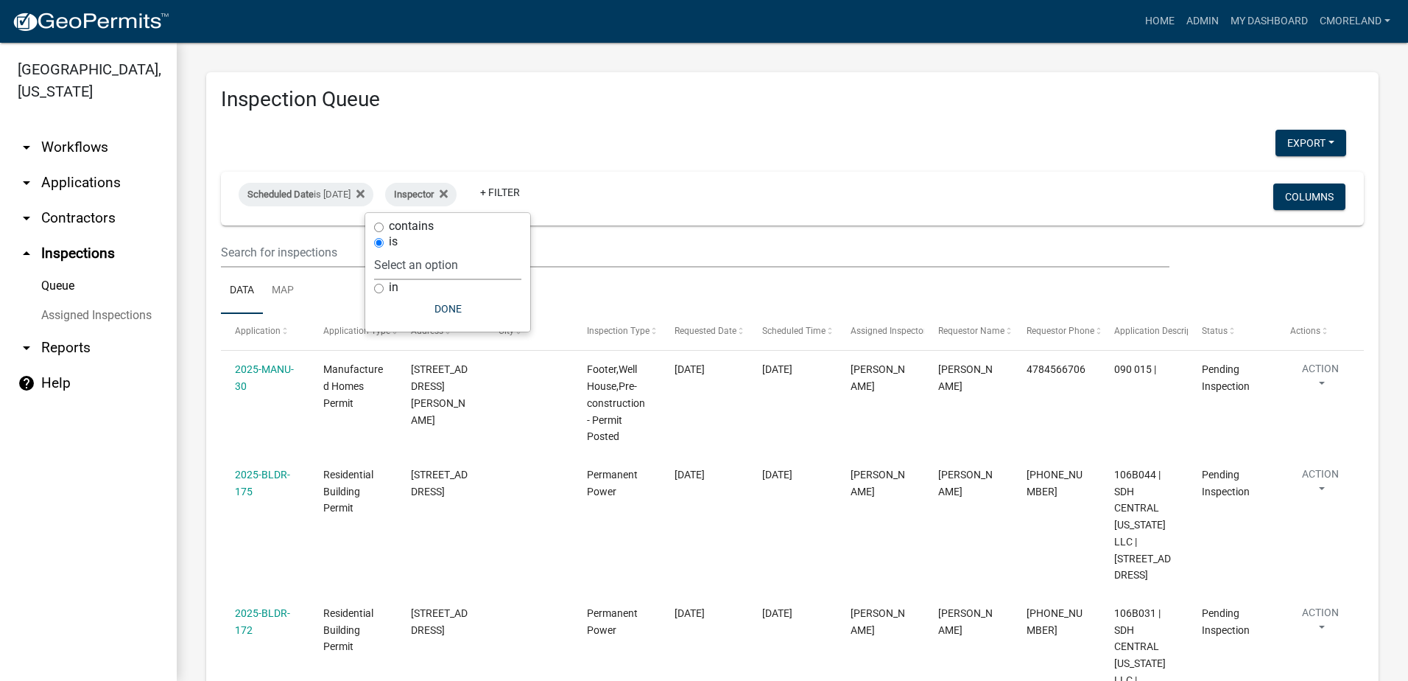
click at [480, 265] on select "Select an option None [PERSON_NAME] [PERSON_NAME] [PERSON_NAME] [PERSON_NAME] […" at bounding box center [447, 265] width 147 height 30
select select "07642ab0-564c-47bb-824b-0ccf2da83593"
click at [411, 250] on select "Select an option None [PERSON_NAME] [PERSON_NAME] [PERSON_NAME] [PERSON_NAME] […" at bounding box center [447, 265] width 147 height 30
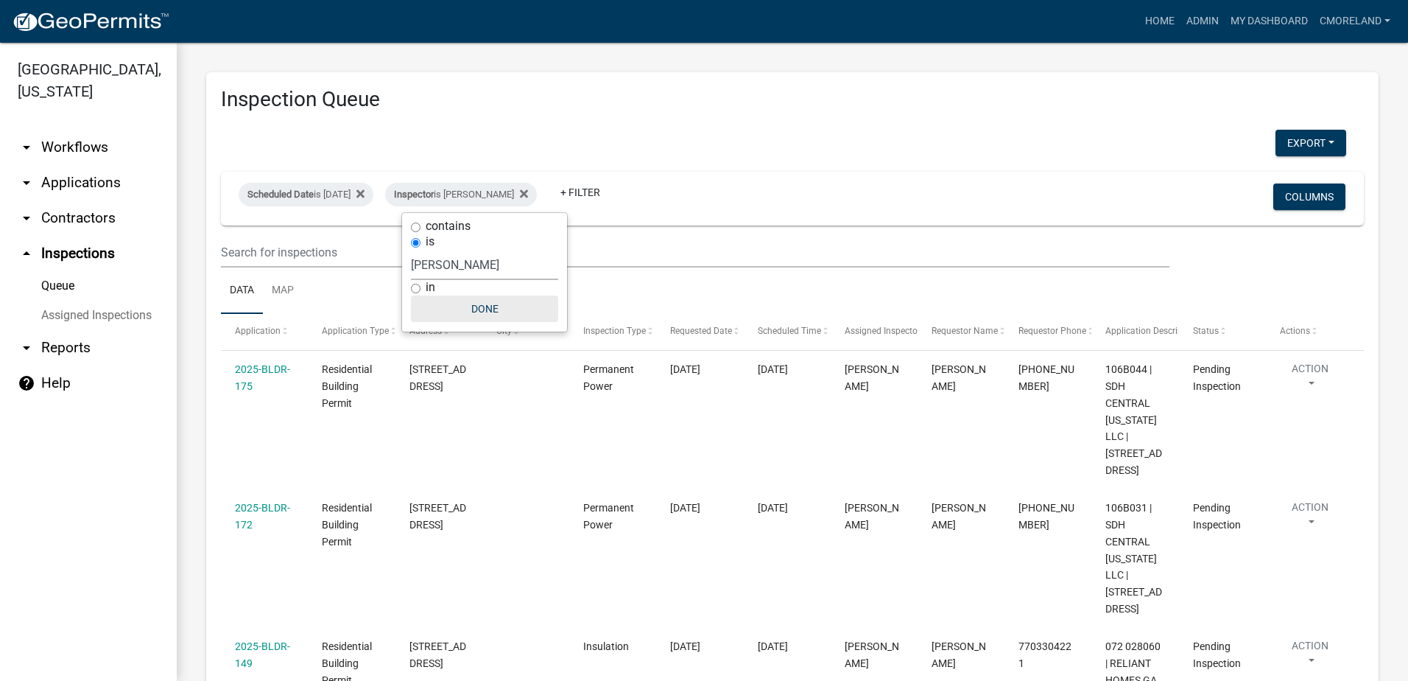
click at [477, 309] on button "Done" at bounding box center [484, 308] width 147 height 27
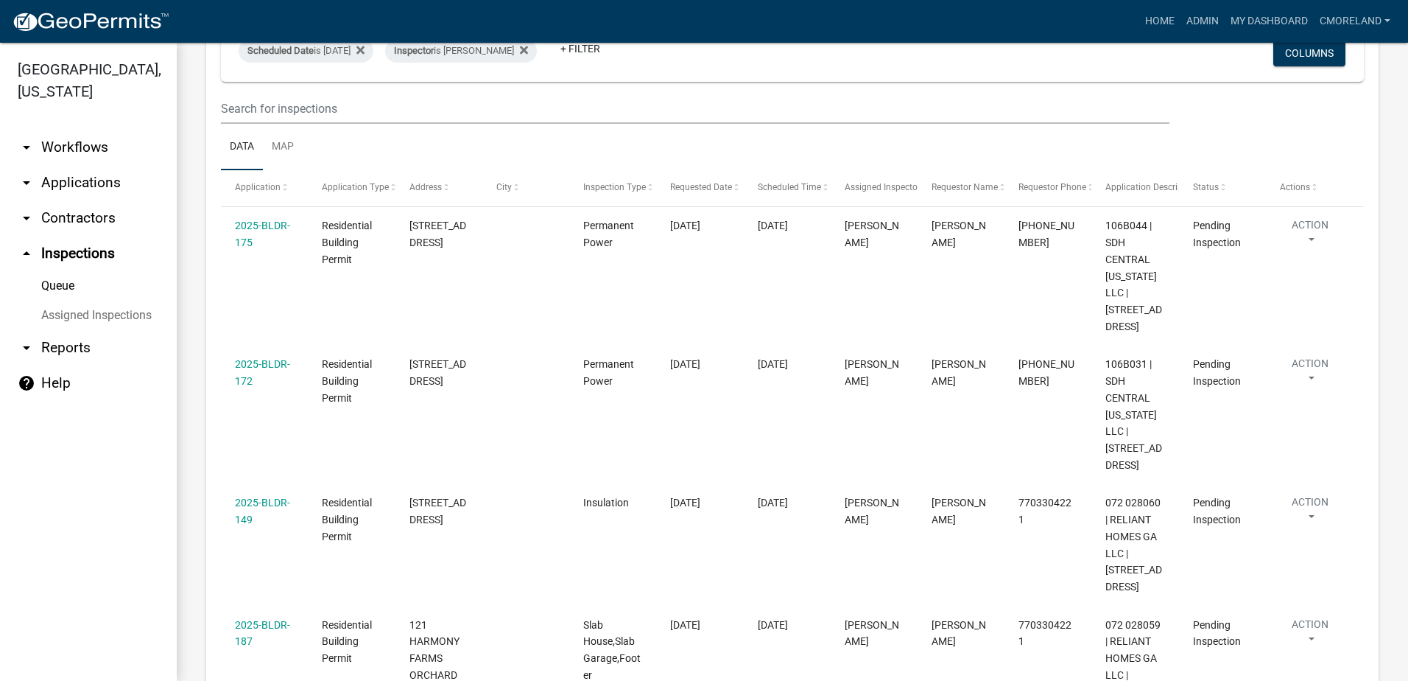
scroll to position [103, 0]
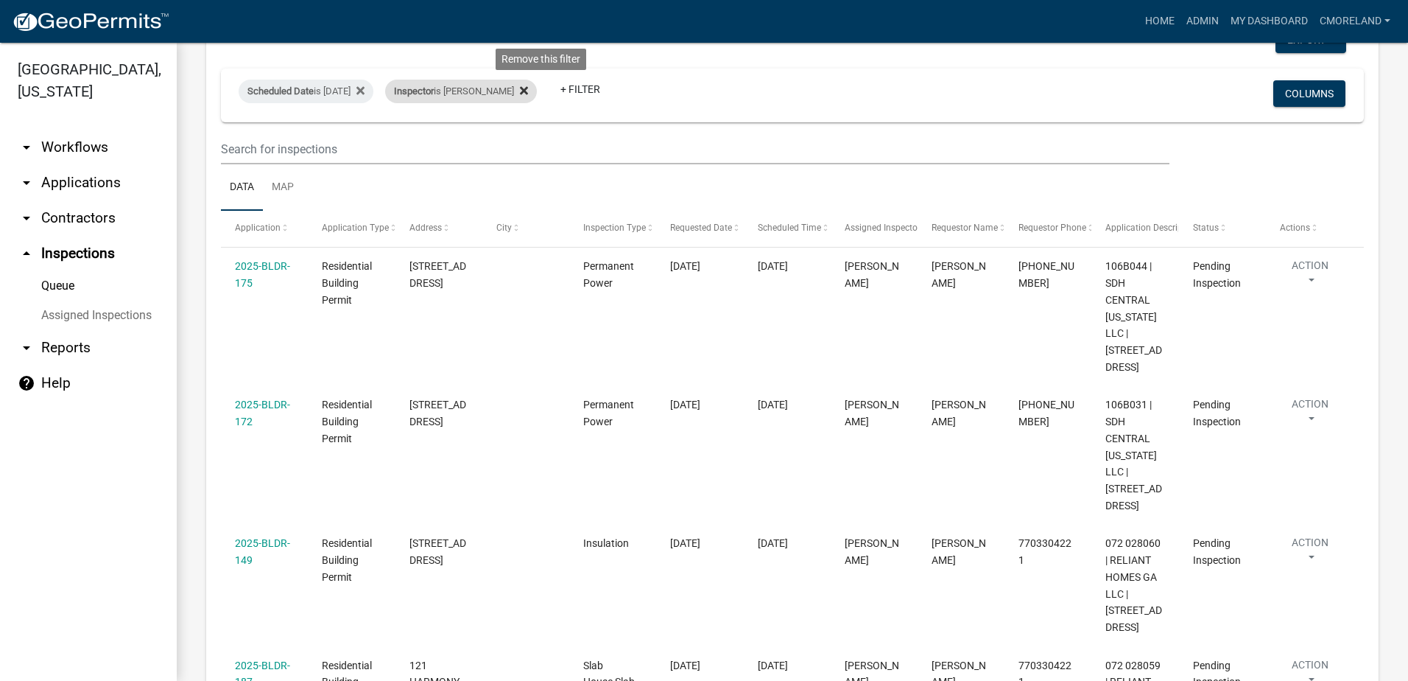
click at [528, 88] on icon at bounding box center [524, 90] width 8 height 8
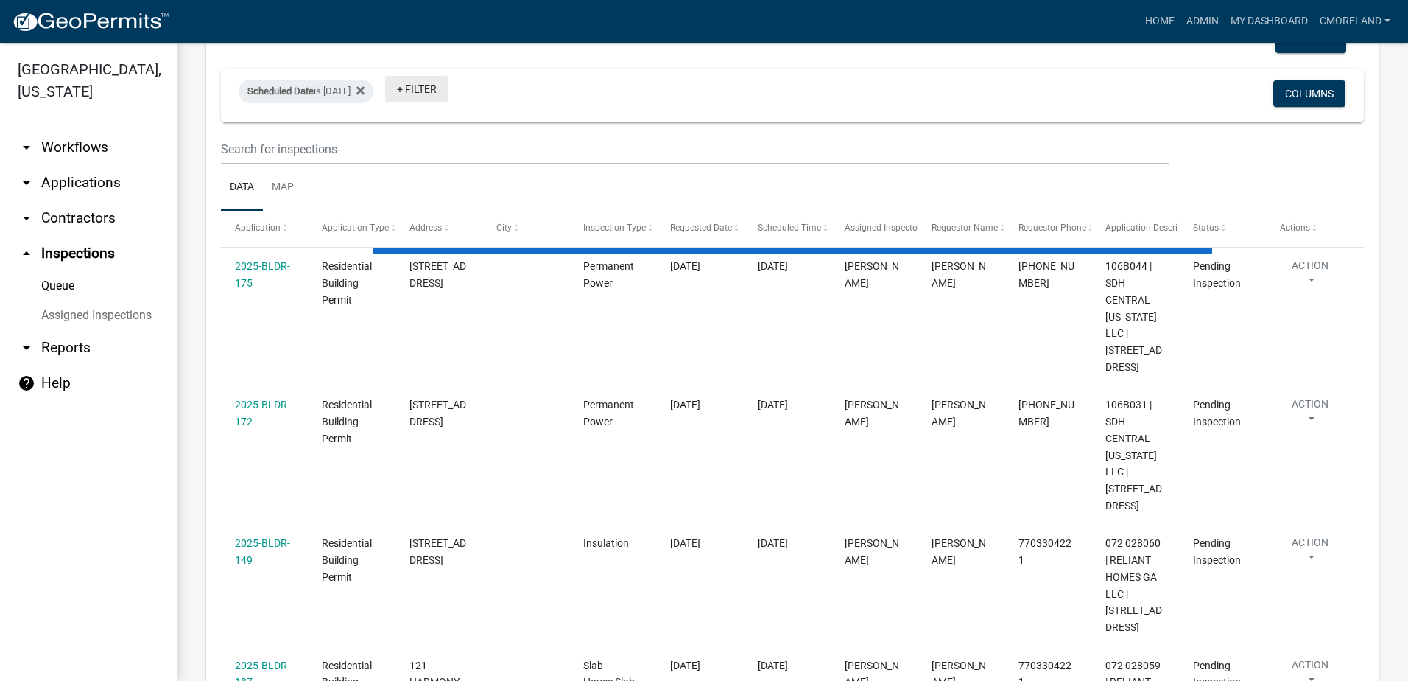
select select "2: 50"
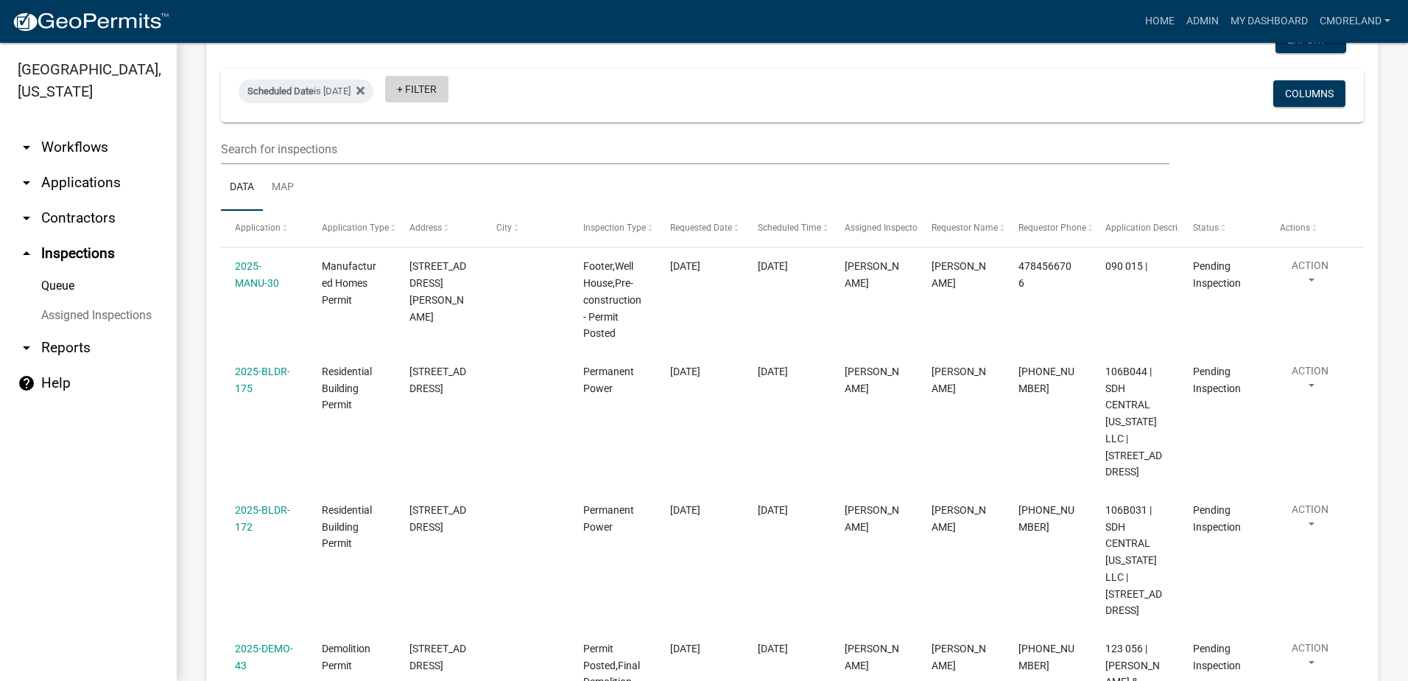
click at [449, 88] on link "+ Filter" at bounding box center [416, 89] width 63 height 27
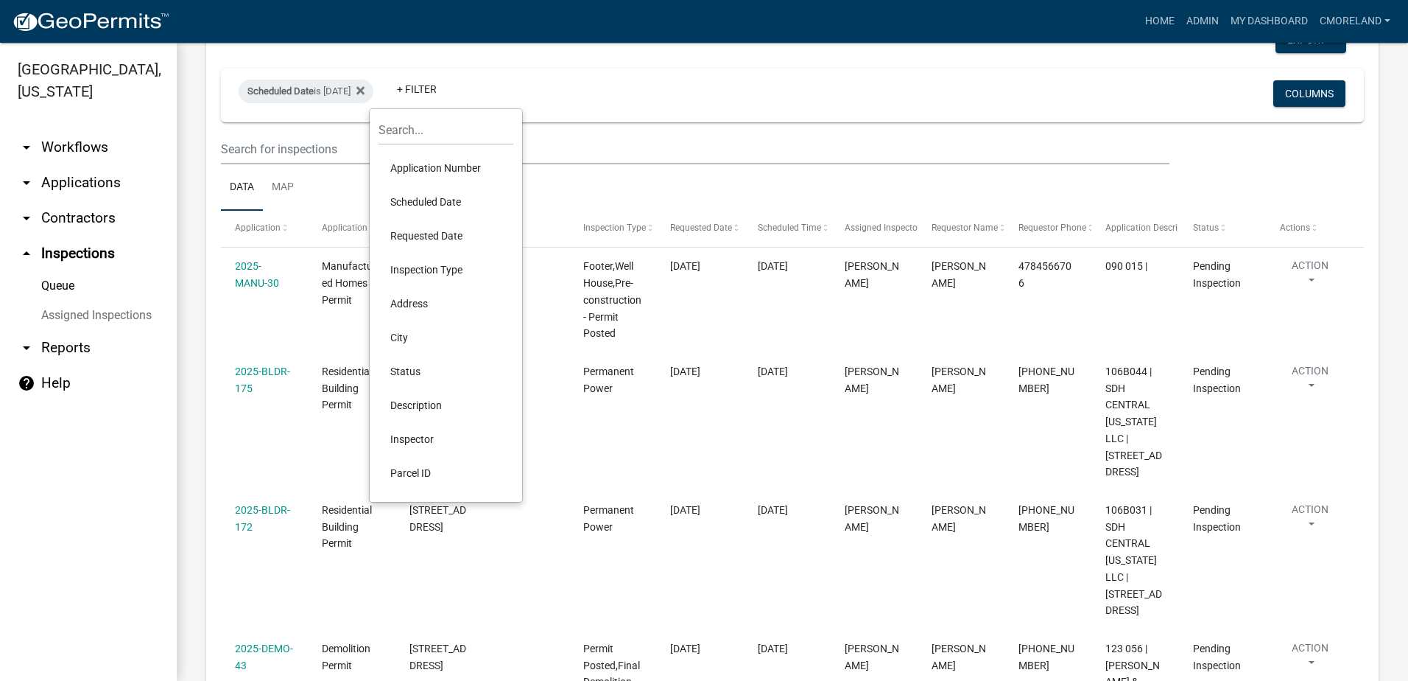
click at [421, 437] on li "Inspector" at bounding box center [446, 439] width 135 height 34
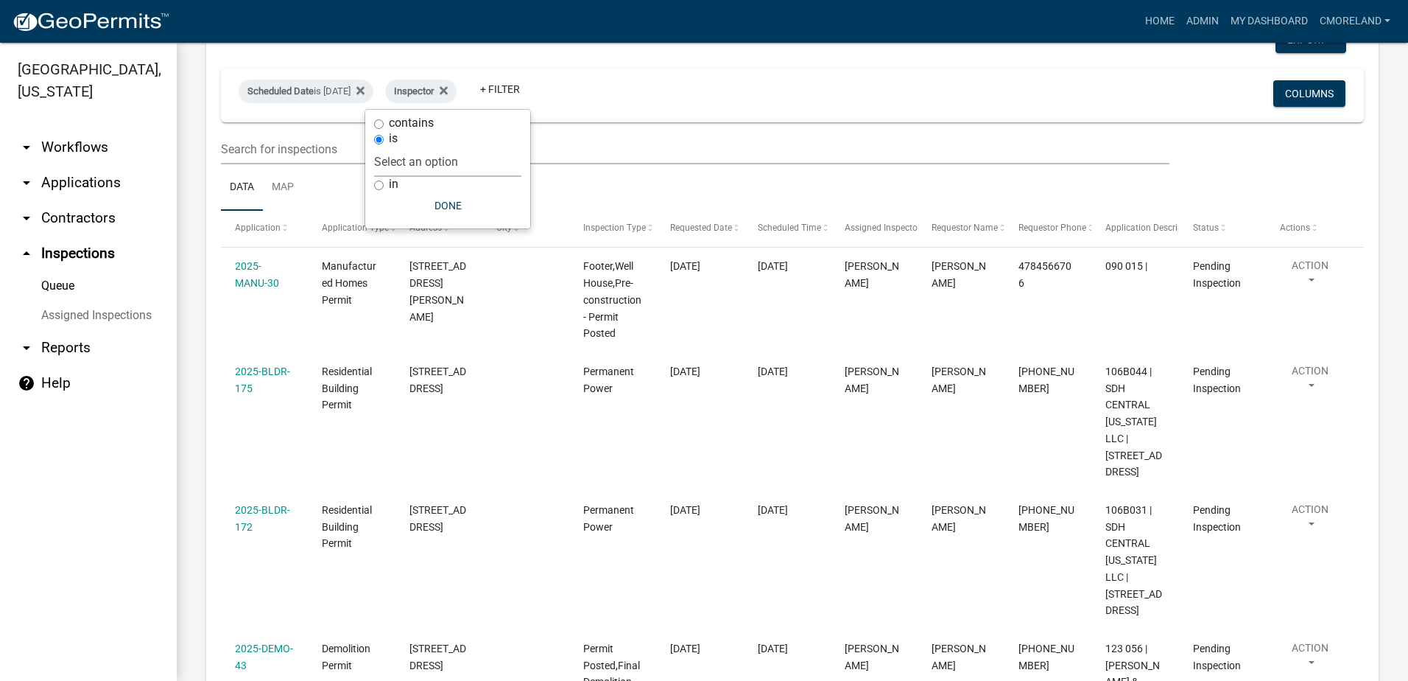
click at [501, 167] on select "Select an option None [PERSON_NAME] [PERSON_NAME] [PERSON_NAME] [PERSON_NAME] […" at bounding box center [447, 162] width 147 height 30
select select "a0ea4169-8540-4a2c-b9f4-cf4c1ffdeb95"
click at [418, 147] on select "Select an option None [PERSON_NAME] [PERSON_NAME] [PERSON_NAME] [PERSON_NAME] […" at bounding box center [447, 162] width 147 height 30
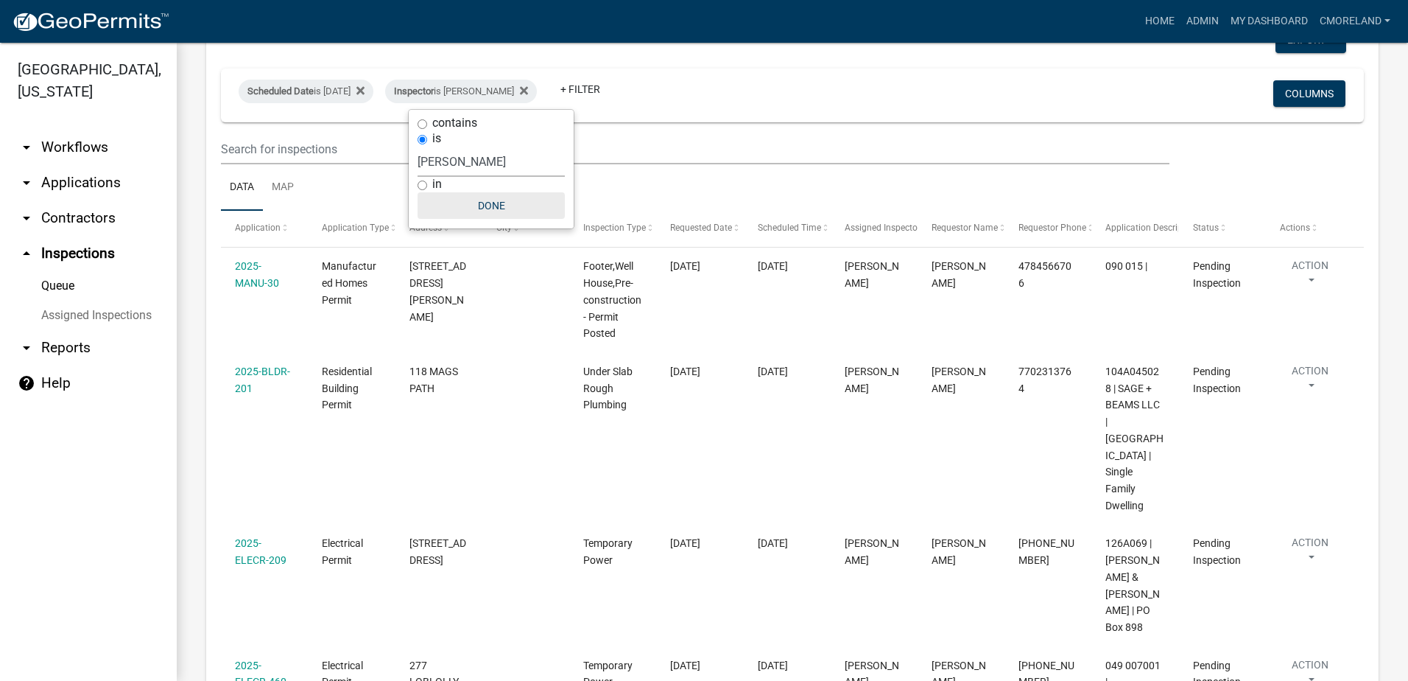
click at [501, 206] on button "Done" at bounding box center [491, 205] width 147 height 27
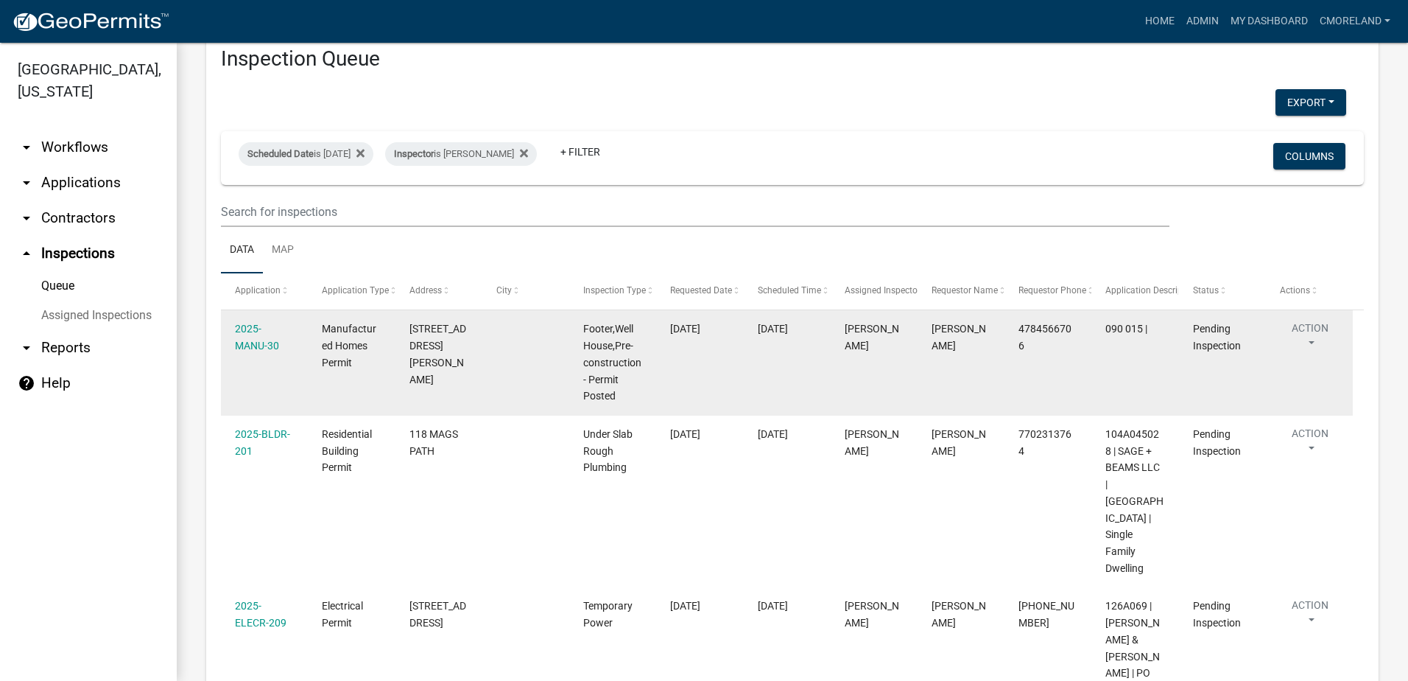
scroll to position [0, 0]
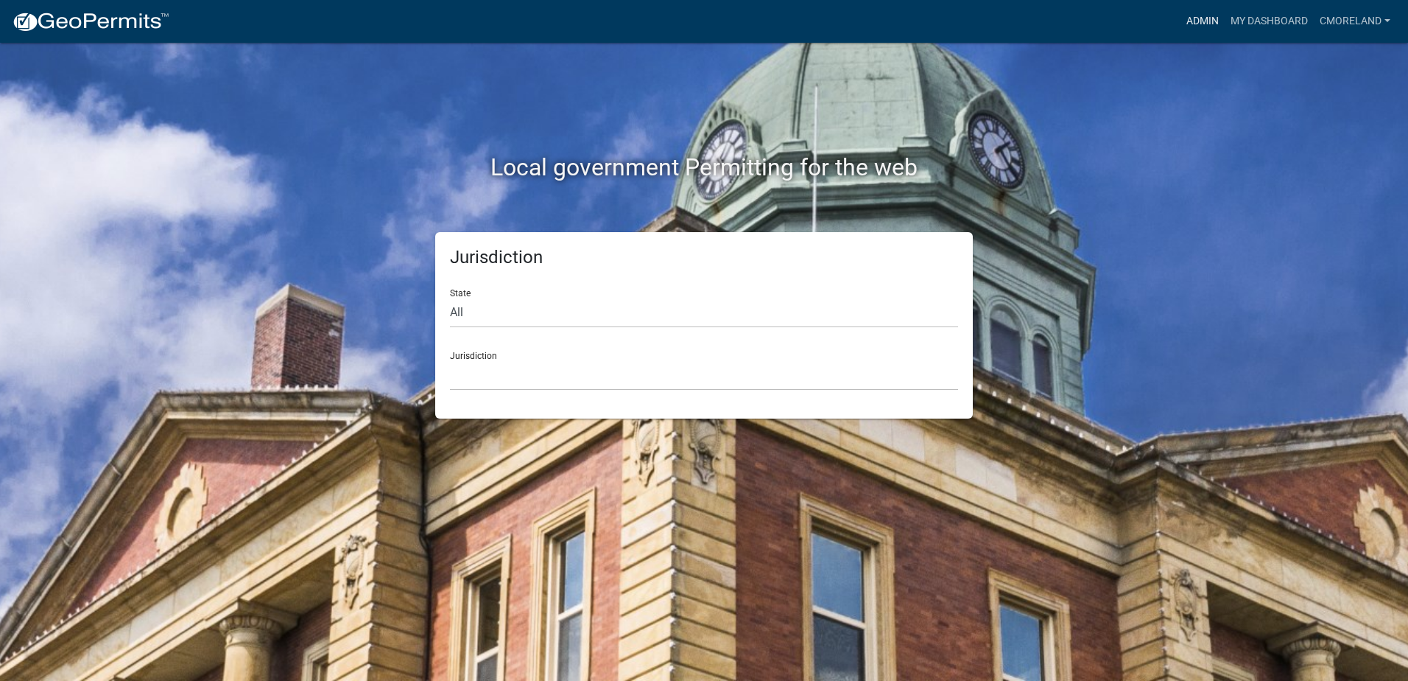
click at [1200, 19] on link "Admin" at bounding box center [1203, 21] width 44 height 28
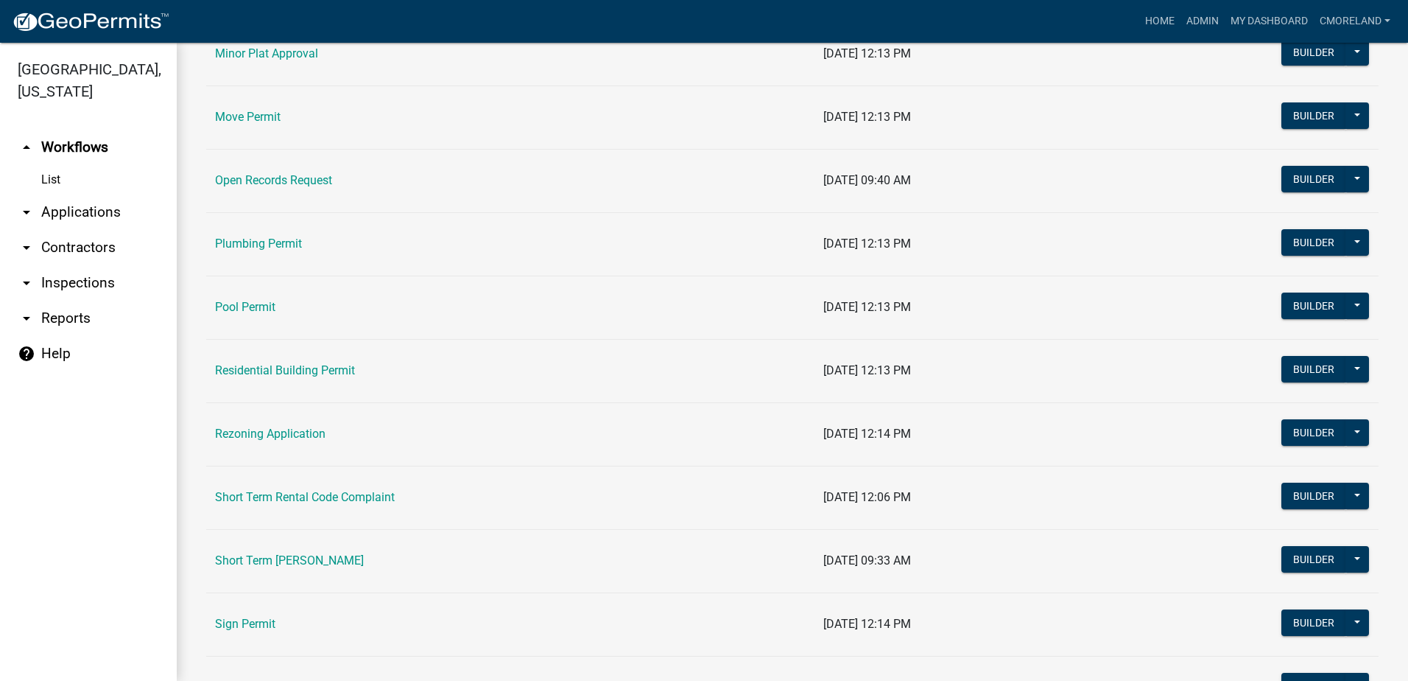
scroll to position [1547, 0]
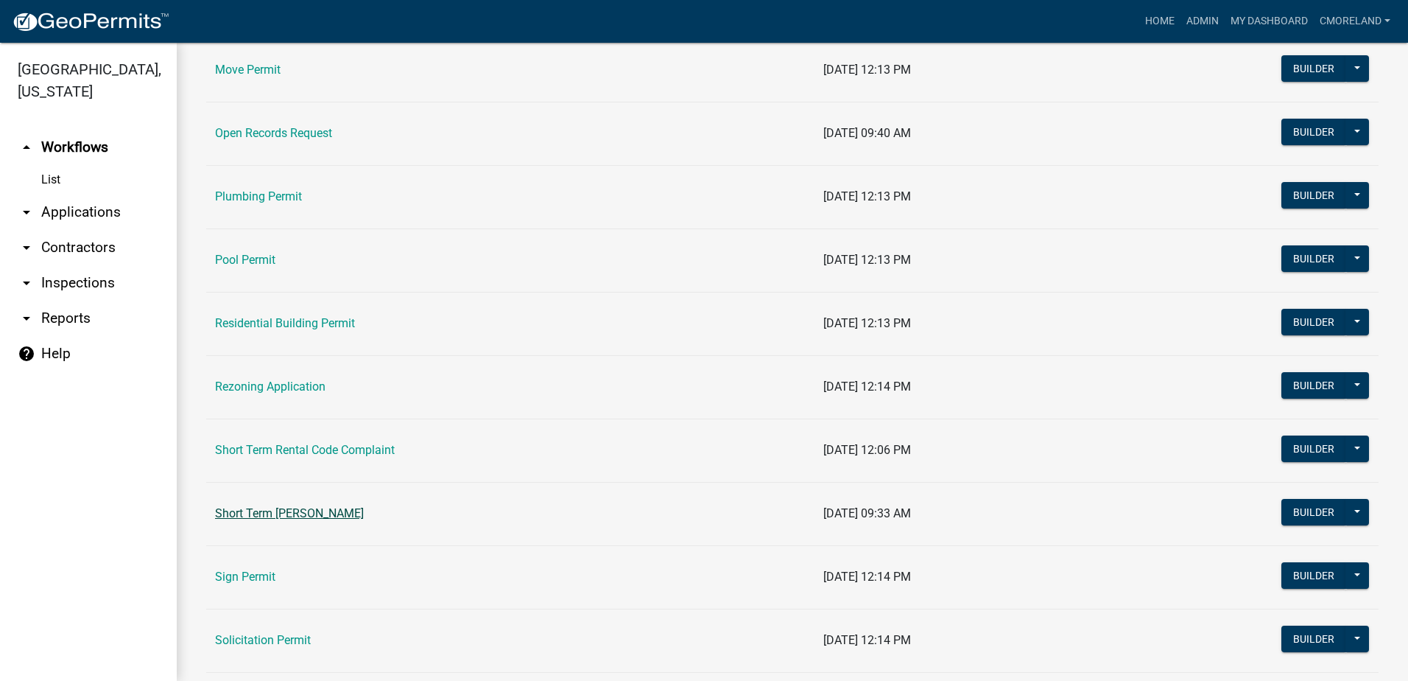
click at [316, 514] on link "Short Term [PERSON_NAME]" at bounding box center [289, 513] width 149 height 14
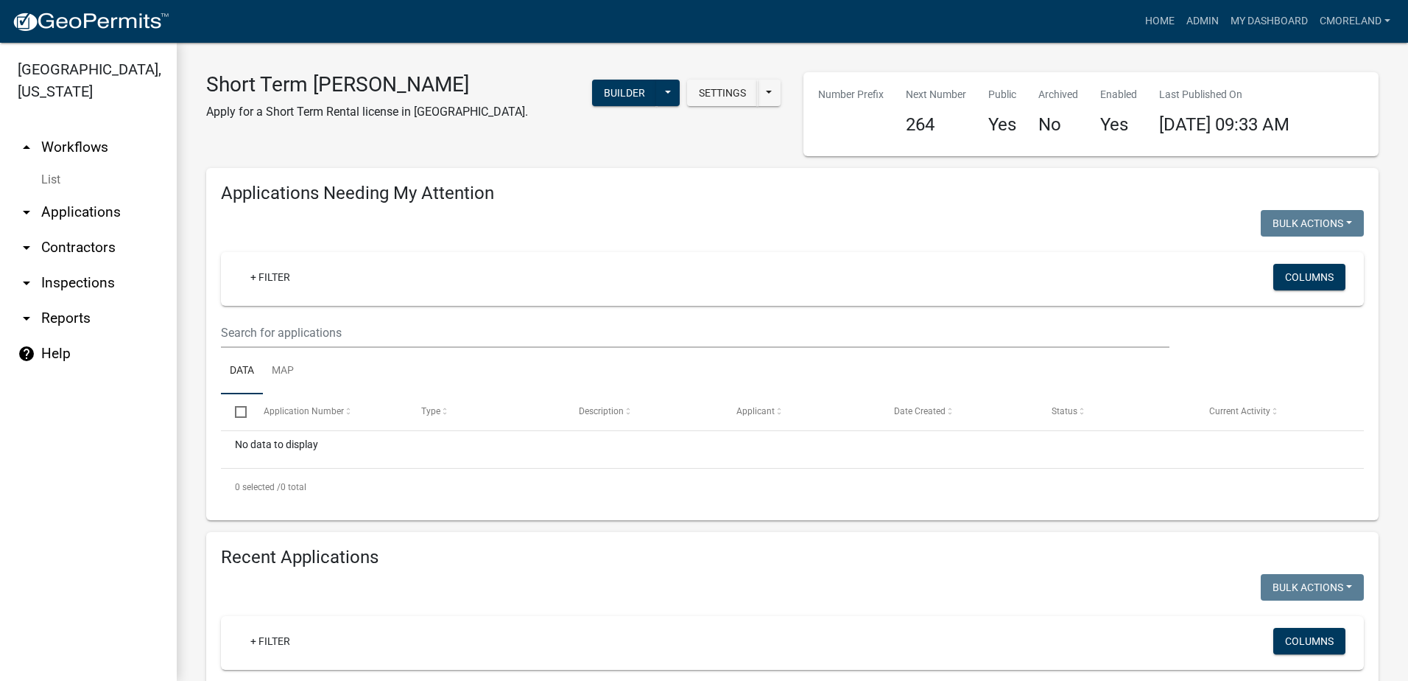
select select "3: 100"
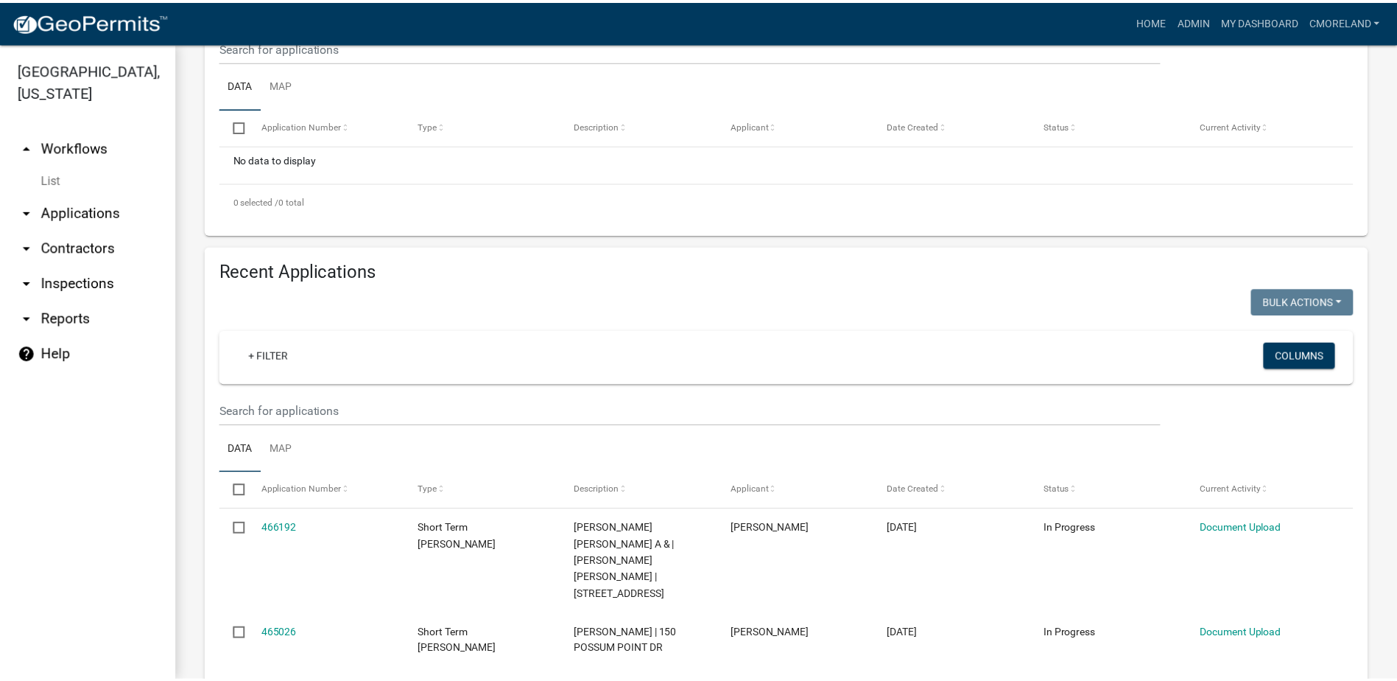
scroll to position [295, 0]
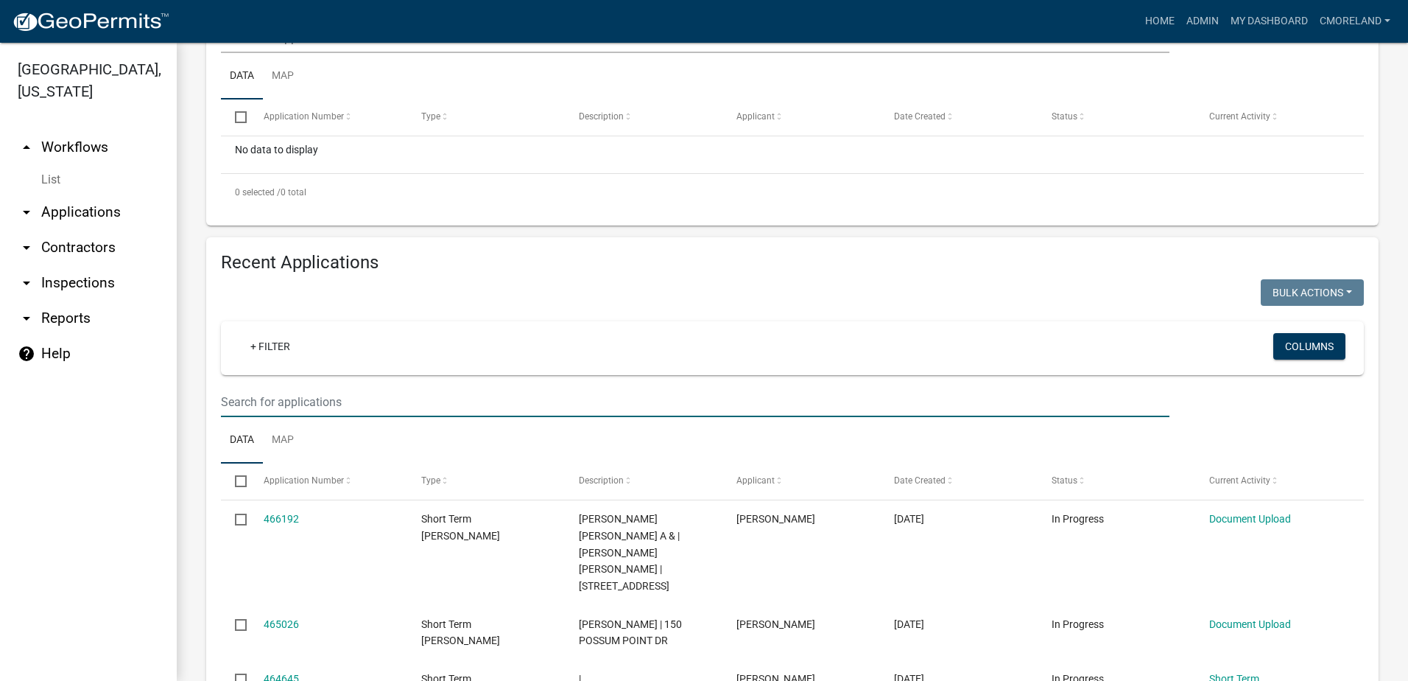
click at [273, 53] on input "text" at bounding box center [695, 38] width 949 height 30
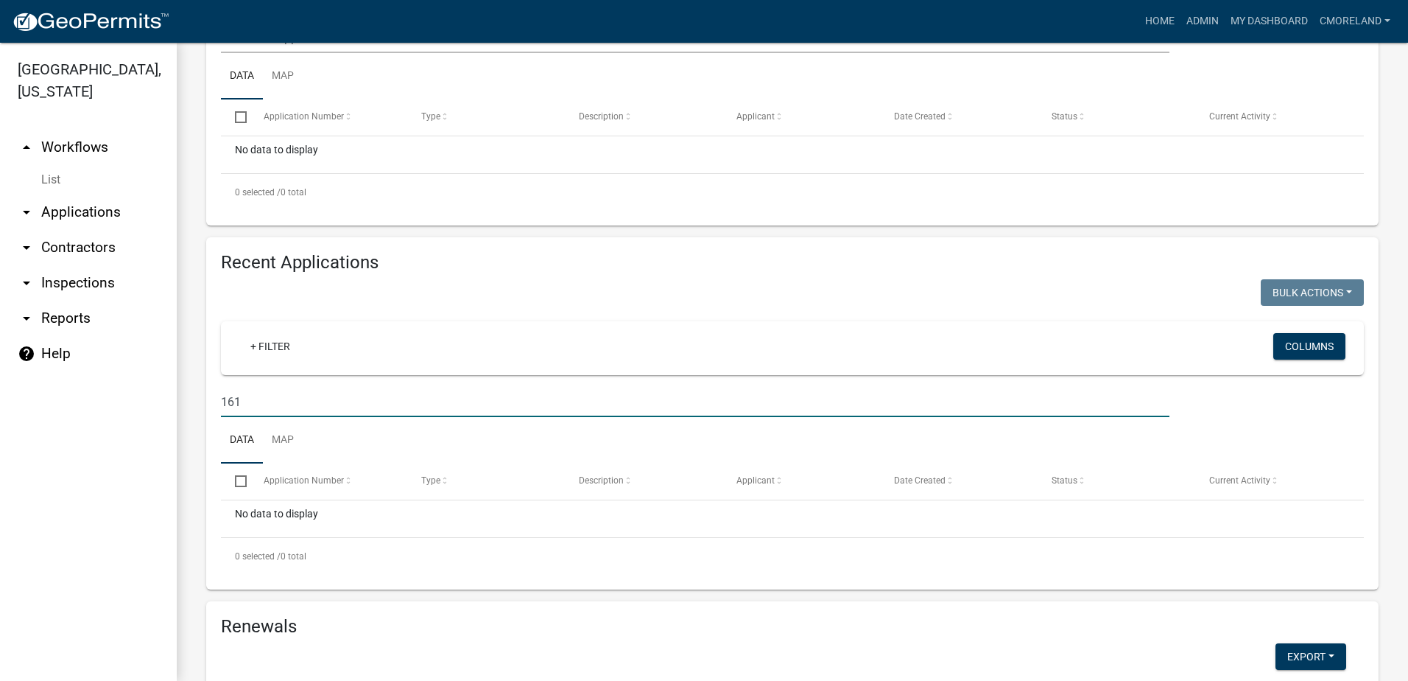
type input "16"
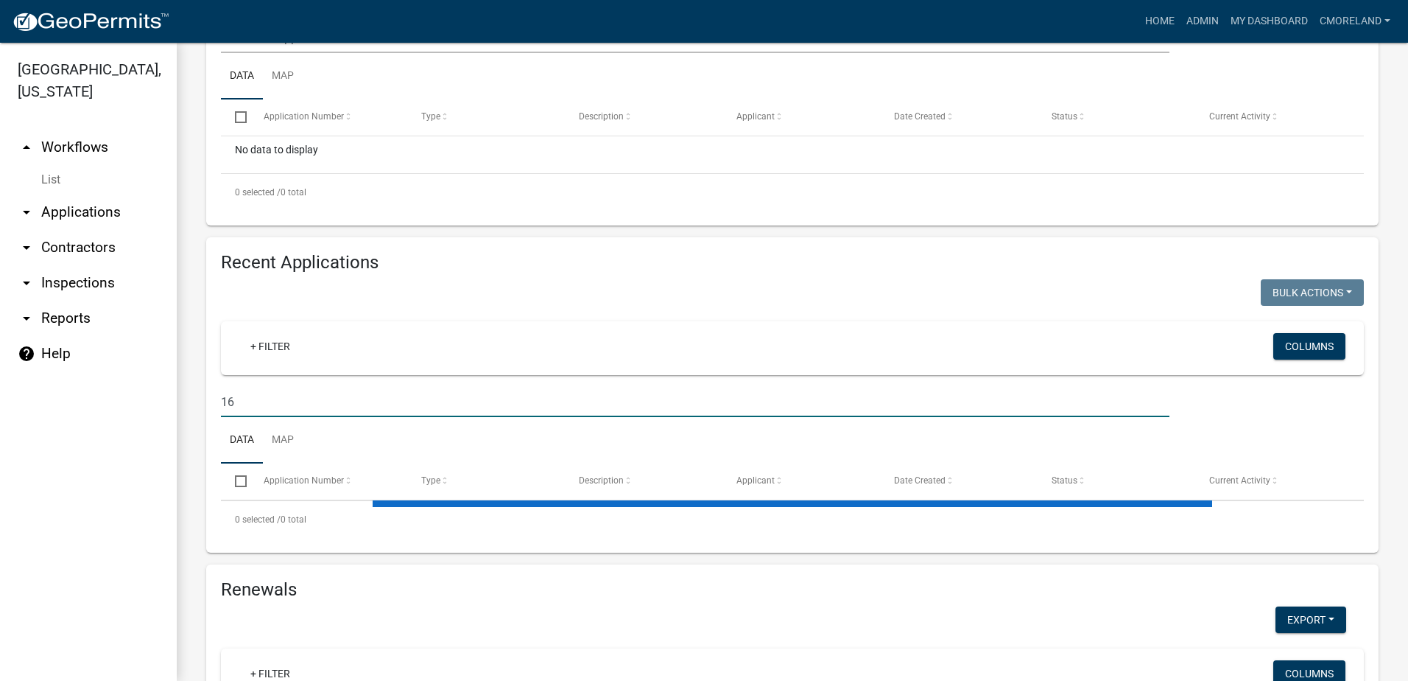
select select "3: 100"
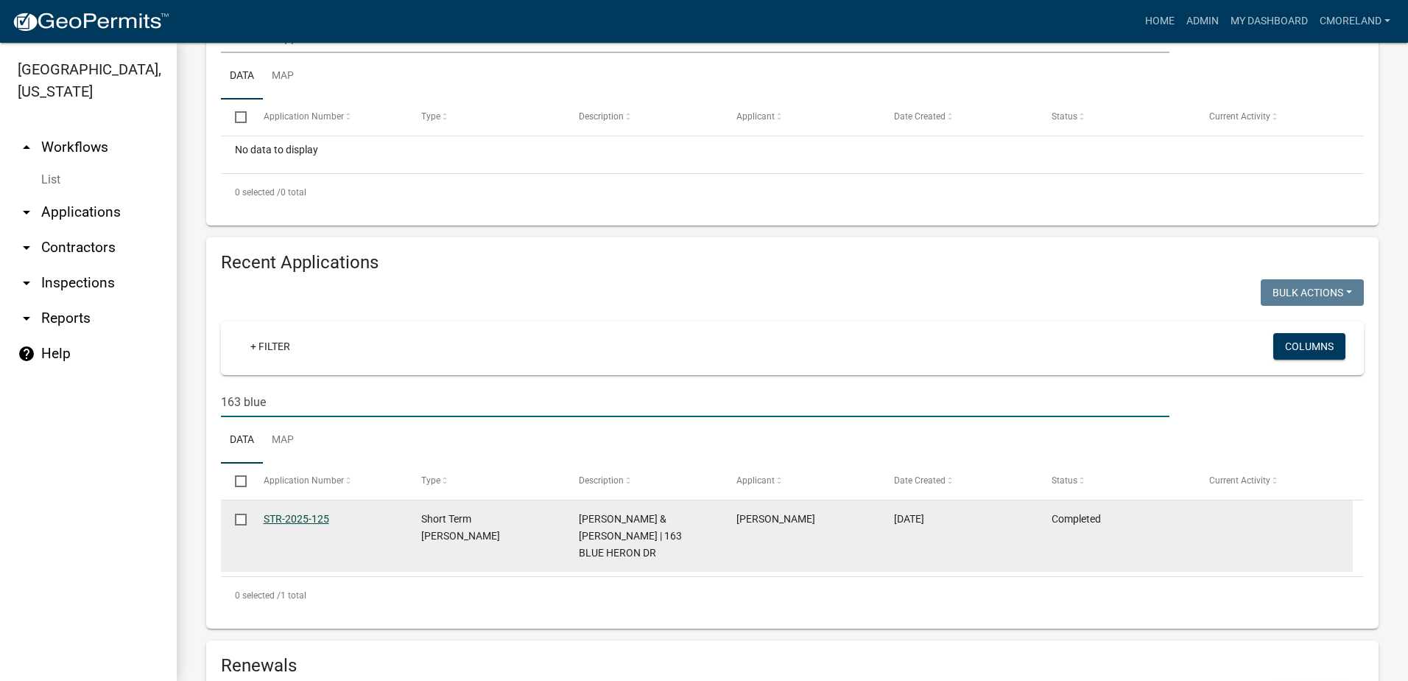
type input "163 blue"
click at [308, 514] on link "STR-2025-125" at bounding box center [297, 519] width 66 height 12
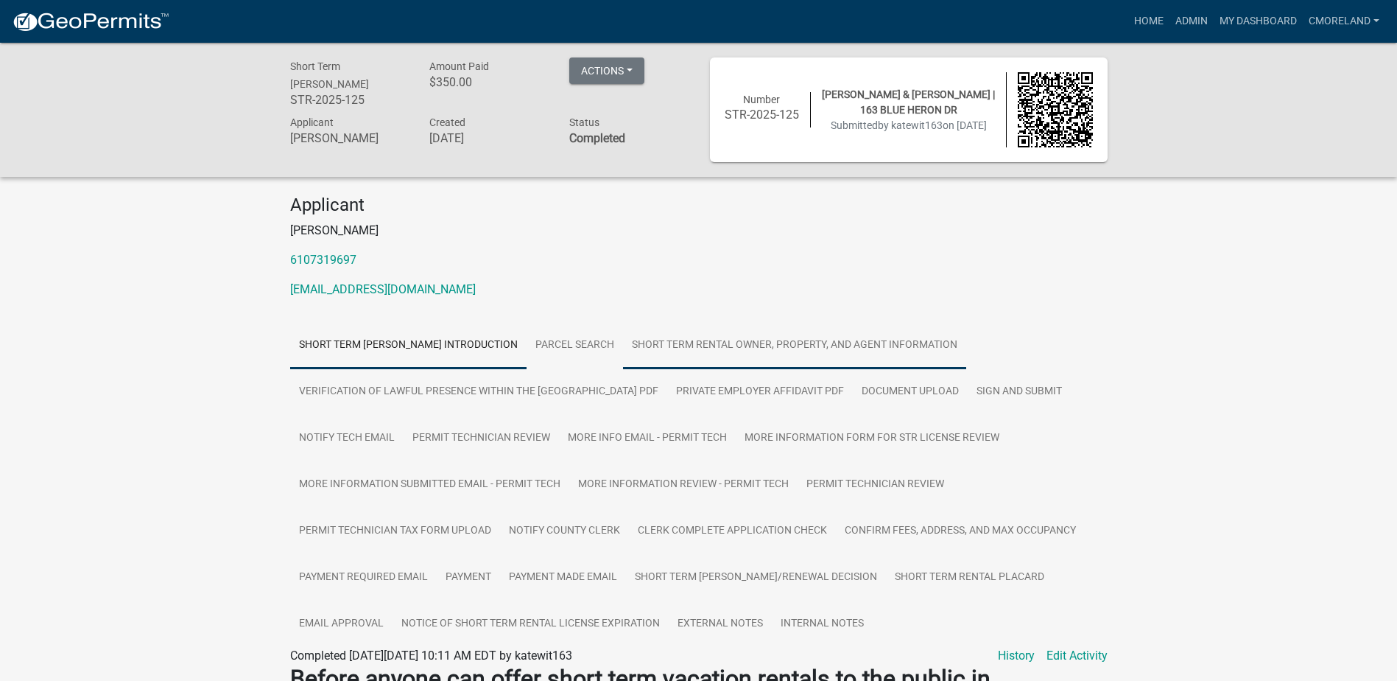
click at [758, 347] on link "Short Term Rental Owner, Property, and Agent Information" at bounding box center [794, 345] width 343 height 47
